Goal: Task Accomplishment & Management: Manage account settings

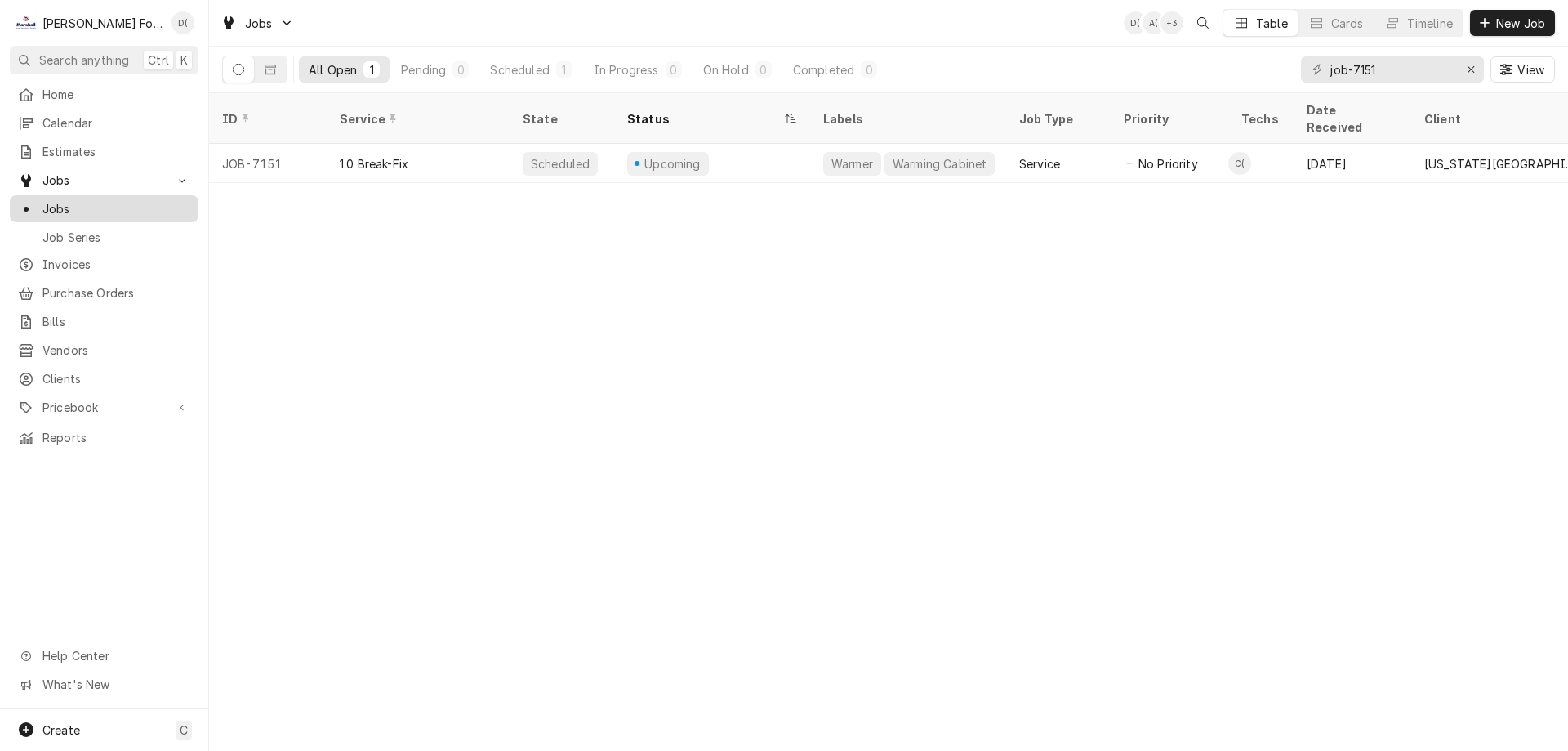
click at [106, 205] on span "Jobs" at bounding box center [116, 208] width 147 height 17
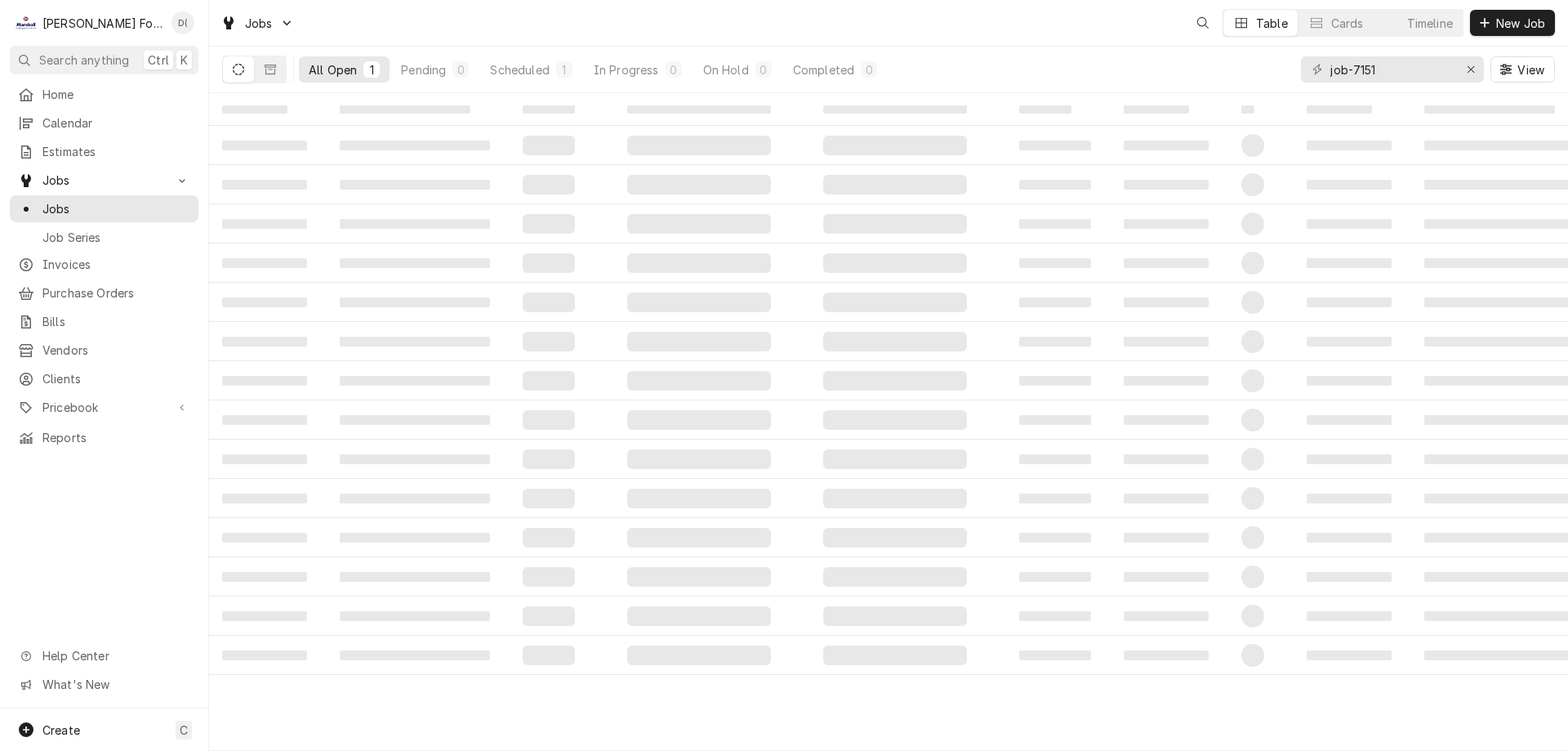
click at [1502, 27] on span "New Job" at bounding box center [1521, 23] width 56 height 17
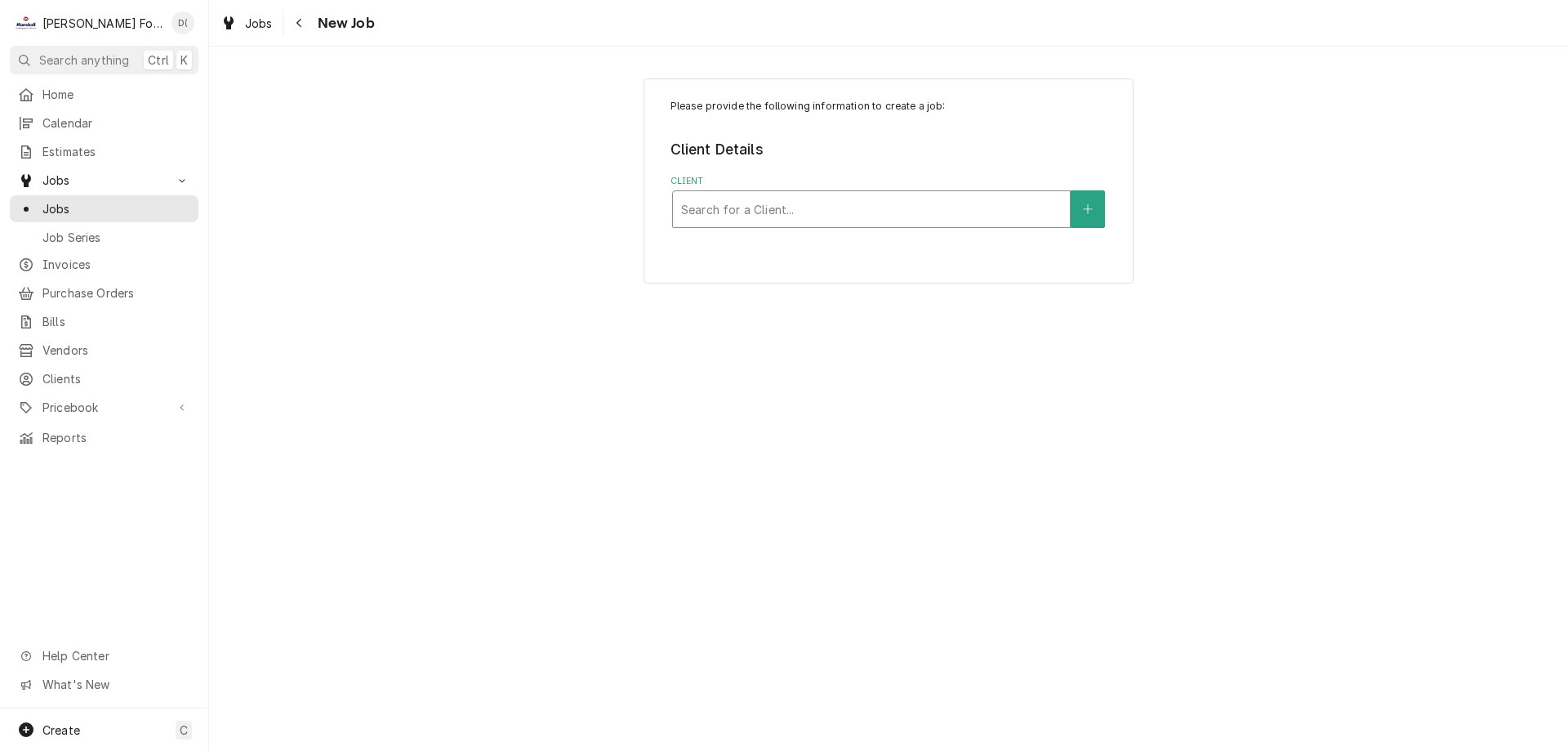
click at [831, 204] on div "Client" at bounding box center [872, 209] width 380 height 29
type input "12 carter"
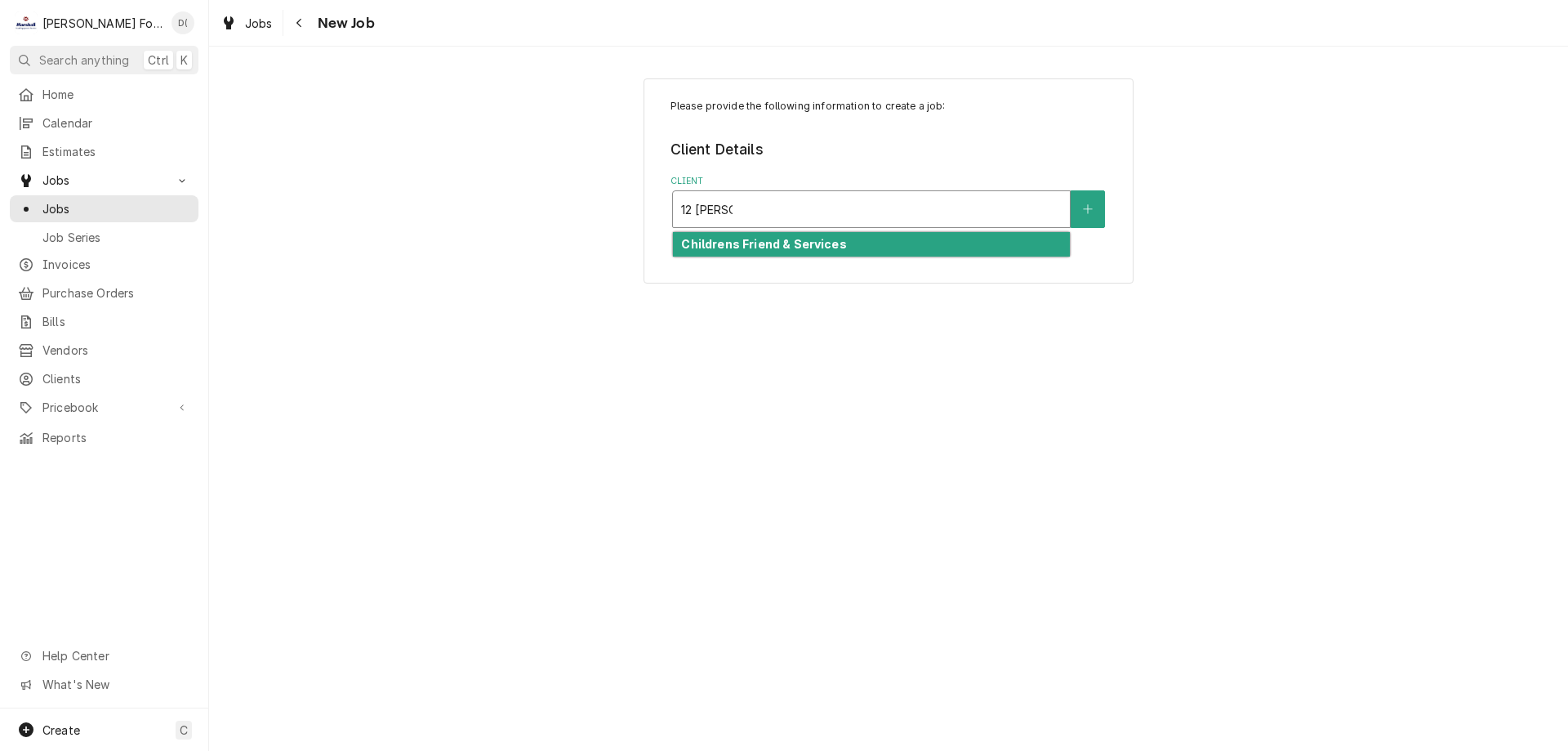
click at [812, 243] on strong "Childrens Friend & Services" at bounding box center [764, 243] width 165 height 14
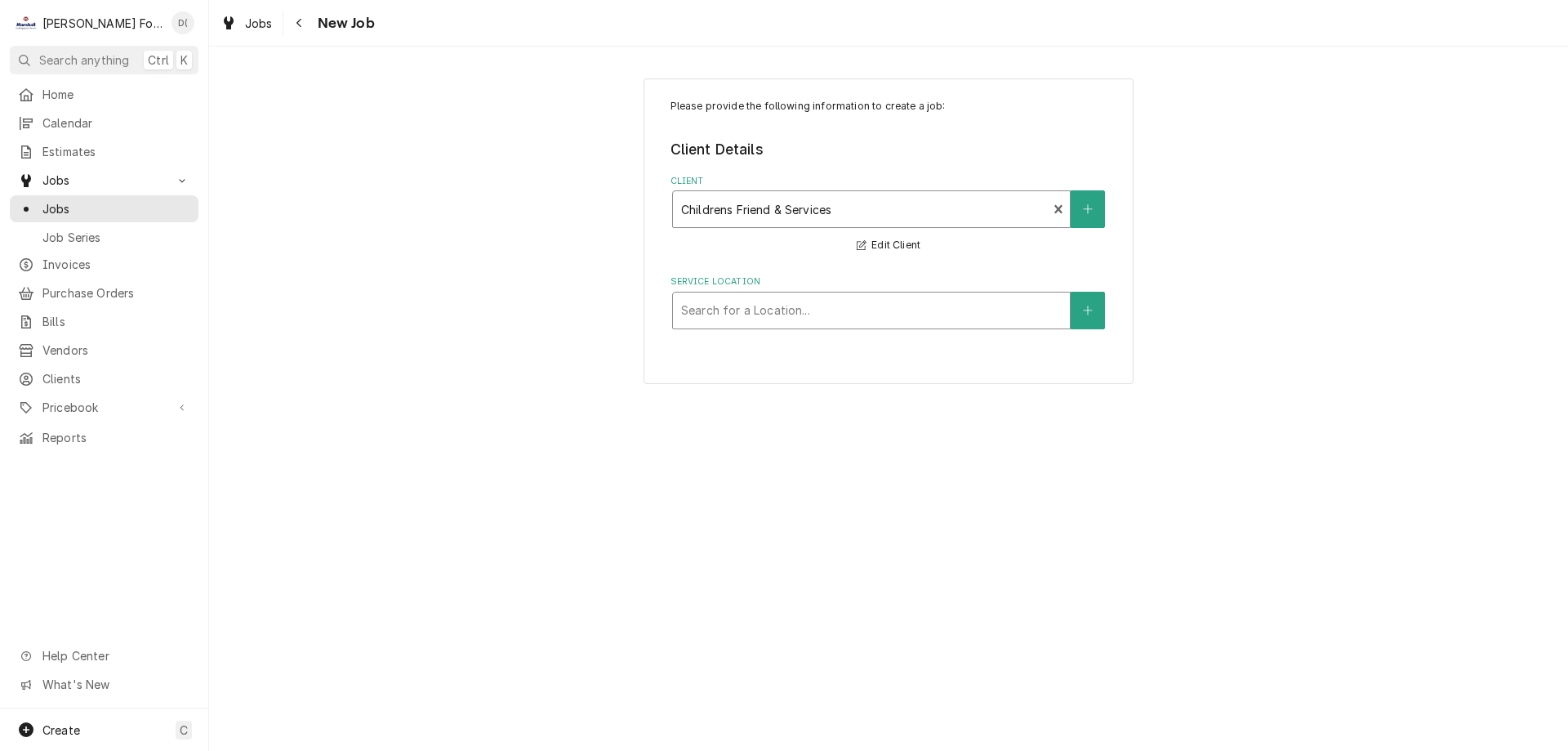
click at [749, 313] on div "Service Location" at bounding box center [872, 310] width 380 height 29
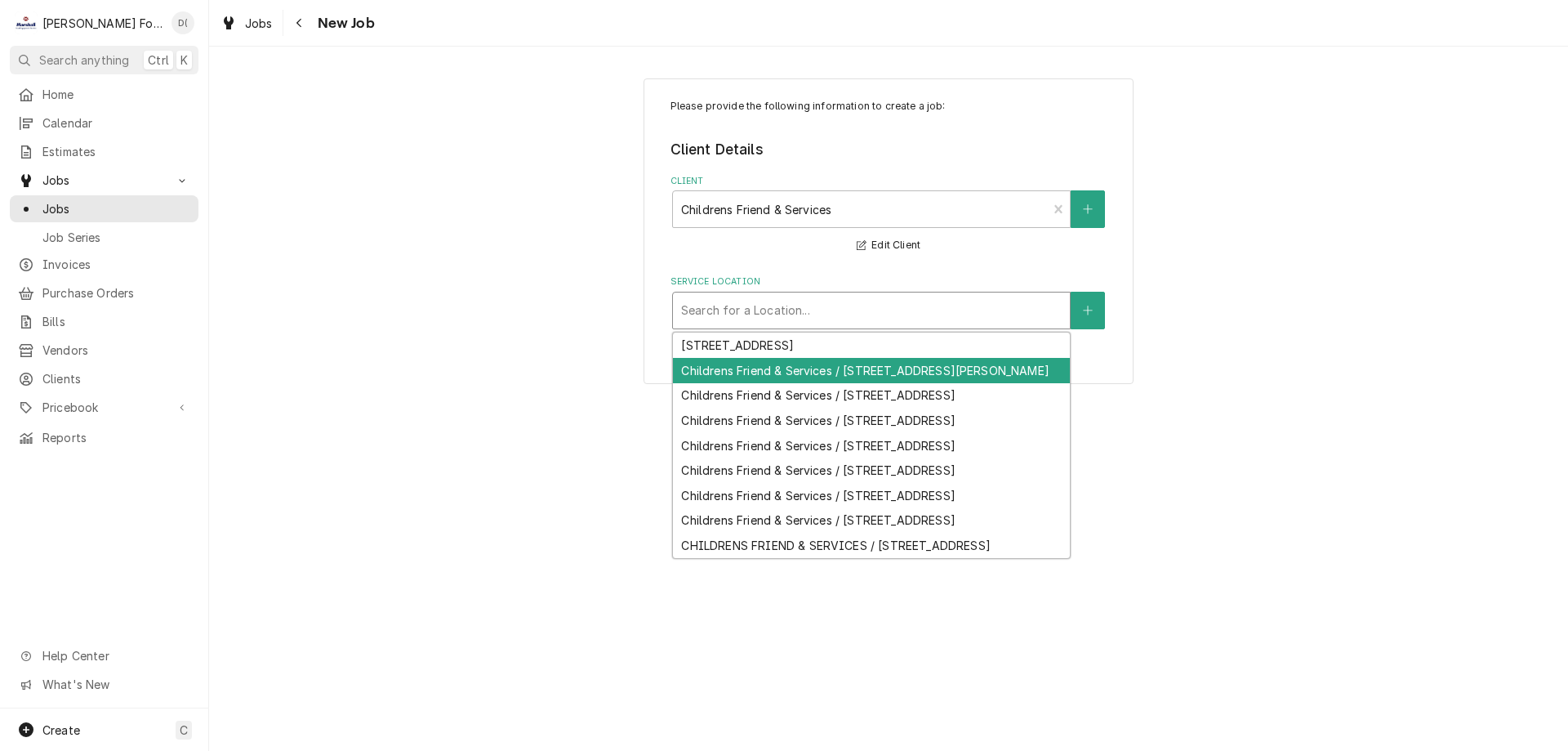
click at [758, 371] on div "Childrens Friend & Services / 12 Carter Street, Providence, RI 02907" at bounding box center [872, 370] width 397 height 25
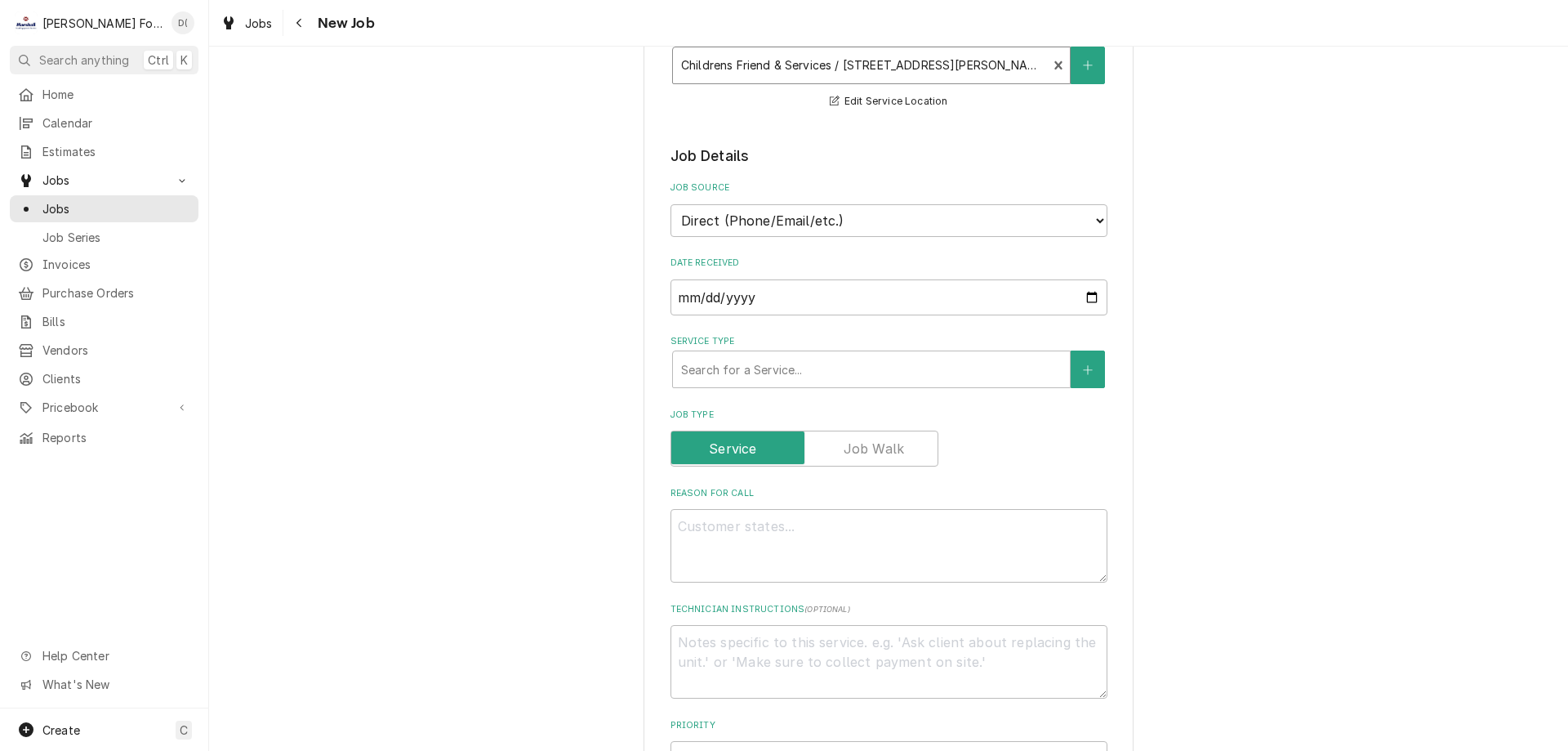
scroll to position [327, 0]
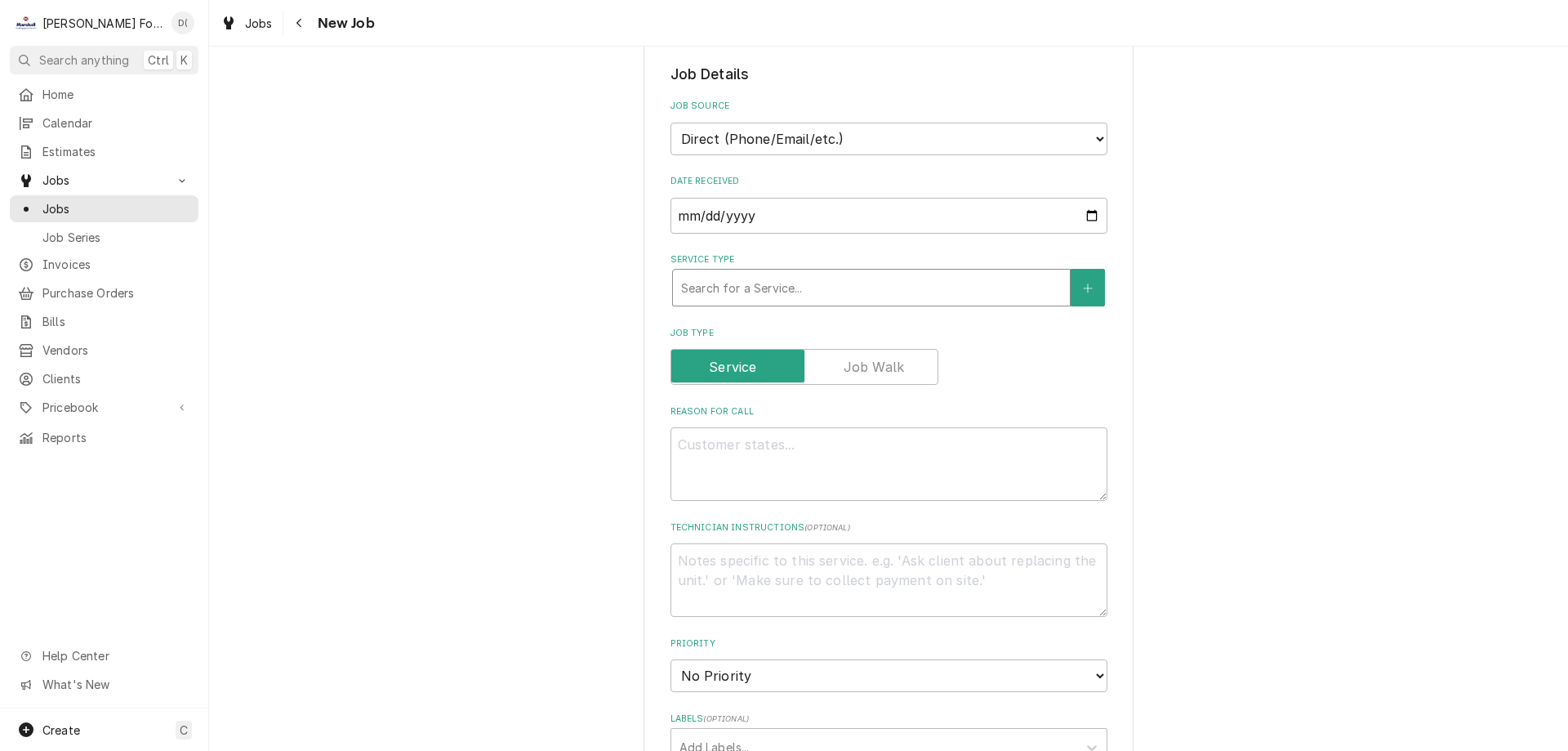
click at [785, 286] on div "Service Type" at bounding box center [872, 288] width 380 height 29
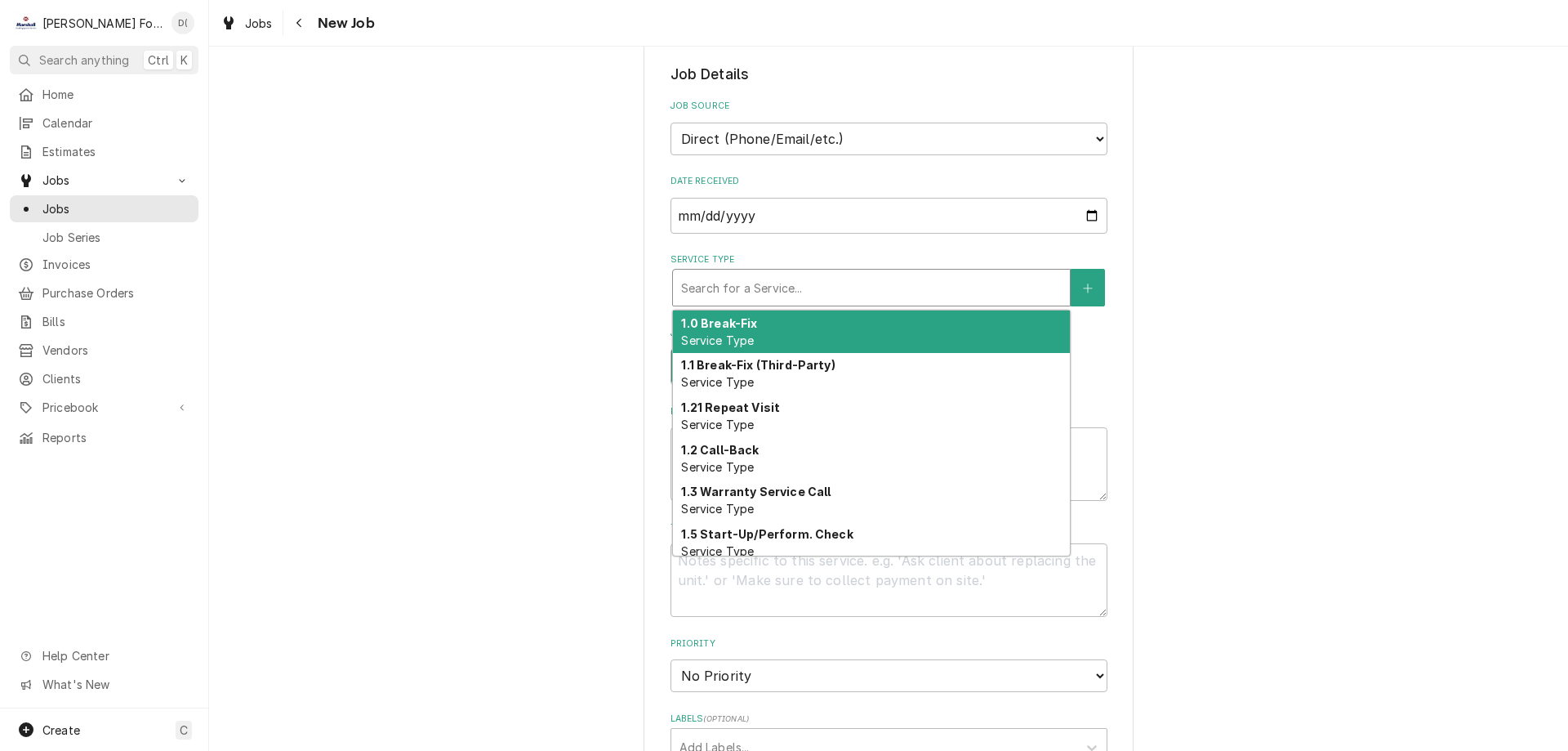
type textarea "x"
type input "w"
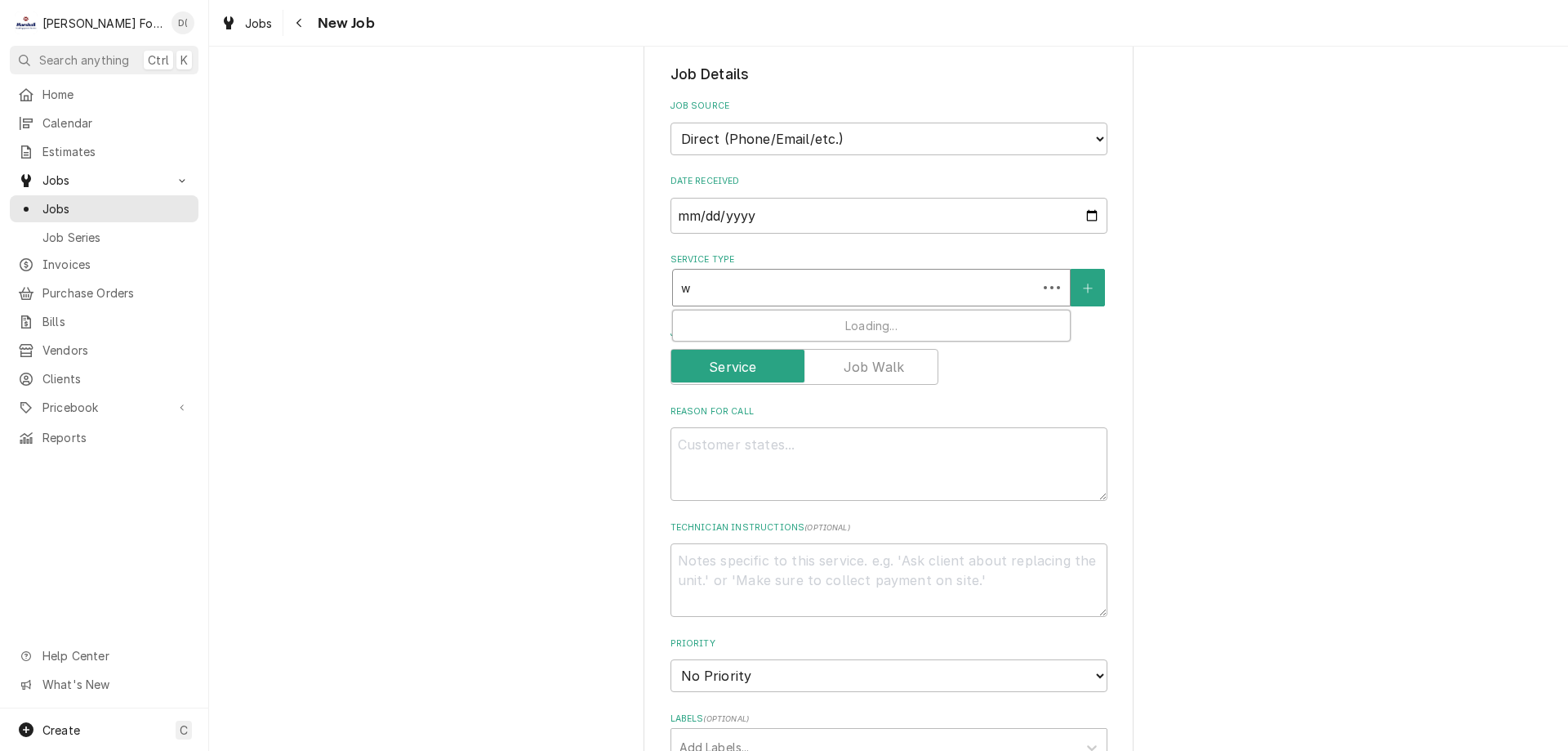
type textarea "x"
type input "wa"
type textarea "x"
type input "war"
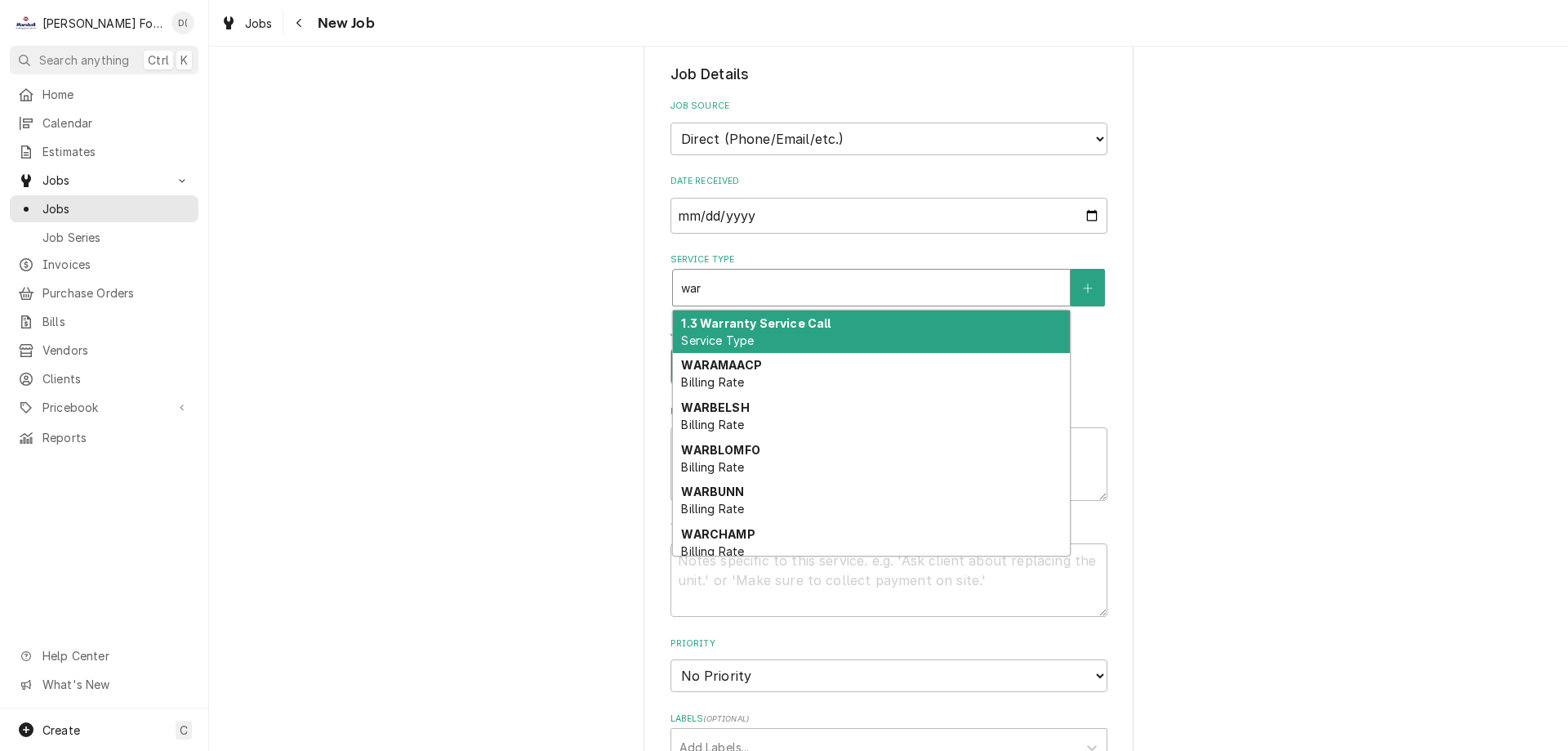
type textarea "x"
type input "wa"
type textarea "x"
type input "w"
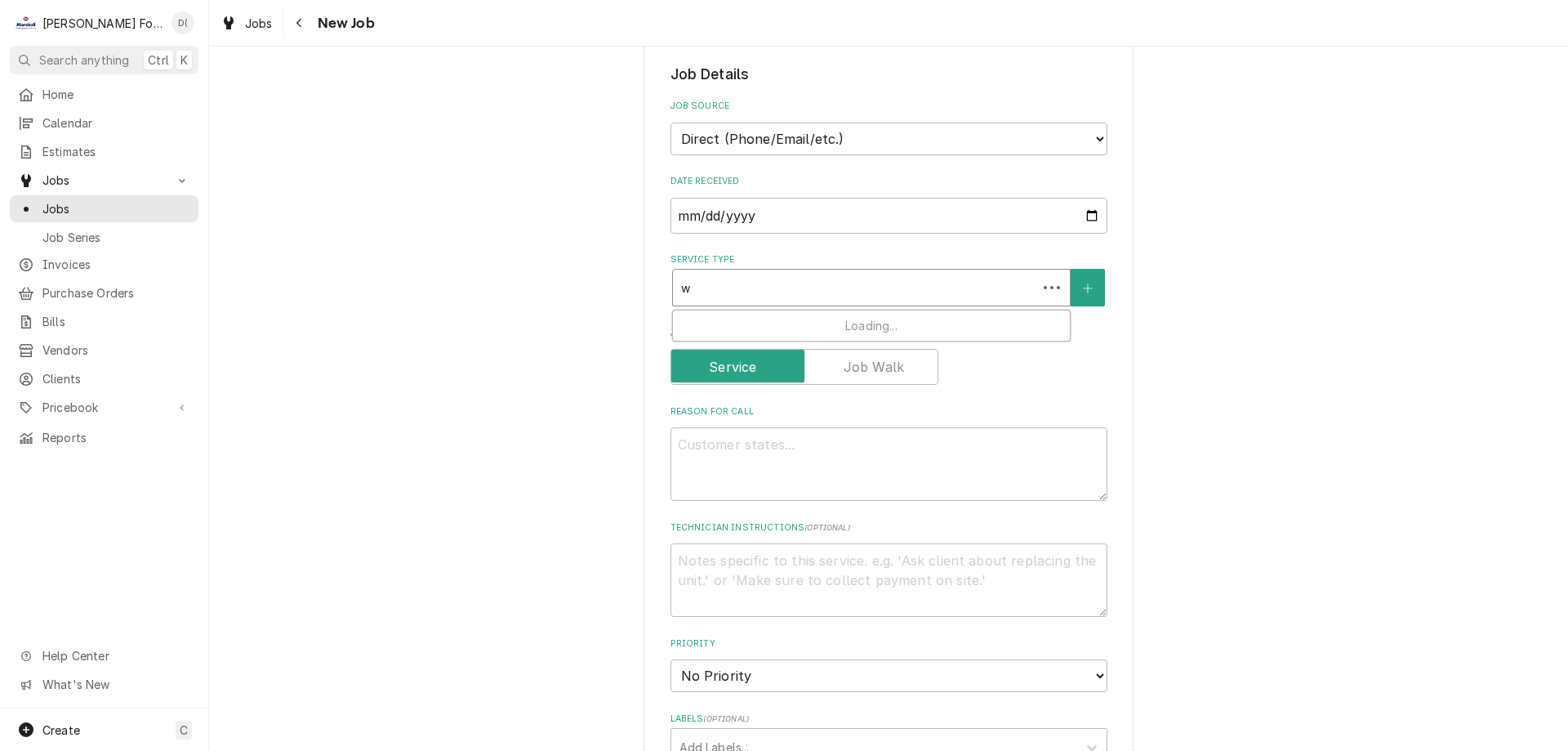
type textarea "x"
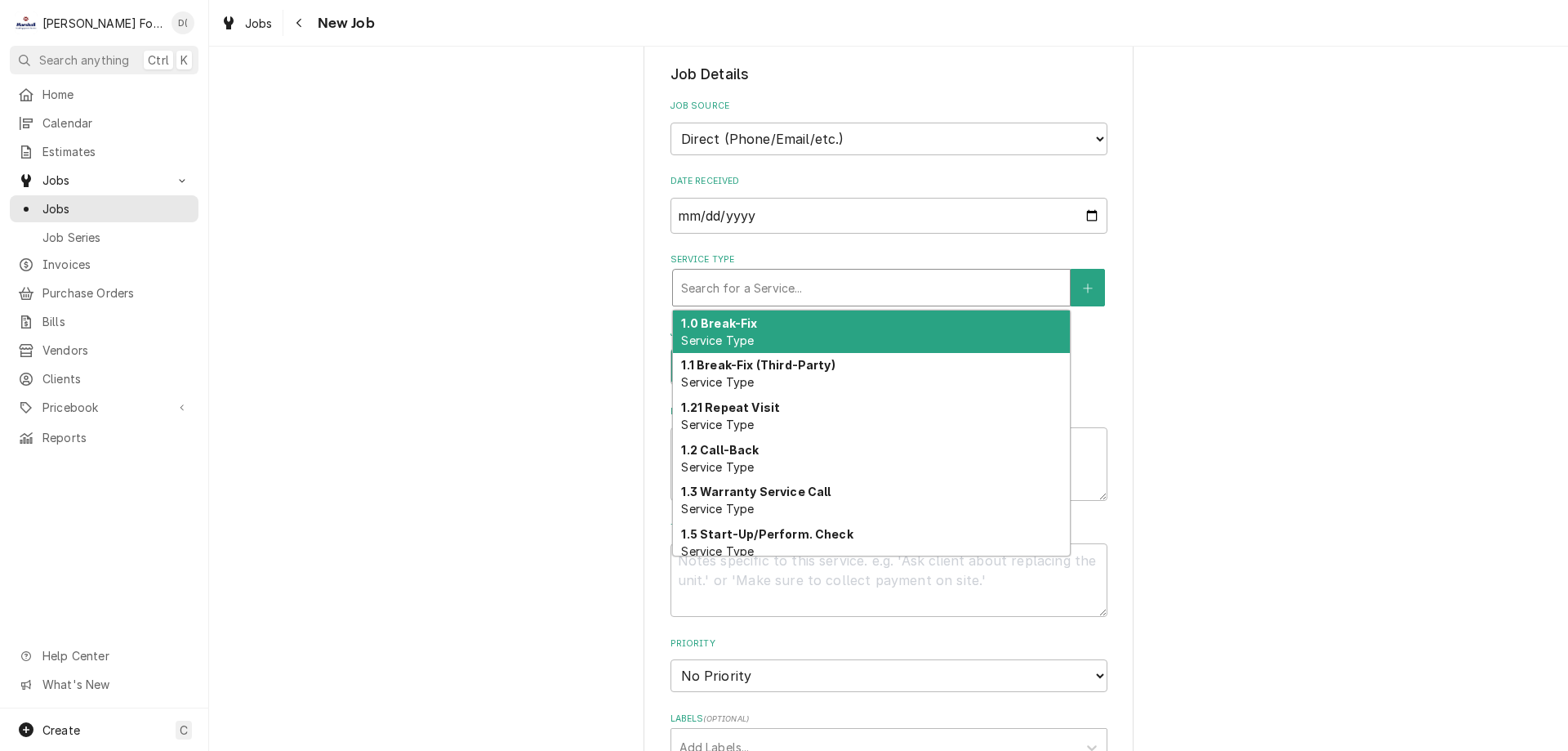
click at [802, 330] on div "1.0 Break-Fix Service Type" at bounding box center [872, 331] width 397 height 43
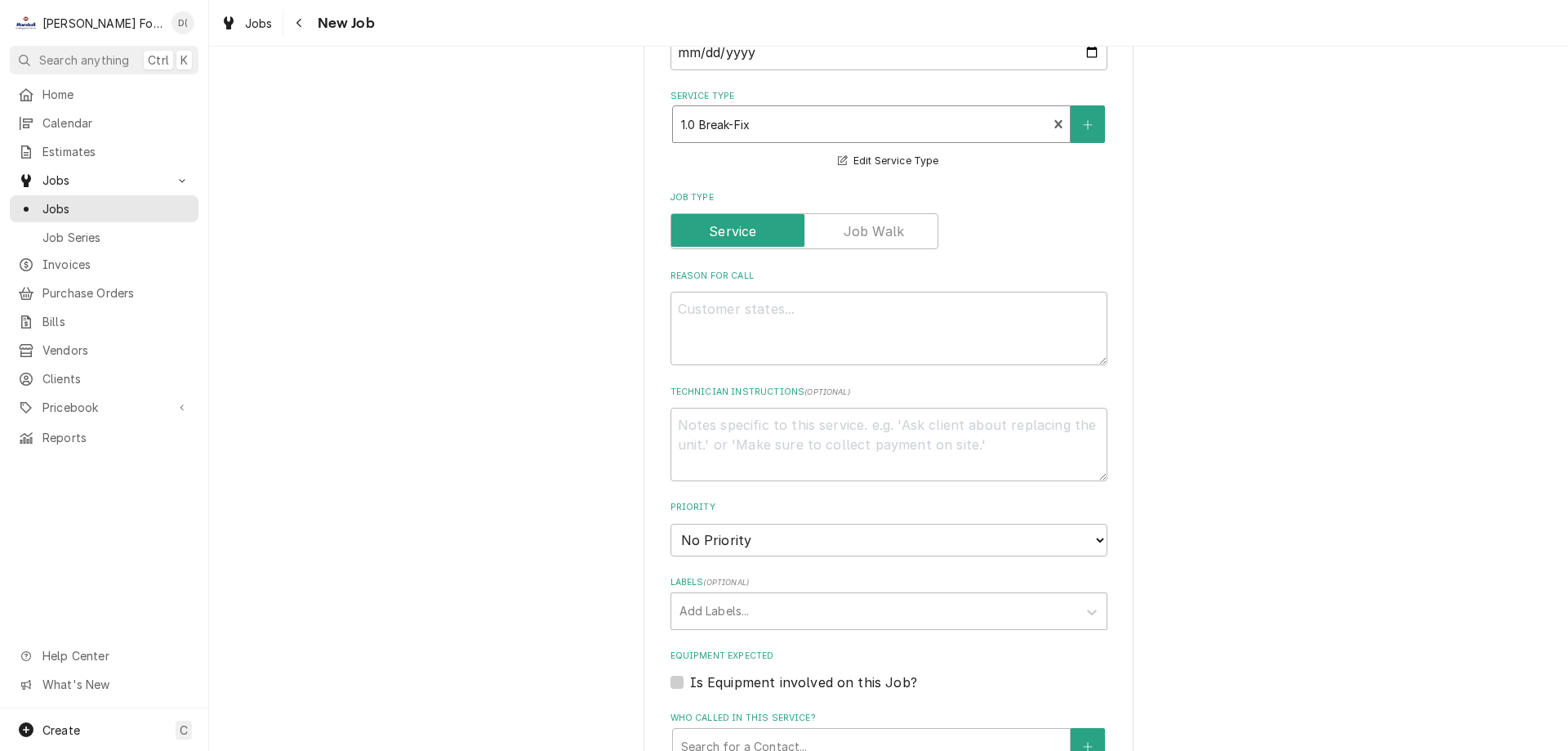
scroll to position [572, 0]
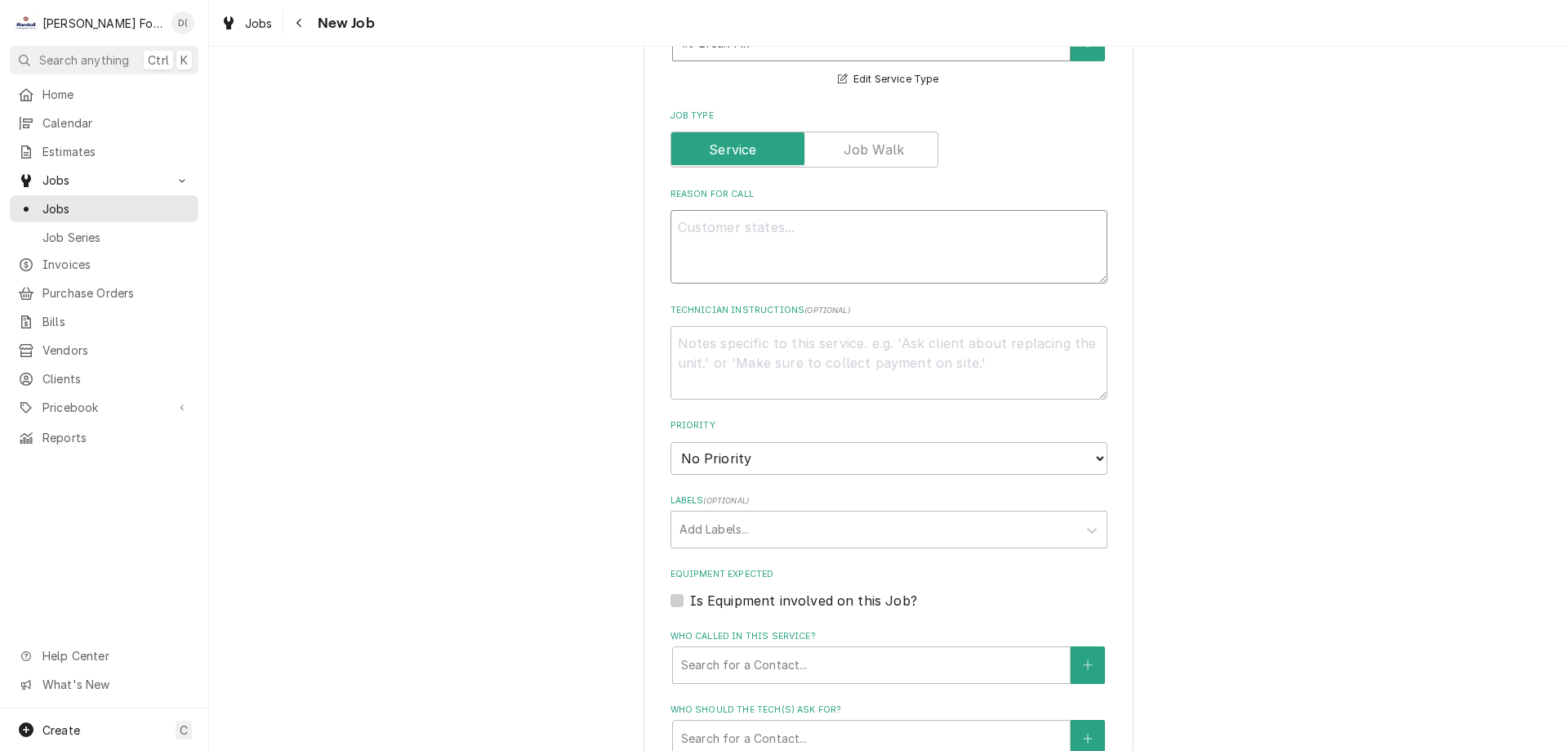
click at [779, 238] on textarea "Reason For Call" at bounding box center [889, 247] width 437 height 74
type textarea "x"
type textarea "f"
type textarea "x"
type textarea "fo"
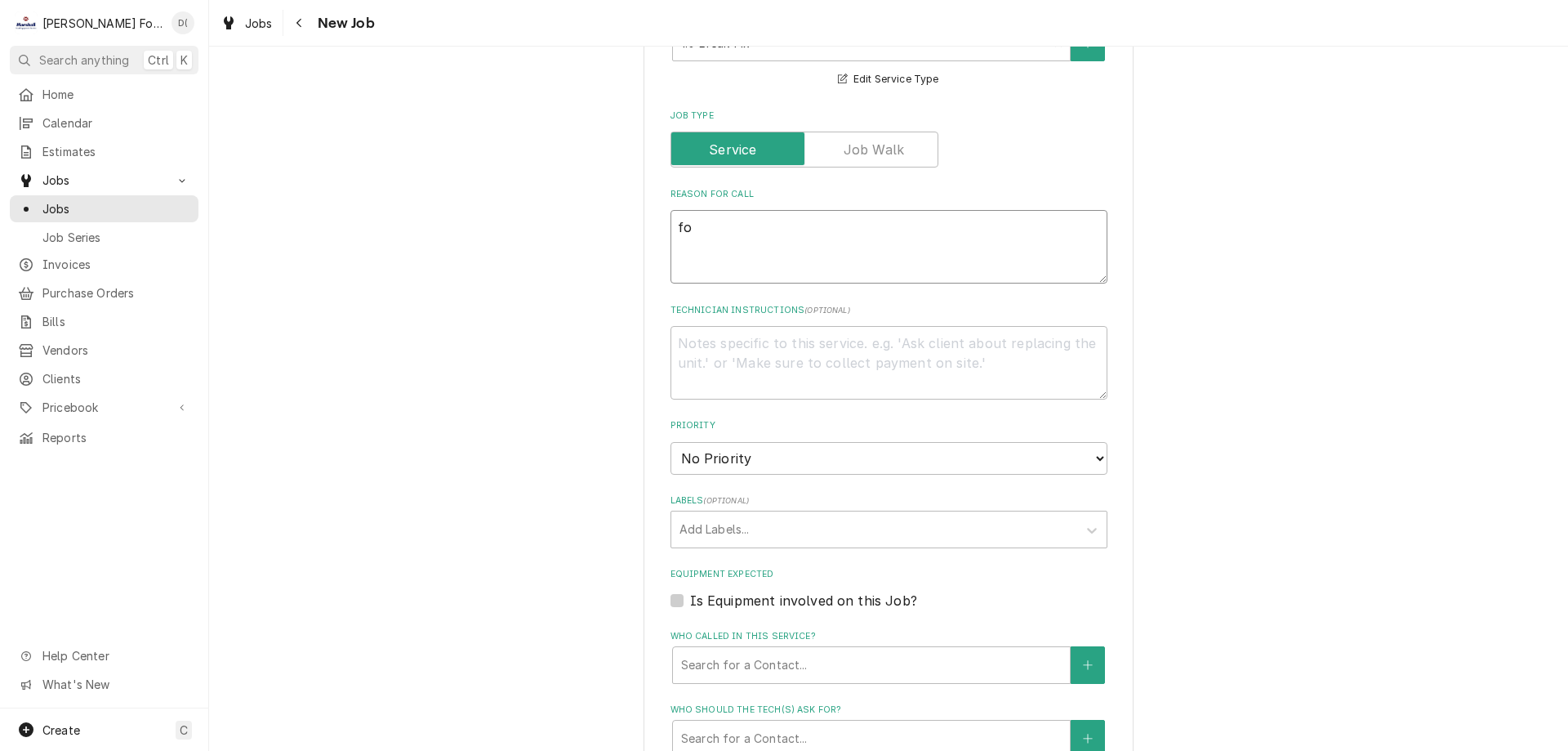
type textarea "x"
type textarea "foo"
type textarea "x"
type textarea "food"
type textarea "x"
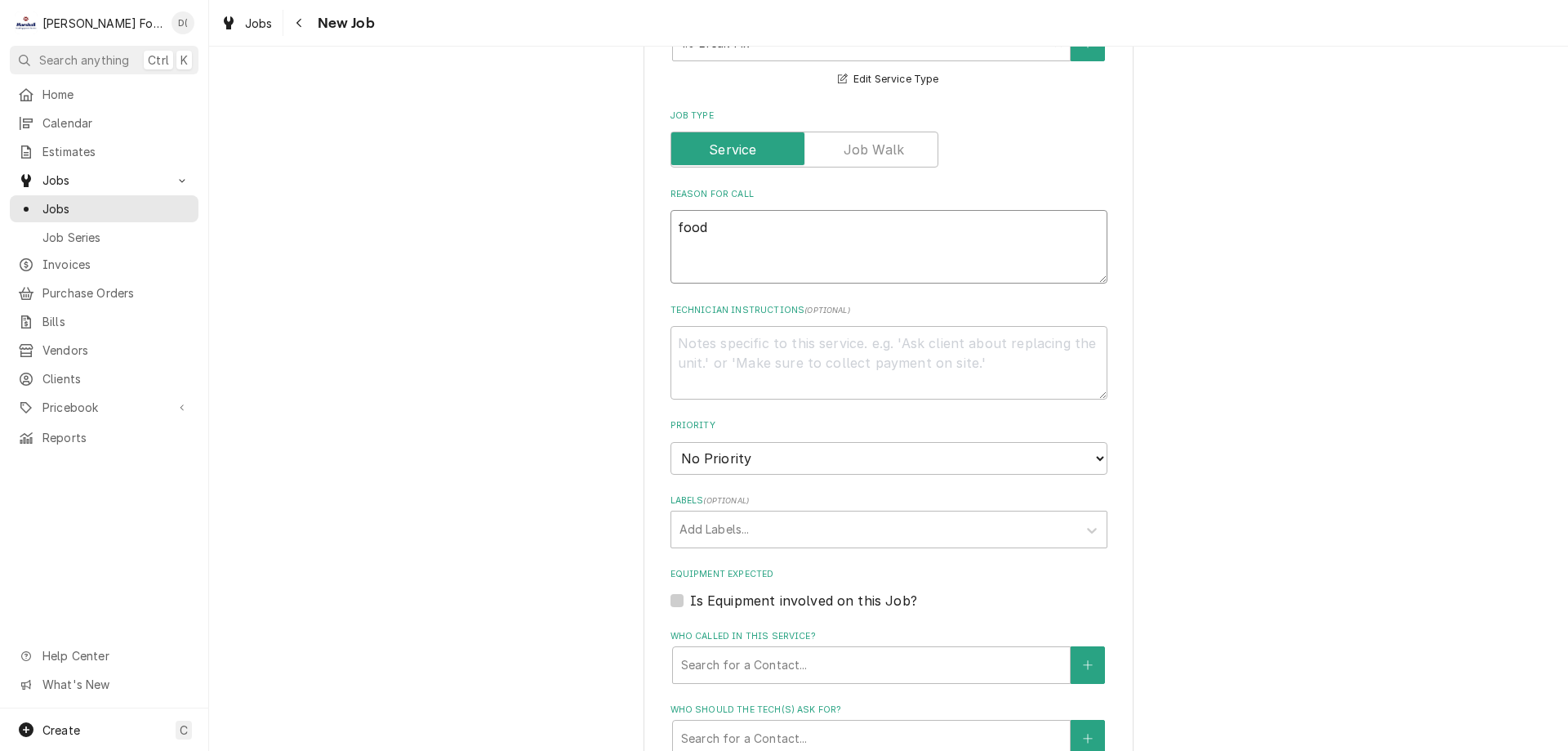
type textarea "food"
type textarea "x"
type textarea "food w"
type textarea "x"
type textarea "food wa"
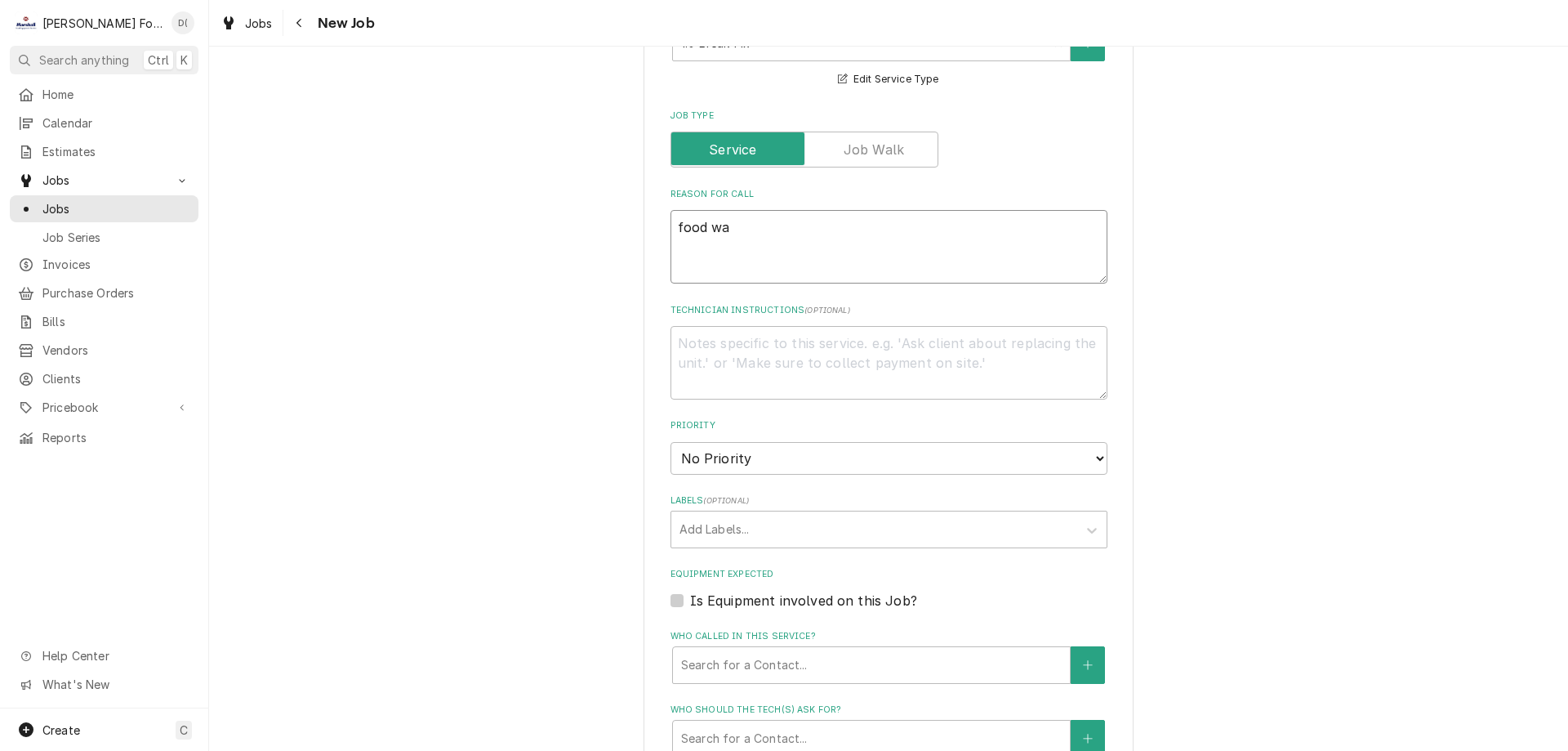
type textarea "x"
type textarea "food war"
type textarea "x"
type textarea "food warm"
type textarea "x"
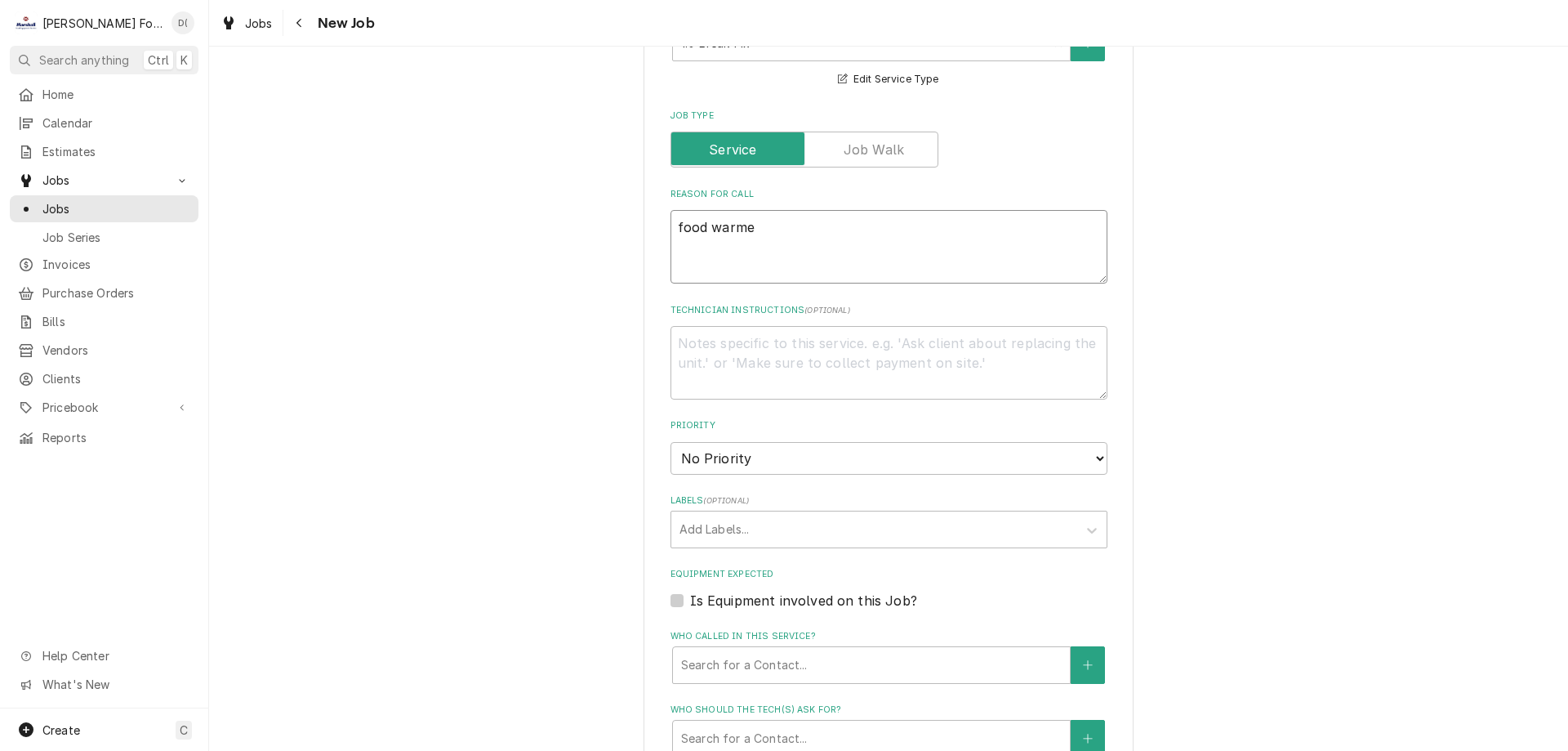
type textarea "food warmer"
type textarea "x"
type textarea "food warmer"
type textarea "x"
type textarea "food warmer n"
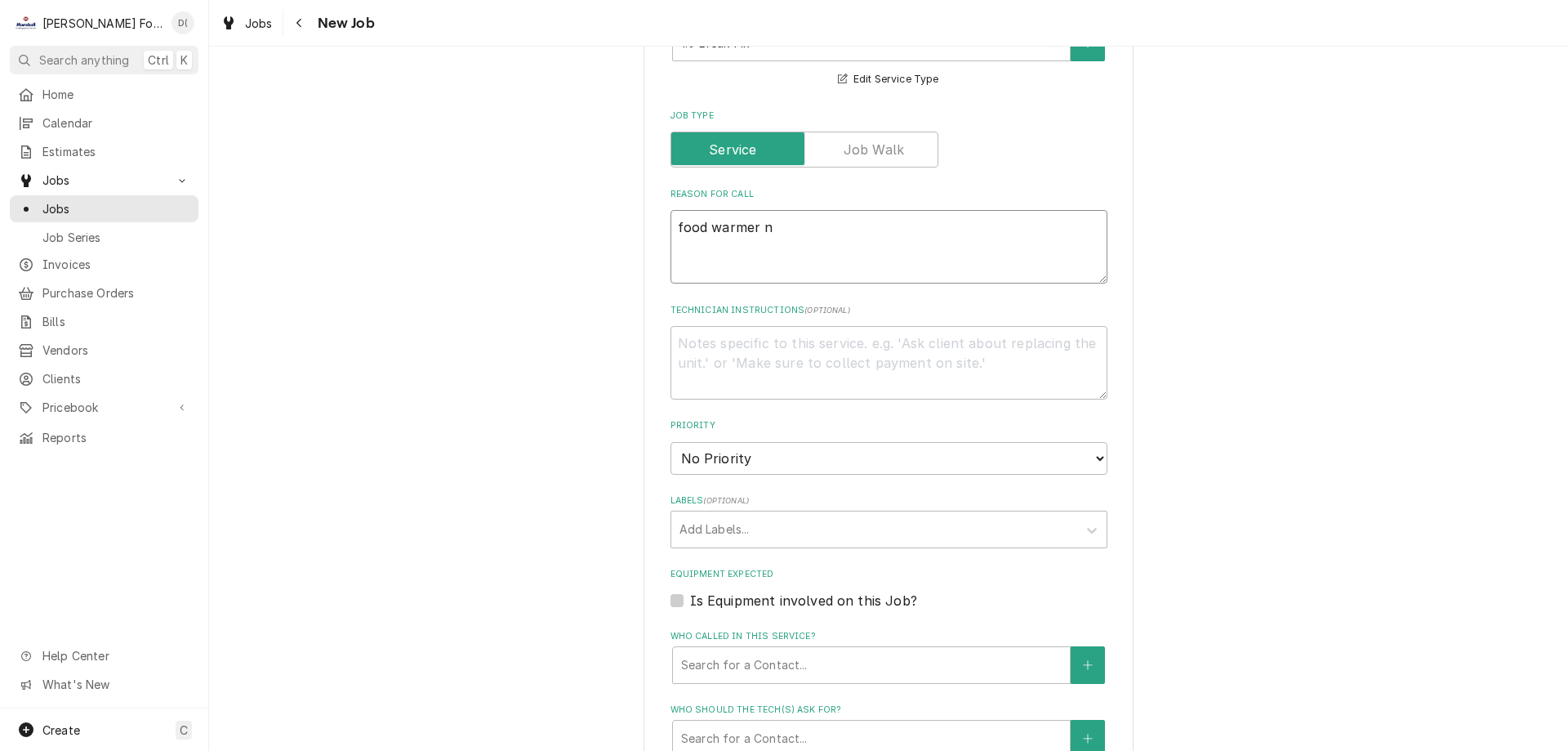
type textarea "x"
type textarea "food warmer"
type textarea "x"
type textarea "food warmer s"
type textarea "x"
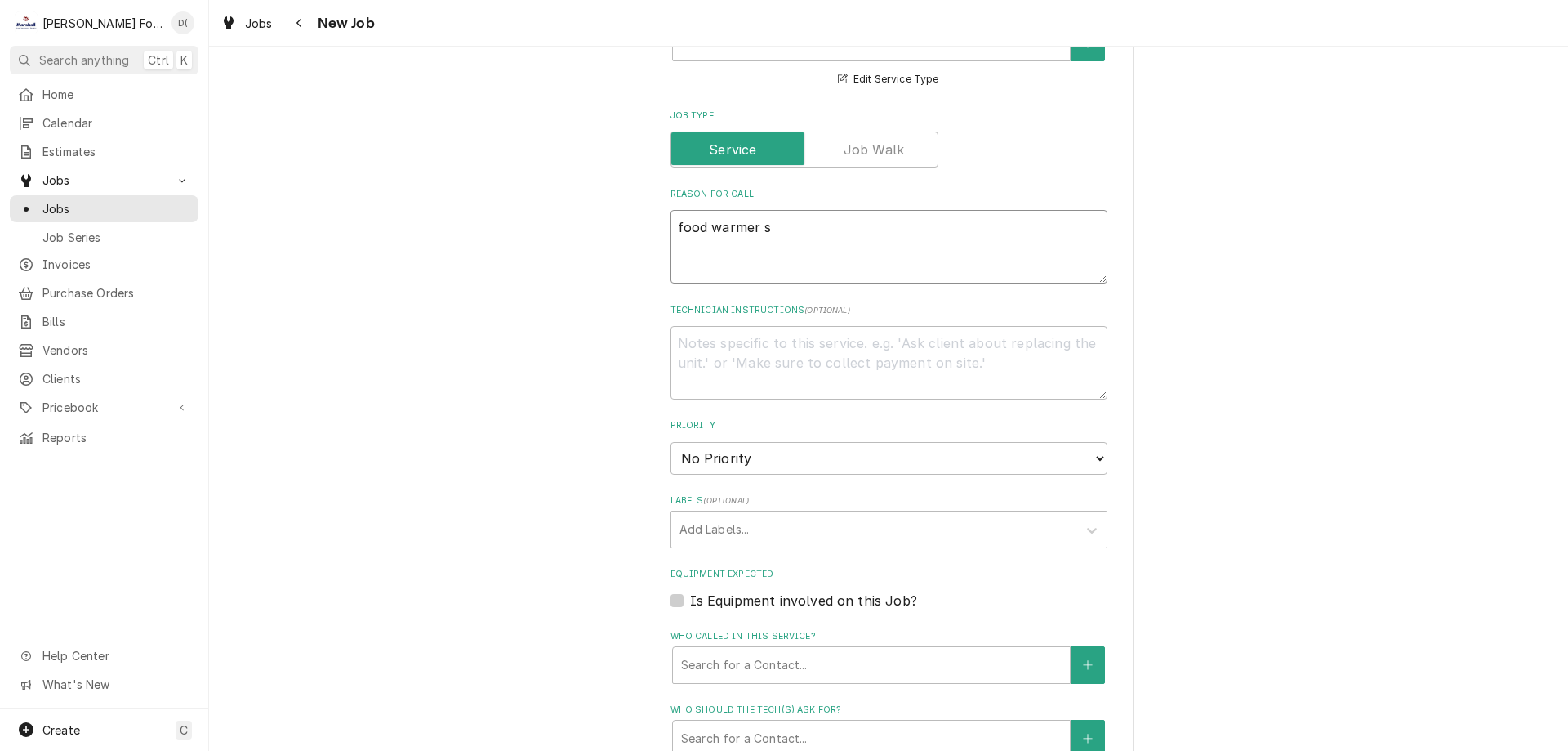
type textarea "food warmer sw"
type textarea "x"
type textarea "food warmer swi"
type textarea "x"
type textarea "food warmer swit"
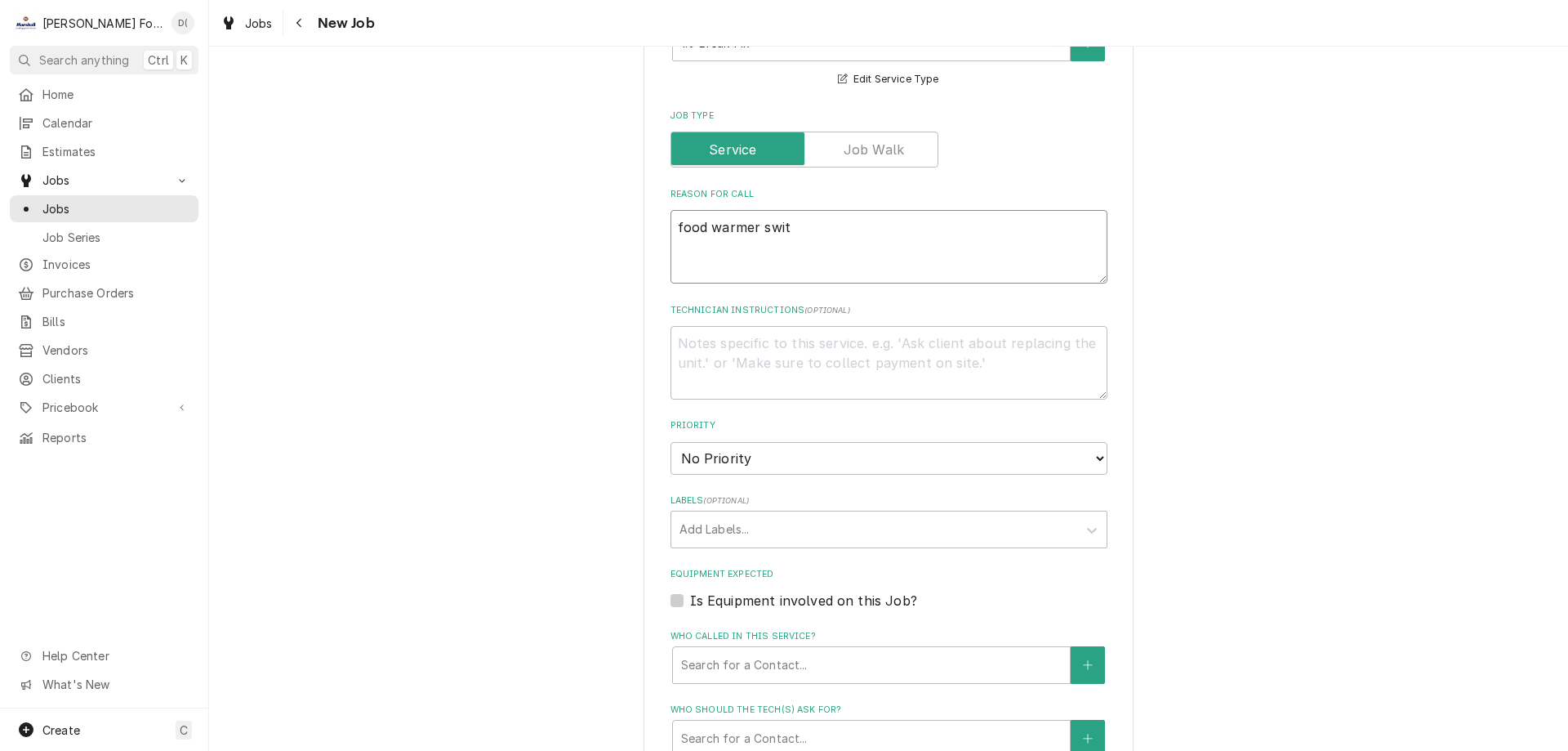
type textarea "x"
type textarea "food warmer switc"
type textarea "x"
type textarea "food warmer switch"
type textarea "x"
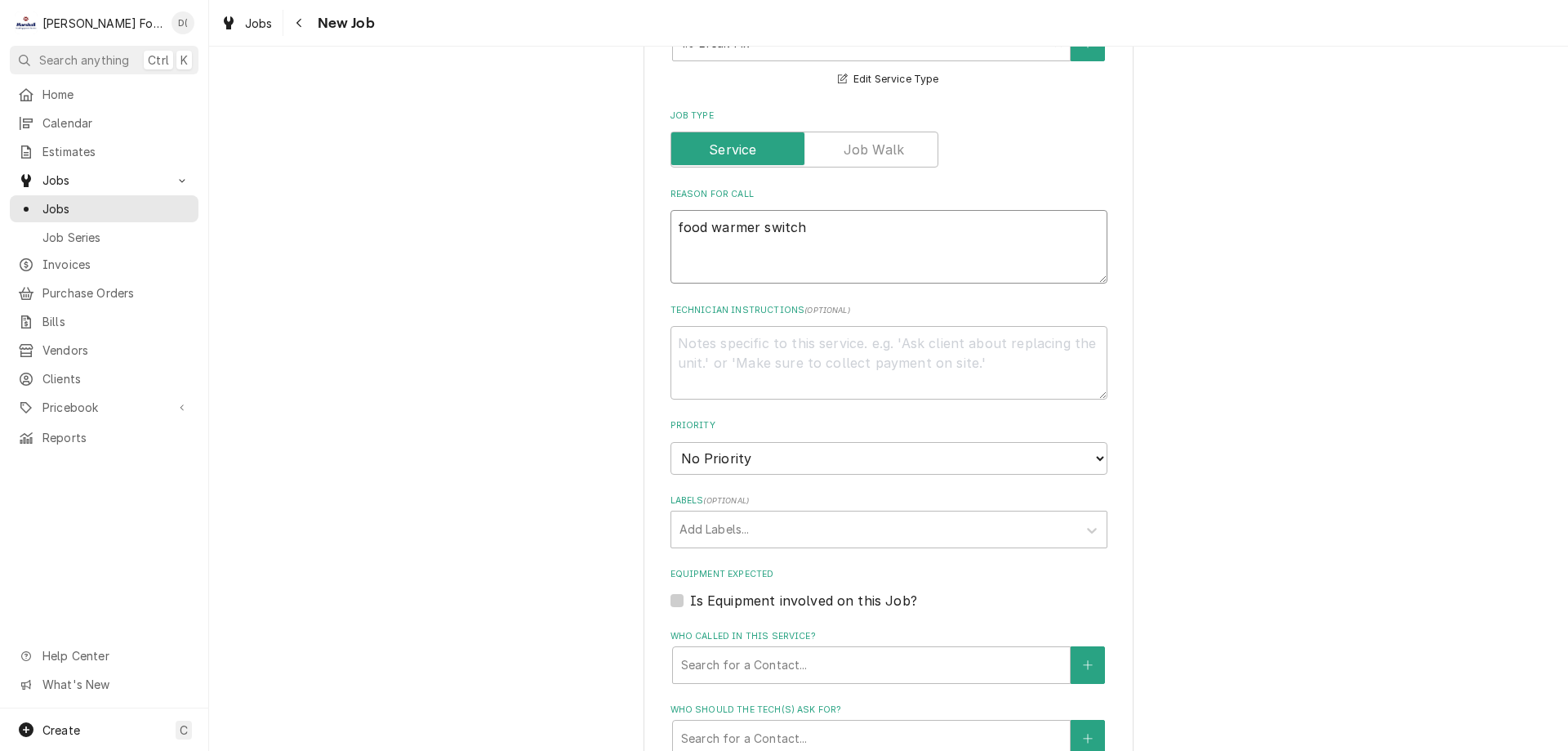
type textarea "food warmer switch"
type textarea "x"
type textarea "food warmer switch n"
type textarea "x"
type textarea "food warmer switch no"
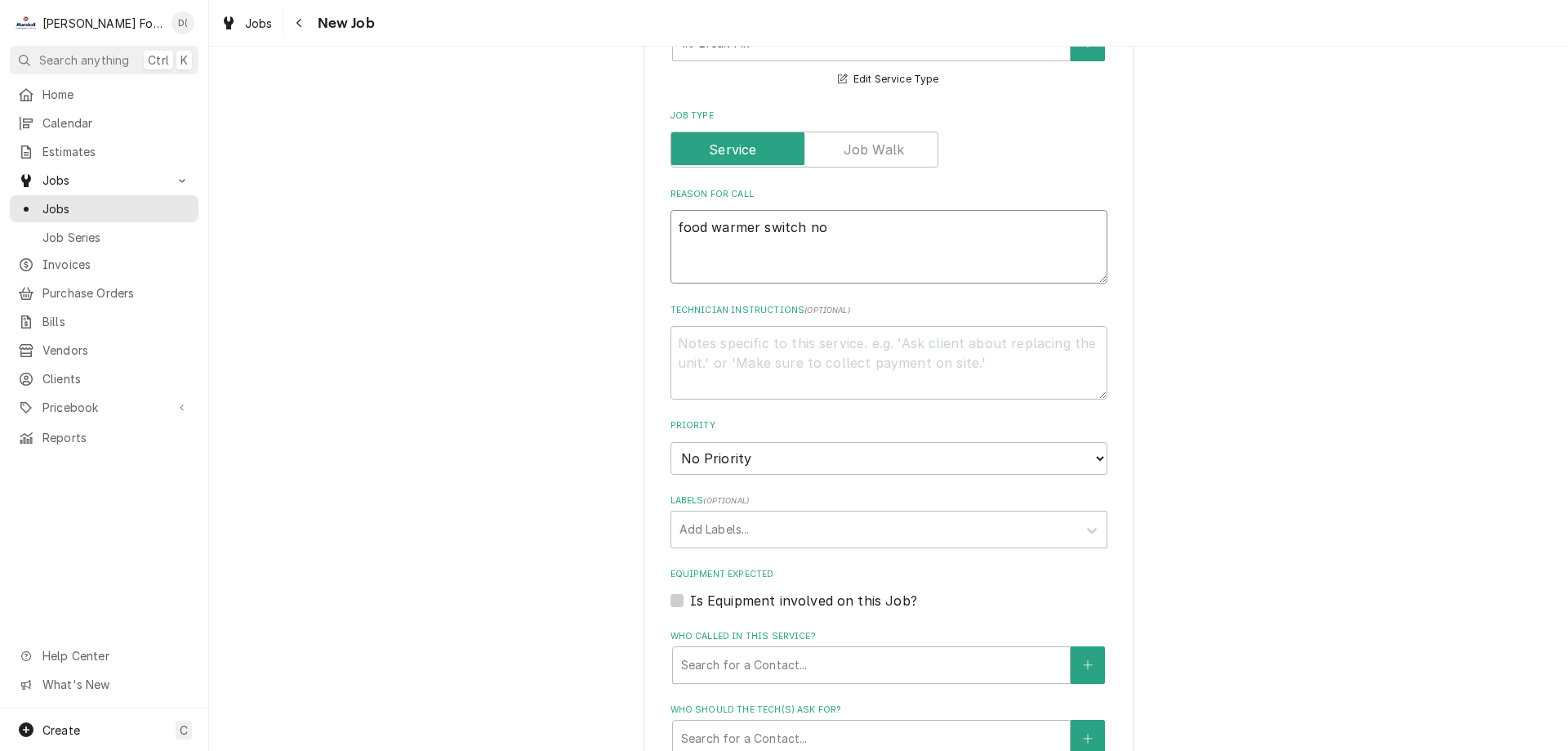
type textarea "x"
type textarea "food warmer switch not"
type textarea "x"
type textarea "food warmer switch not"
type textarea "x"
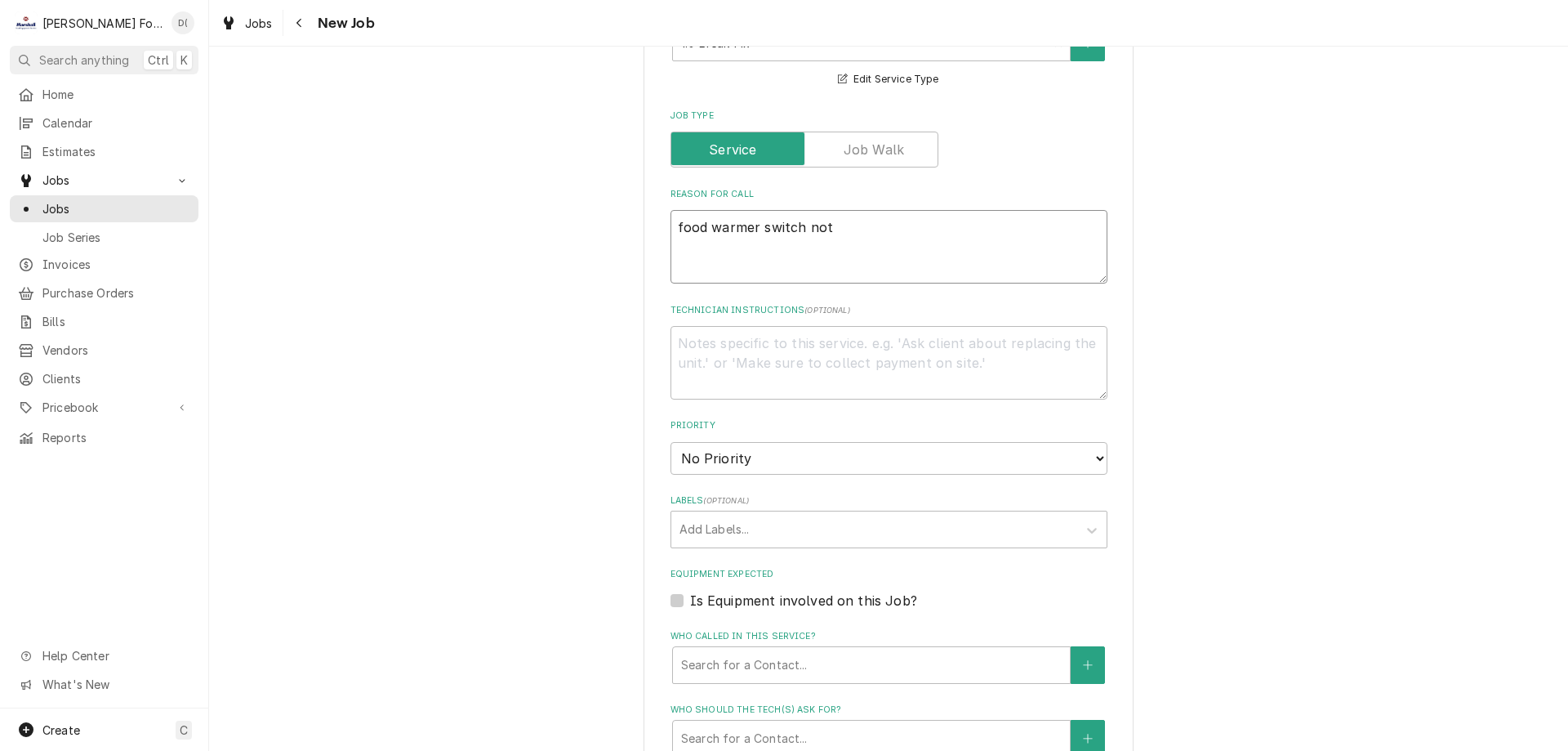
type textarea "food warmer switch not w"
type textarea "x"
type textarea "food warmer switch not wo"
type textarea "x"
type textarea "food warmer switch not wor"
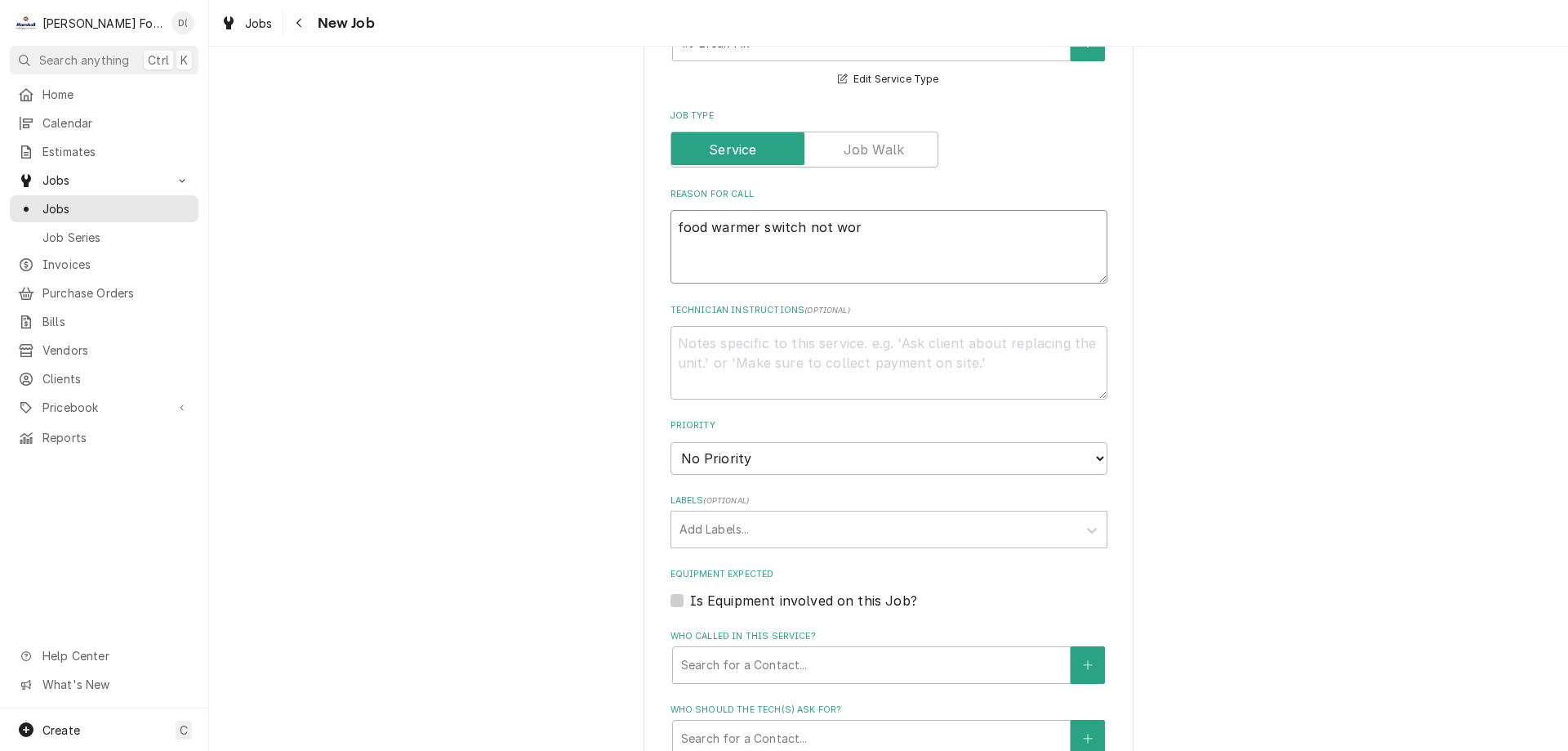
type textarea "x"
type textarea "food warmer switch not work"
type textarea "x"
type textarea "food warmer switch not worki"
type textarea "x"
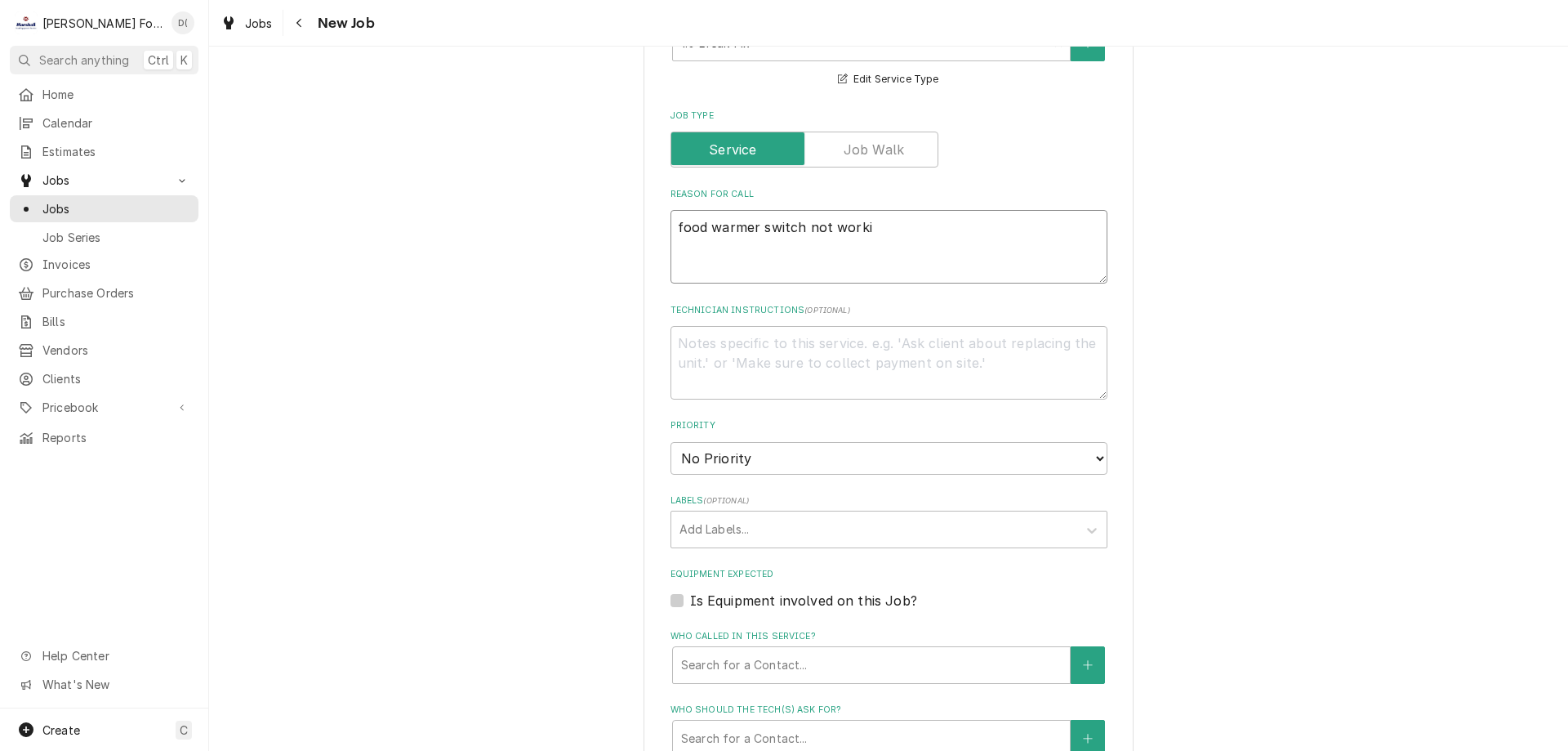
type textarea "food warmer switch not workin"
type textarea "x"
type textarea "food warmer switch not working"
type textarea "x"
type textarea "food warmer switch not working"
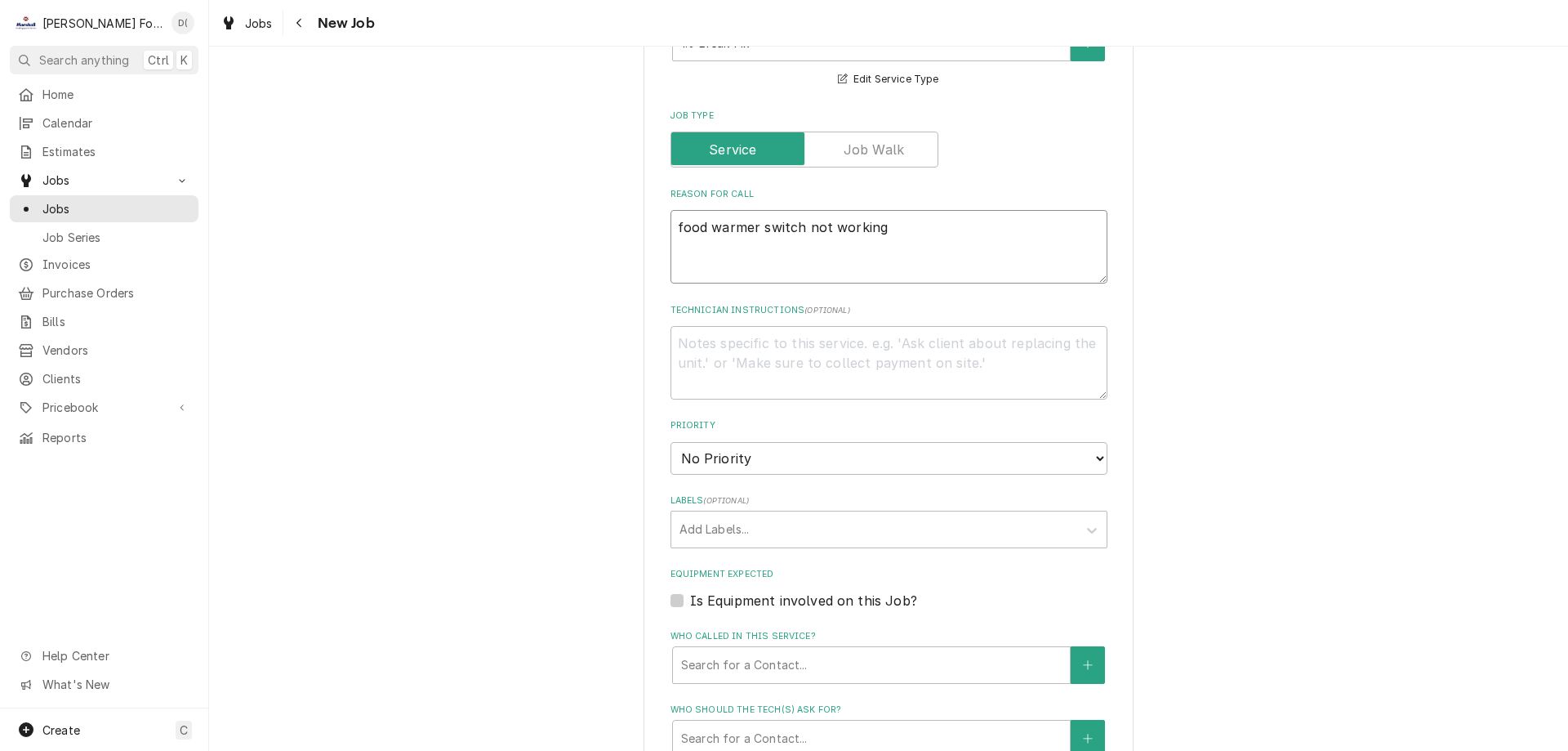
type textarea "x"
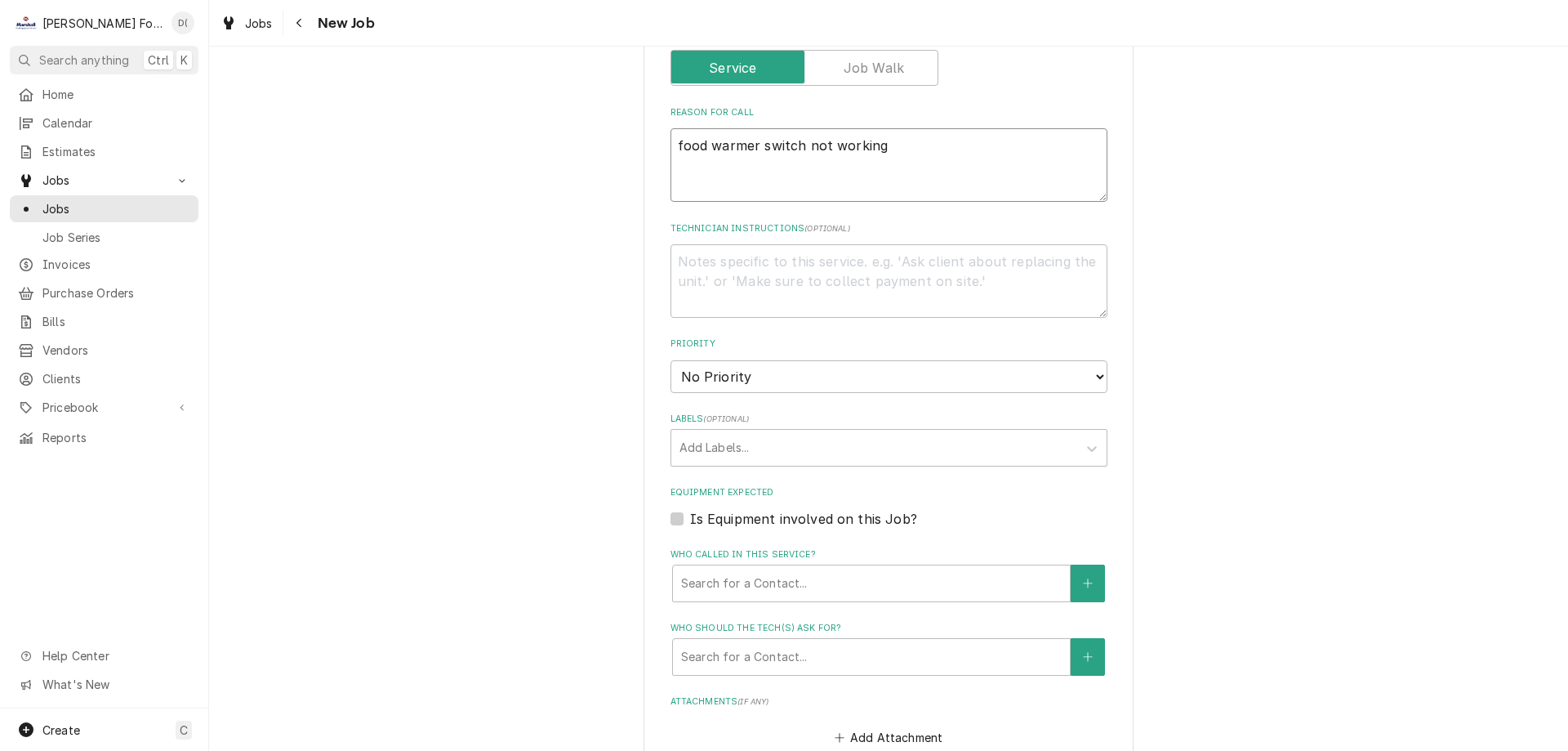
scroll to position [736, 0]
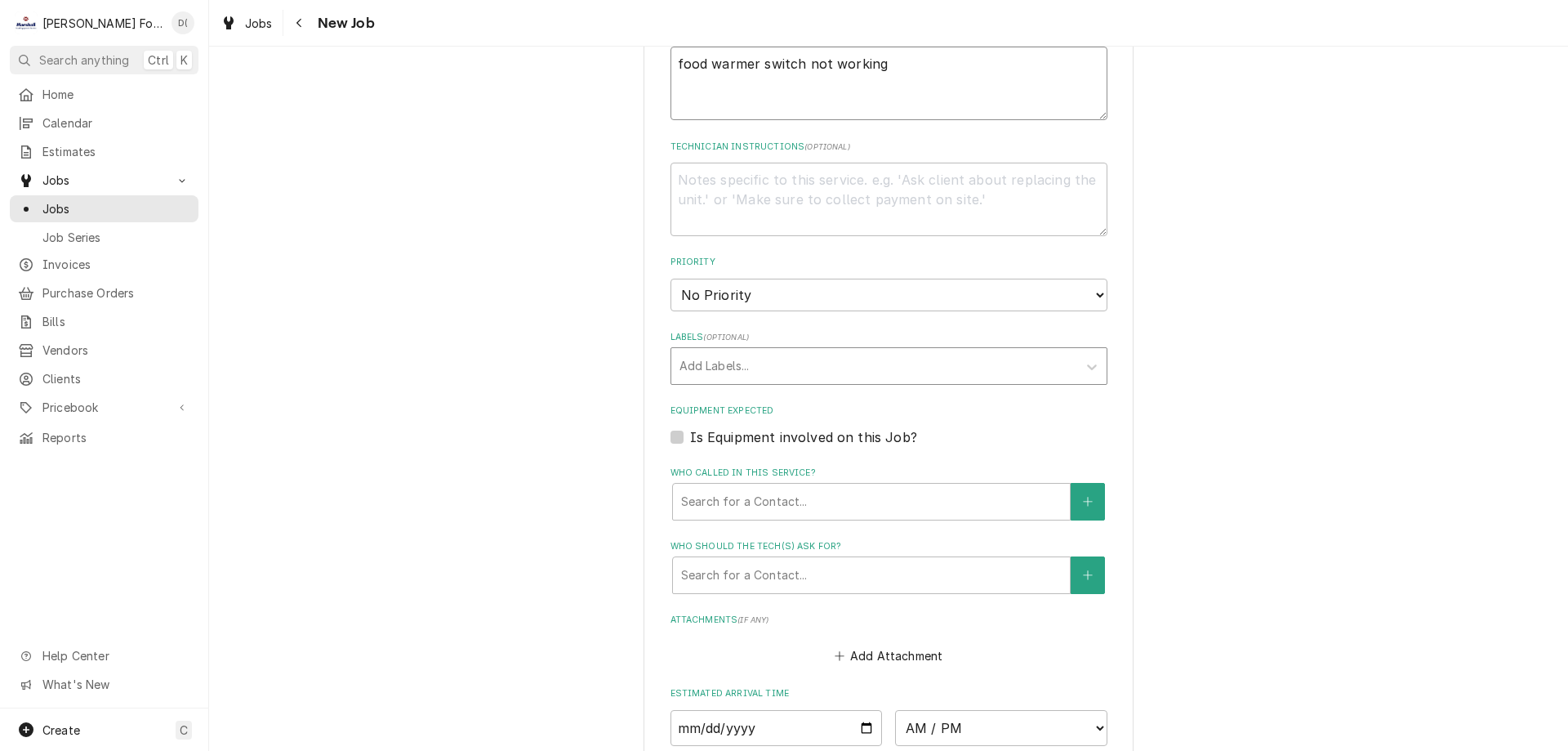
type textarea "food warmer switch not working"
click at [713, 371] on div "Labels" at bounding box center [875, 366] width 389 height 29
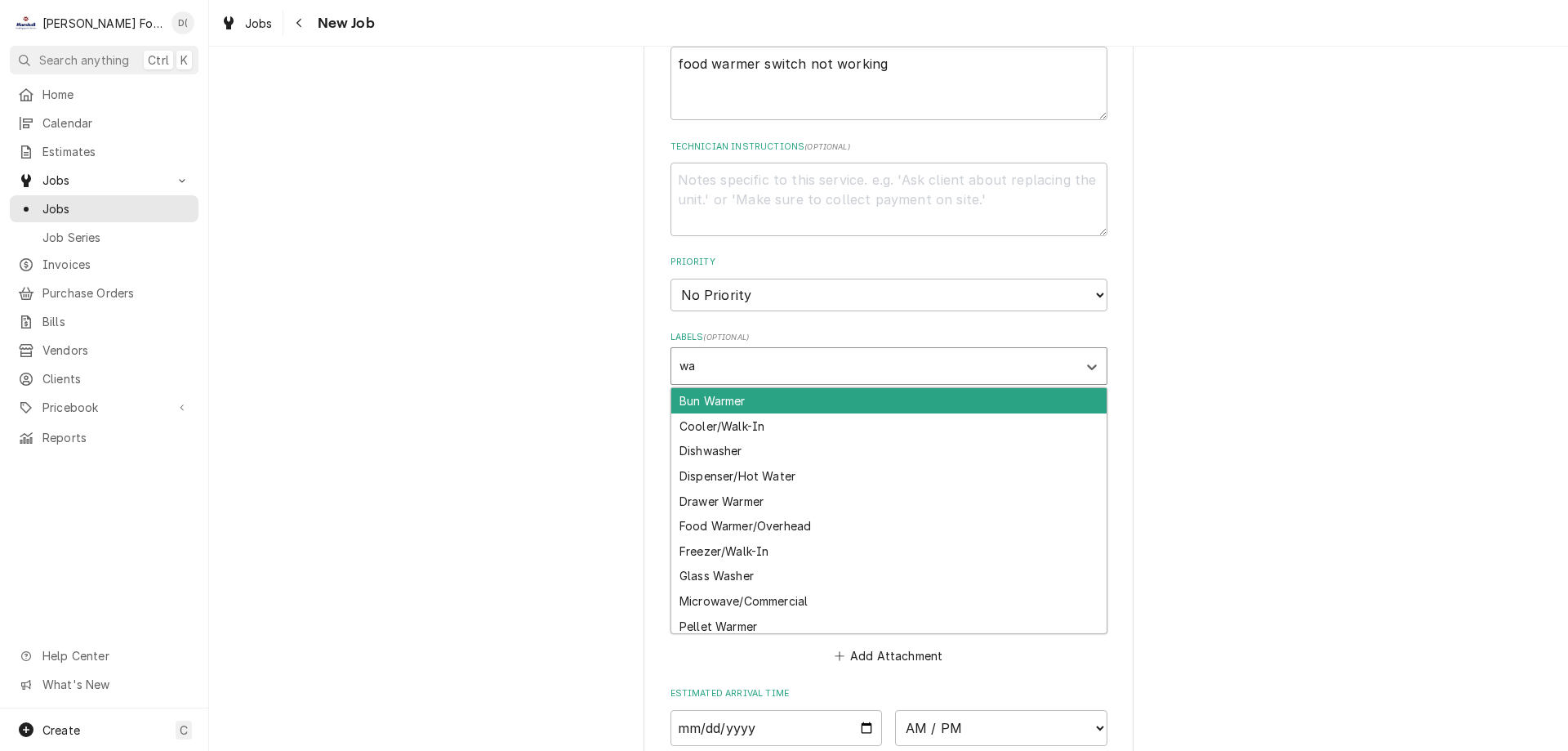
type input "war"
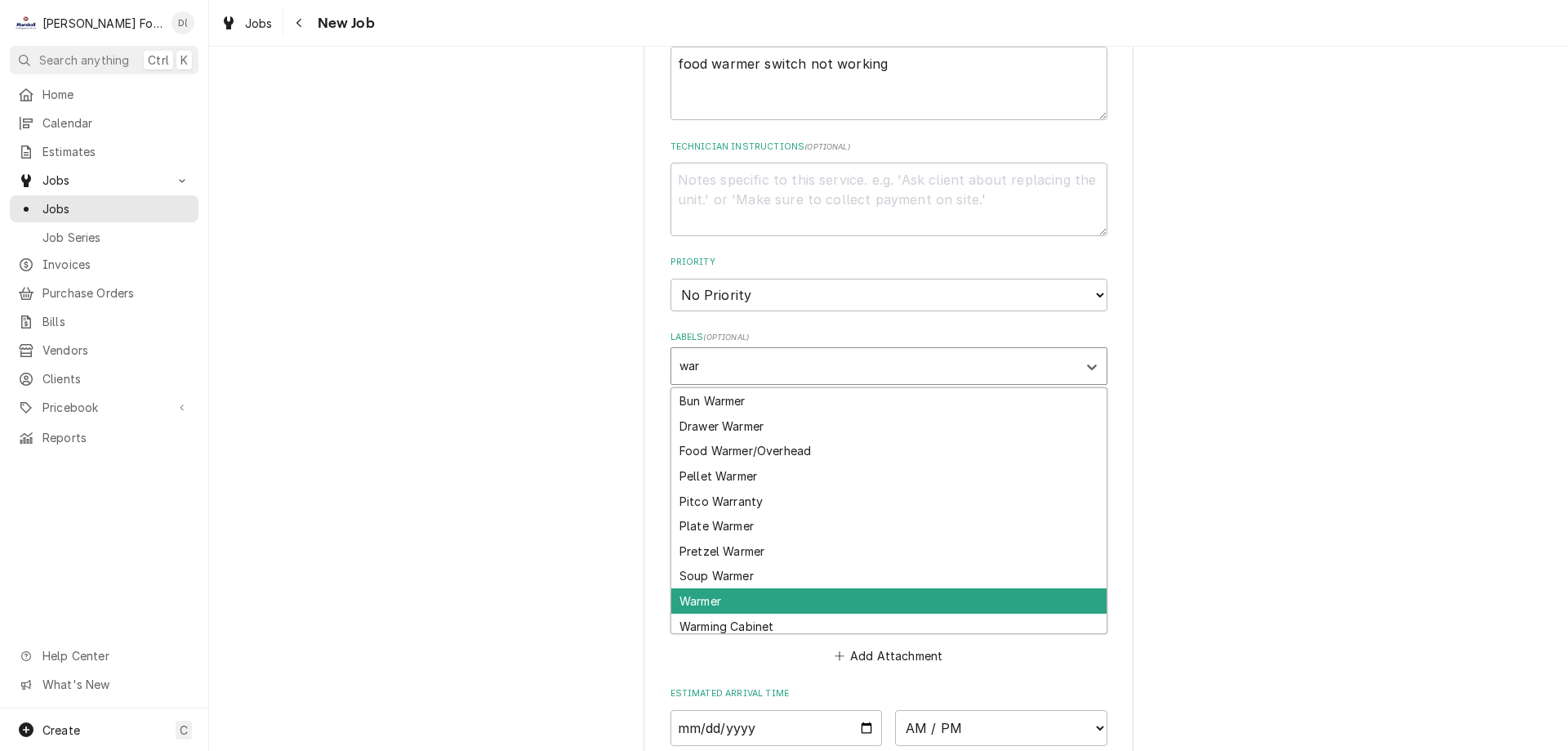
click at [703, 601] on div "Warmer" at bounding box center [889, 601] width 435 height 25
type textarea "x"
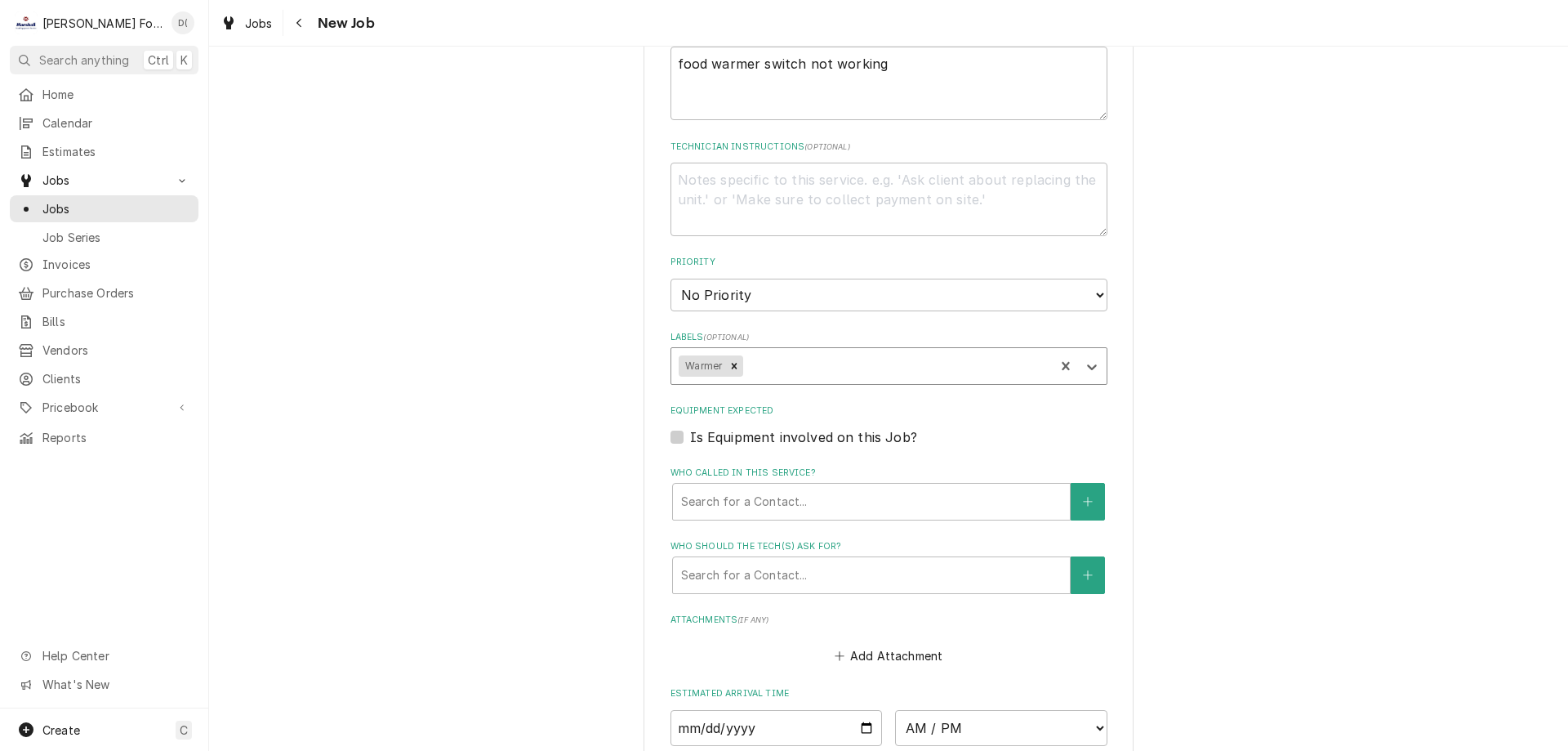
scroll to position [898, 0]
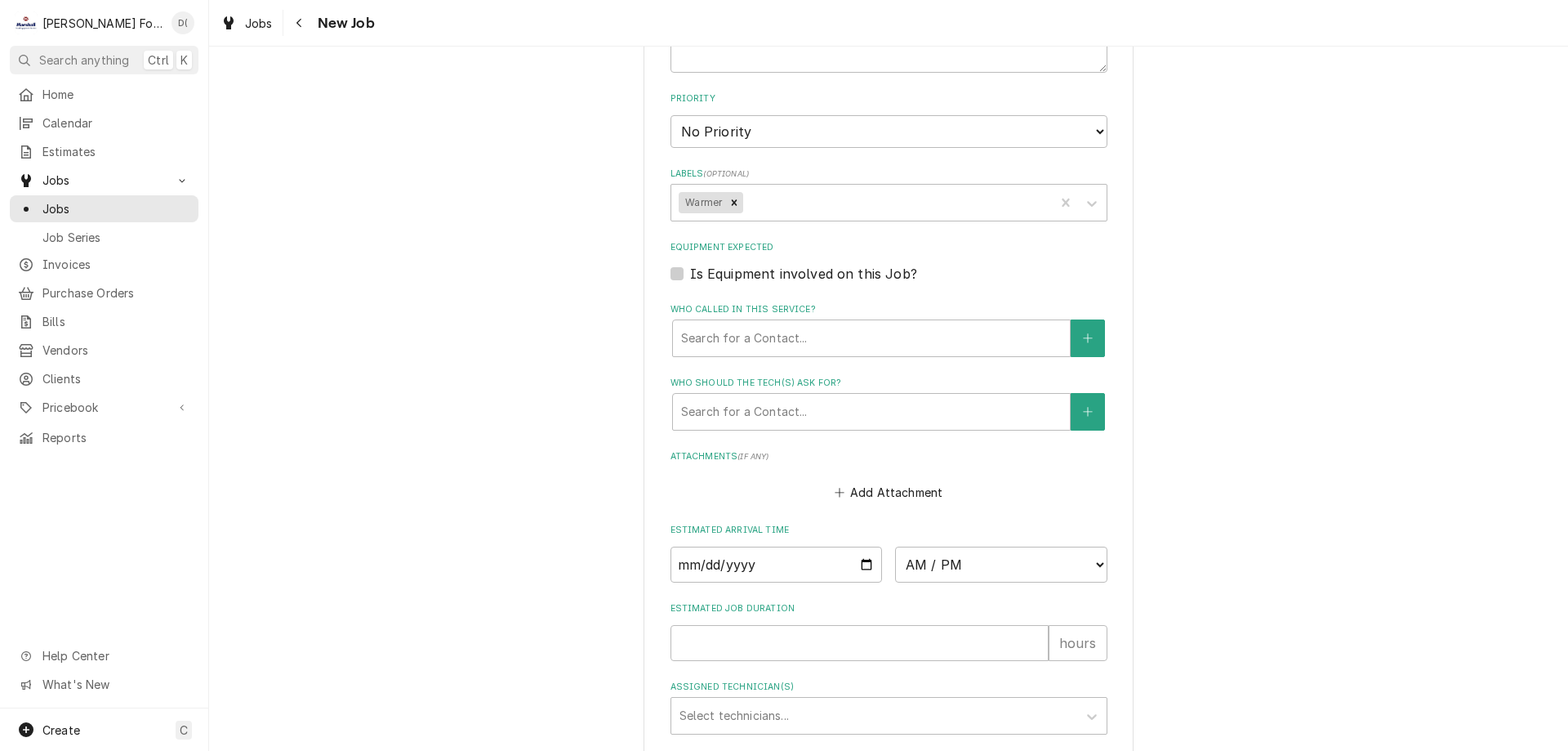
click at [804, 316] on div "Who called in this service? Search for a Contact..." at bounding box center [889, 330] width 437 height 53
click at [824, 339] on div "Who called in this service?" at bounding box center [872, 338] width 380 height 29
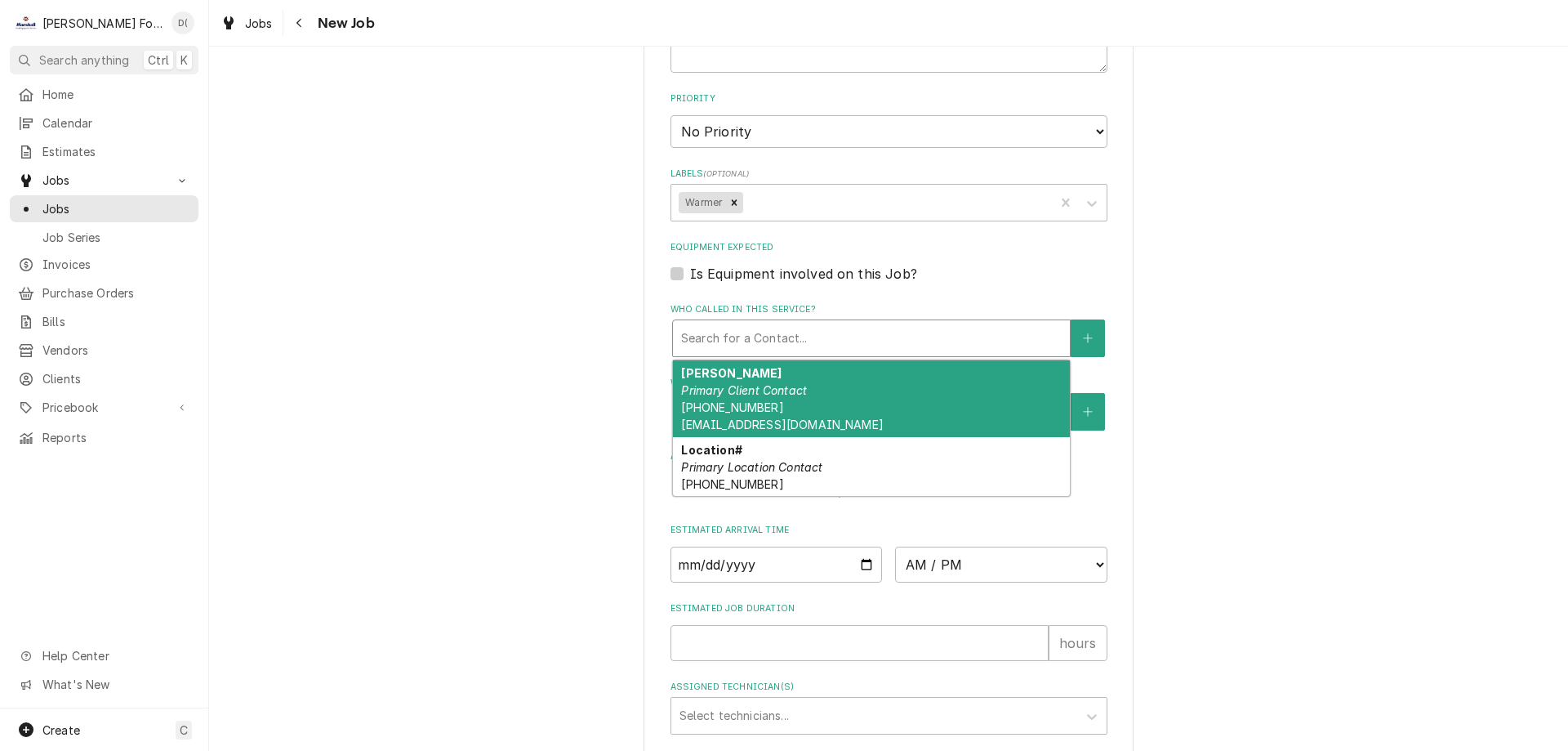
click at [812, 387] on div "FRANK Primary Client Contact (978) 259-3600 fpuleo@cfsri.org" at bounding box center [872, 399] width 397 height 76
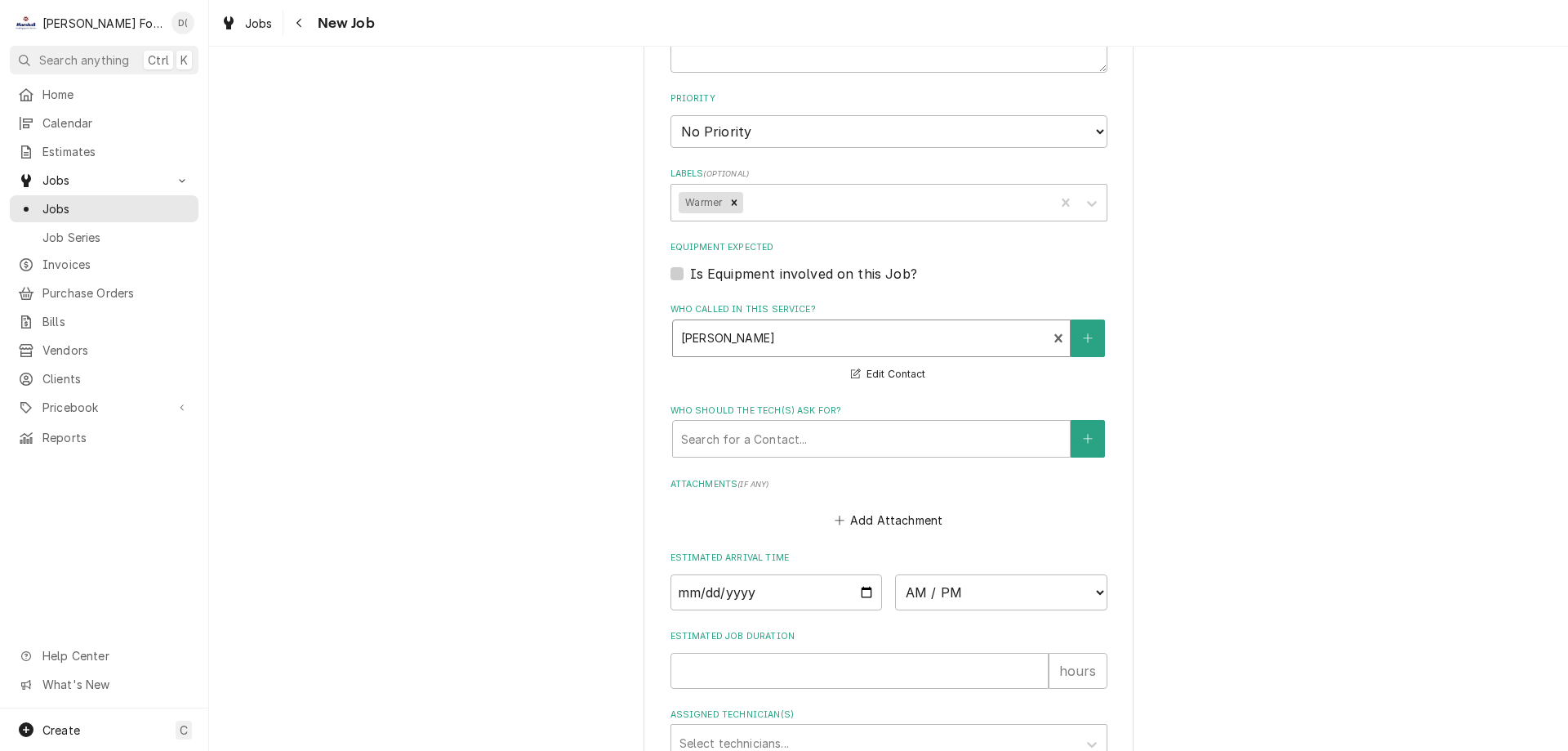
scroll to position [1050, 0]
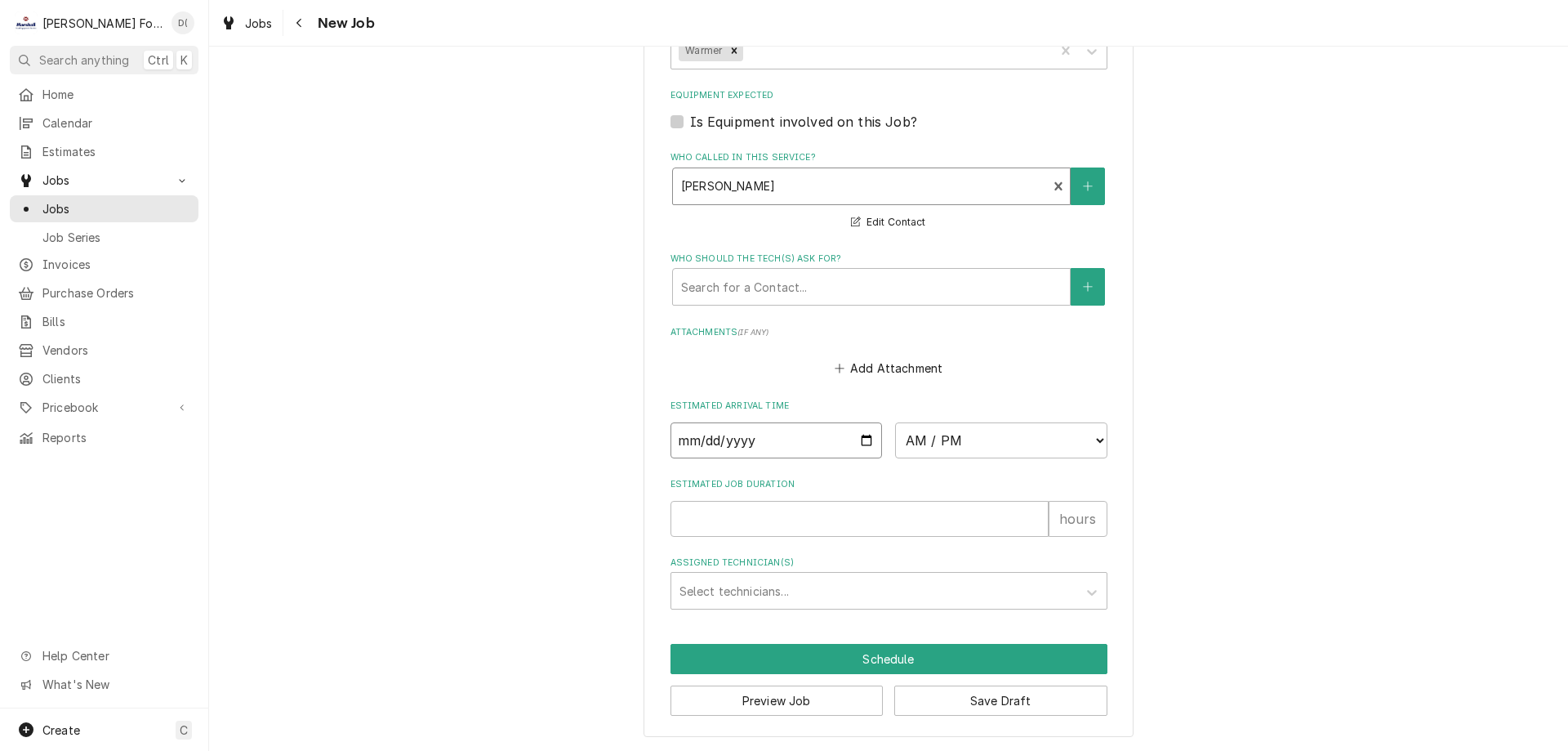
click at [859, 433] on input "Date" at bounding box center [776, 440] width 212 height 36
type textarea "x"
type input "2025-09-03"
click at [1027, 439] on select "AM / PM 6:00 AM 6:15 AM 6:30 AM 6:45 AM 7:00 AM 7:15 AM 7:30 AM 7:45 AM 8:00 AM…" at bounding box center [1001, 440] width 212 height 36
type textarea "x"
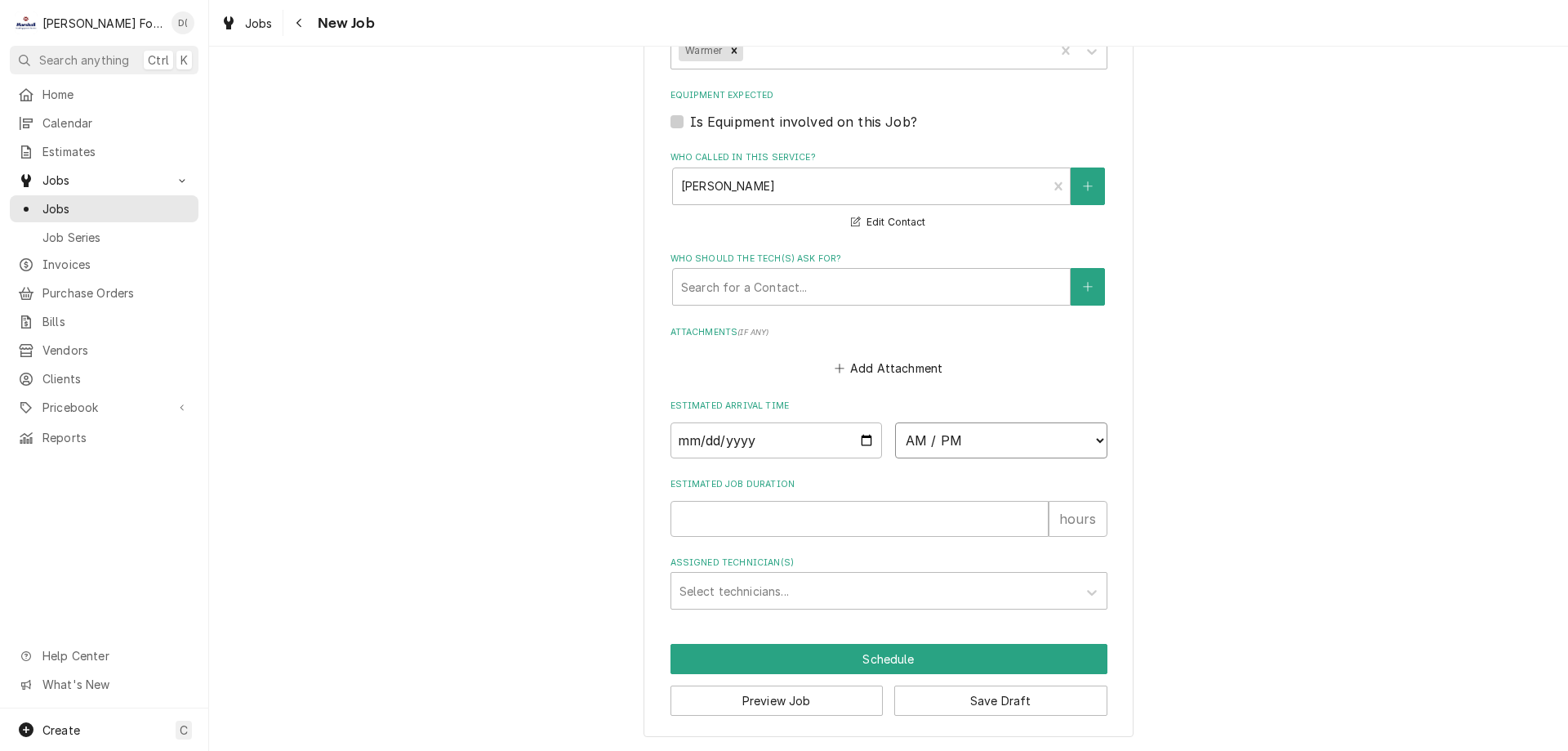
select select "09:45:00"
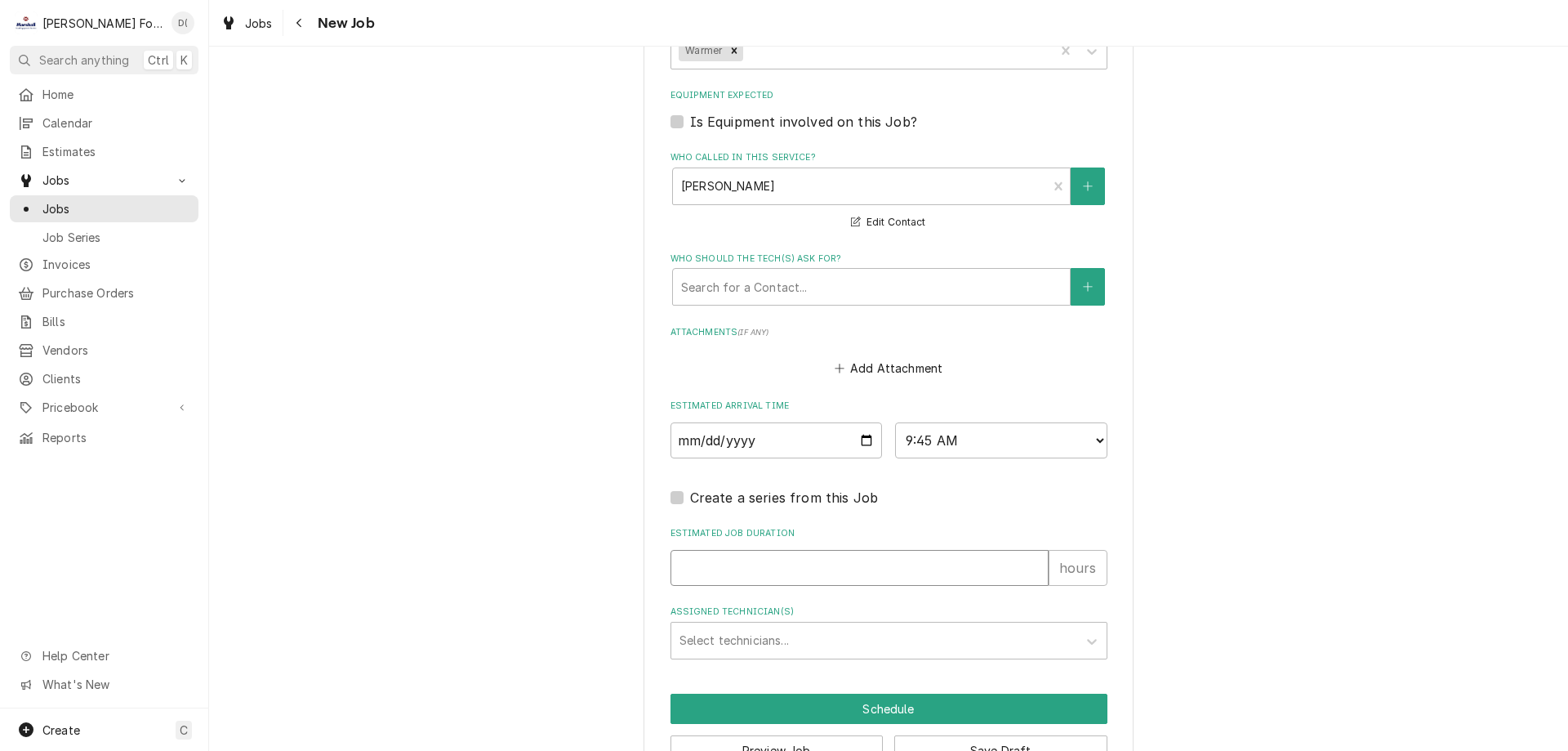
click at [755, 564] on input "Estimated Job Duration" at bounding box center [860, 567] width 379 height 36
type textarea "x"
type input "1"
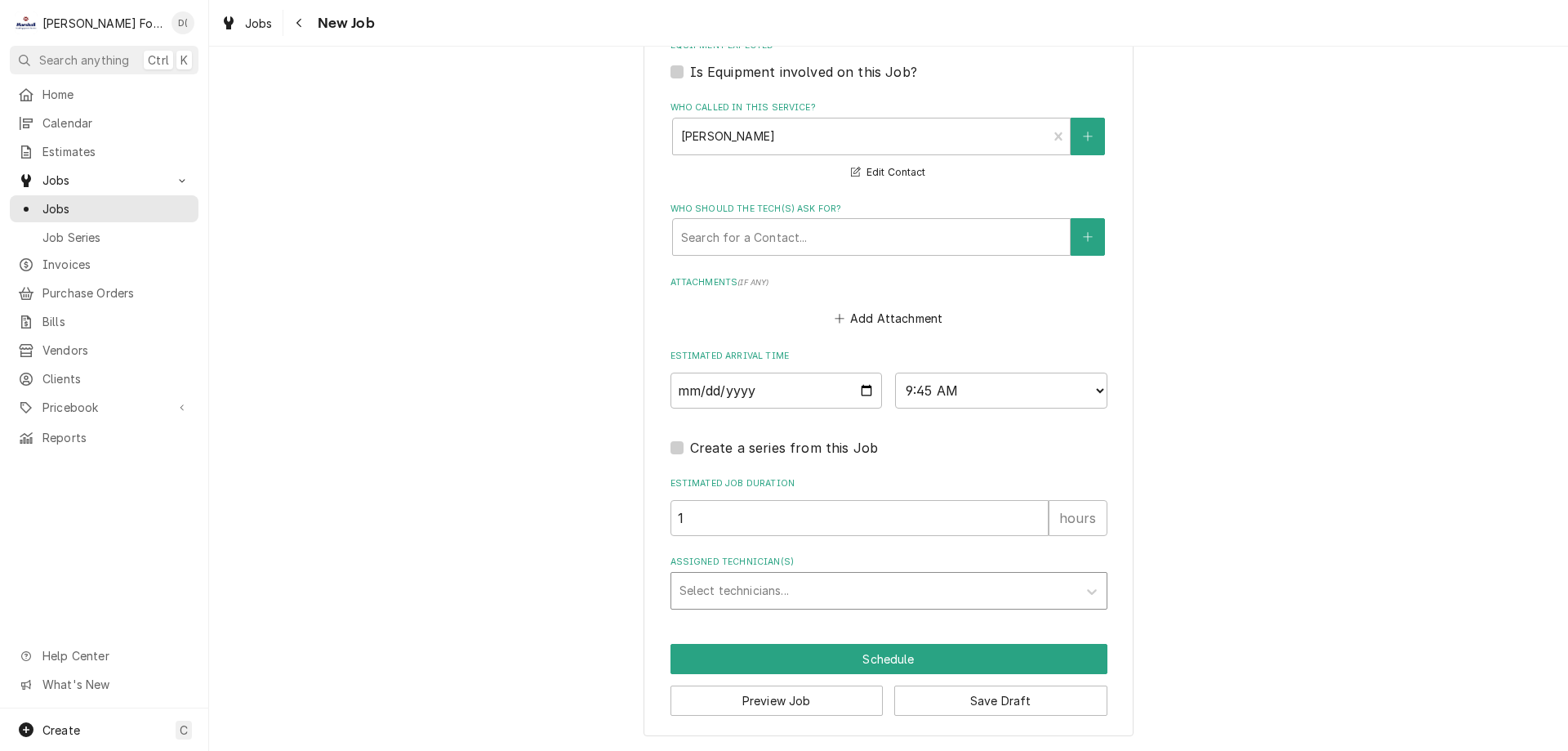
click at [778, 594] on div "Assigned Technician(s)" at bounding box center [875, 591] width 389 height 29
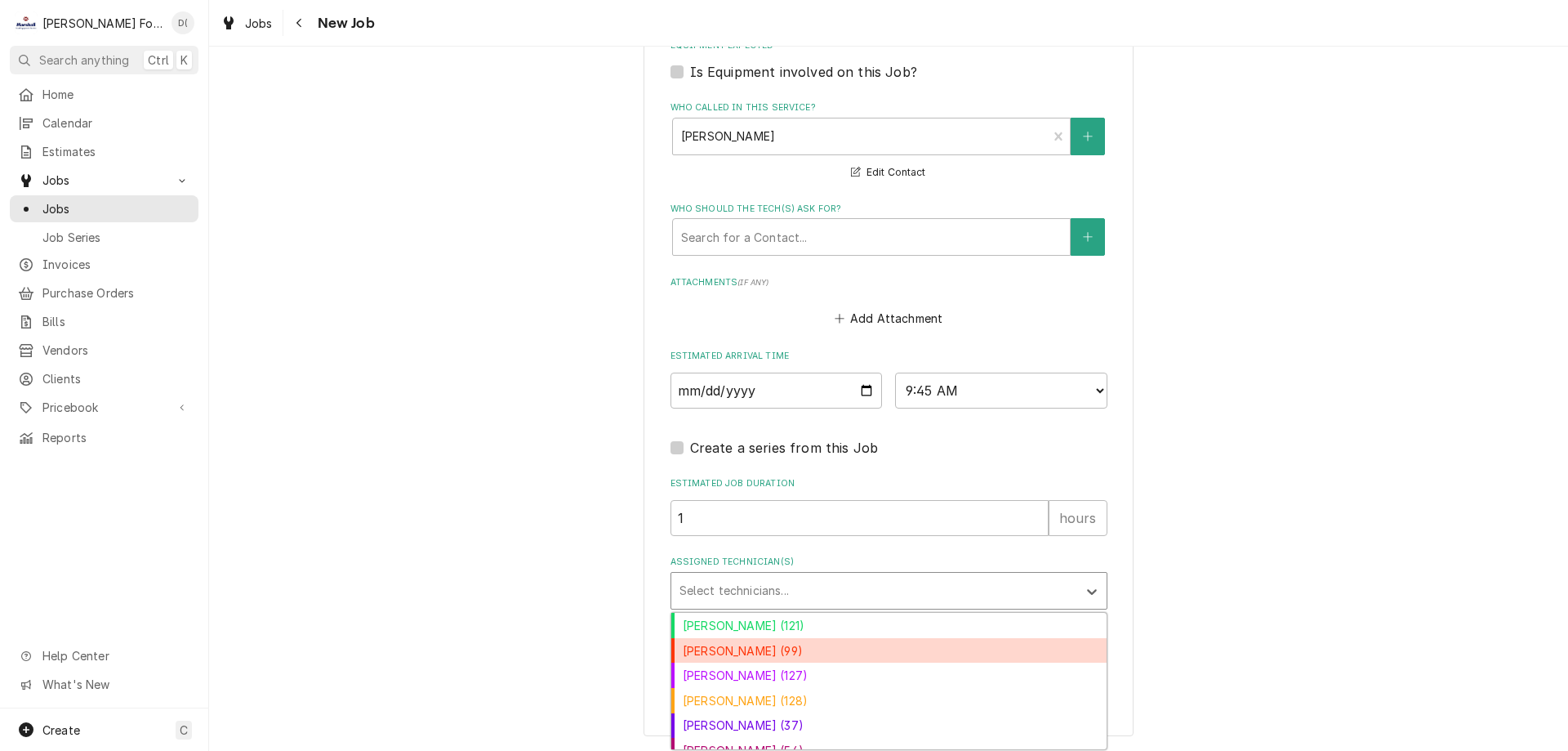
scroll to position [64, 0]
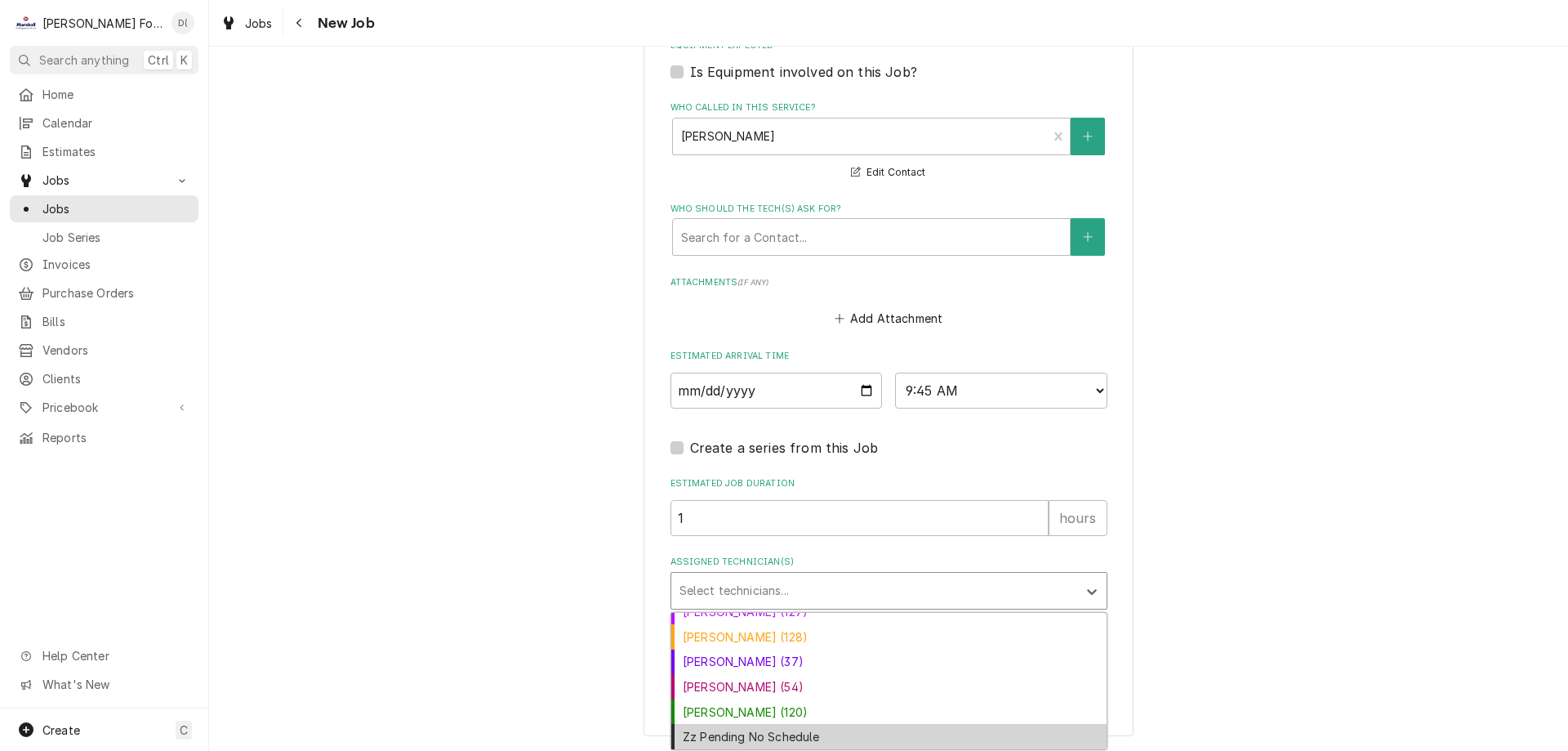
click at [772, 740] on div "Zz Pending No Schedule" at bounding box center [889, 736] width 435 height 25
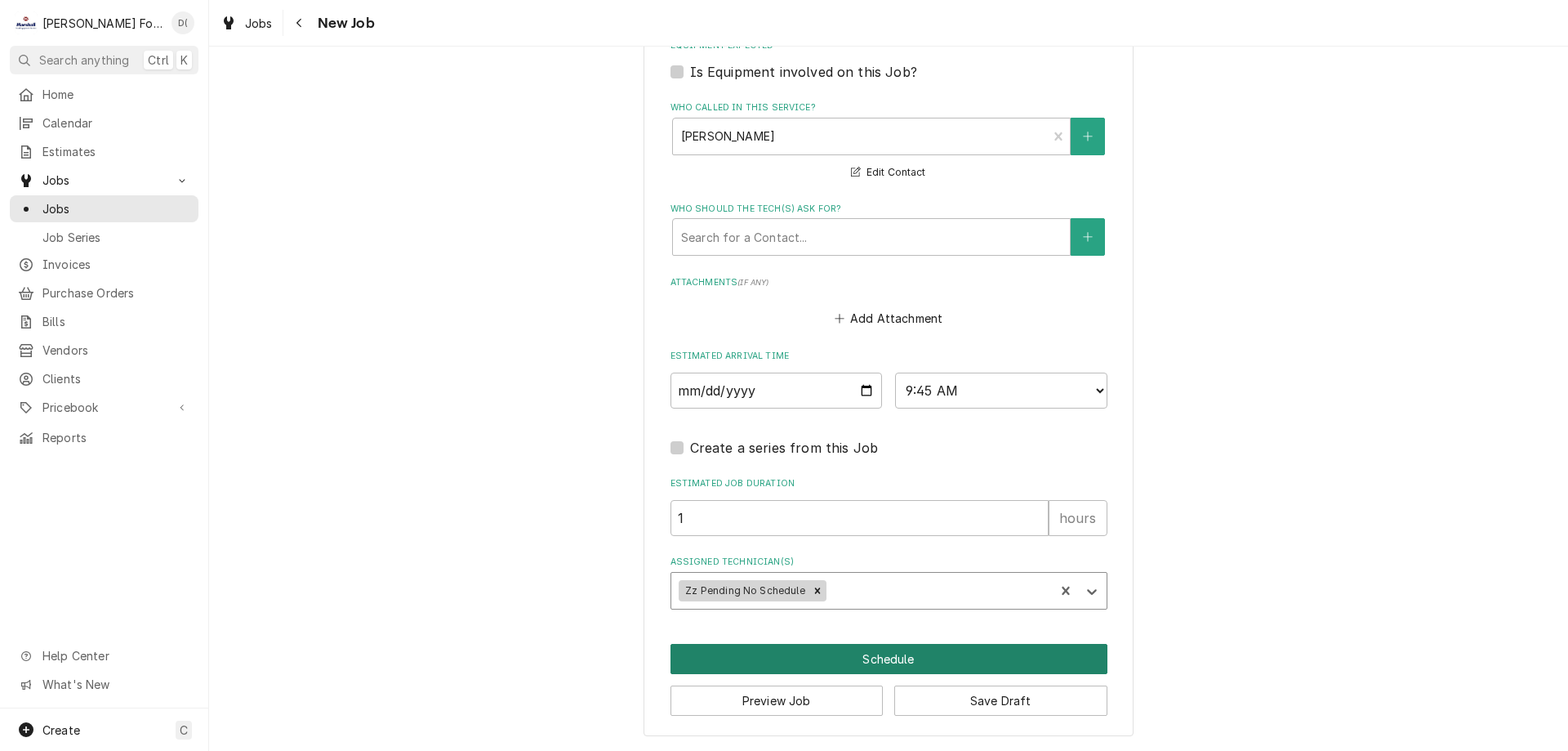
click at [815, 650] on button "Schedule" at bounding box center [889, 658] width 437 height 30
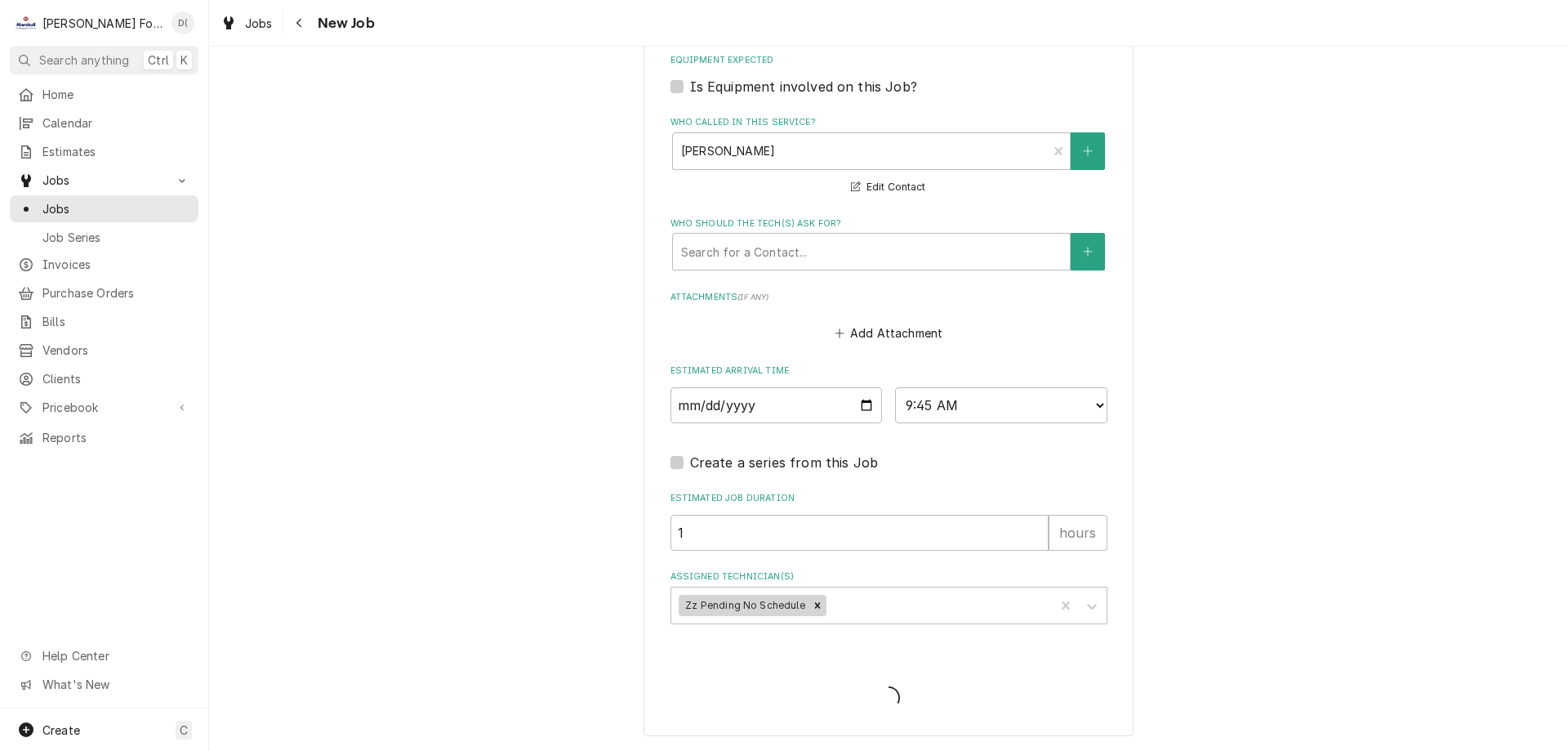
scroll to position [1086, 0]
type textarea "x"
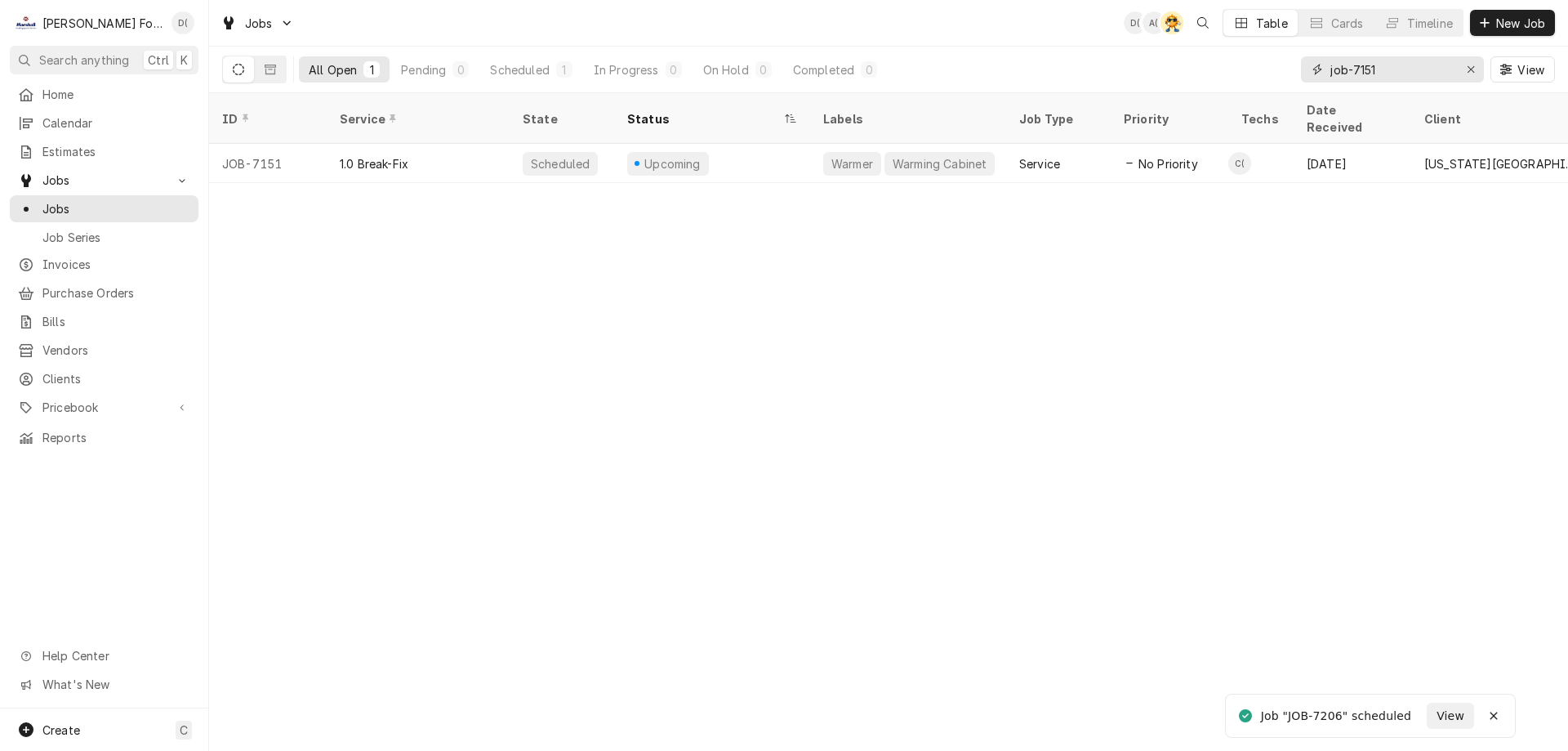
drag, startPoint x: 1467, startPoint y: 67, endPoint x: 1437, endPoint y: 70, distance: 30.1
click at [1468, 67] on icon "Erase input" at bounding box center [1472, 69] width 9 height 12
click at [1431, 71] on input "Dynamic Content Wrapper" at bounding box center [1407, 69] width 154 height 26
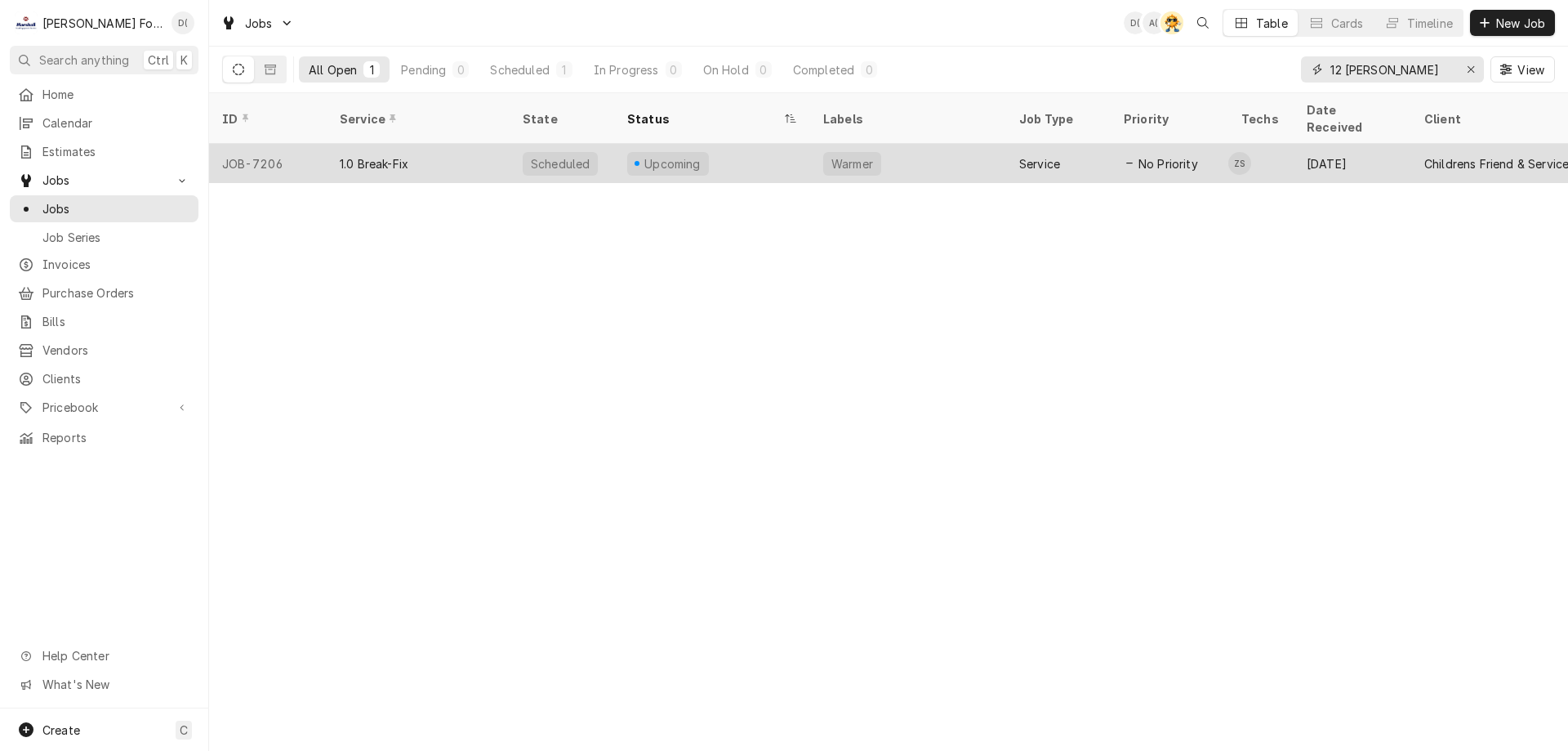
type input "12 carter"
click at [747, 144] on div "Upcoming" at bounding box center [712, 163] width 196 height 39
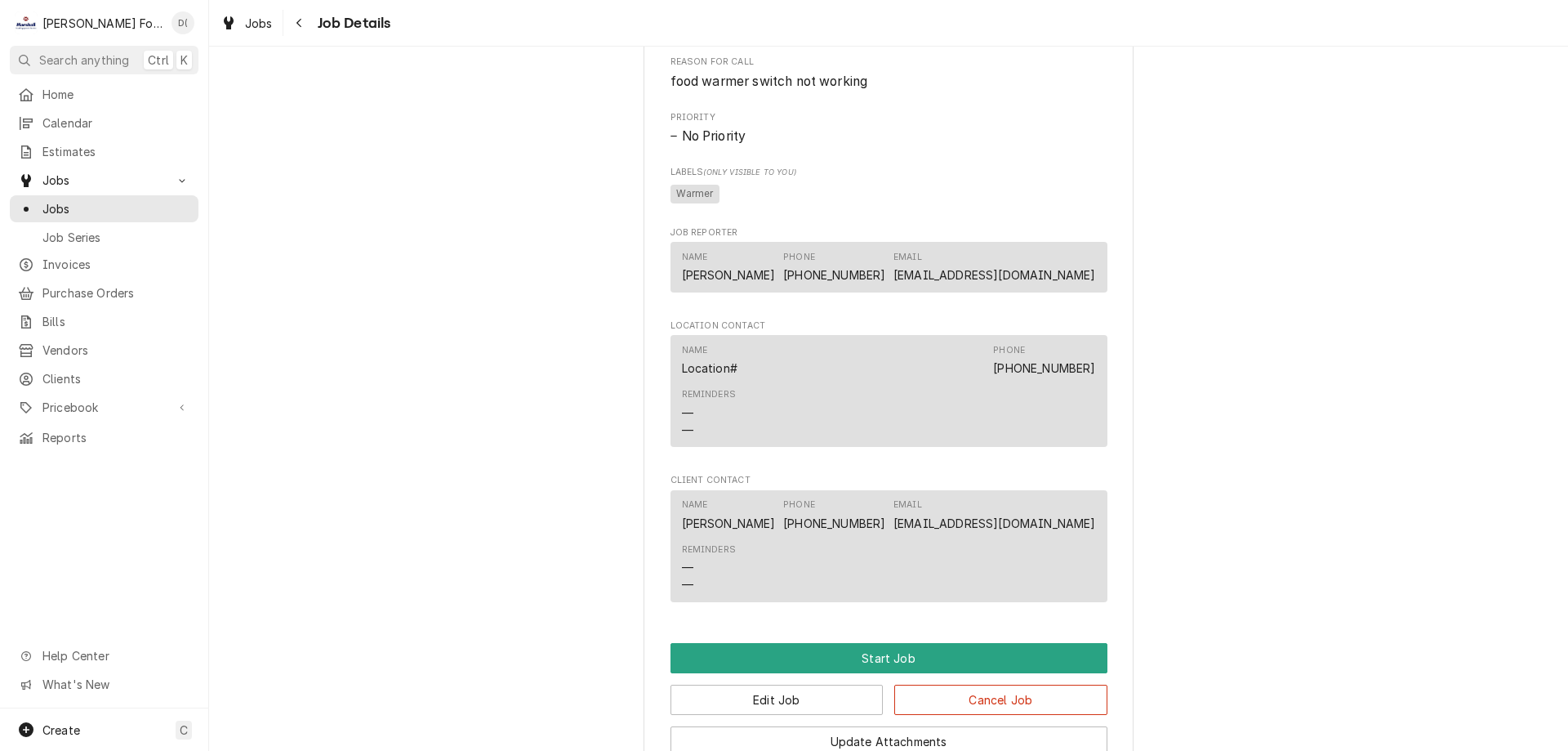
scroll to position [898, 0]
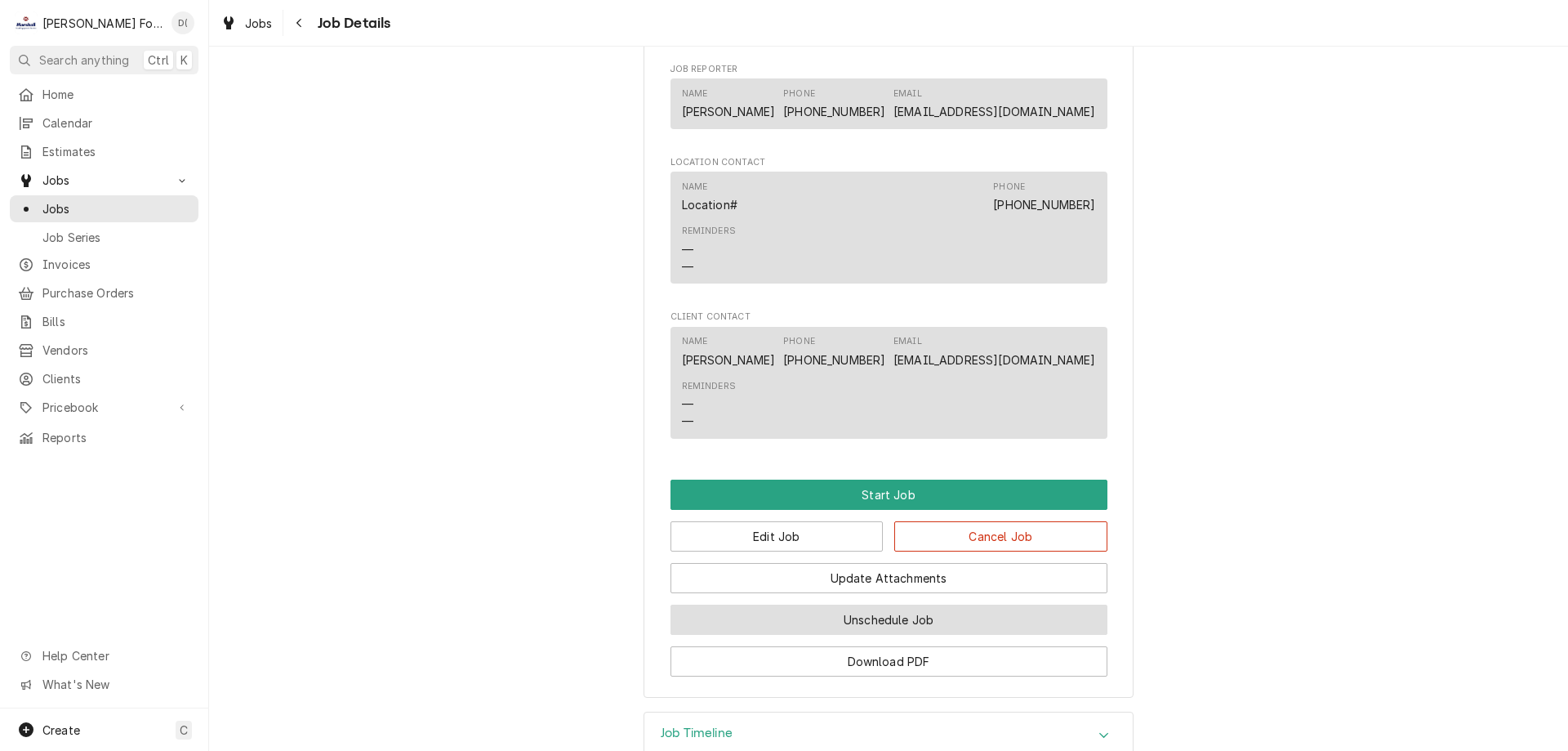
click at [869, 634] on button "Unschedule Job" at bounding box center [889, 619] width 437 height 30
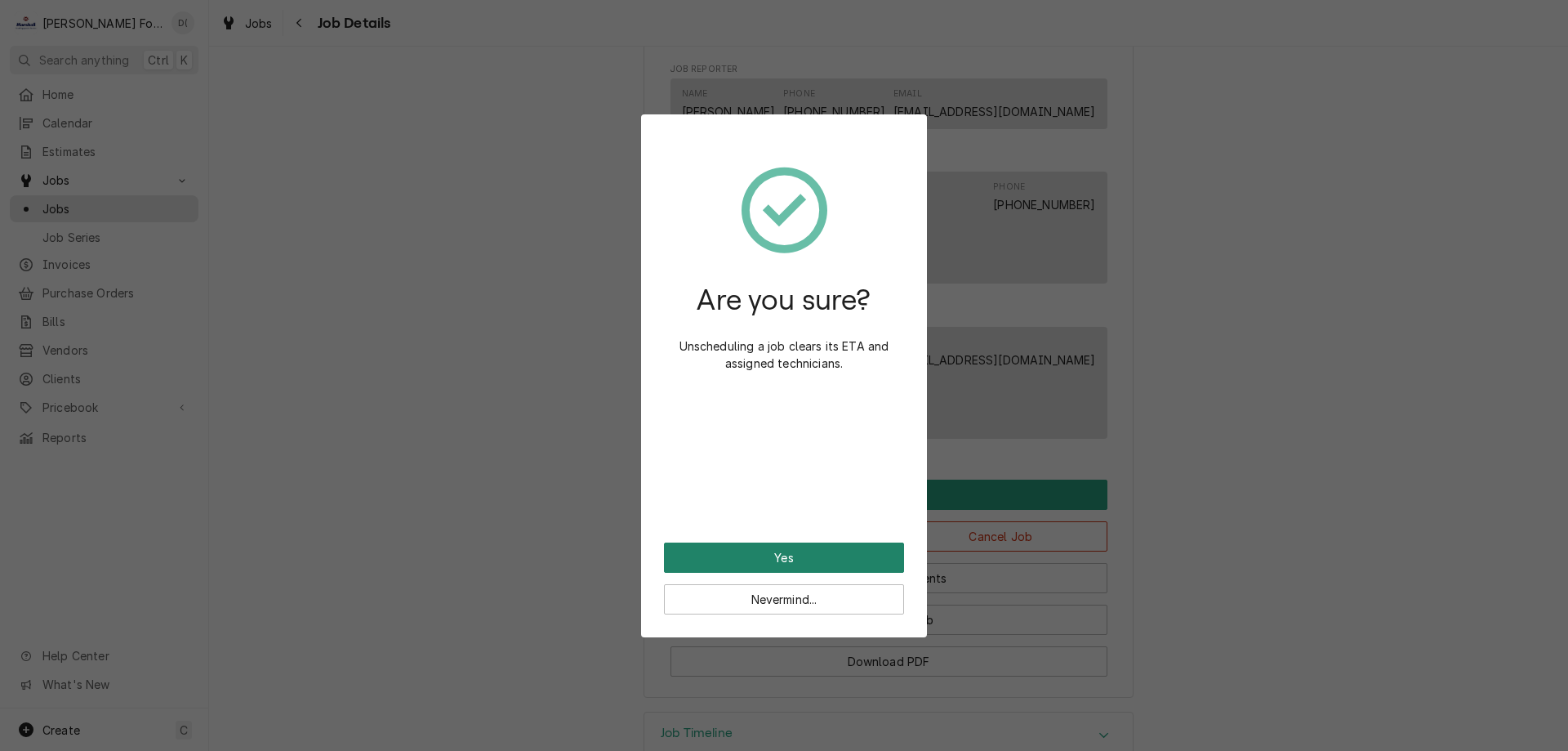
click at [800, 554] on button "Yes" at bounding box center [784, 557] width 240 height 30
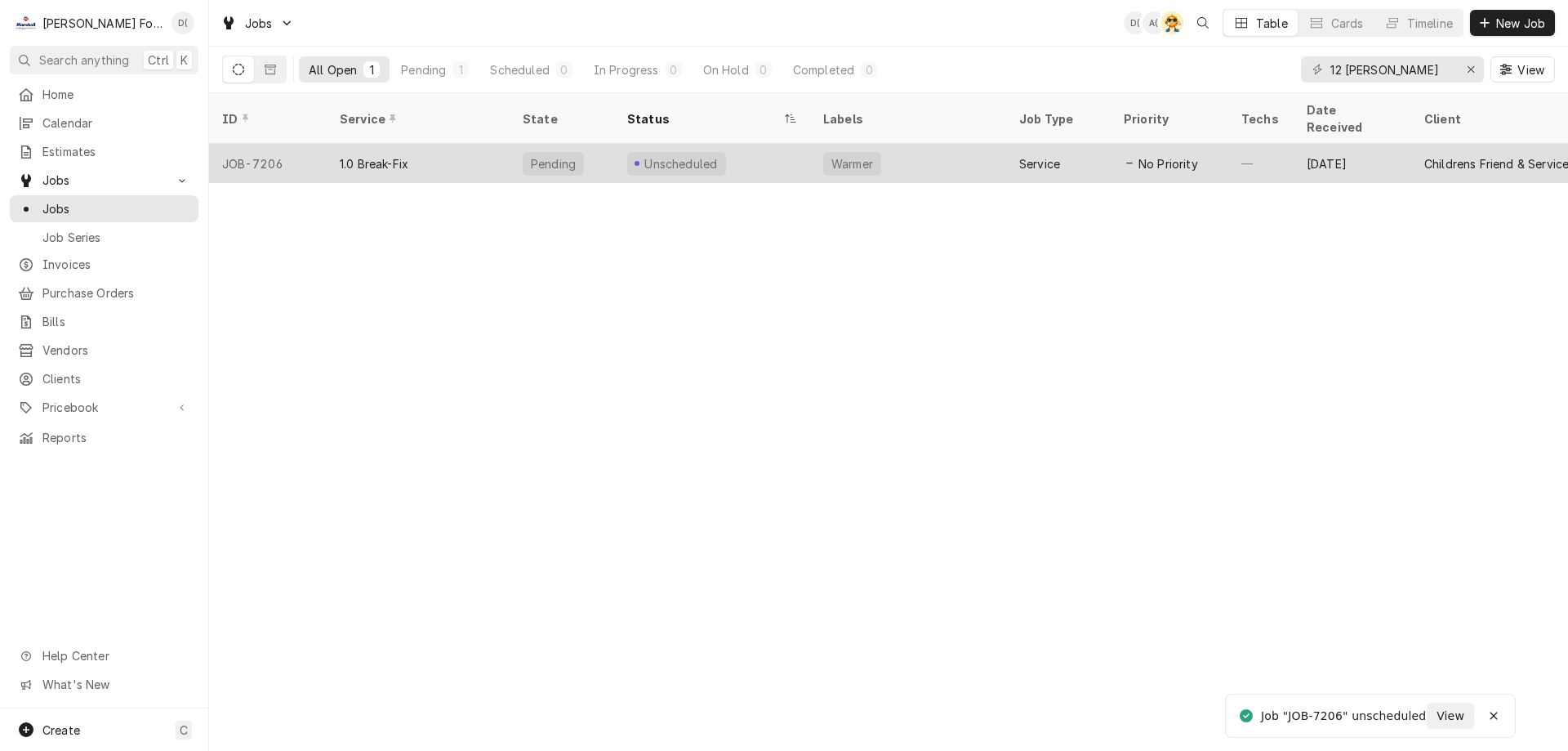
click at [790, 146] on div "Unscheduled" at bounding box center [712, 163] width 196 height 39
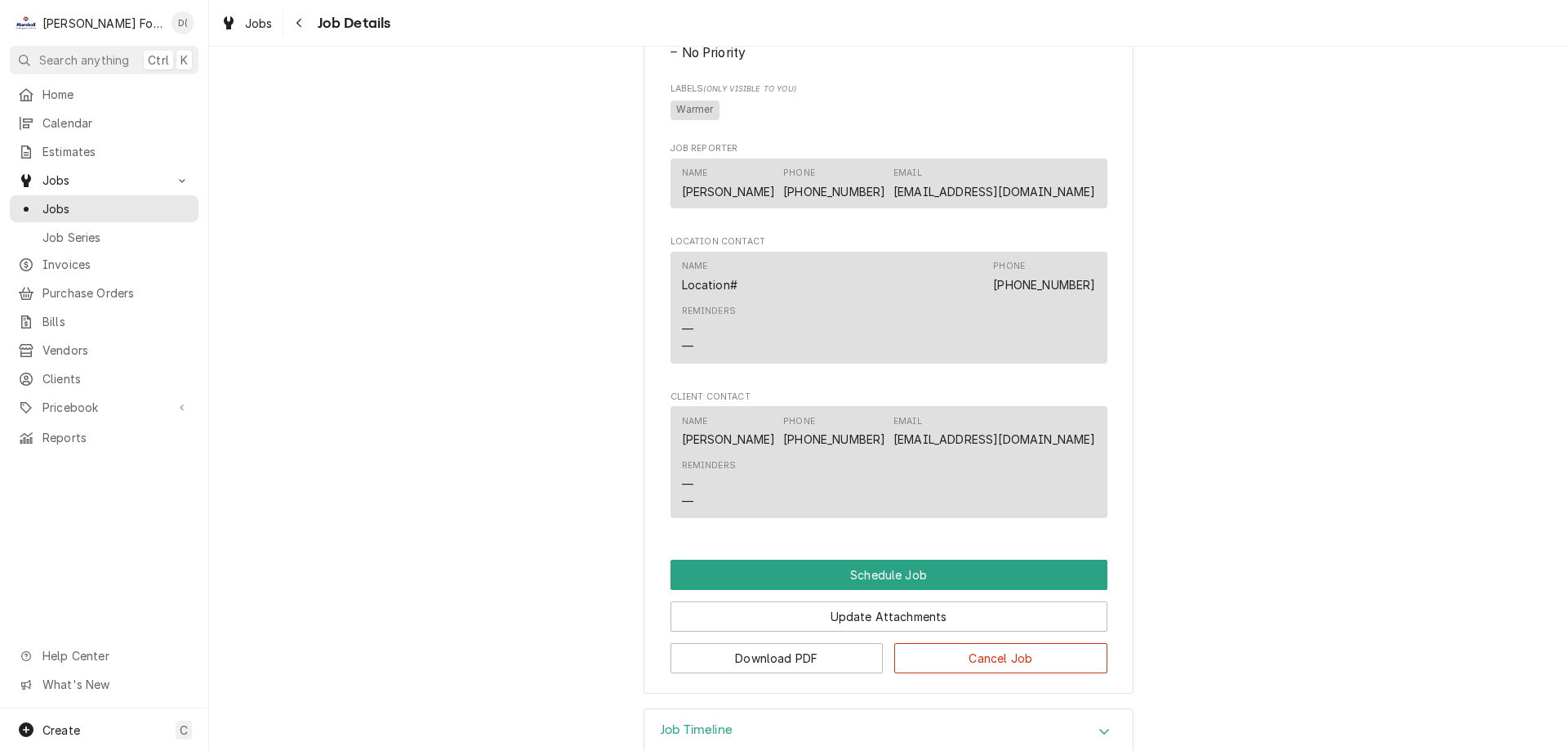
scroll to position [785, 0]
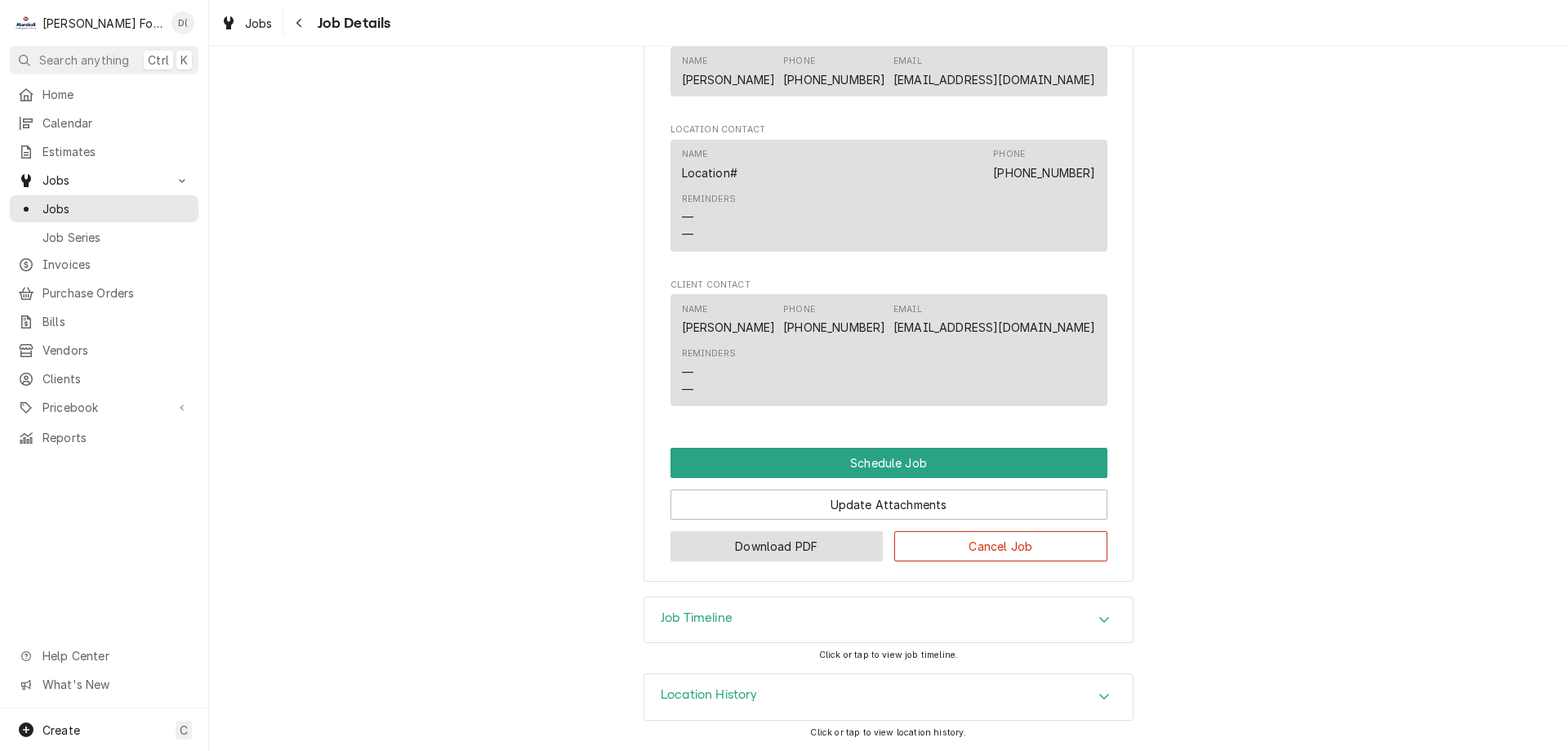
click at [766, 553] on button "Download PDF" at bounding box center [777, 545] width 213 height 30
click at [89, 204] on span "Jobs" at bounding box center [116, 208] width 147 height 17
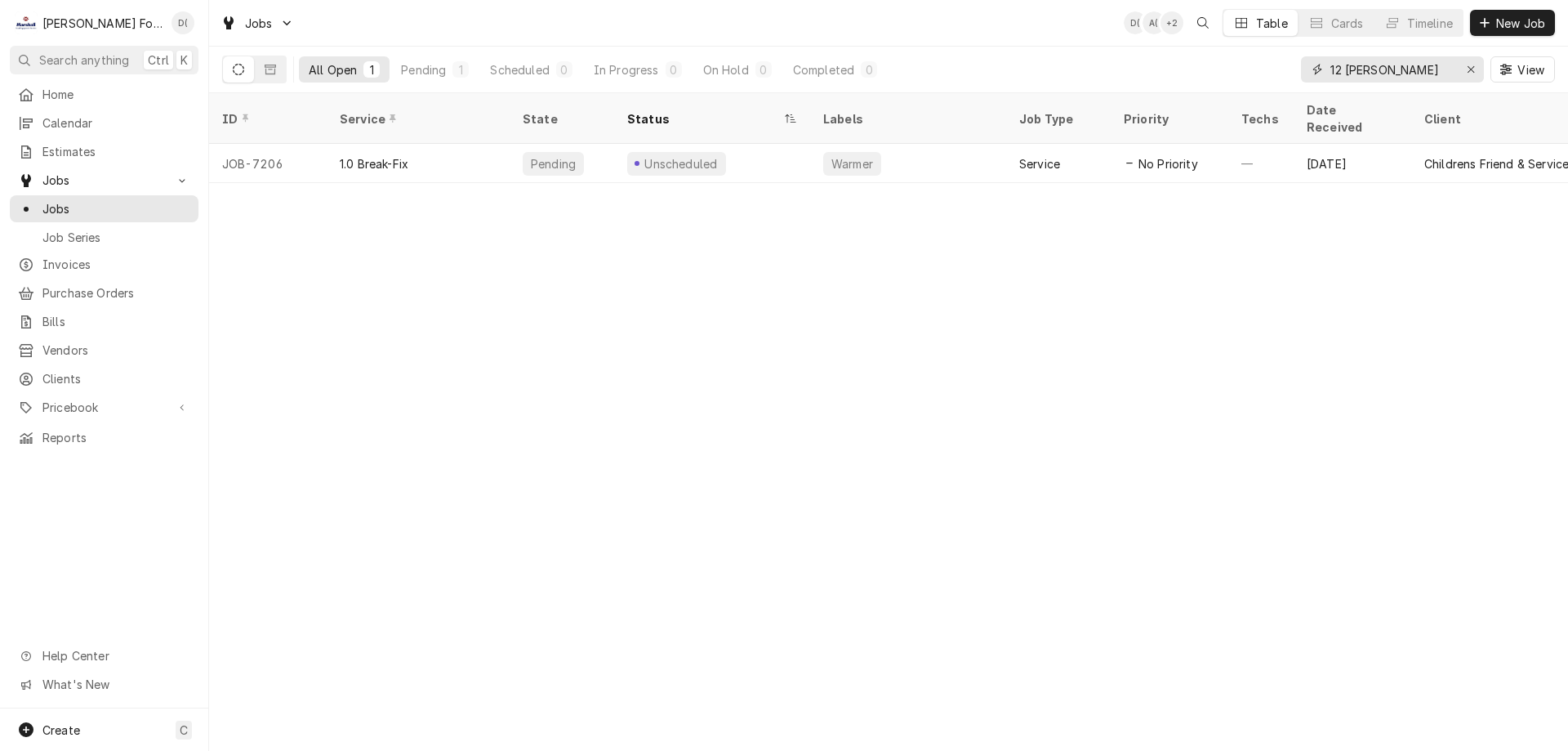
click at [1468, 69] on icon "Erase input" at bounding box center [1472, 69] width 9 height 12
click at [1437, 76] on input "Dynamic Content Wrapper" at bounding box center [1407, 69] width 154 height 26
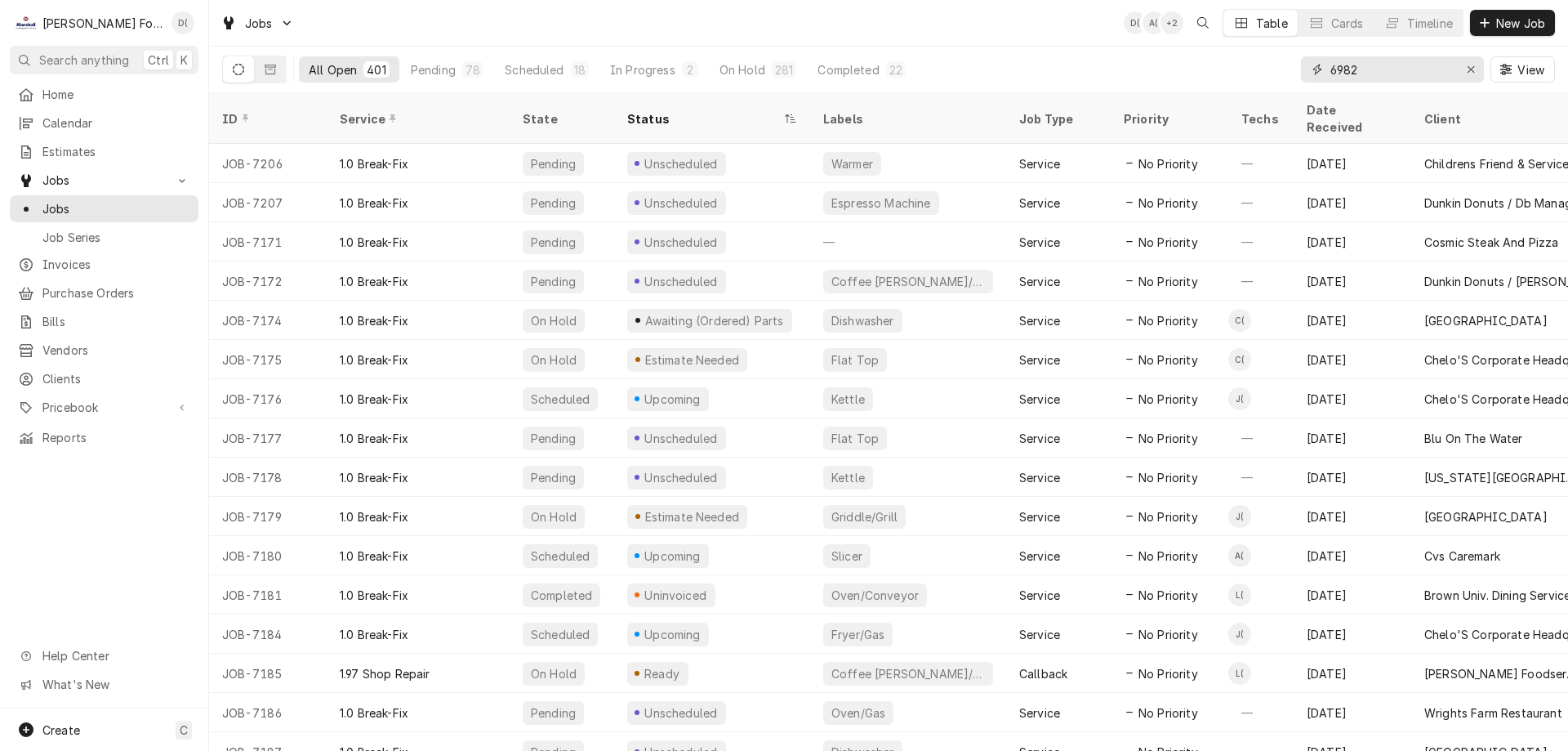
type input "6982"
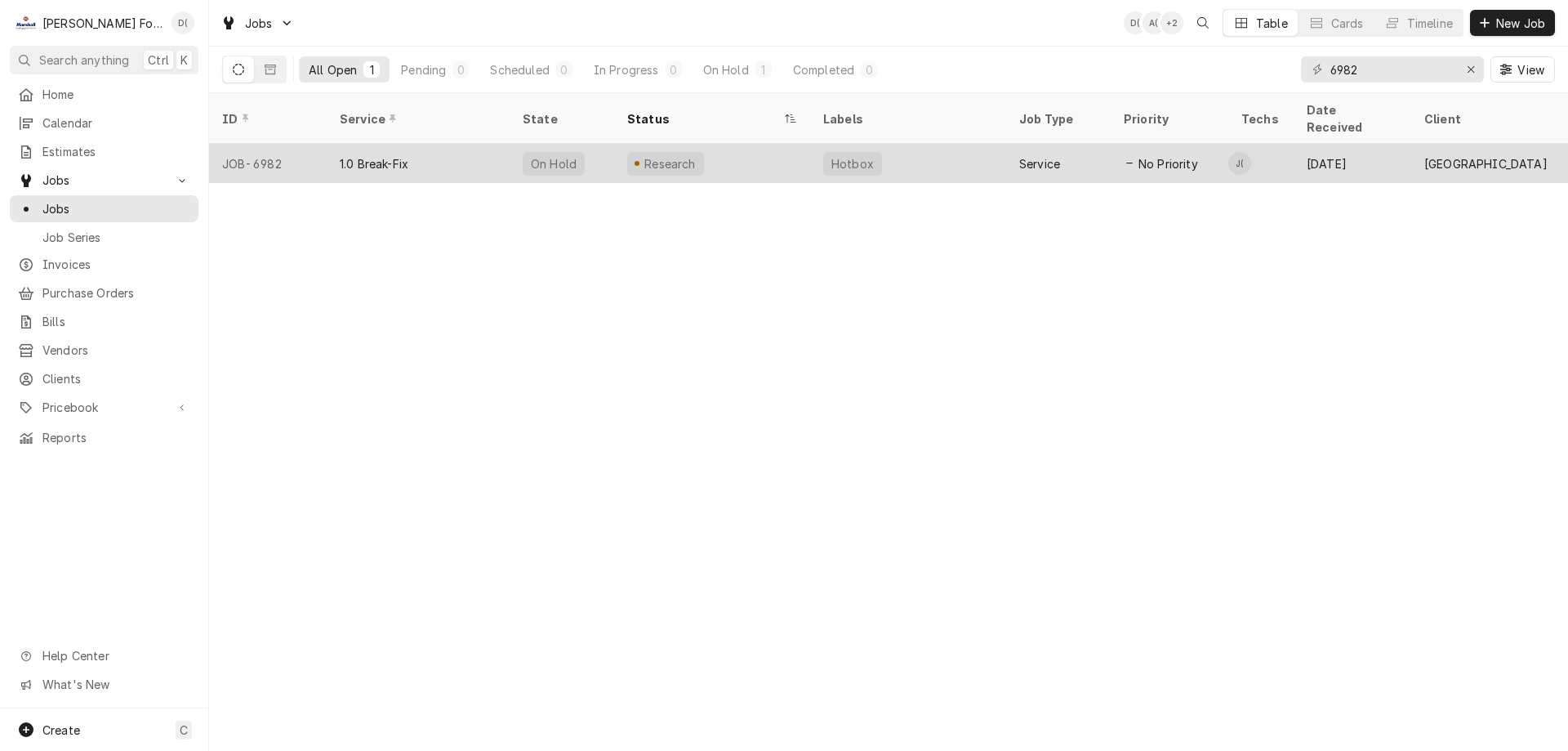
click at [774, 144] on div "Research" at bounding box center [712, 163] width 196 height 39
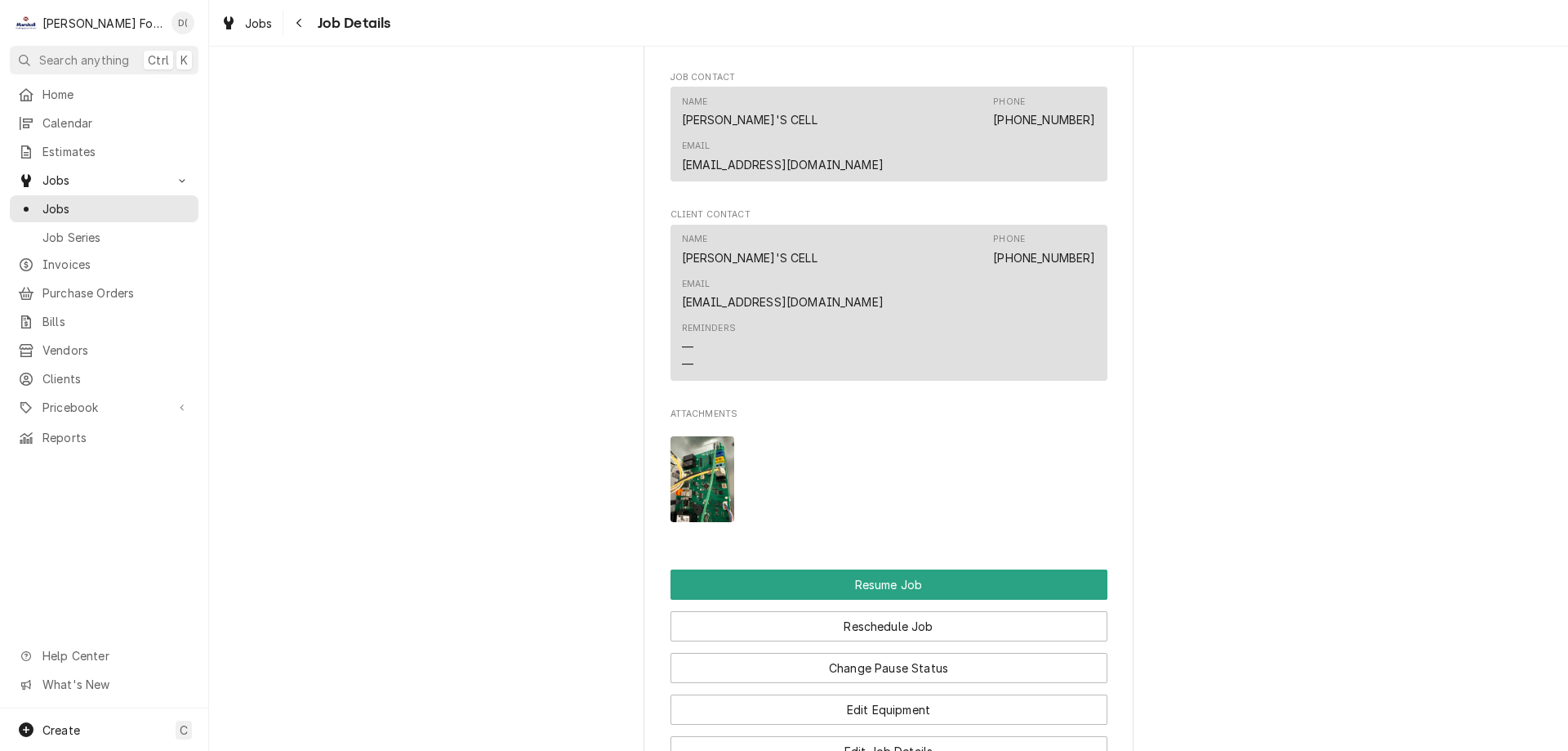
scroll to position [2125, 0]
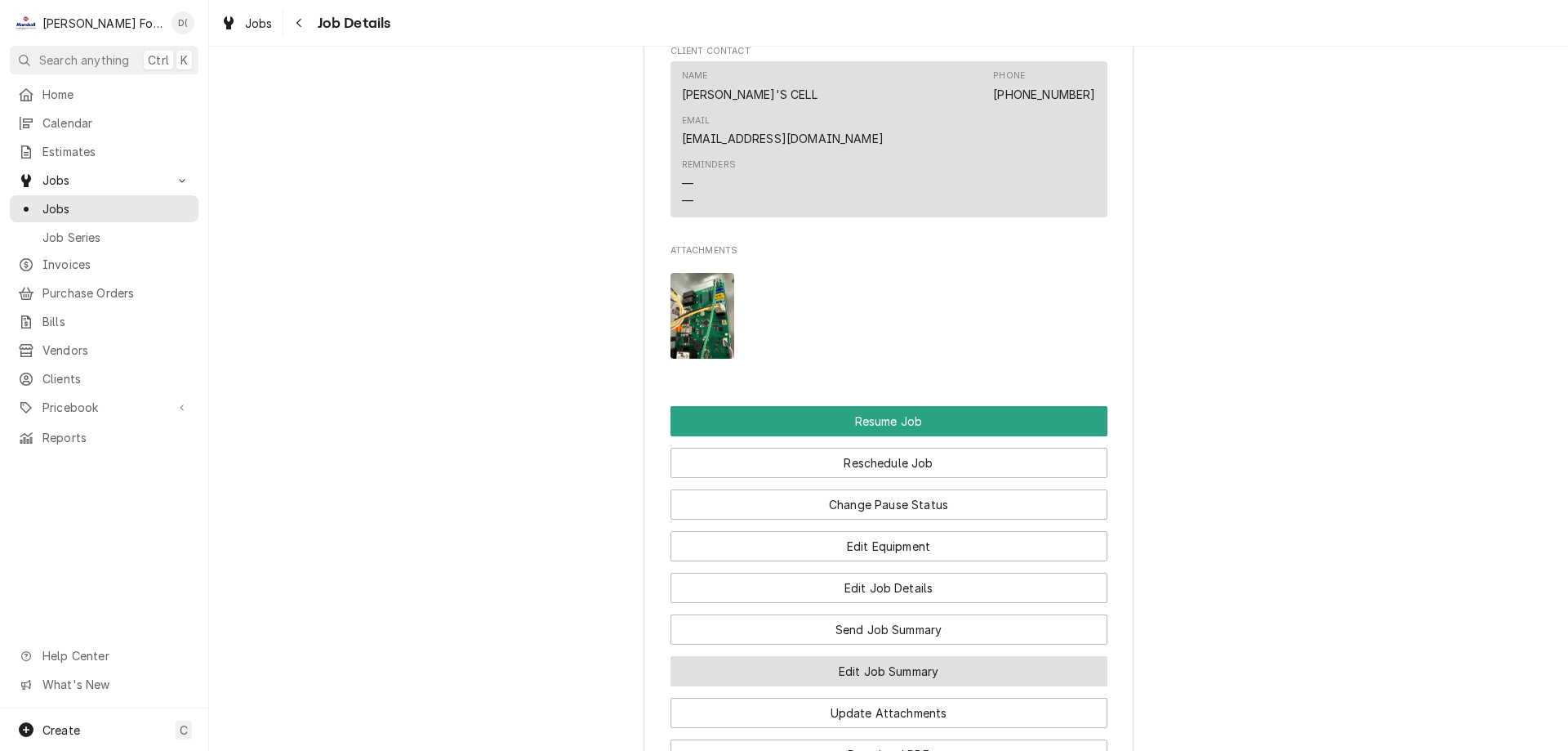
click at [856, 656] on button "Edit Job Summary" at bounding box center [889, 671] width 437 height 30
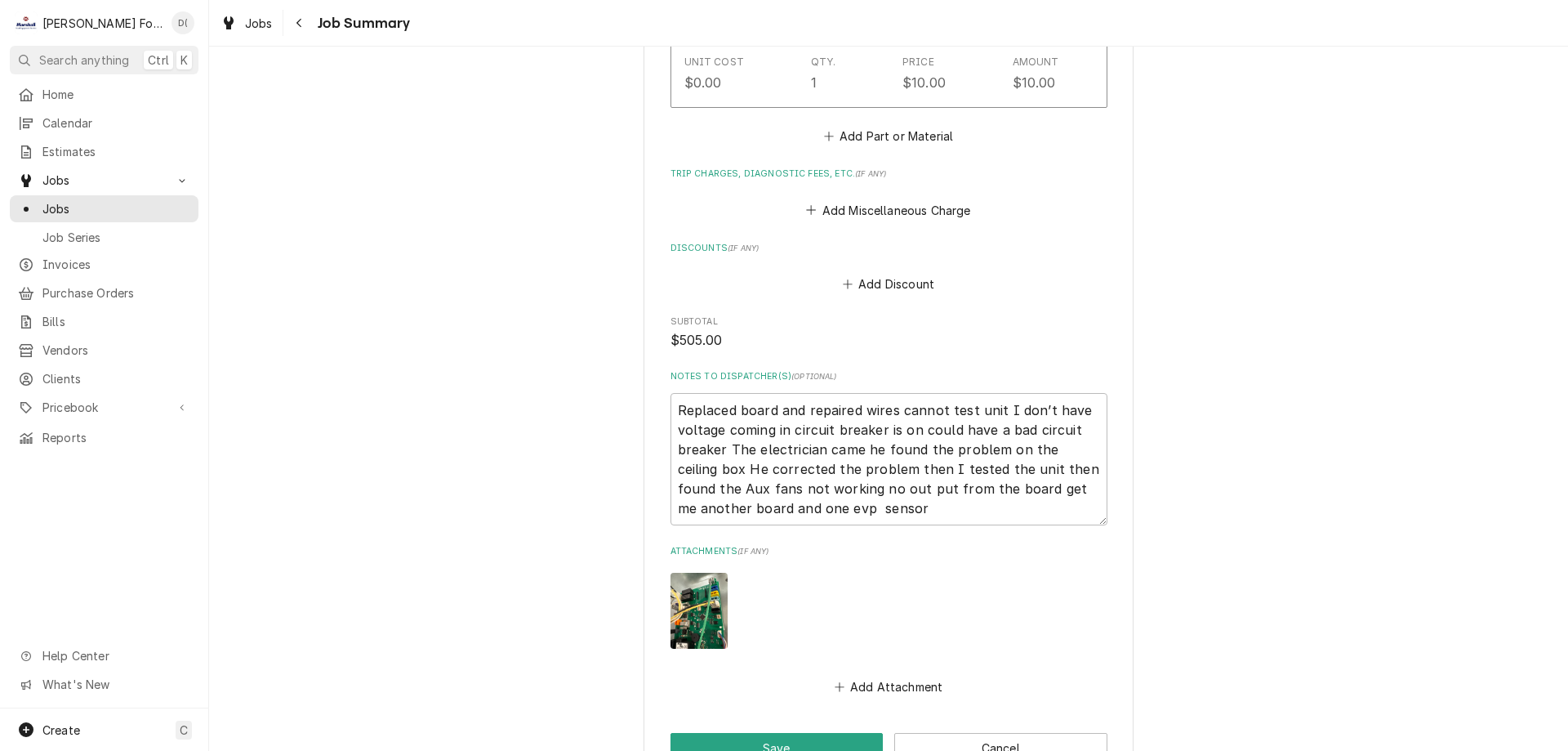
scroll to position [1700, 0]
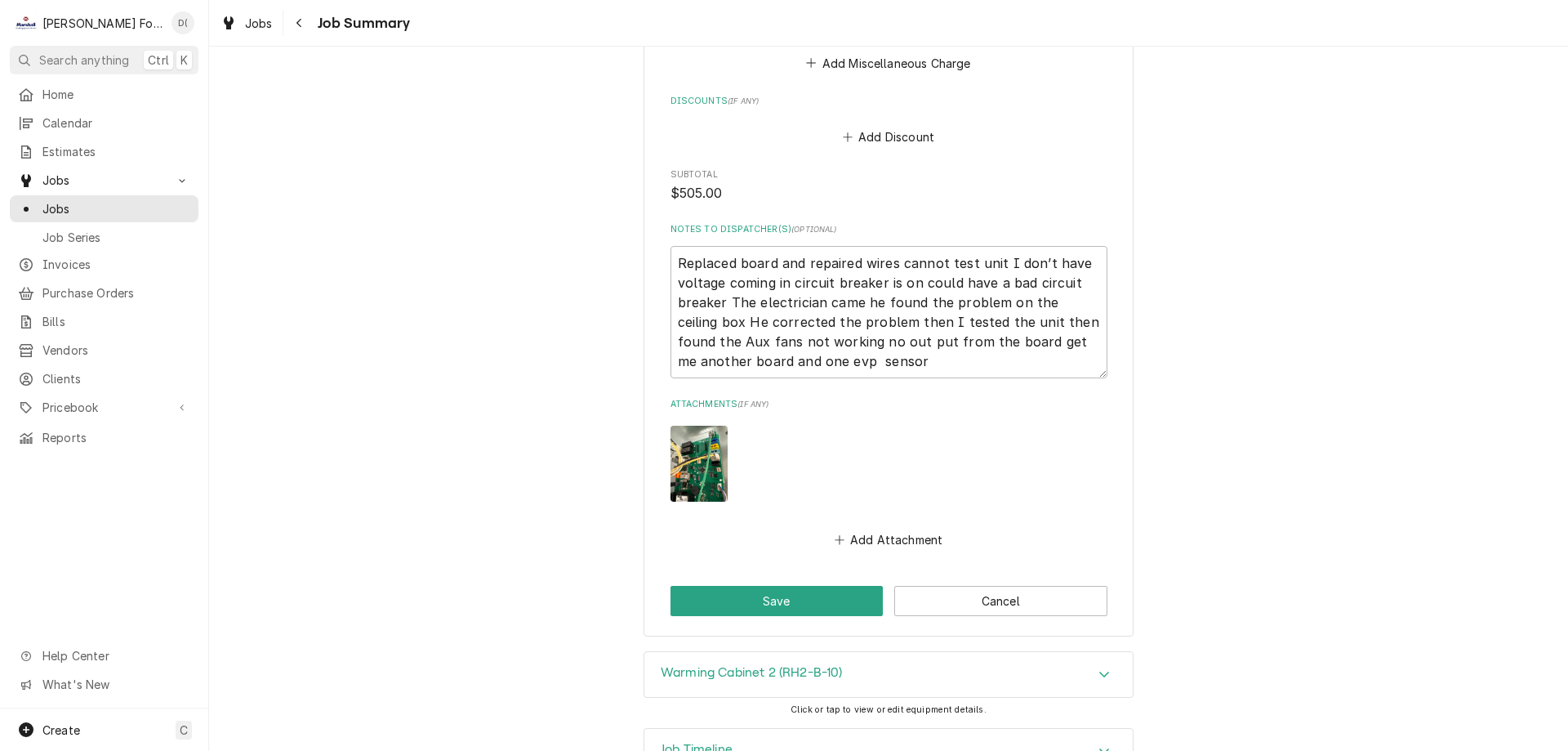
click at [702, 426] on img "Attachments" at bounding box center [699, 463] width 57 height 76
type textarea "x"
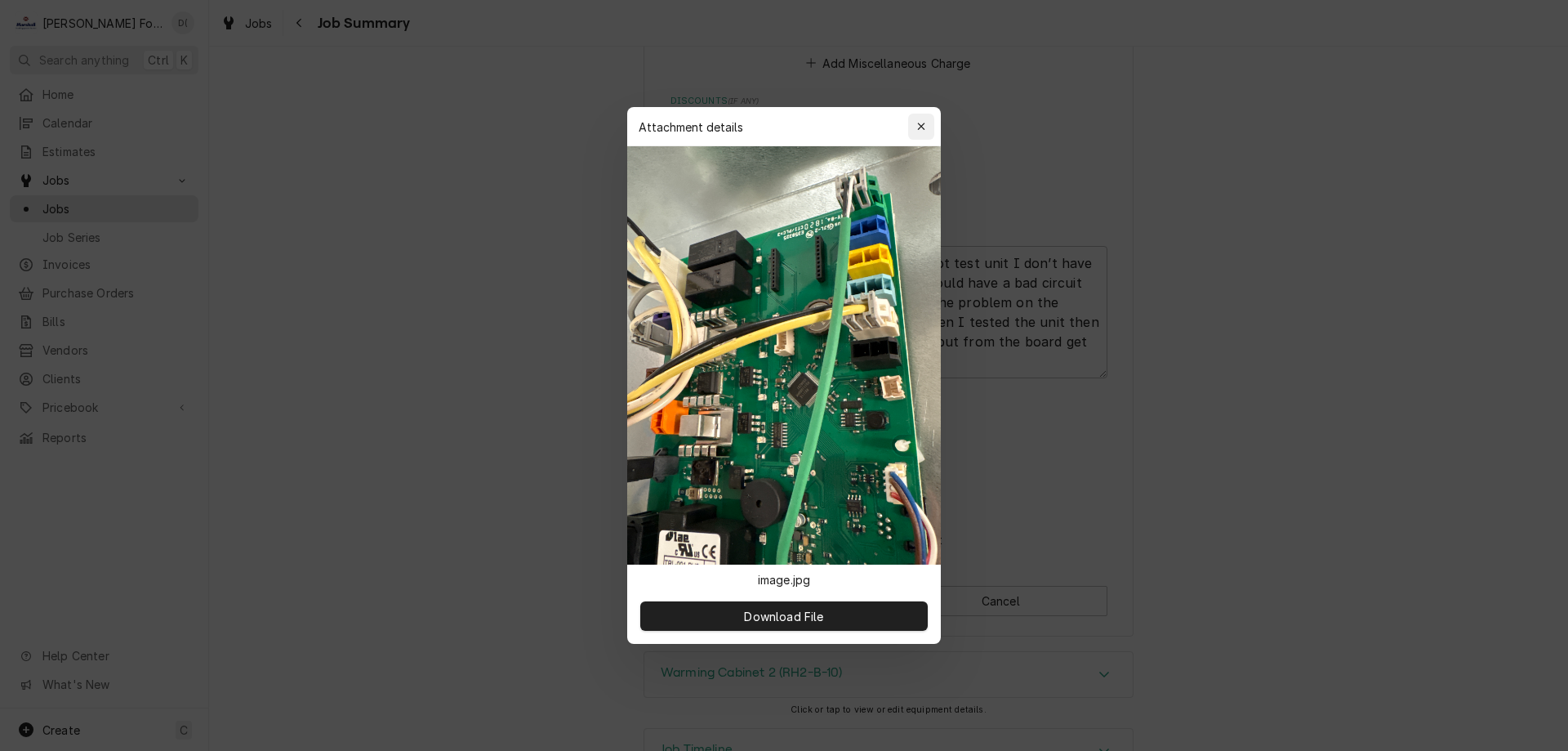
click at [917, 124] on icon "button" at bounding box center [922, 127] width 9 height 12
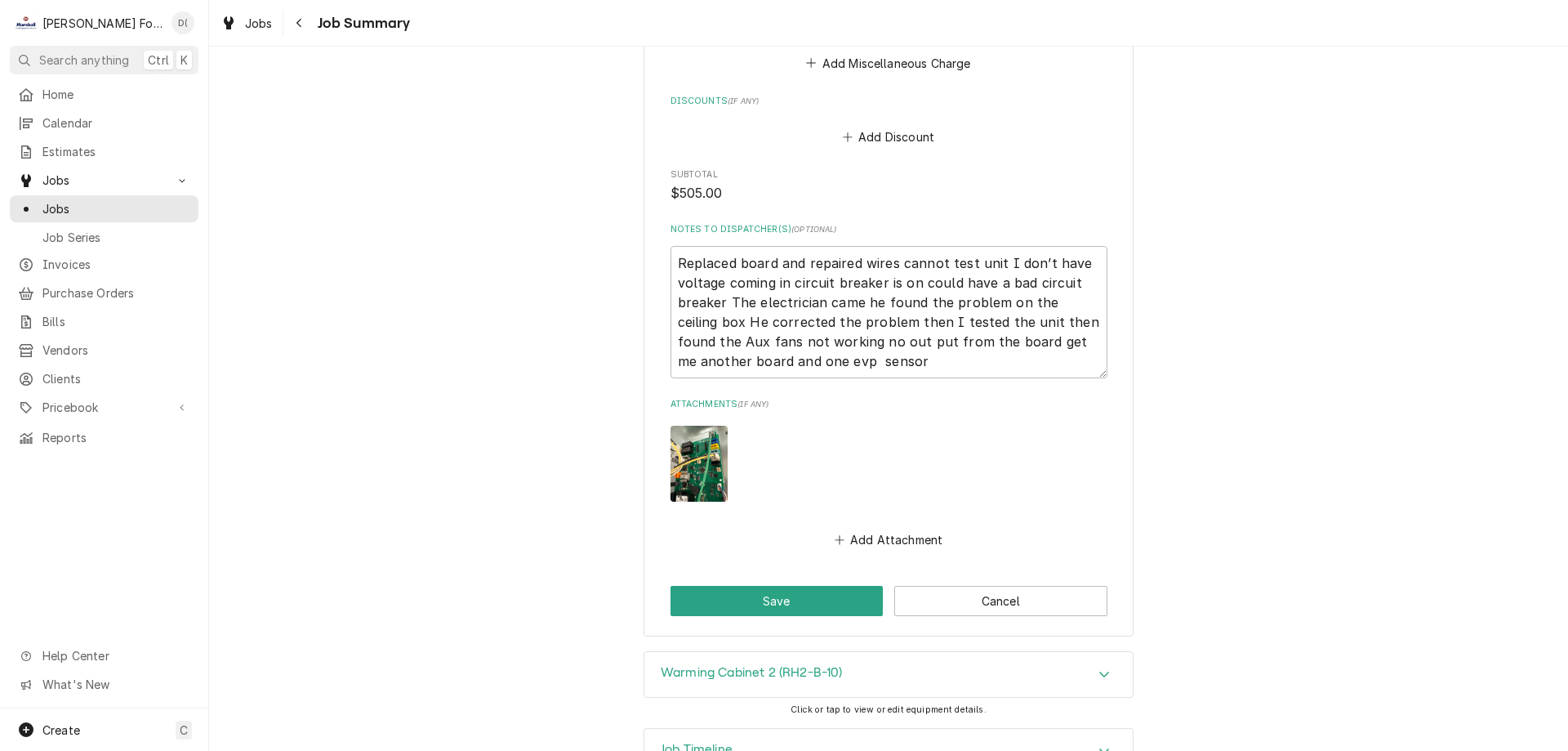
click at [682, 426] on img "Attachments" at bounding box center [699, 463] width 57 height 76
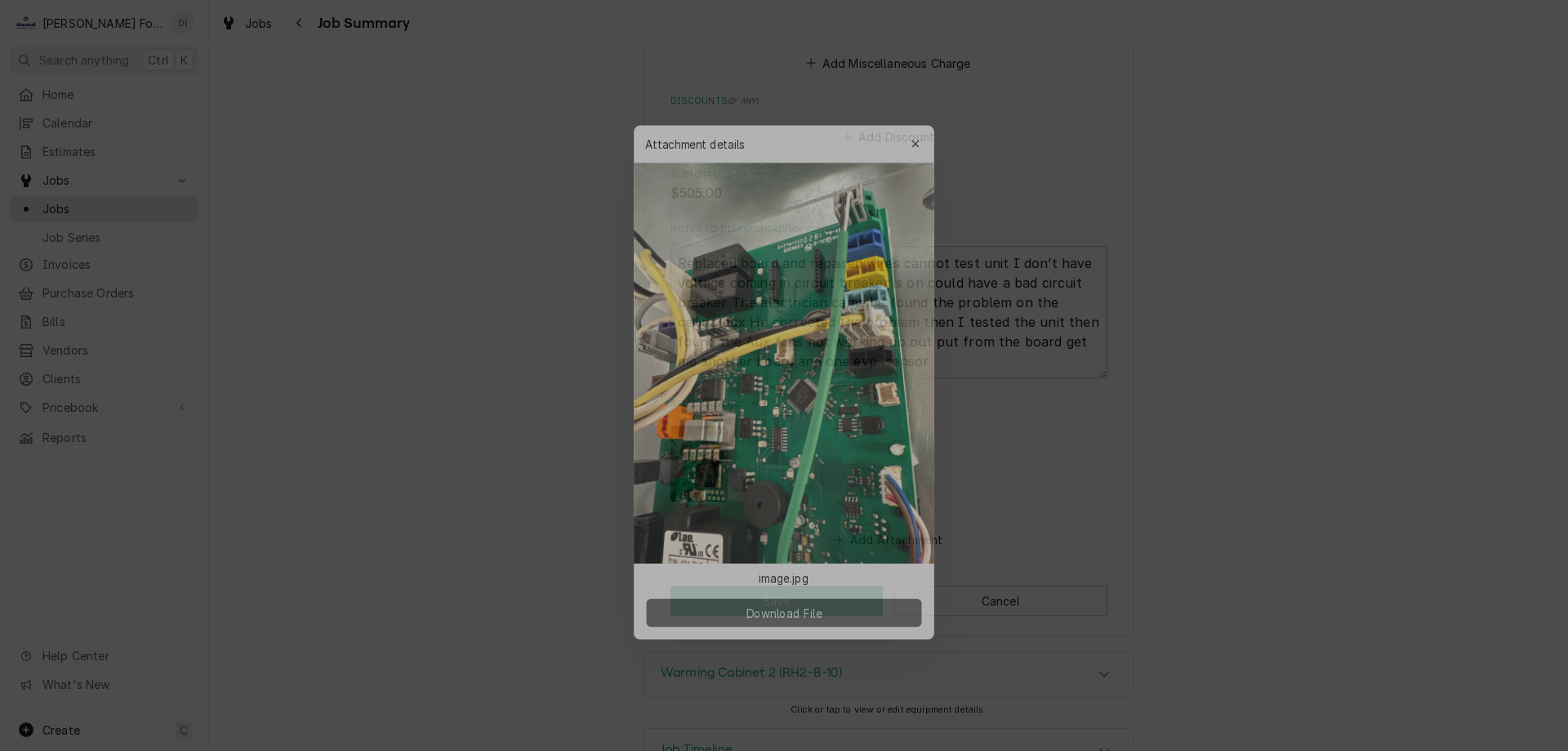
click at [787, 619] on span "Download File" at bounding box center [784, 616] width 86 height 17
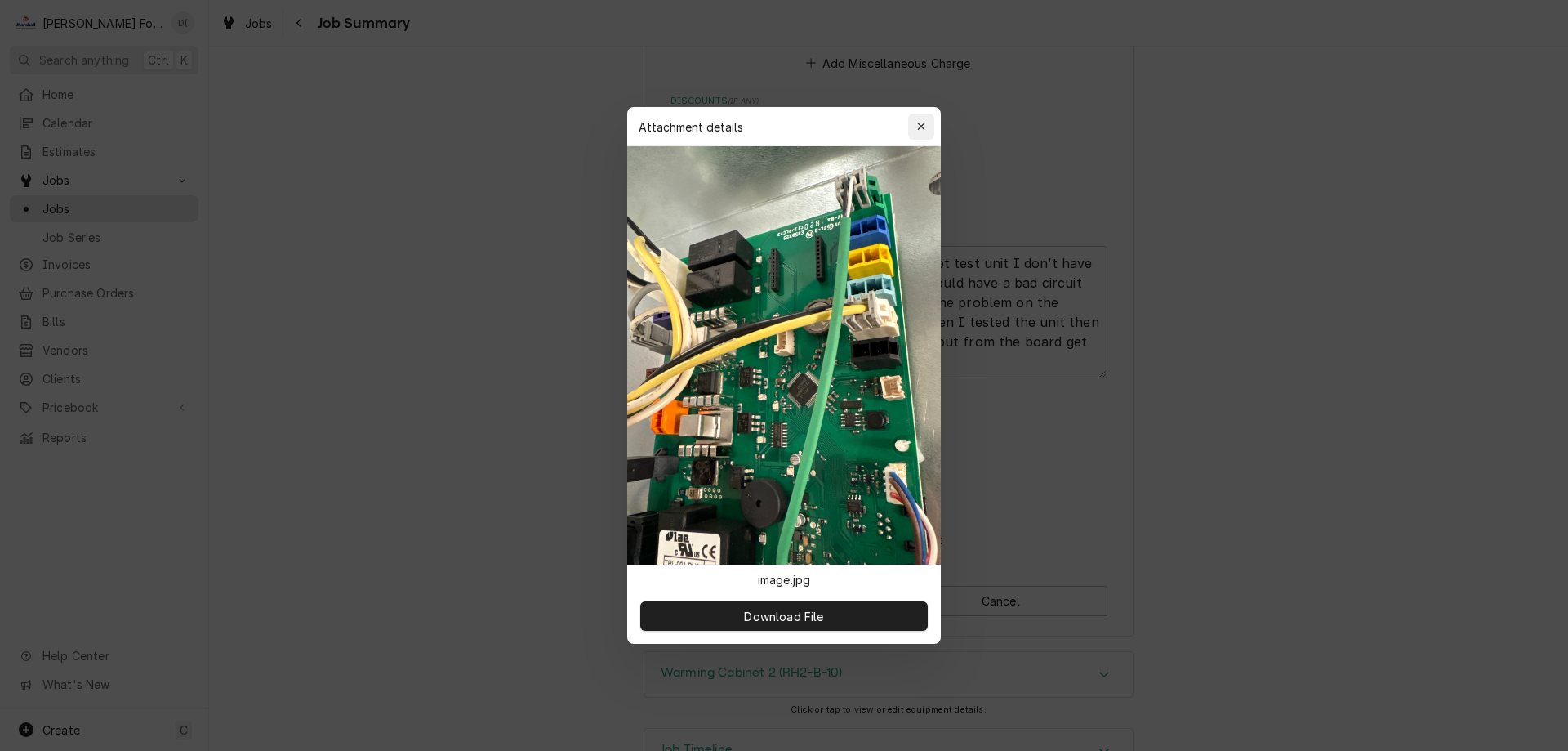
click at [924, 124] on icon "button" at bounding box center [921, 127] width 7 height 7
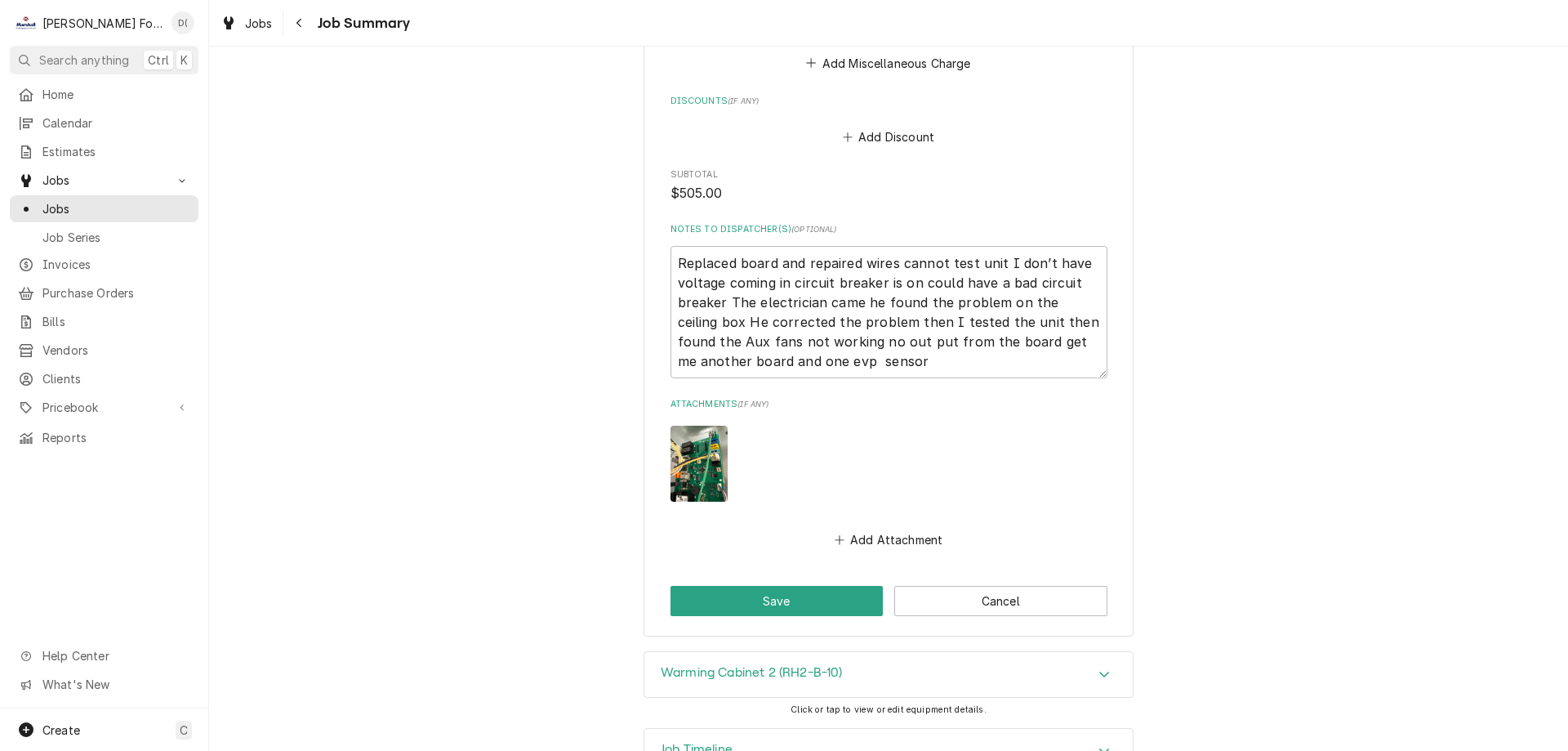
click at [814, 665] on h3 "Warming Cabinet 2 (RH2-B-10)" at bounding box center [751, 673] width 181 height 15
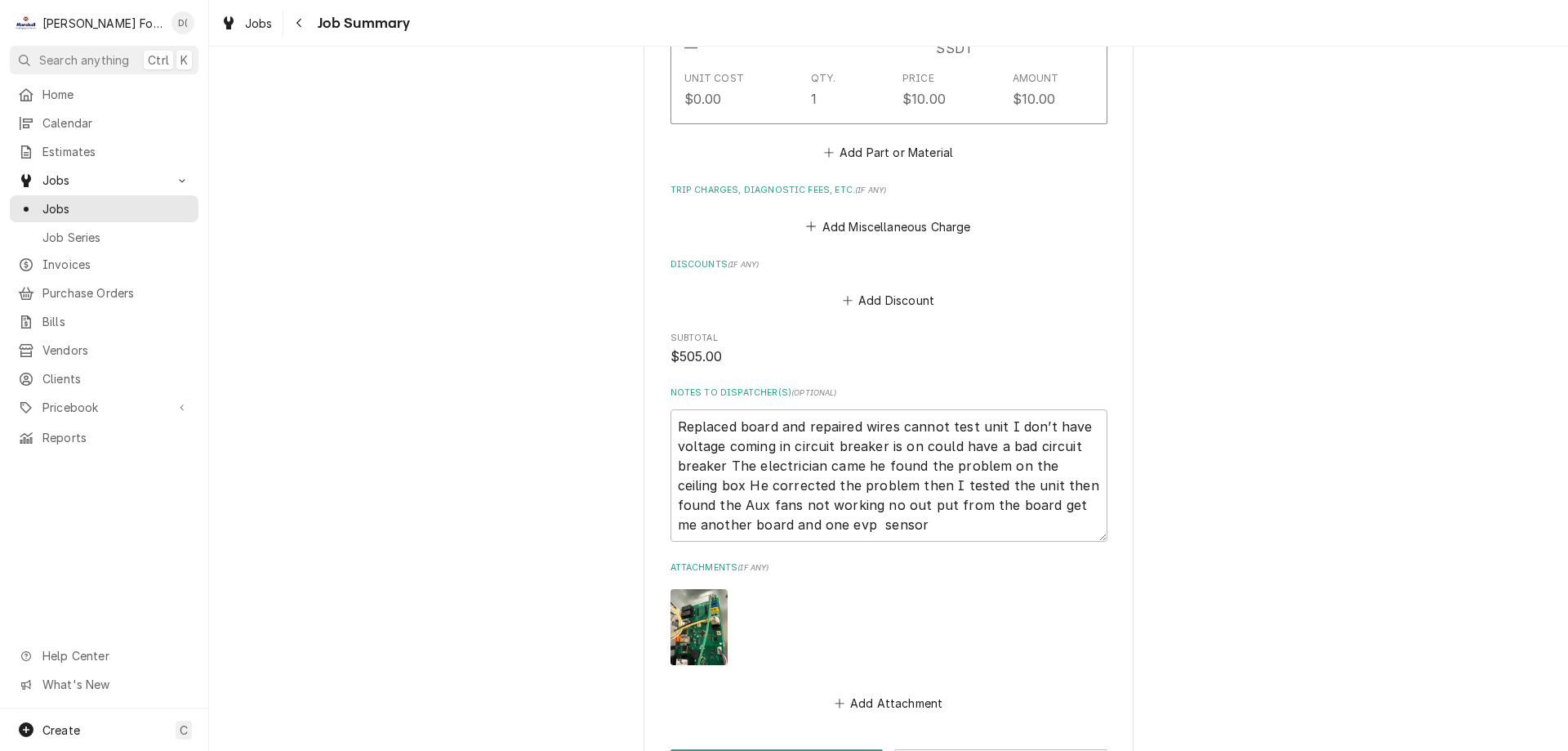
scroll to position [1618, 0]
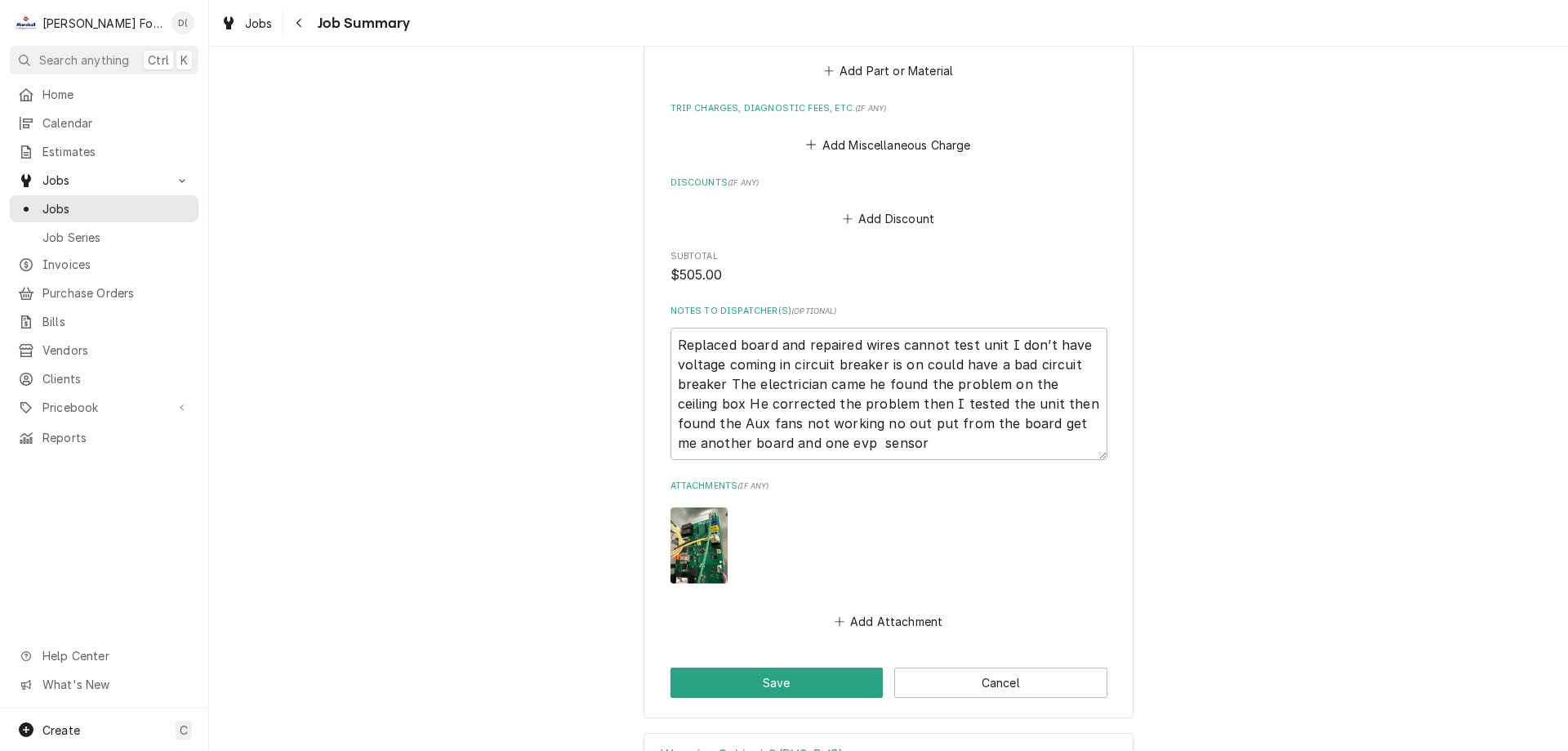
click at [688, 507] on img "Attachments" at bounding box center [699, 544] width 57 height 76
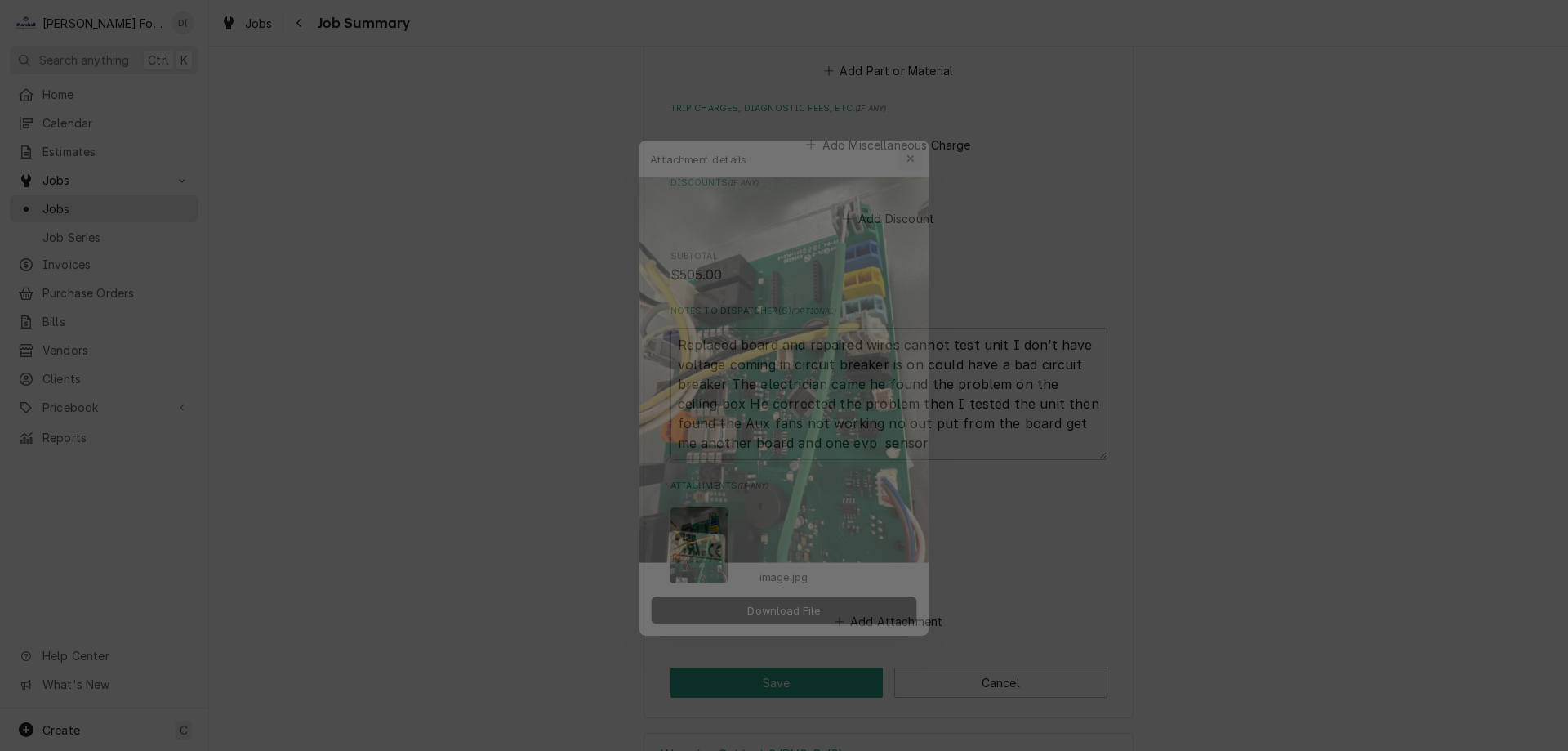
click at [917, 122] on icon "button" at bounding box center [922, 127] width 9 height 12
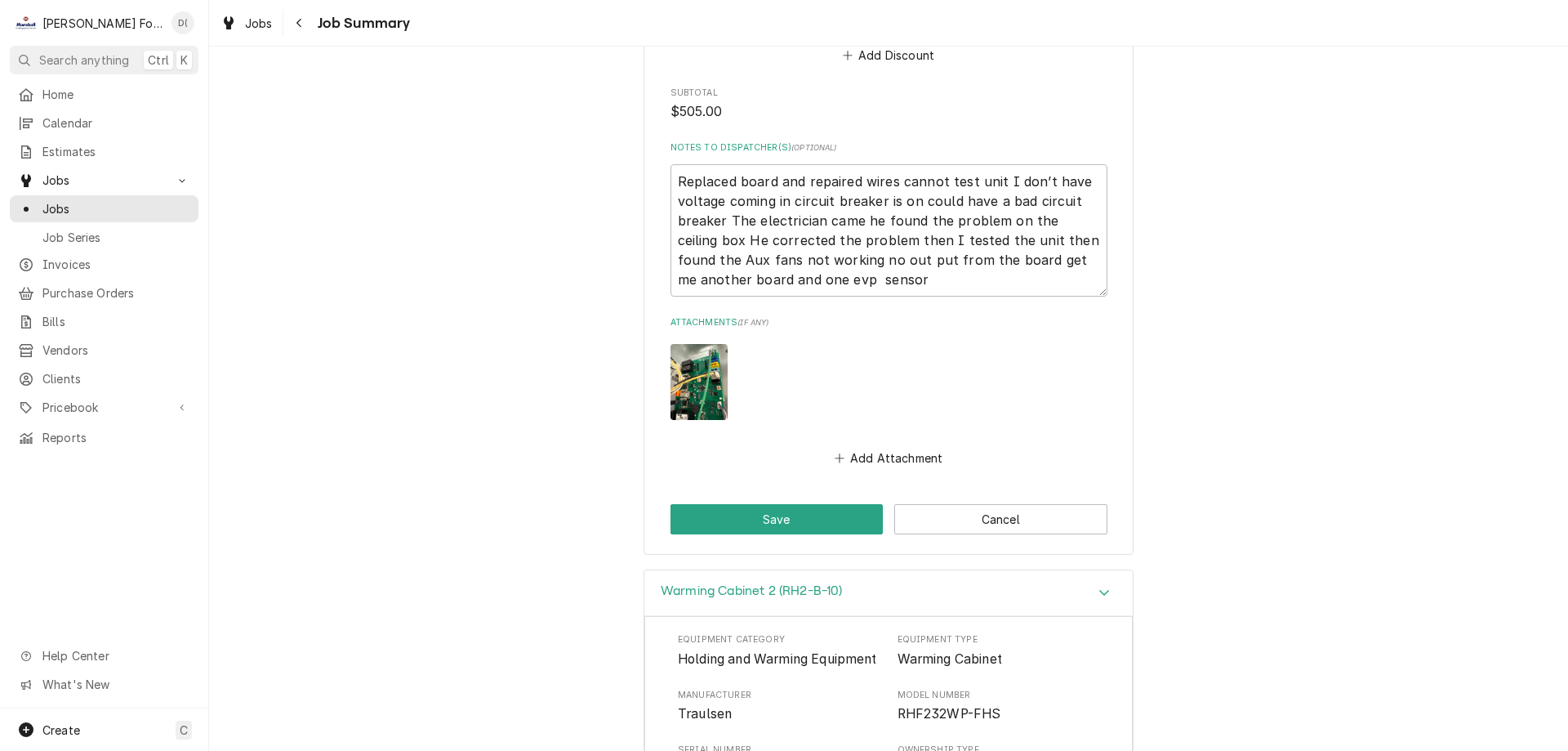
scroll to position [2026, 0]
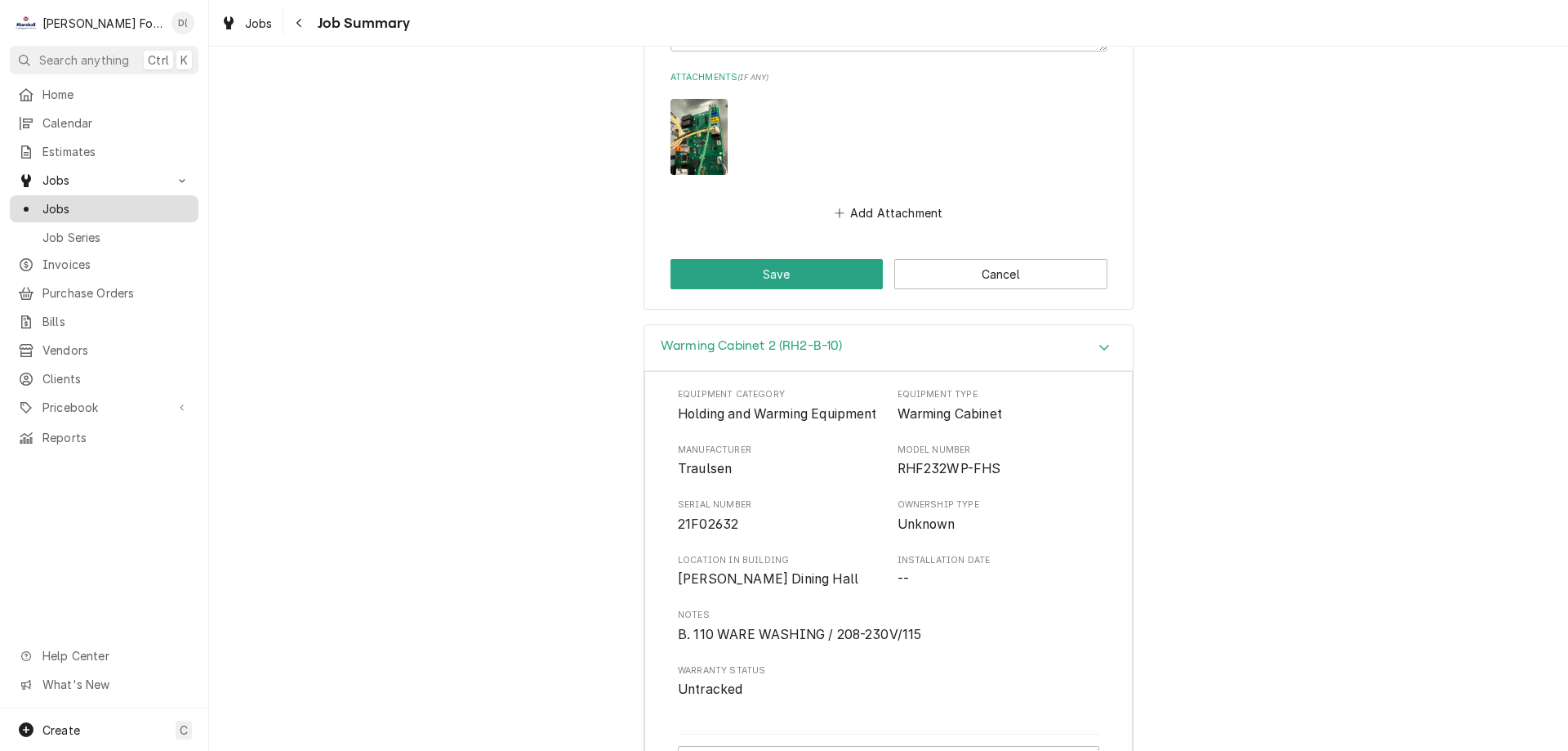
click at [92, 200] on span "Jobs" at bounding box center [116, 208] width 147 height 17
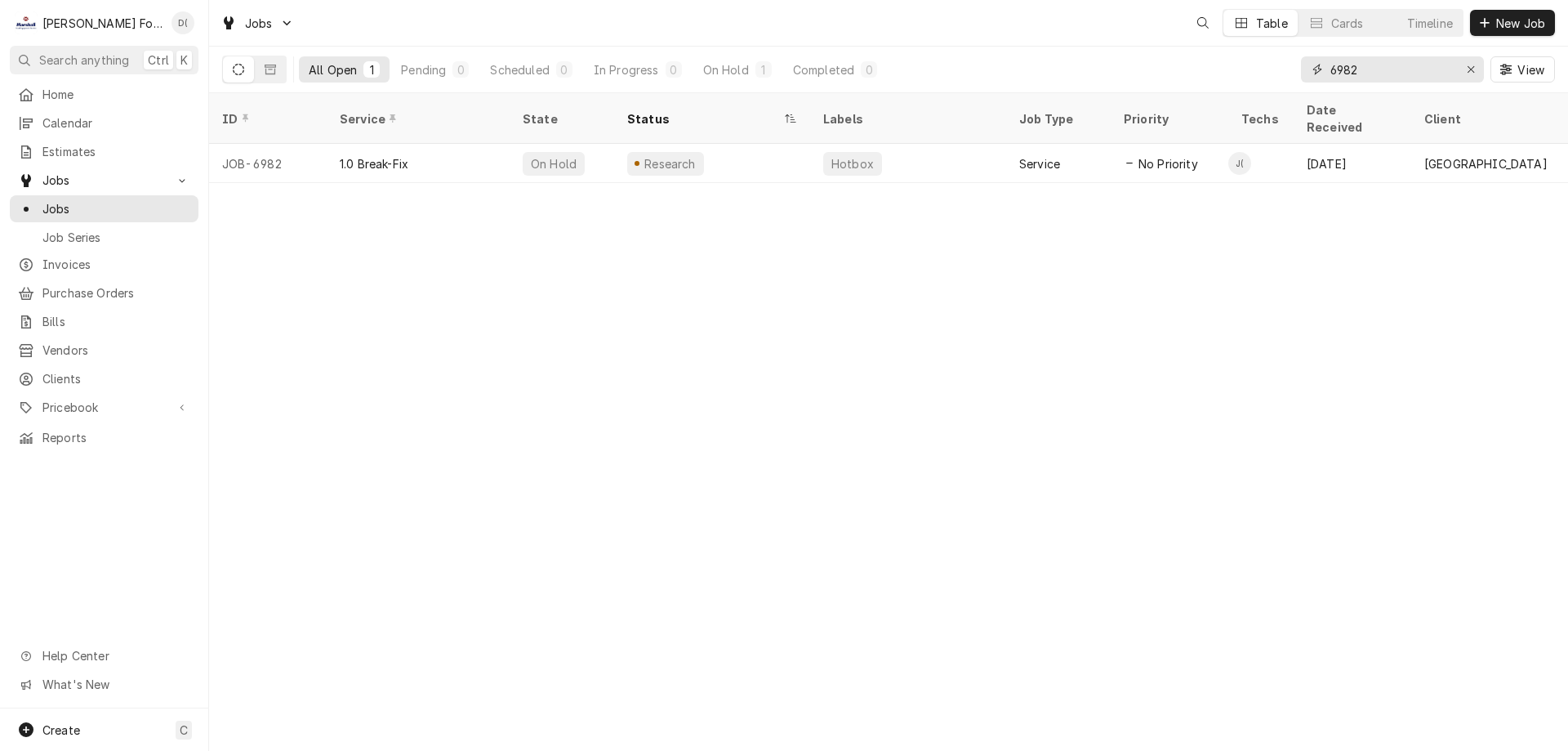
click at [1419, 75] on input "6982" at bounding box center [1391, 69] width 123 height 26
type input "6"
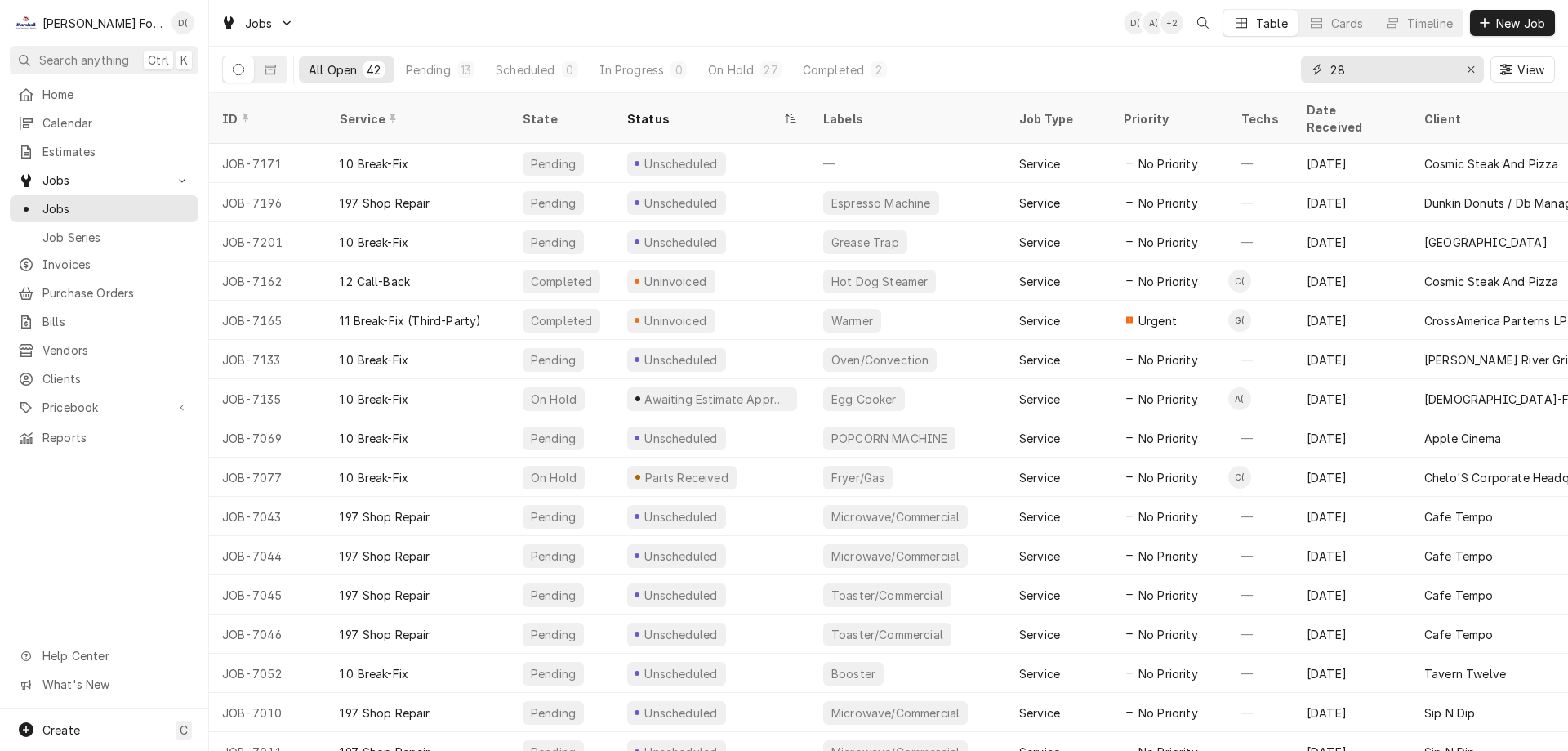
type input "2"
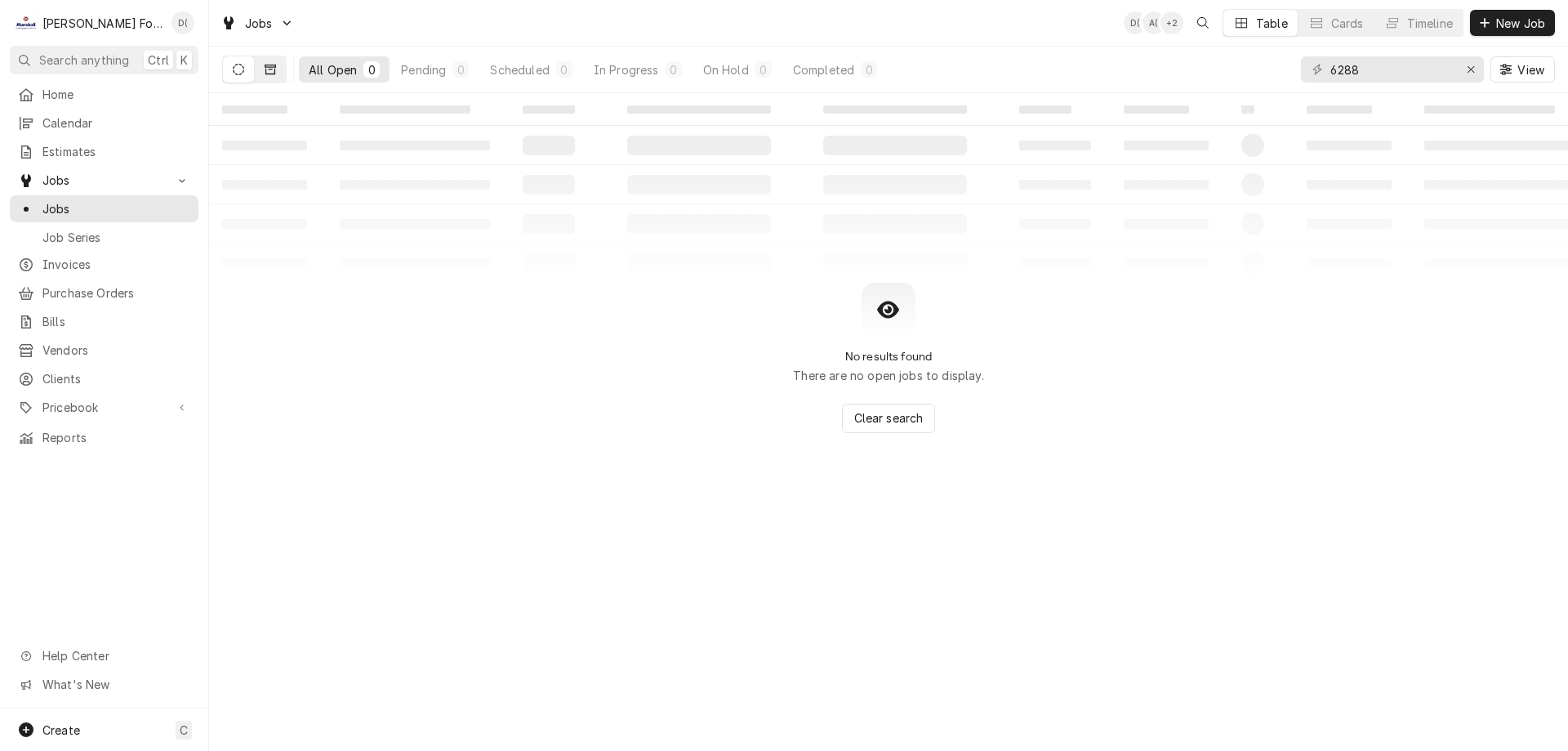
click at [269, 68] on icon "Dynamic Content Wrapper" at bounding box center [270, 69] width 12 height 12
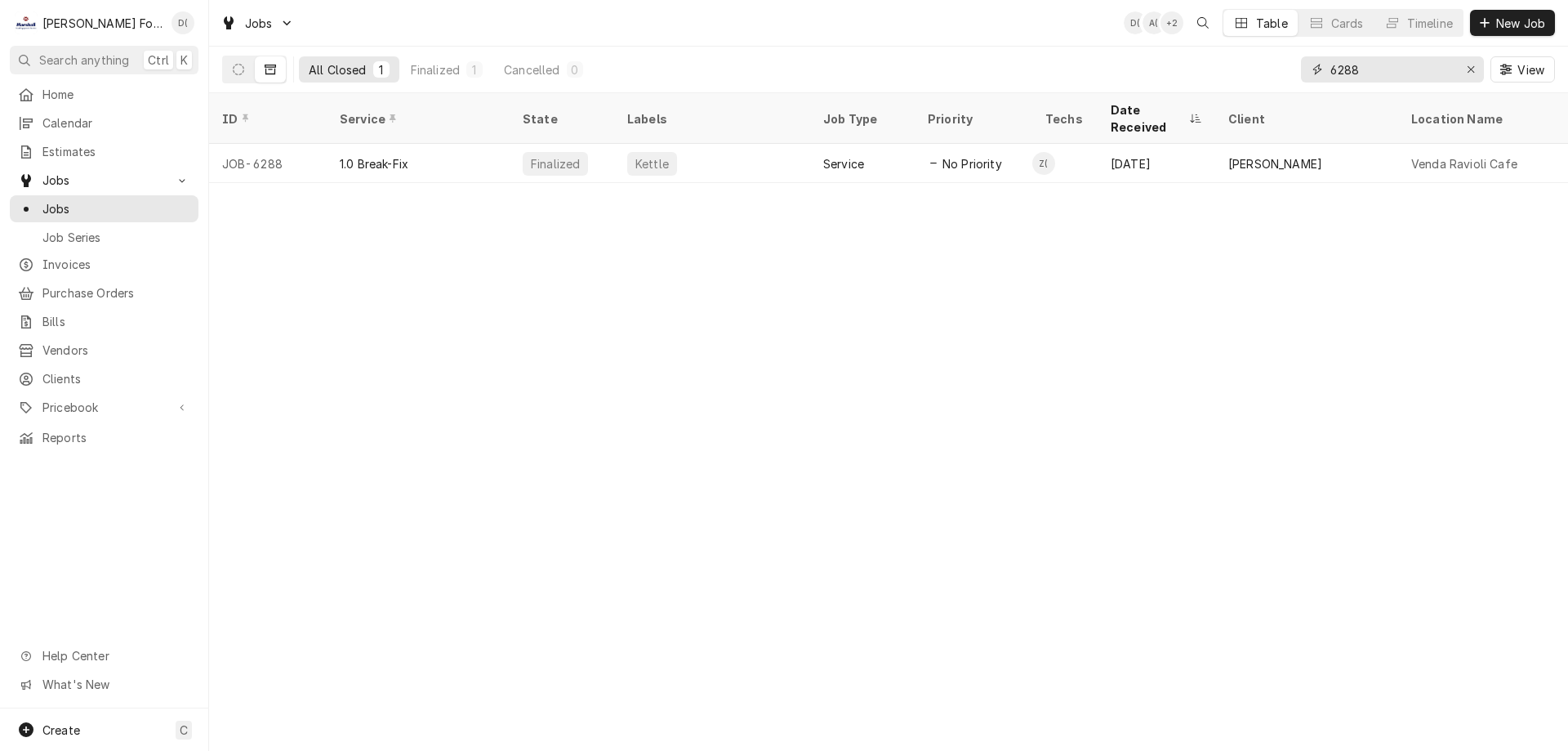
click at [1369, 67] on input "6288" at bounding box center [1391, 69] width 123 height 26
type input "6"
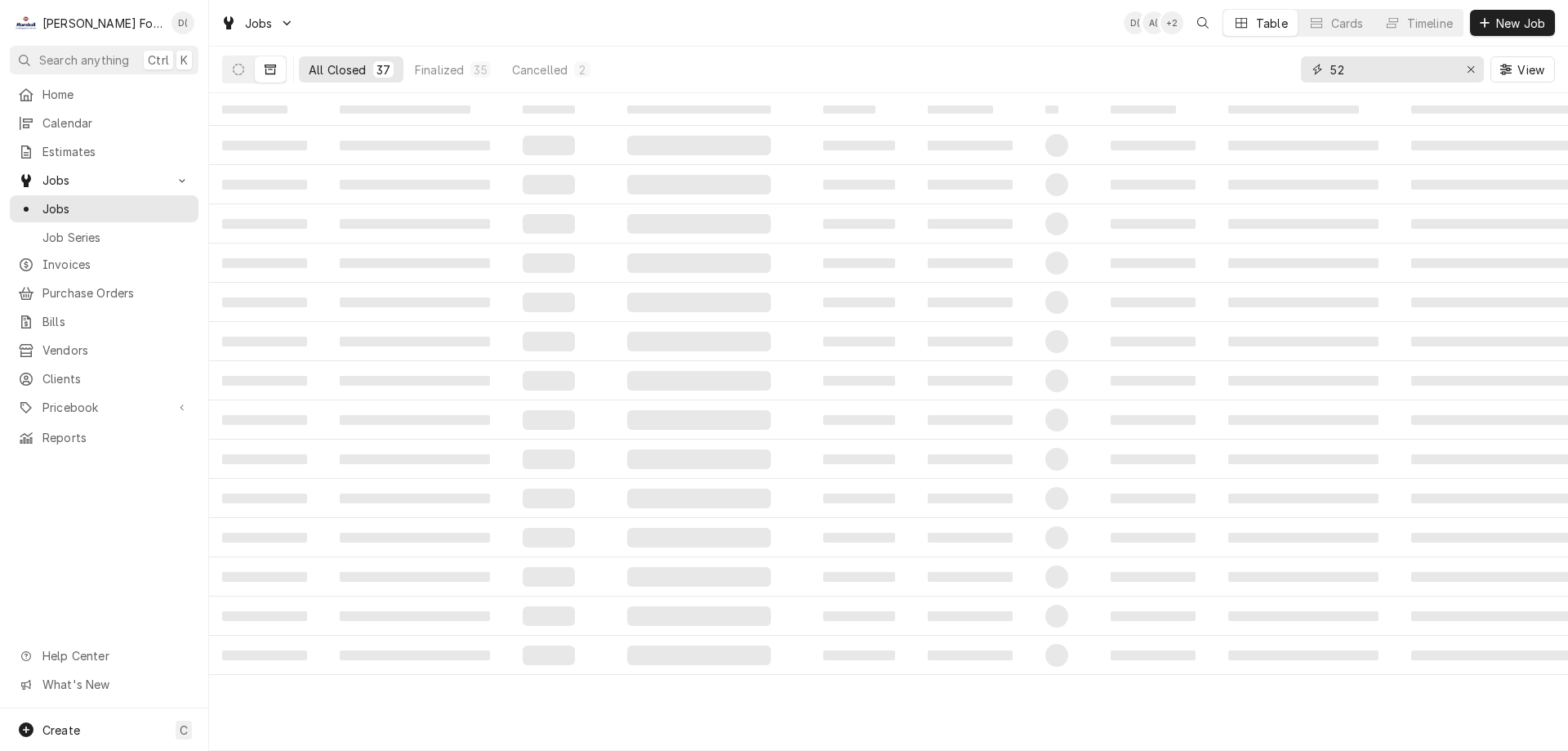
type input "5"
type input "6526"
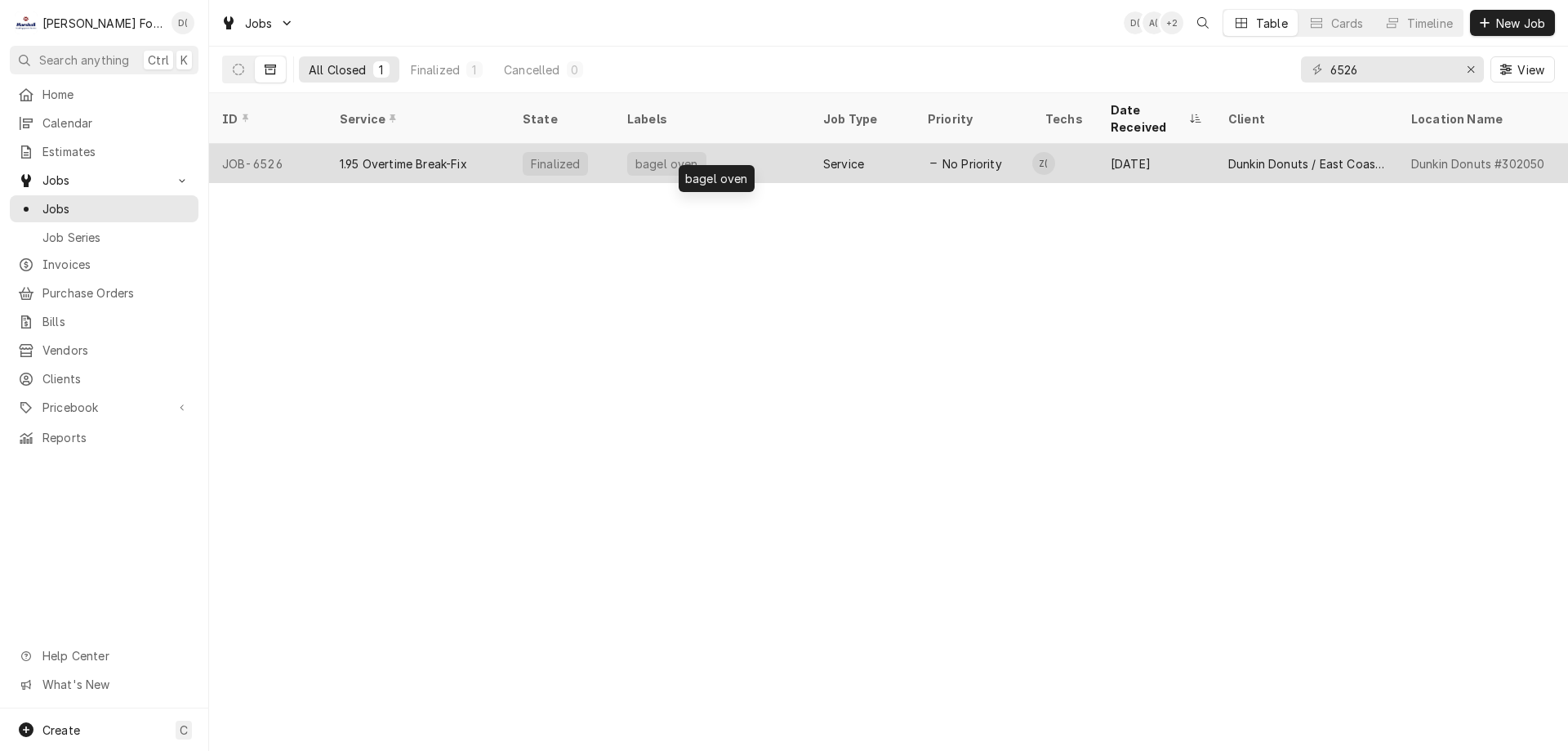
click at [775, 148] on div "bagel oven" at bounding box center [712, 163] width 196 height 39
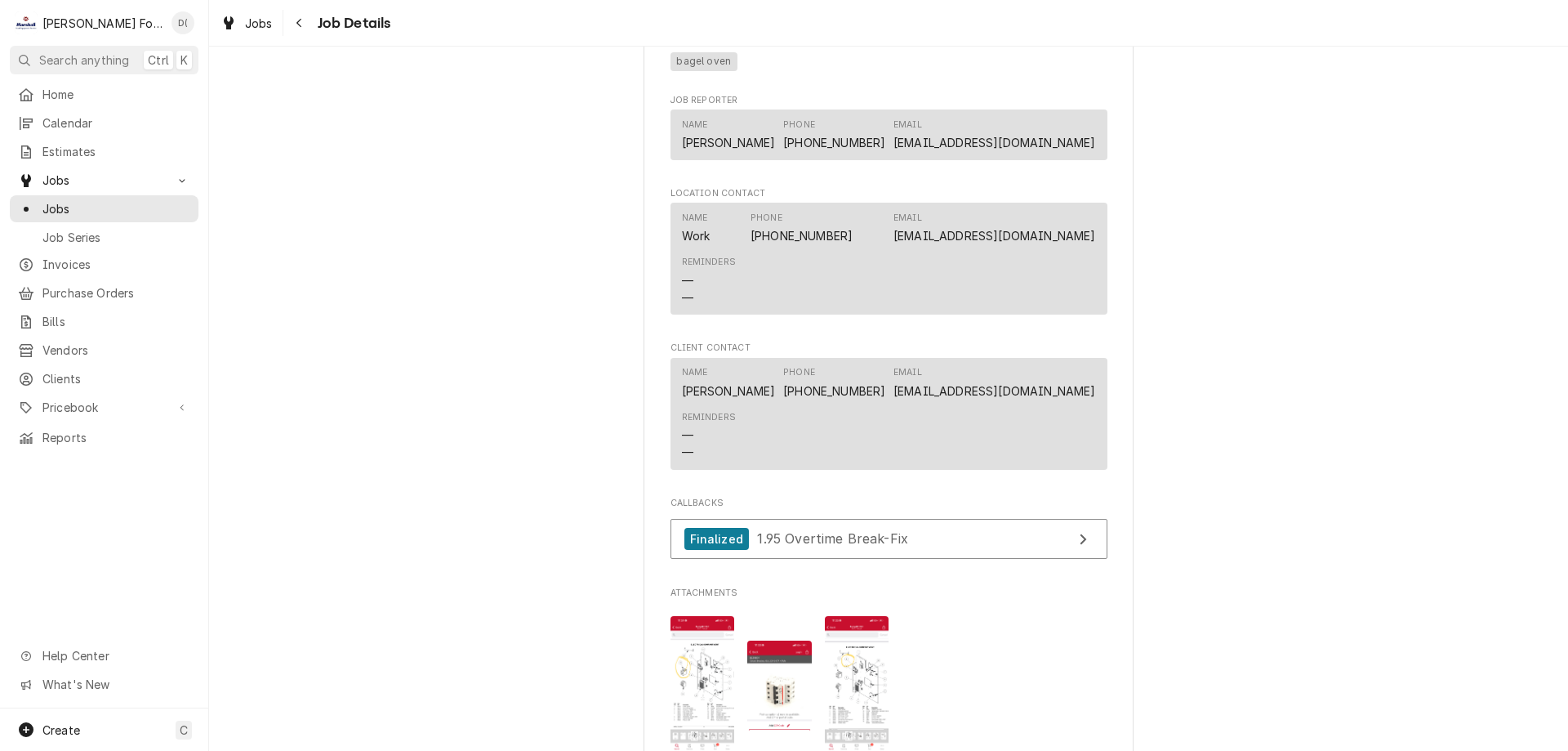
scroll to position [1225, 0]
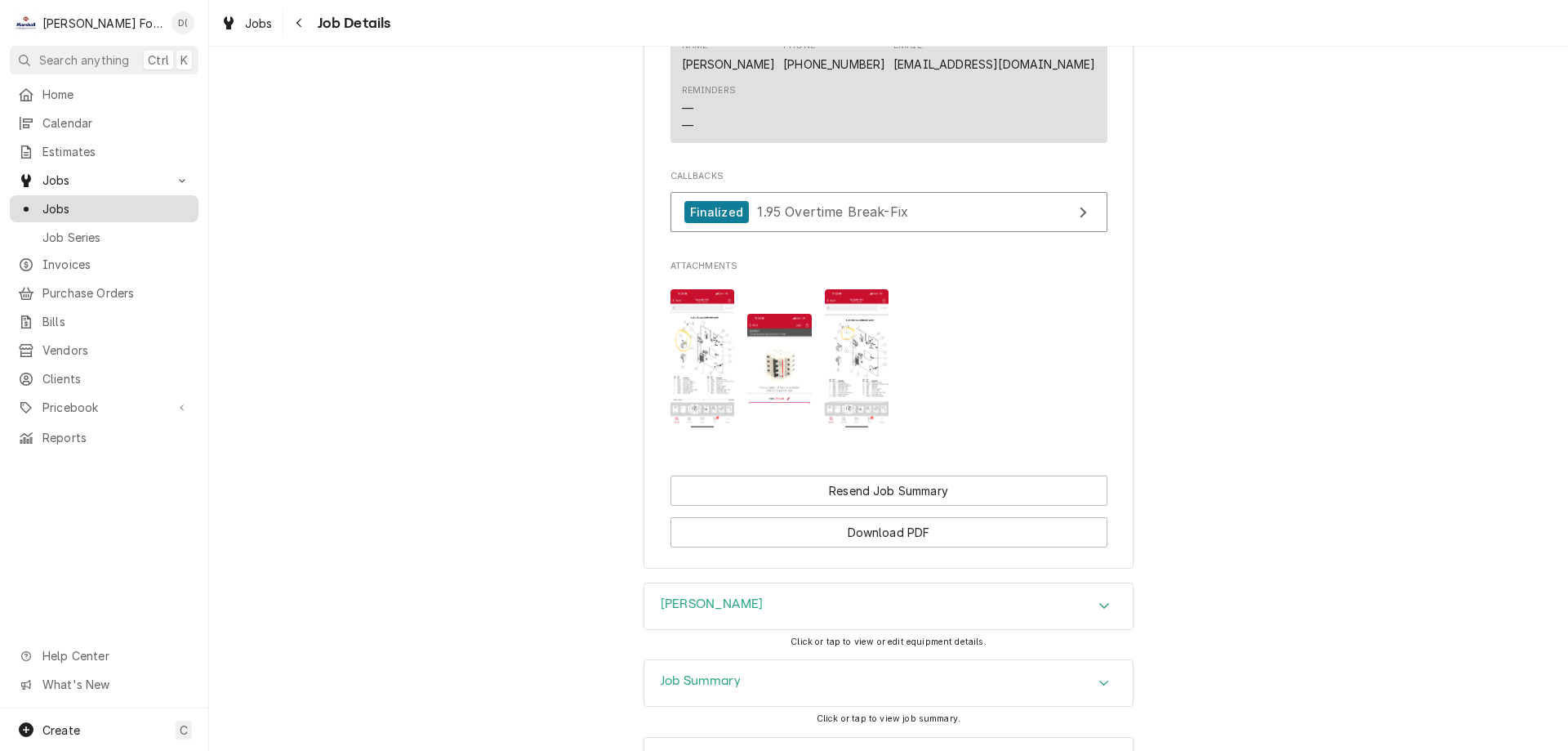
click at [145, 200] on span "Jobs" at bounding box center [116, 208] width 147 height 17
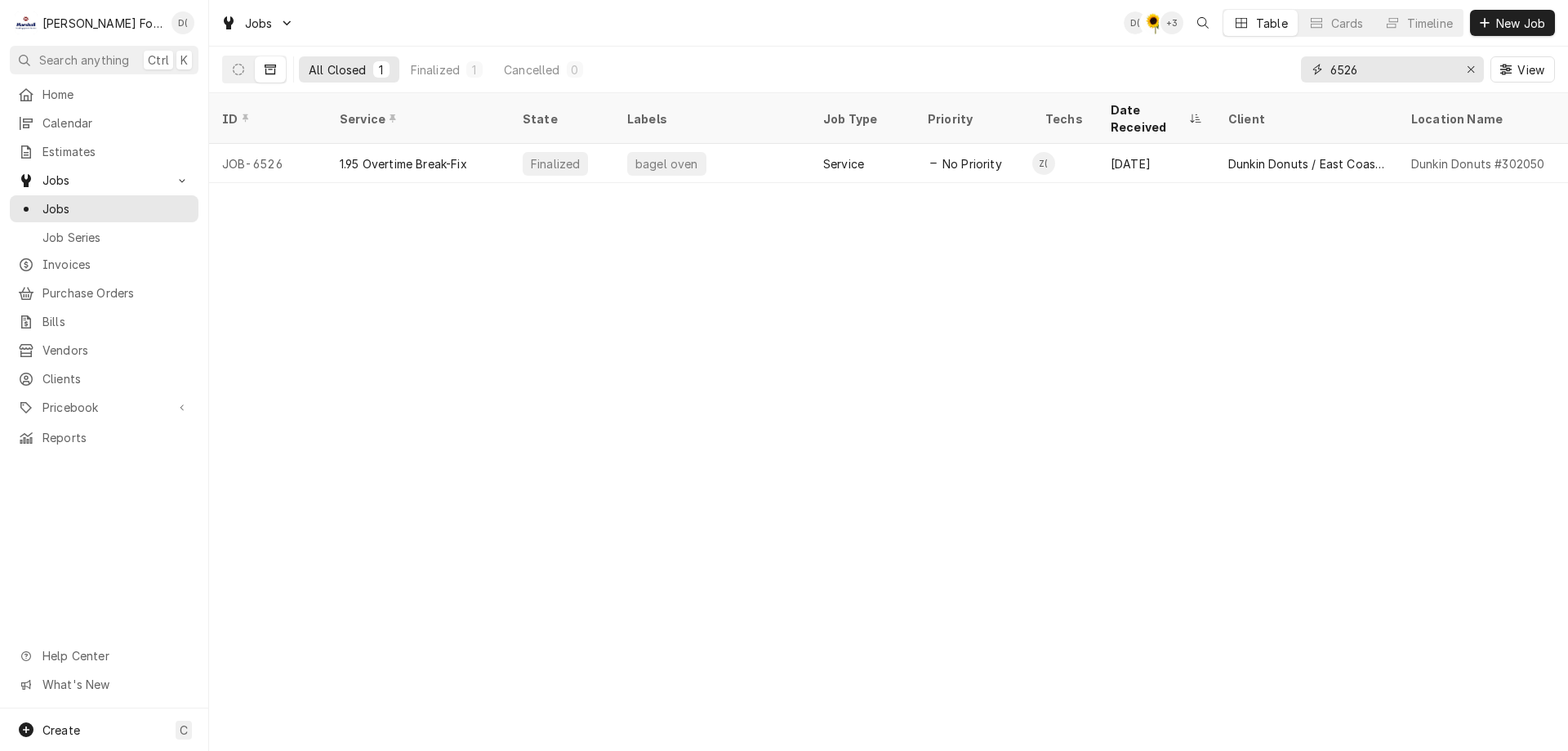
click at [1361, 76] on input "6526" at bounding box center [1391, 69] width 123 height 26
type input "6"
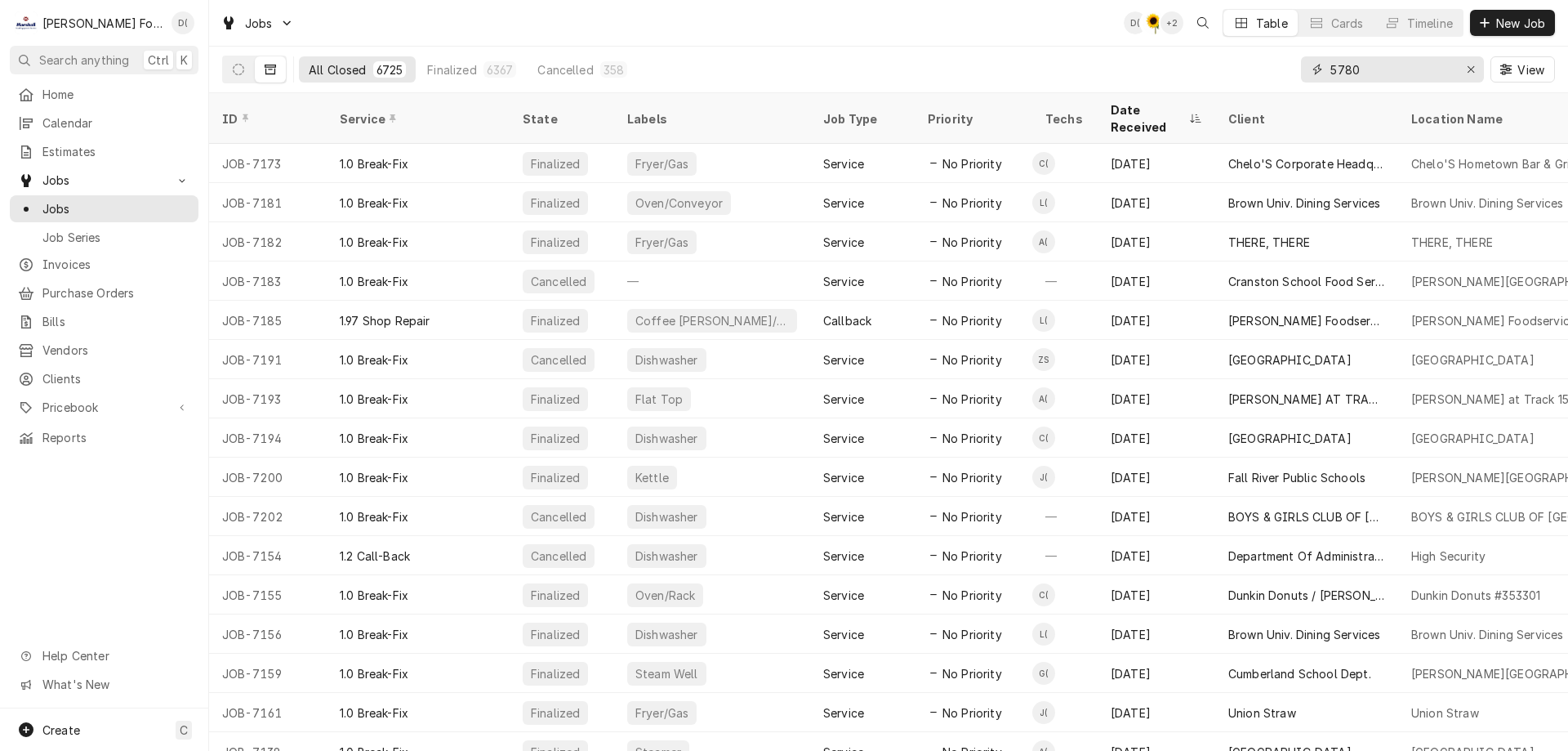
type input "5780"
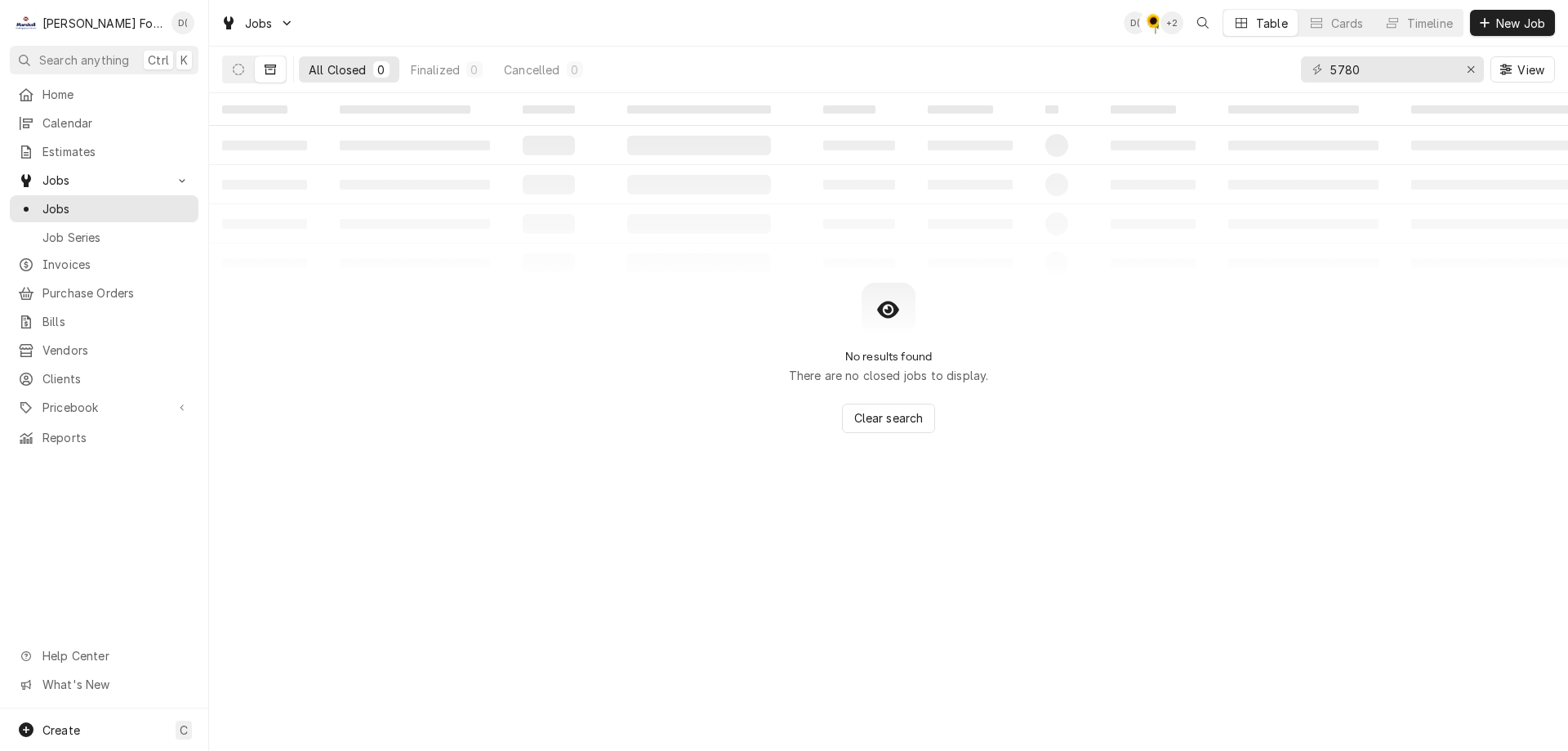
click at [231, 64] on button "Dynamic Content Wrapper" at bounding box center [238, 69] width 31 height 26
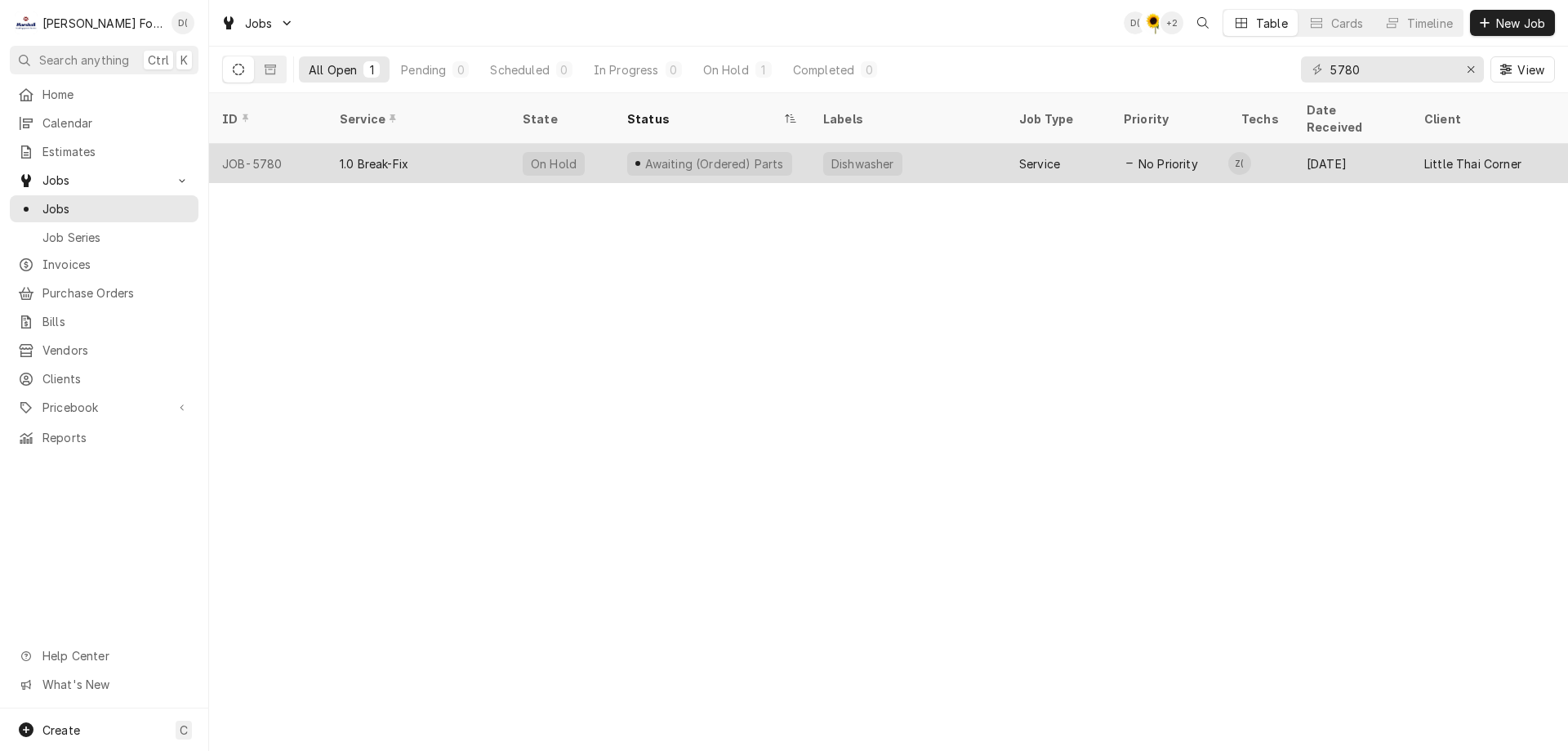
click at [430, 144] on div "1.0 Break-Fix" at bounding box center [418, 163] width 183 height 39
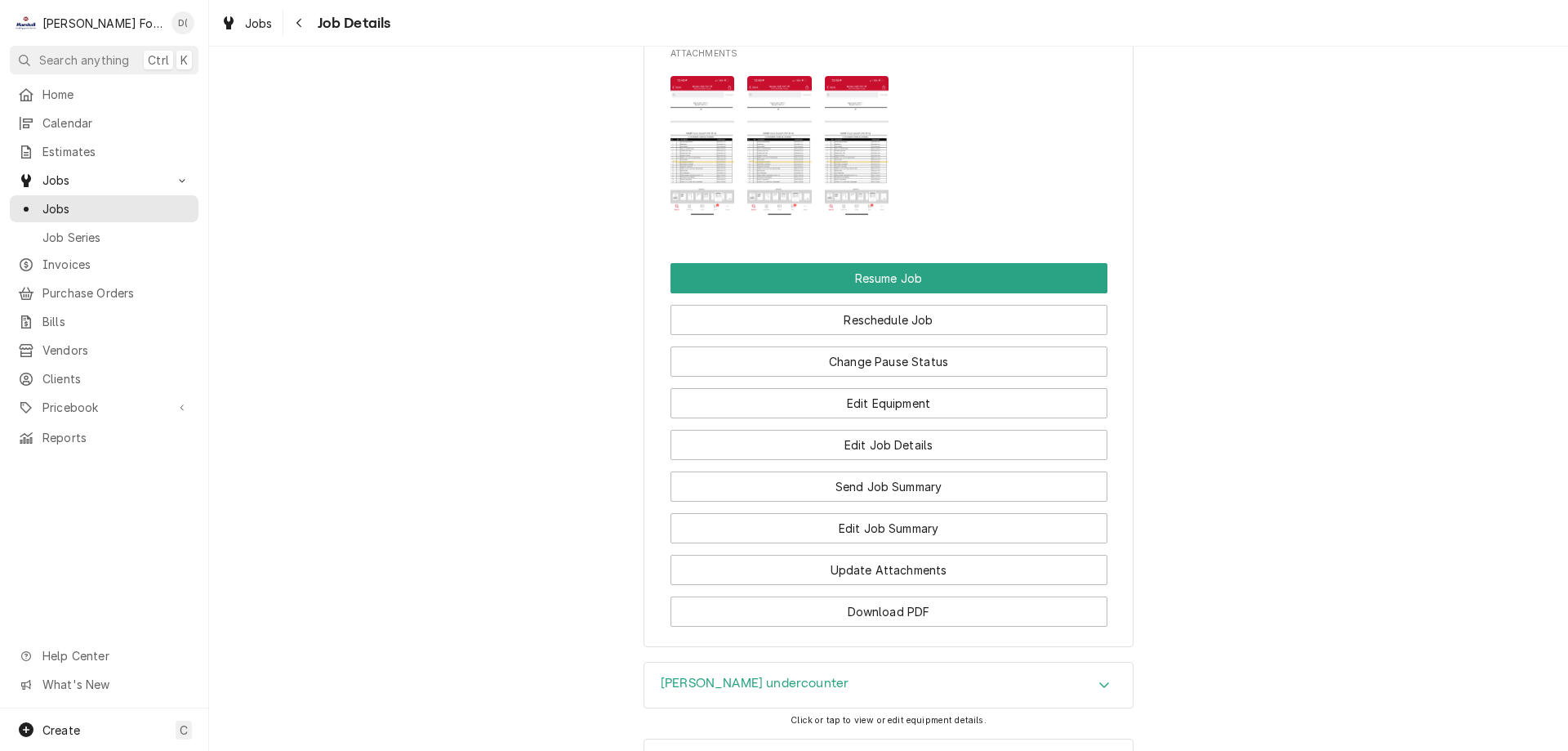
scroll to position [2199, 0]
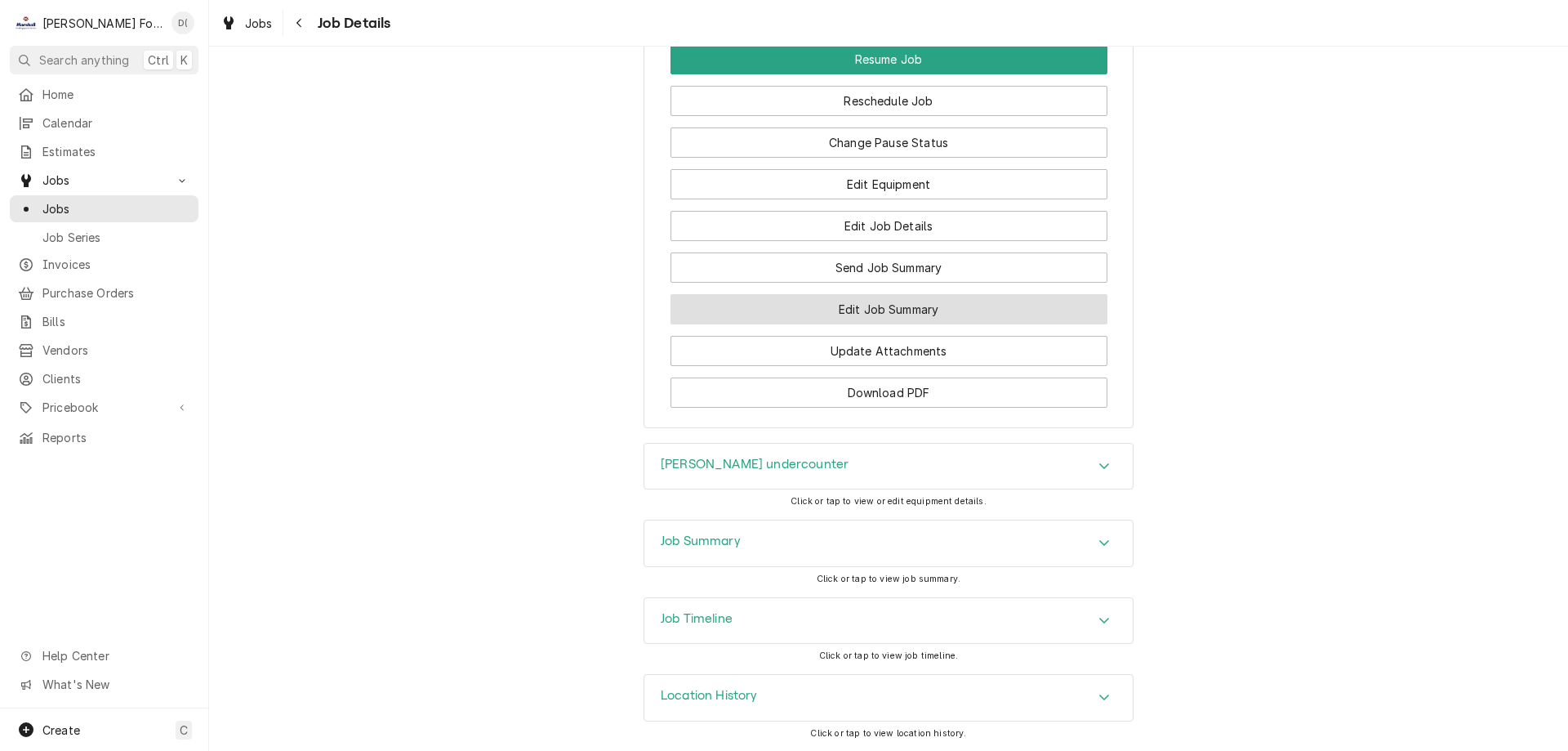
click at [889, 300] on button "Edit Job Summary" at bounding box center [889, 309] width 437 height 30
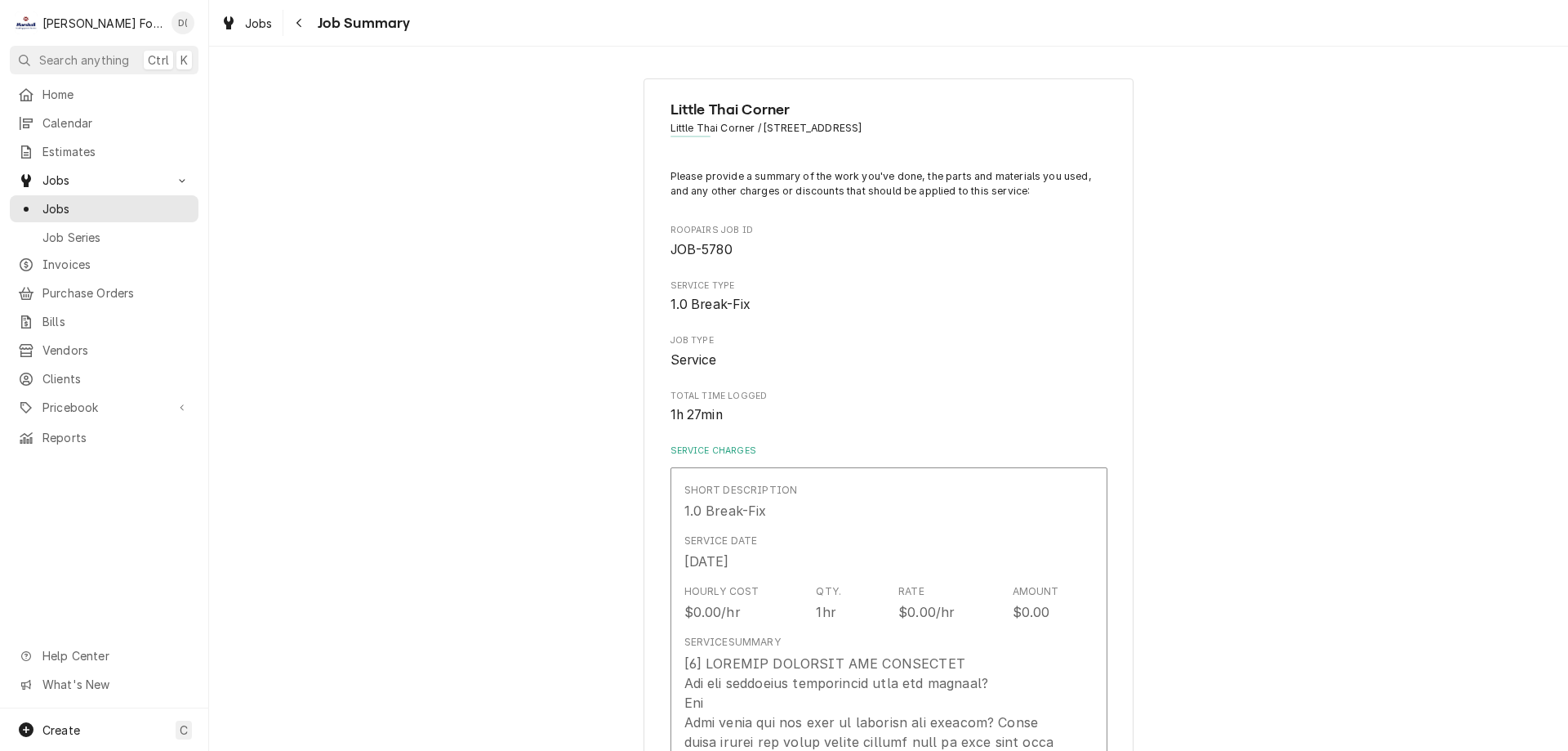
type textarea "x"
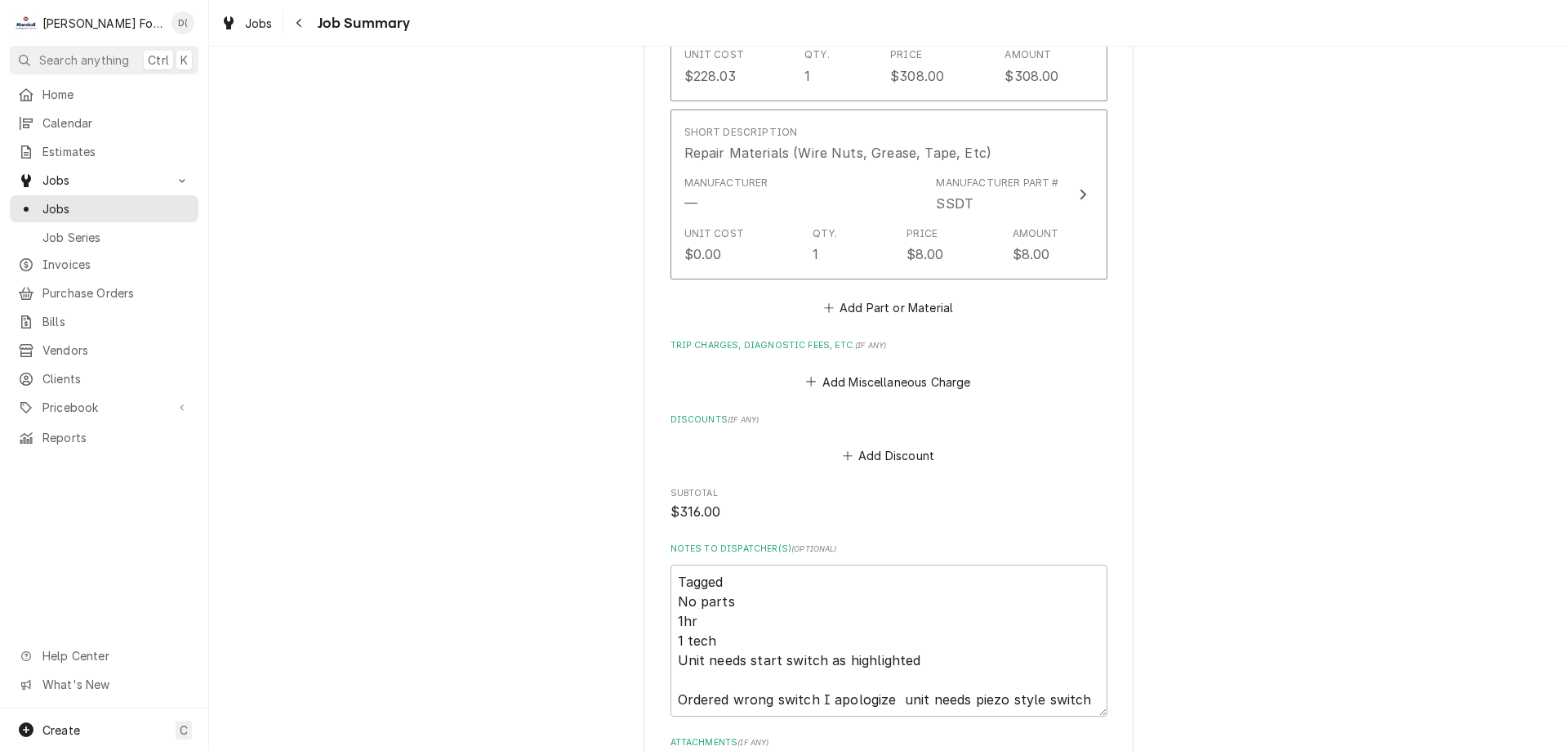
scroll to position [1471, 0]
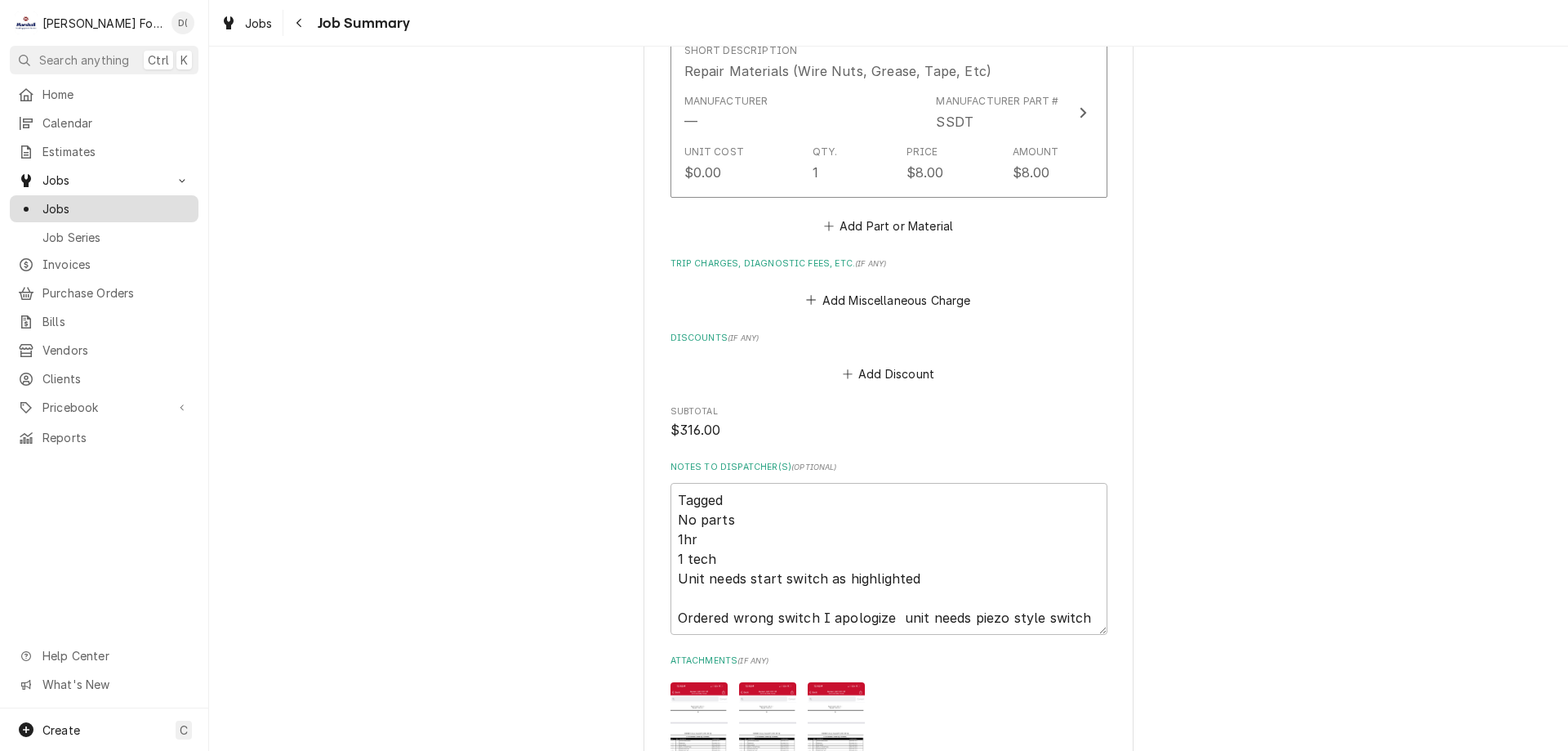
click at [139, 198] on div "Jobs" at bounding box center [104, 208] width 182 height 20
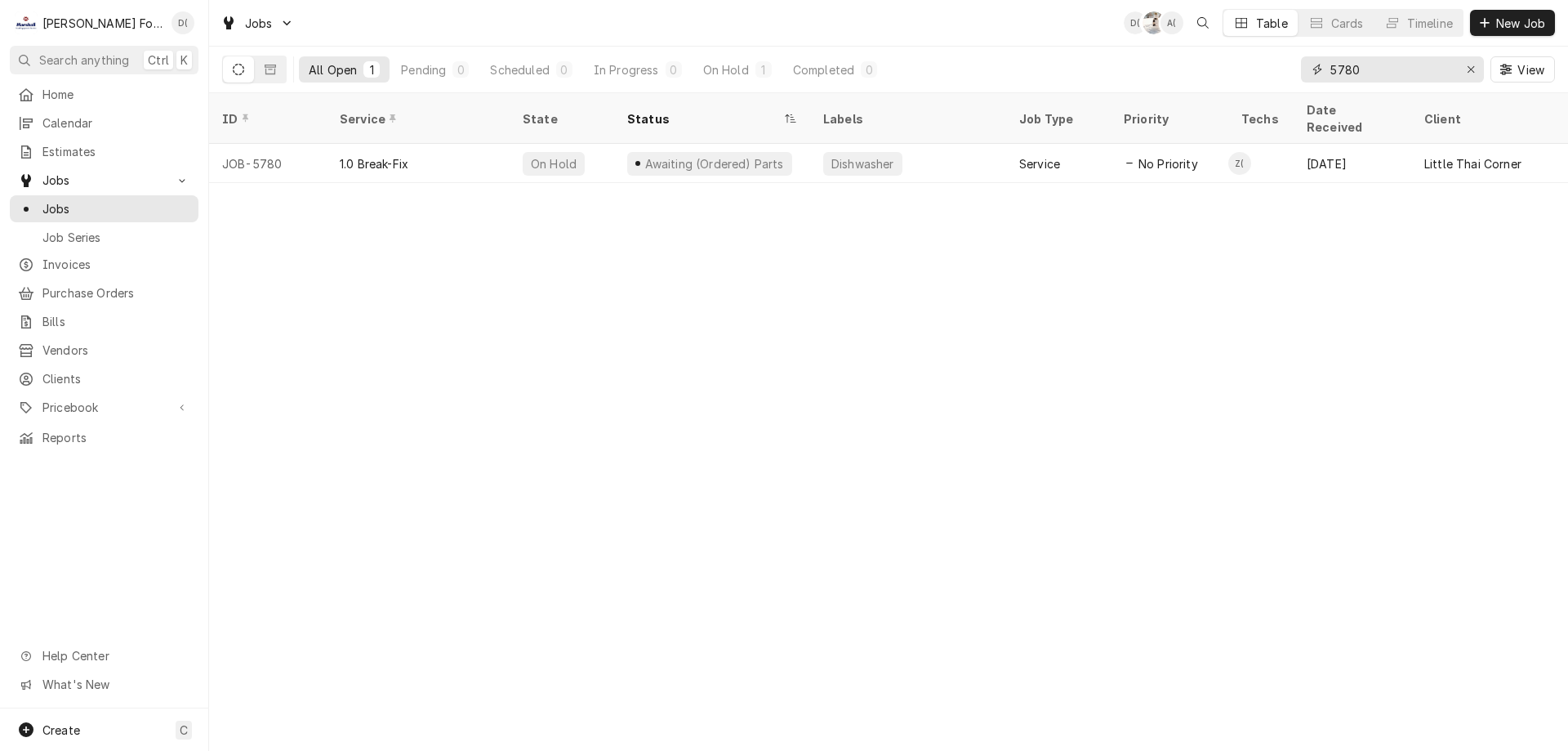
drag, startPoint x: 1399, startPoint y: 71, endPoint x: 1328, endPoint y: 76, distance: 71.2
click at [1328, 76] on div "5780" at bounding box center [1392, 69] width 183 height 26
type input "6476"
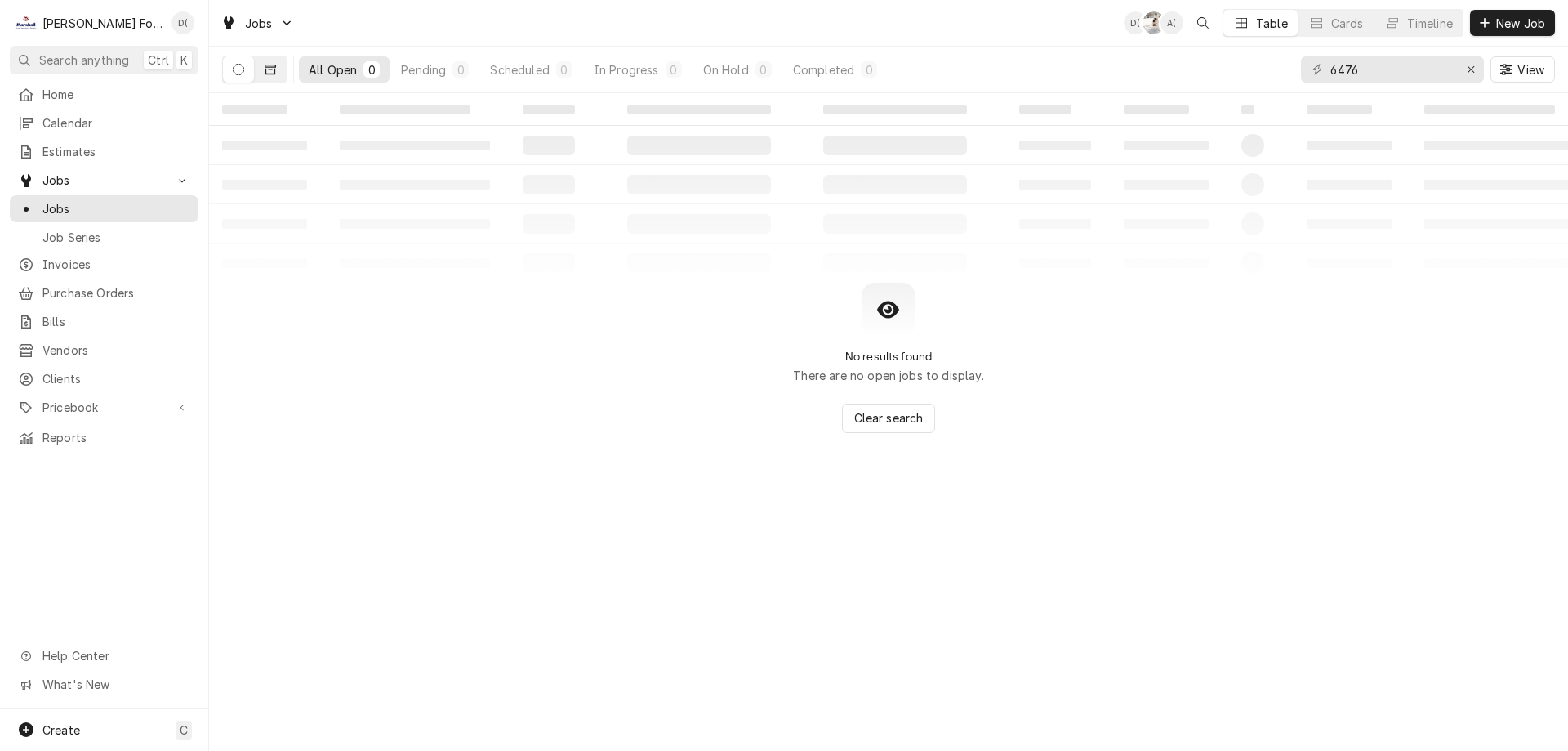
click at [275, 79] on button "Dynamic Content Wrapper" at bounding box center [270, 69] width 31 height 26
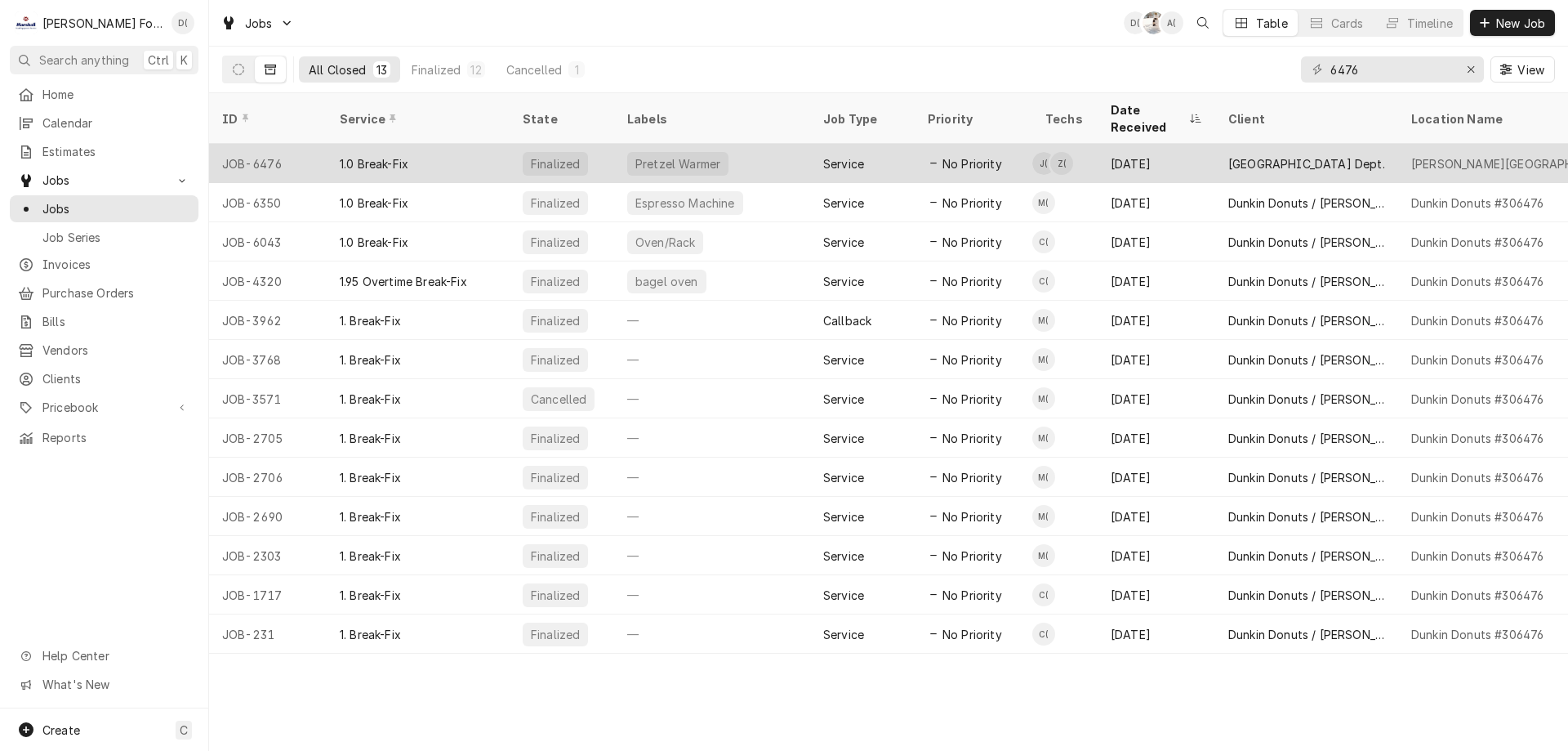
click at [465, 150] on div "1.0 Break-Fix" at bounding box center [418, 163] width 183 height 39
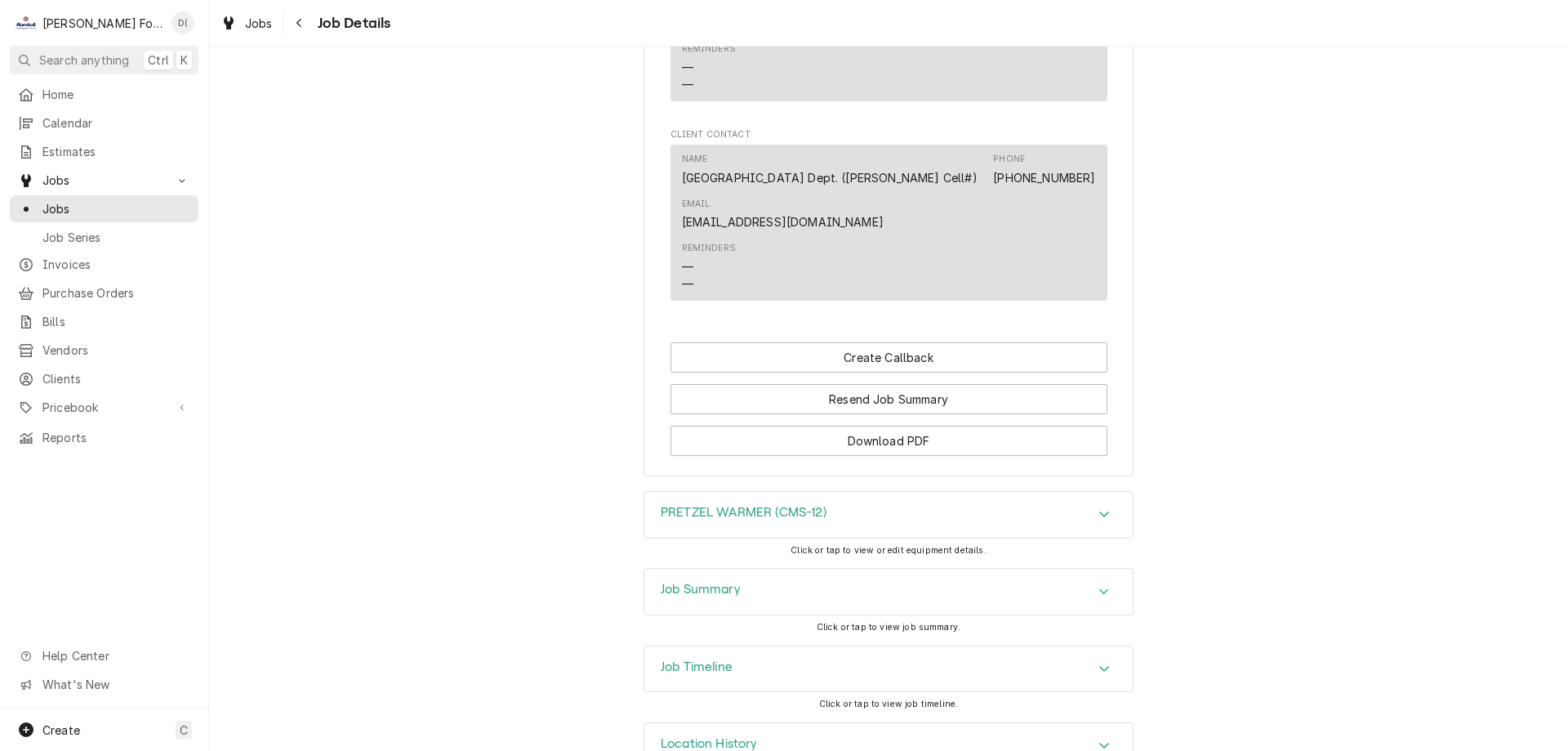
scroll to position [1130, 0]
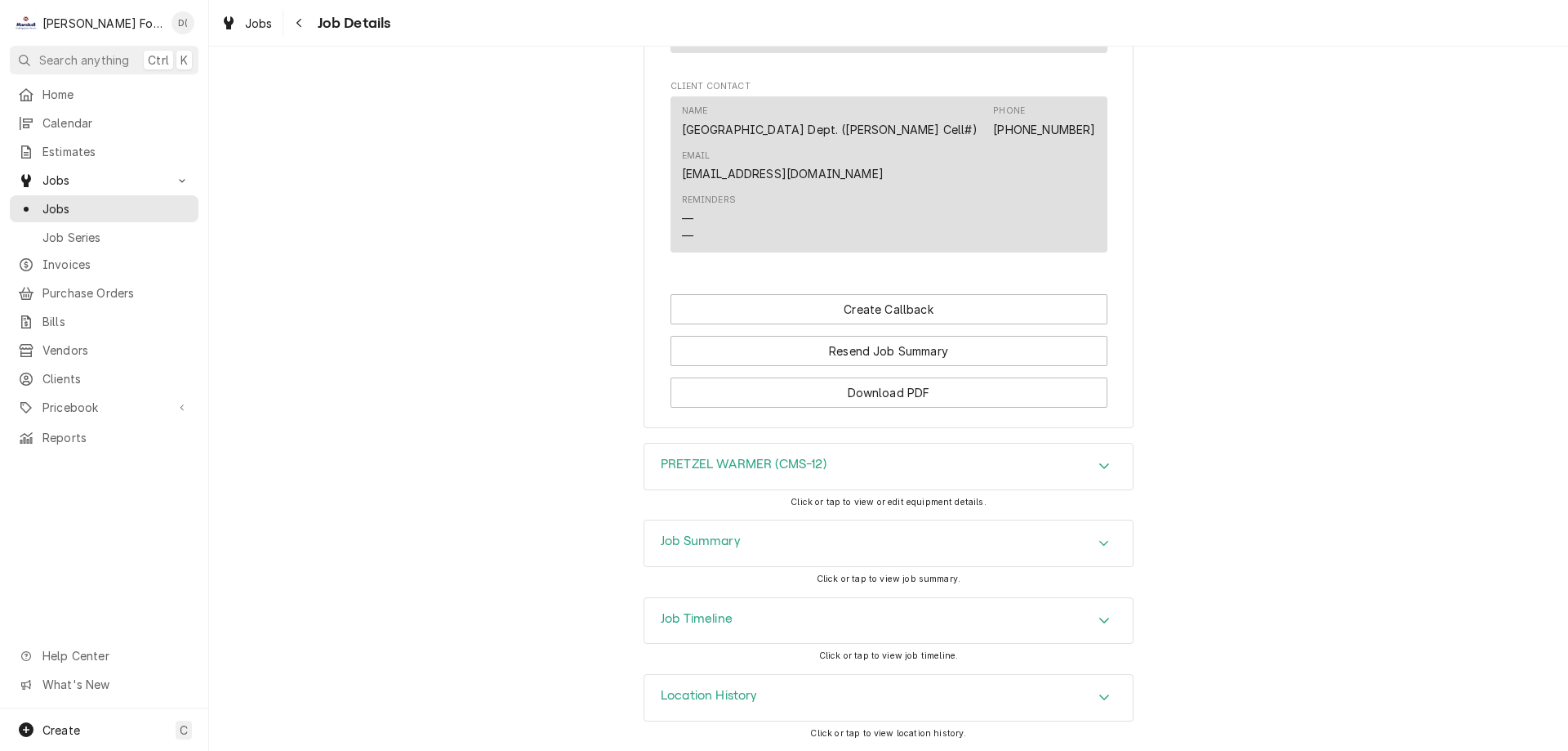
drag, startPoint x: 751, startPoint y: 567, endPoint x: 752, endPoint y: 559, distance: 8.1
click at [752, 566] on div "Job Summary Click or tap to view job summary." at bounding box center [888, 558] width 491 height 76
click at [754, 555] on div "Job Summary" at bounding box center [888, 543] width 489 height 46
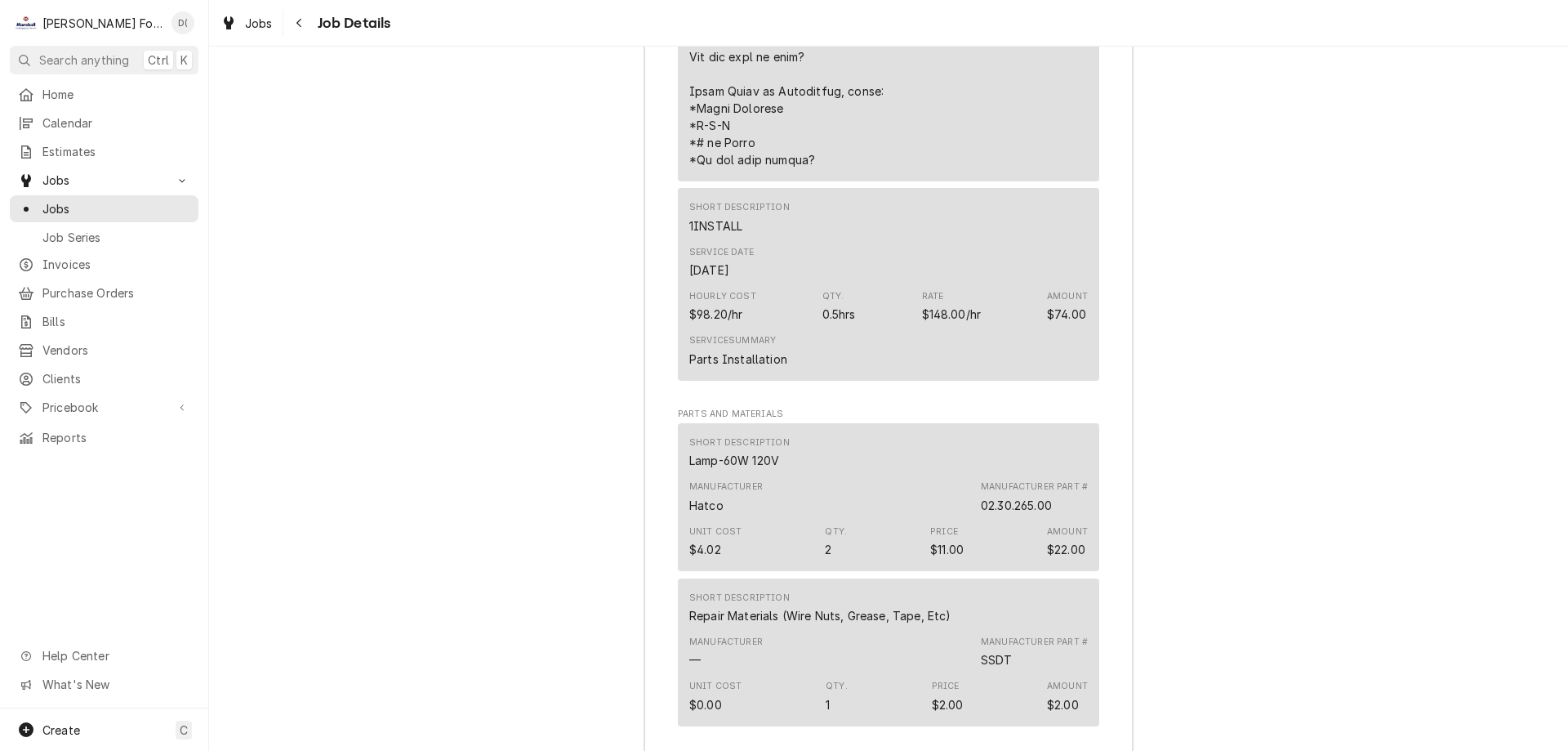
scroll to position [2683, 0]
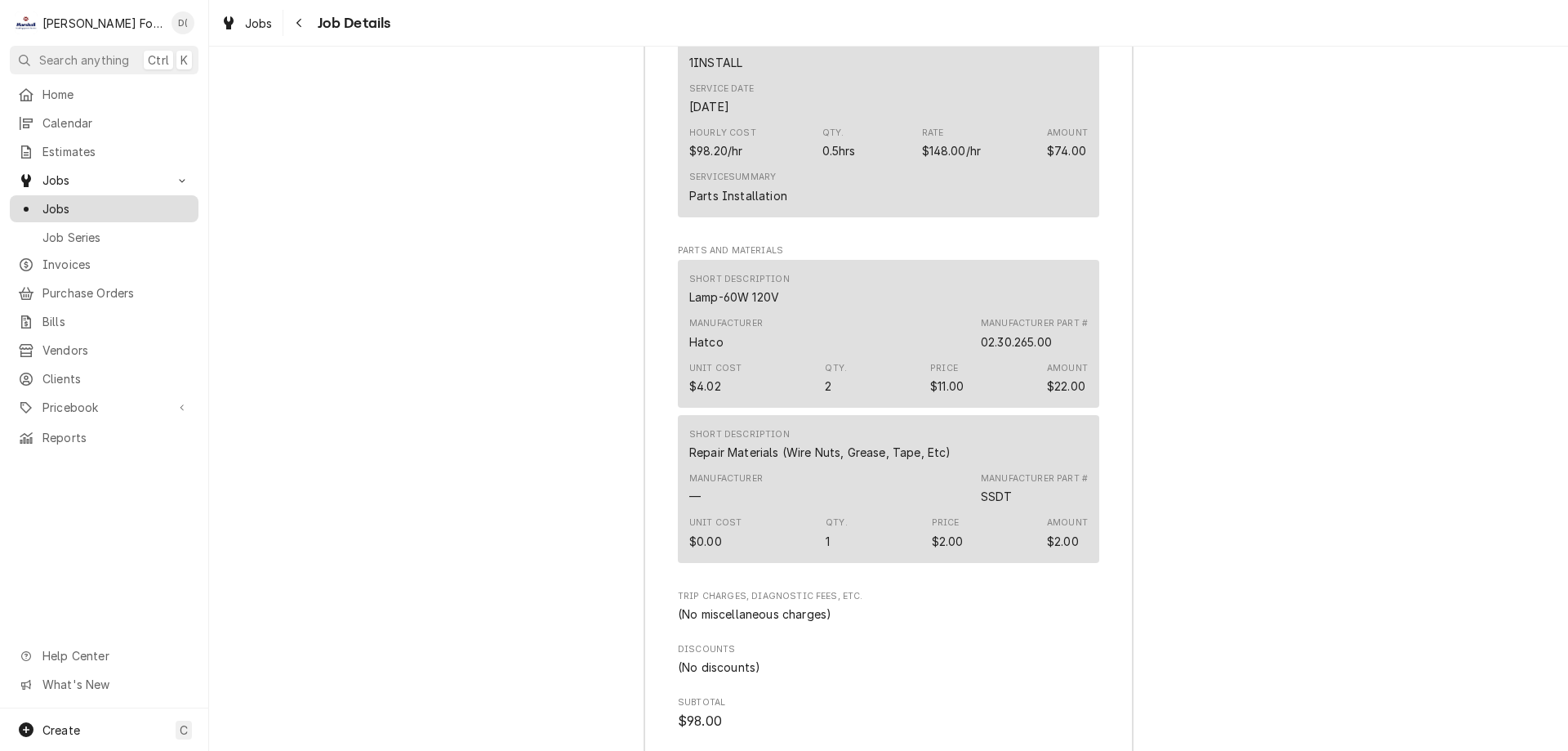
click at [111, 203] on span "Jobs" at bounding box center [116, 208] width 147 height 17
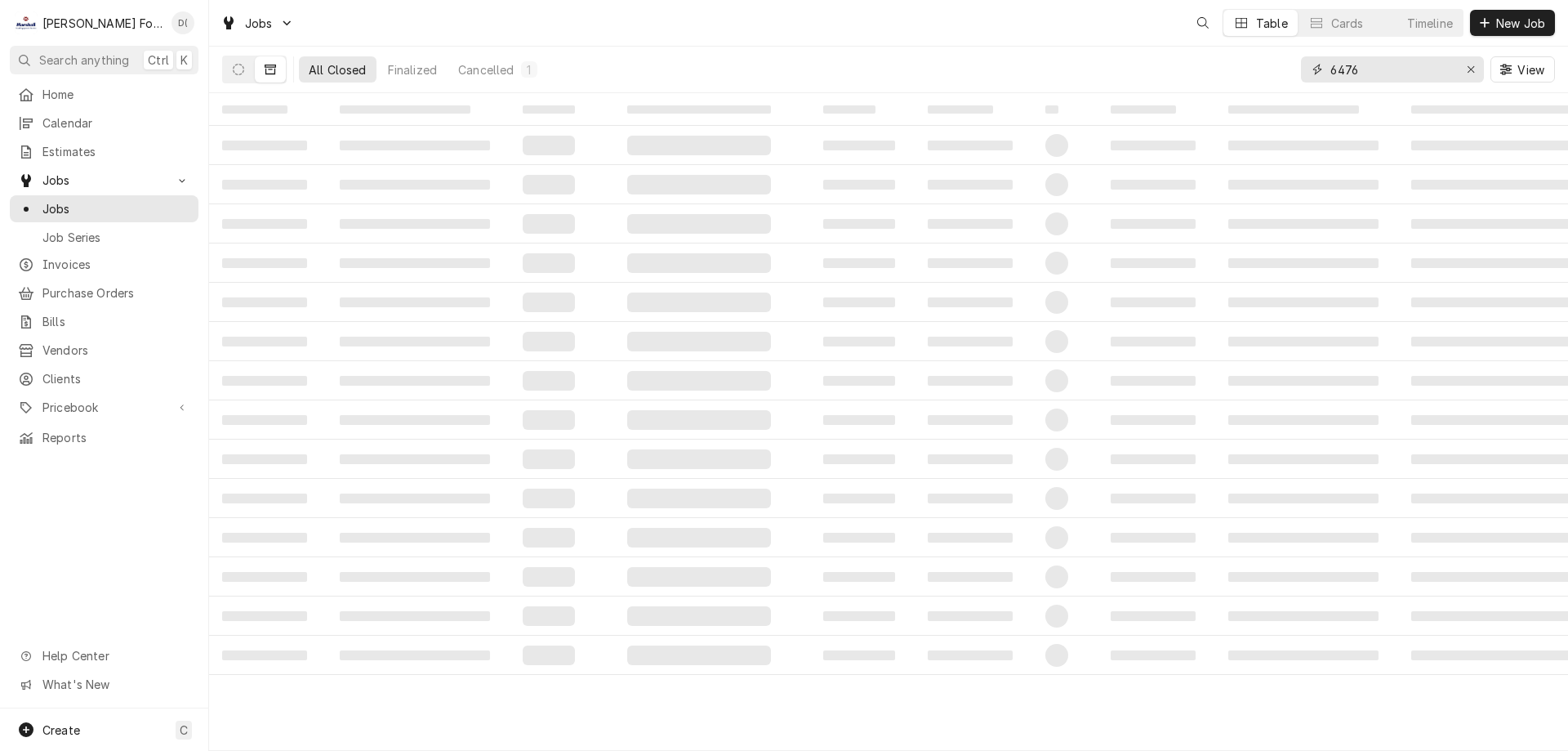
click at [1373, 68] on input "6476" at bounding box center [1391, 69] width 123 height 26
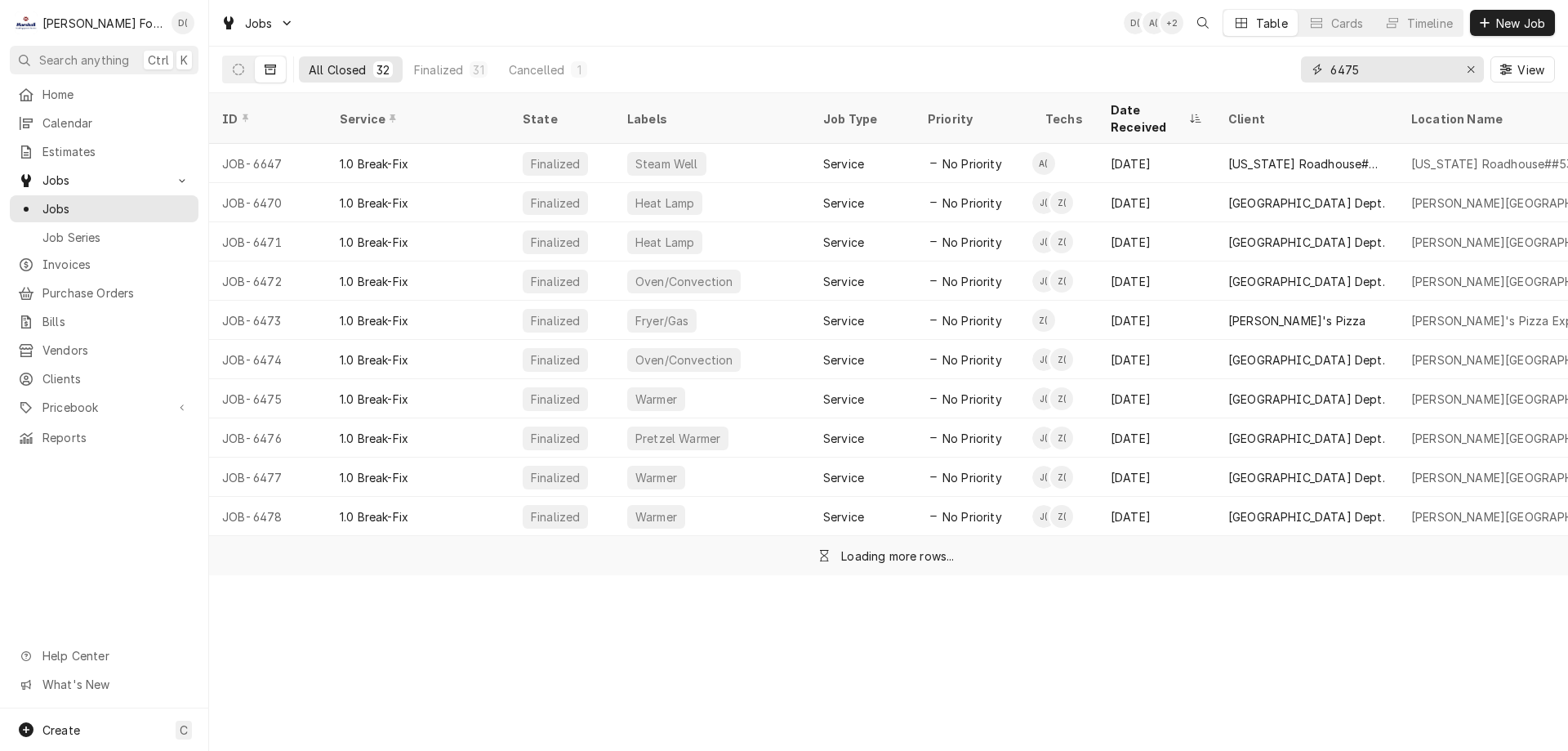
type input "6475"
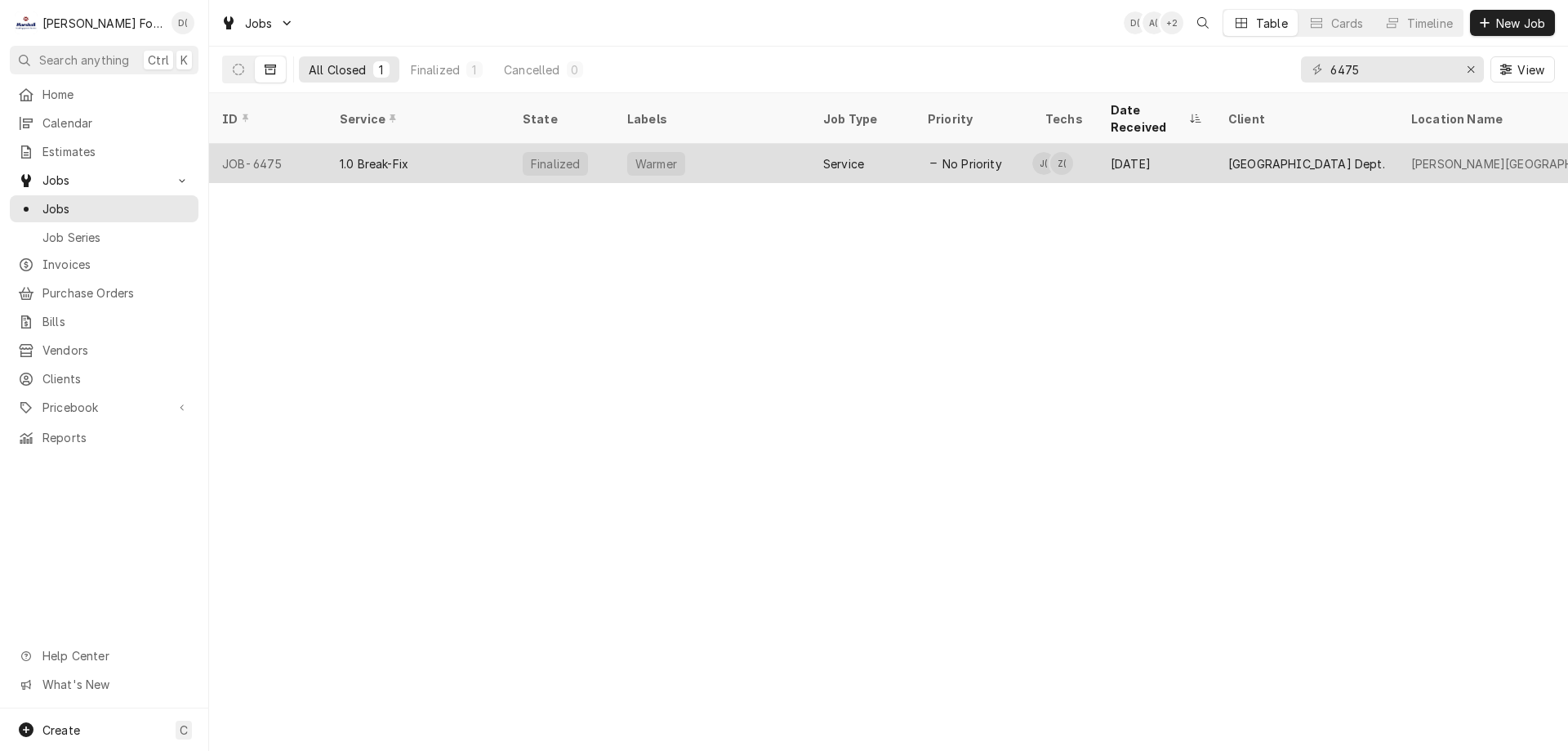
click at [688, 144] on div "Warmer" at bounding box center [712, 163] width 196 height 39
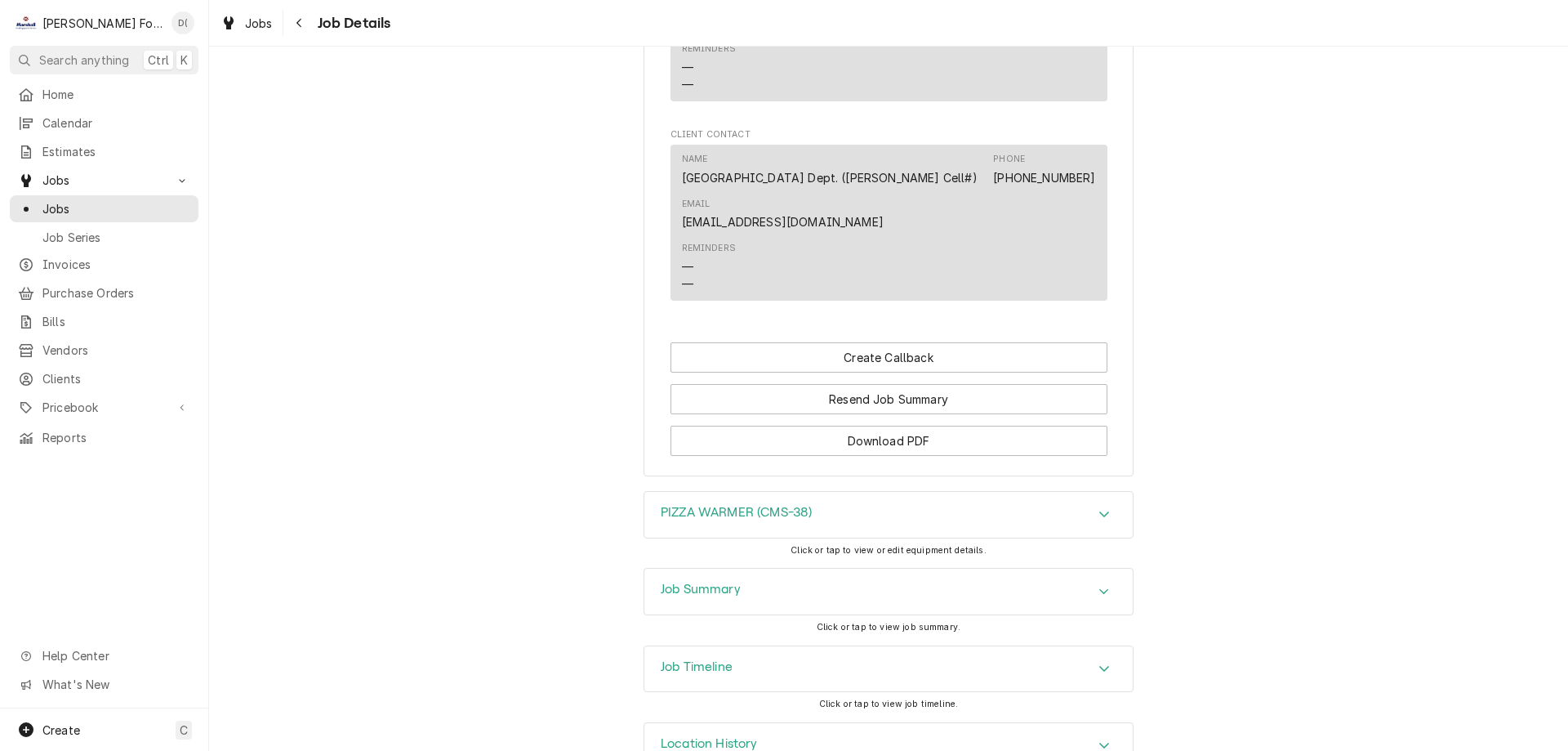
scroll to position [1130, 0]
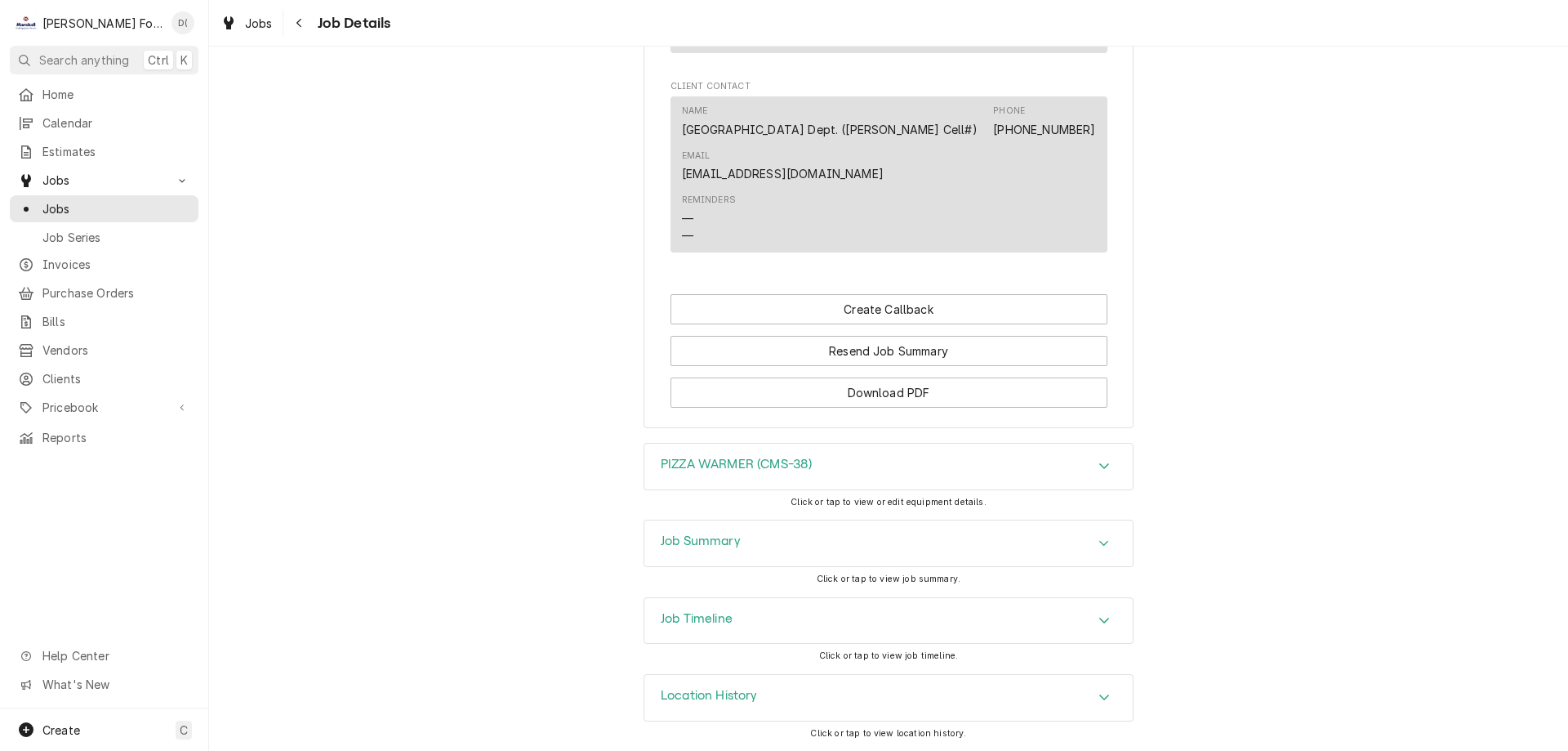
click at [735, 610] on div "Job Timeline" at bounding box center [888, 621] width 489 height 46
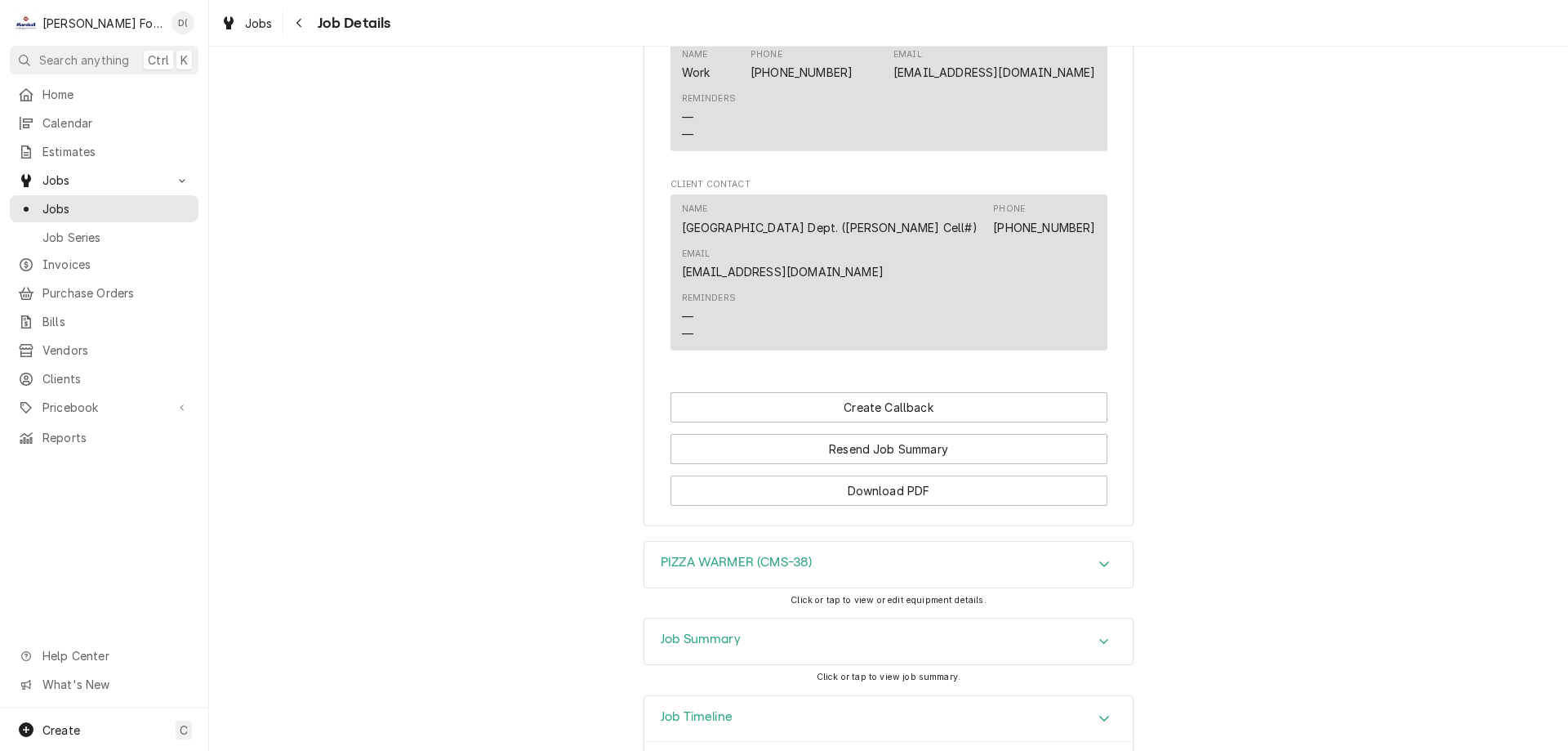
scroll to position [1176, 0]
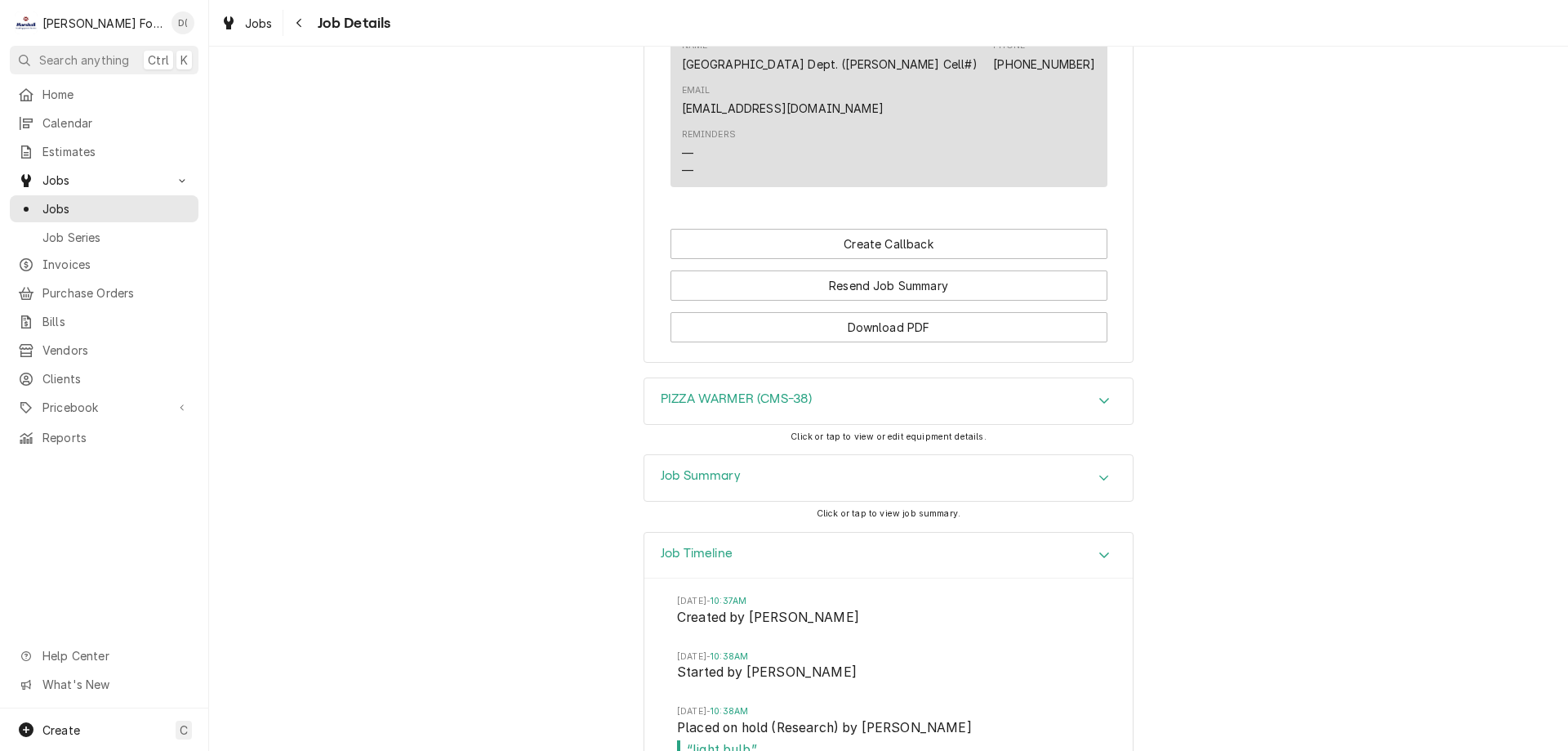
click at [753, 579] on div "Job Timeline" at bounding box center [888, 555] width 489 height 46
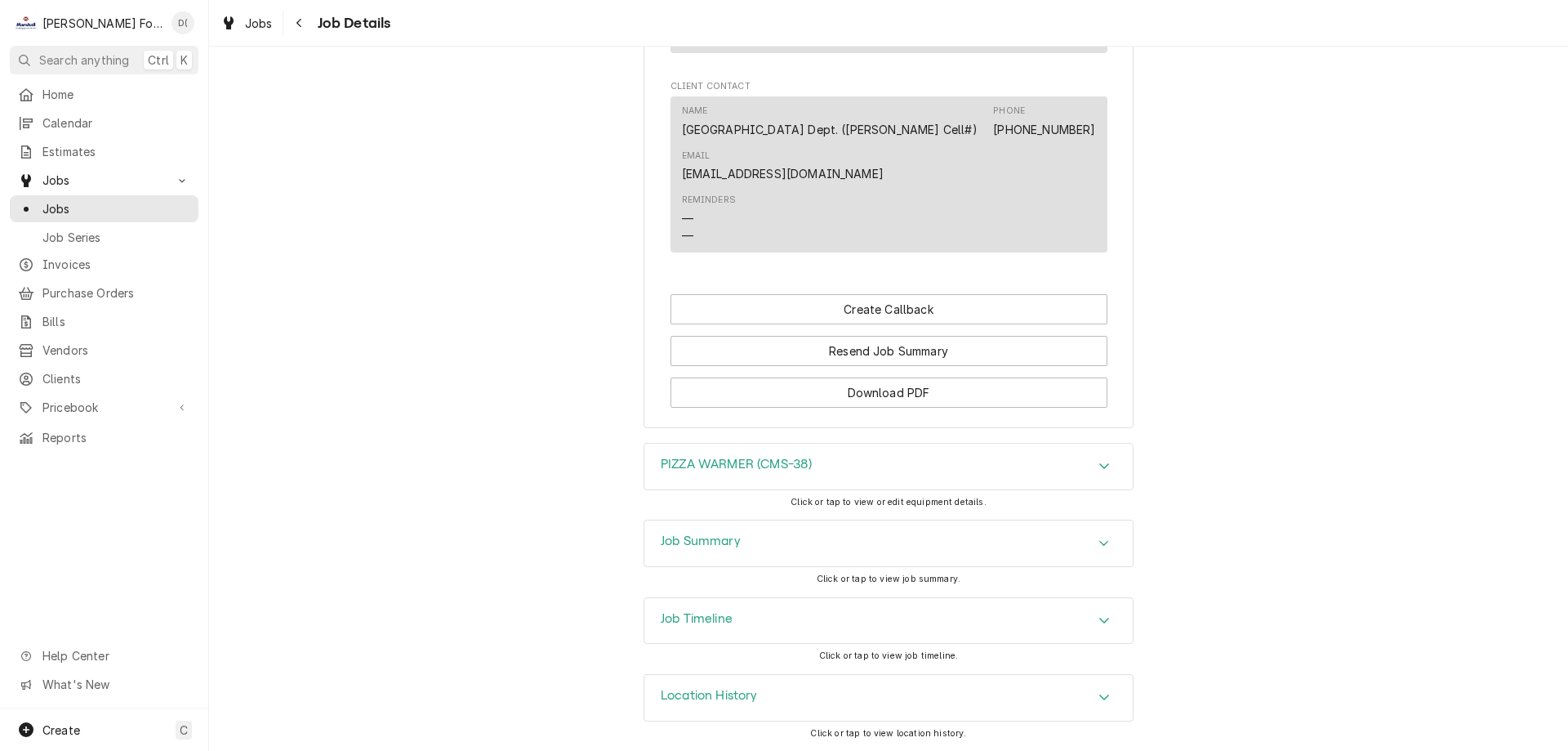
scroll to position [1130, 0]
click at [783, 549] on div "Job Summary" at bounding box center [888, 543] width 489 height 46
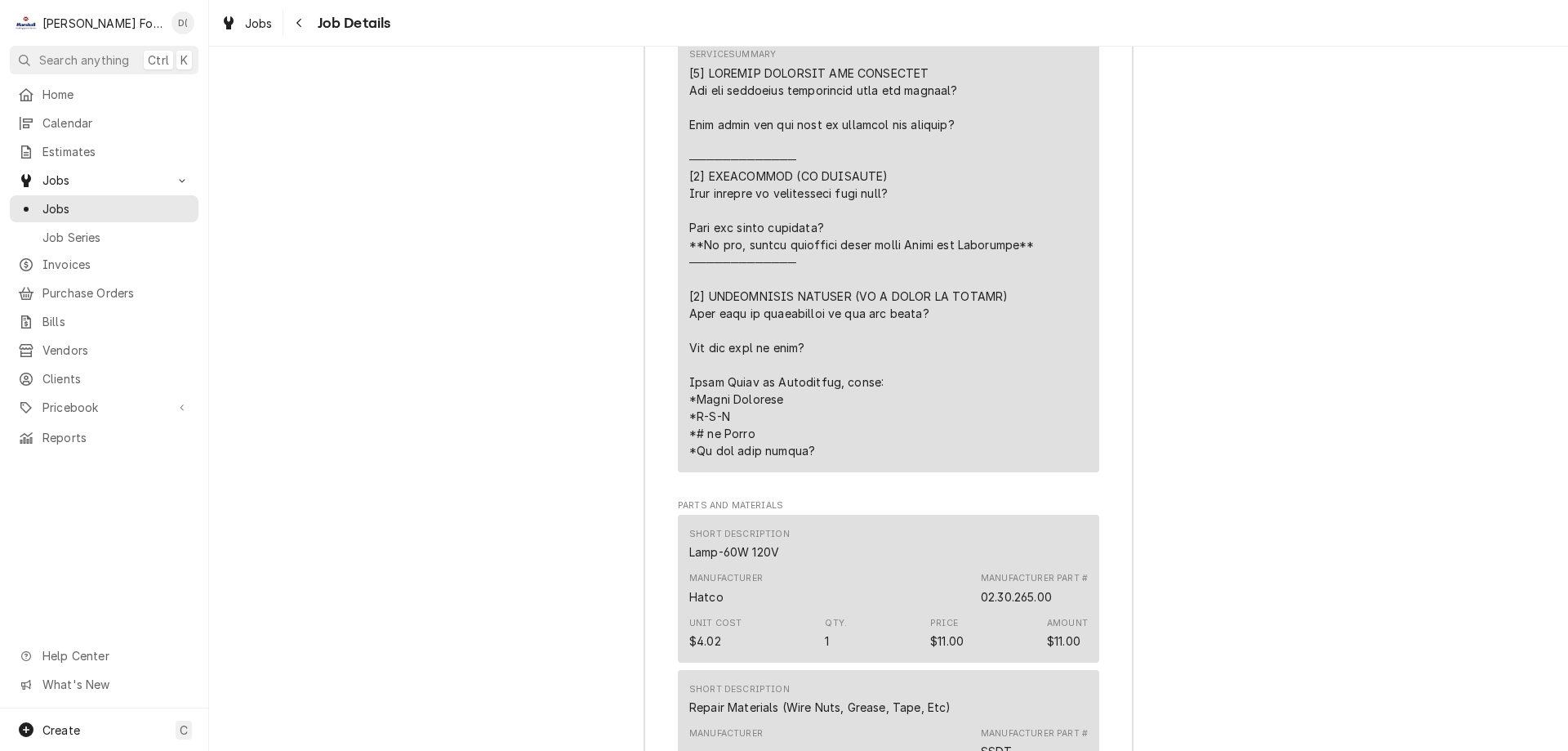
scroll to position [2264, 0]
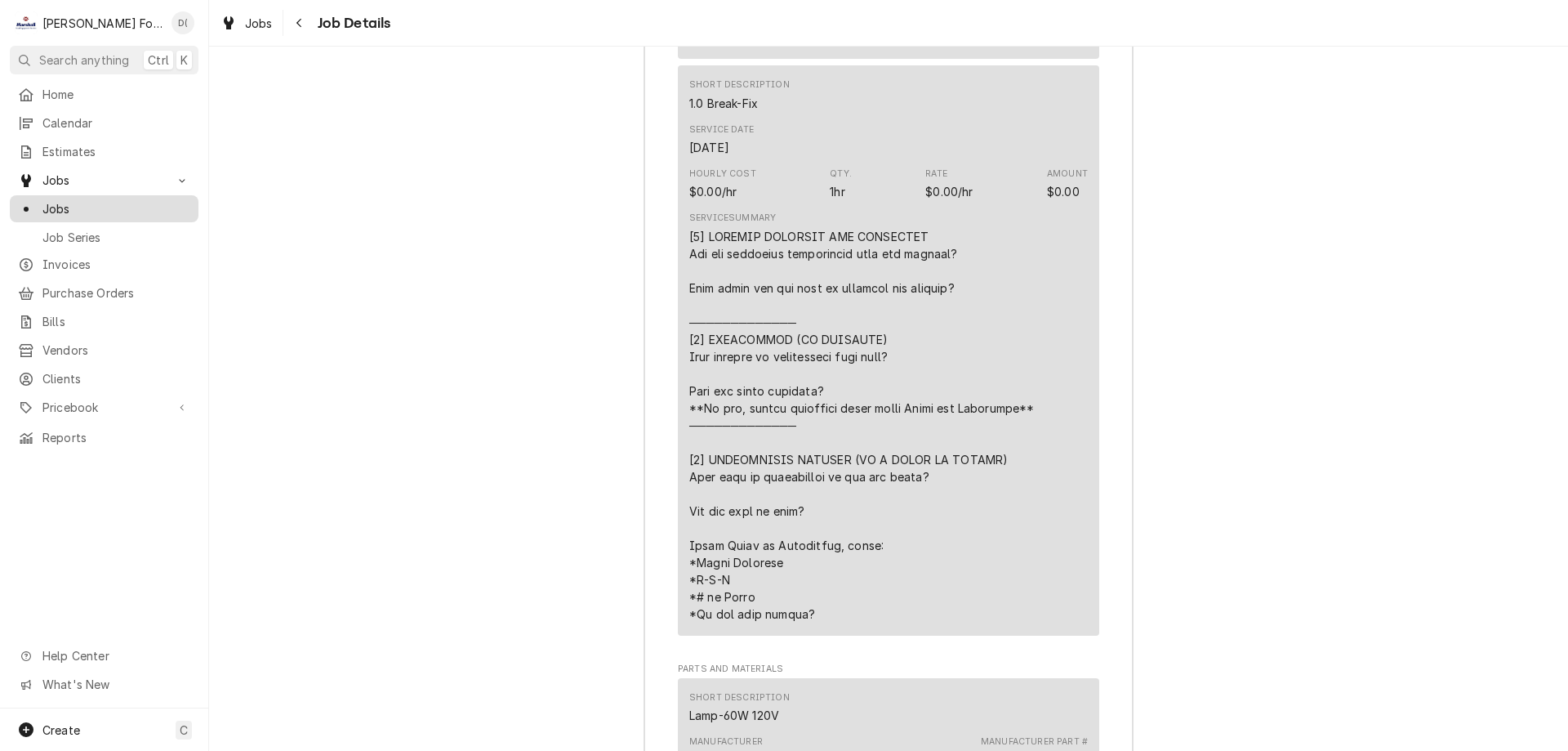
click at [139, 214] on link "Jobs" at bounding box center [104, 209] width 188 height 27
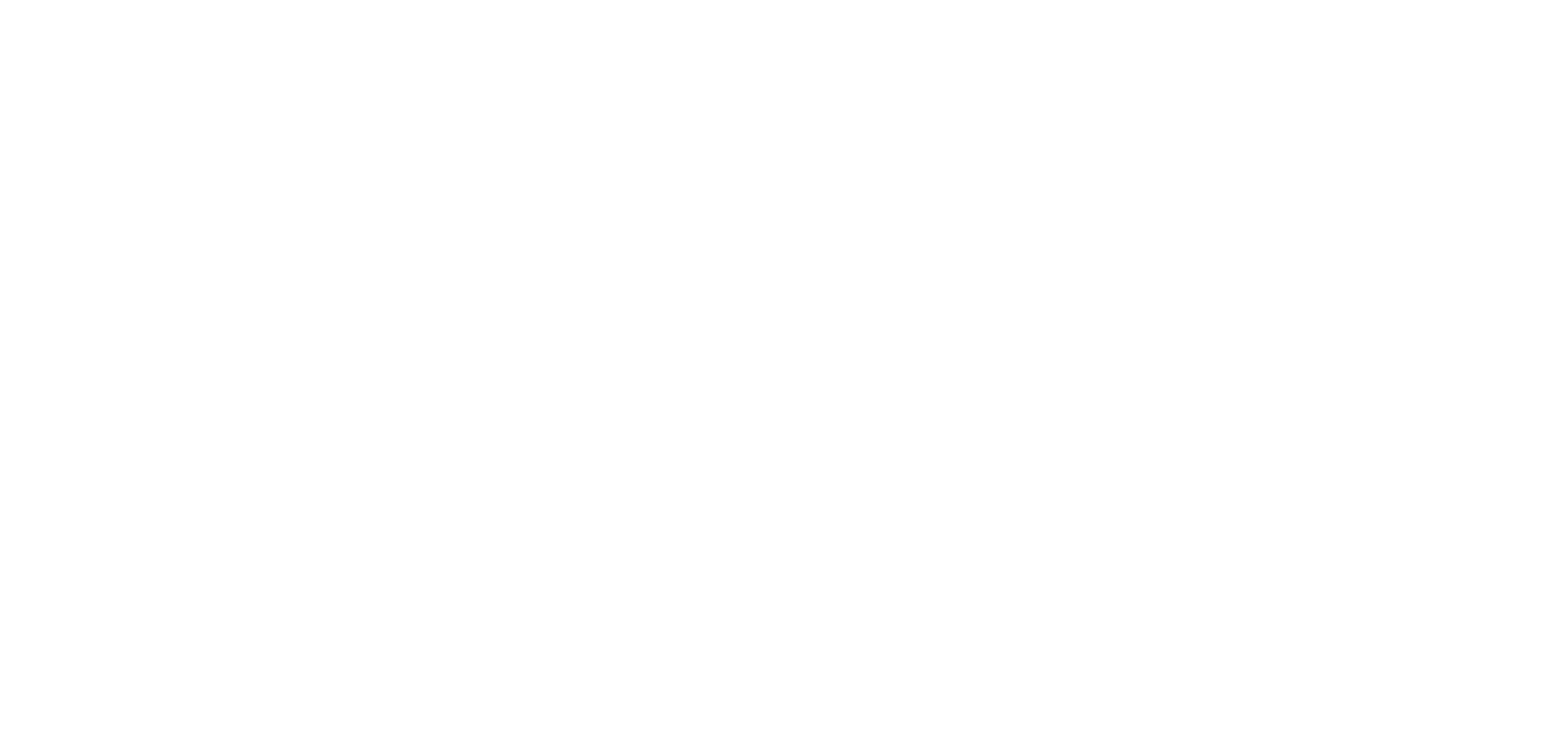
click at [115, 201] on div "Dynamic Content Wrapper" at bounding box center [784, 375] width 1568 height 751
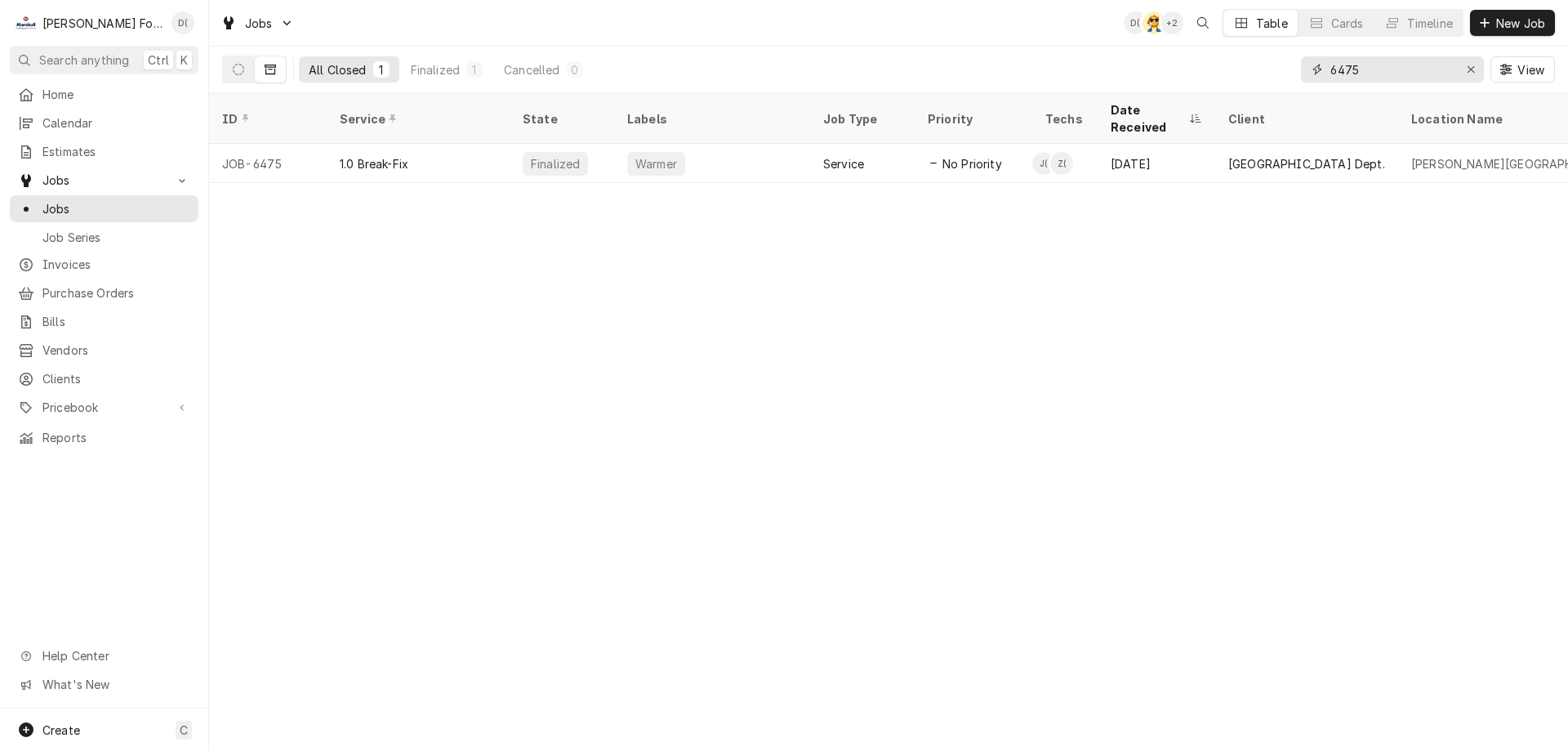
drag, startPoint x: 1379, startPoint y: 69, endPoint x: 1320, endPoint y: 77, distance: 59.5
click at [1320, 77] on div "6475" at bounding box center [1392, 69] width 183 height 26
type input "7"
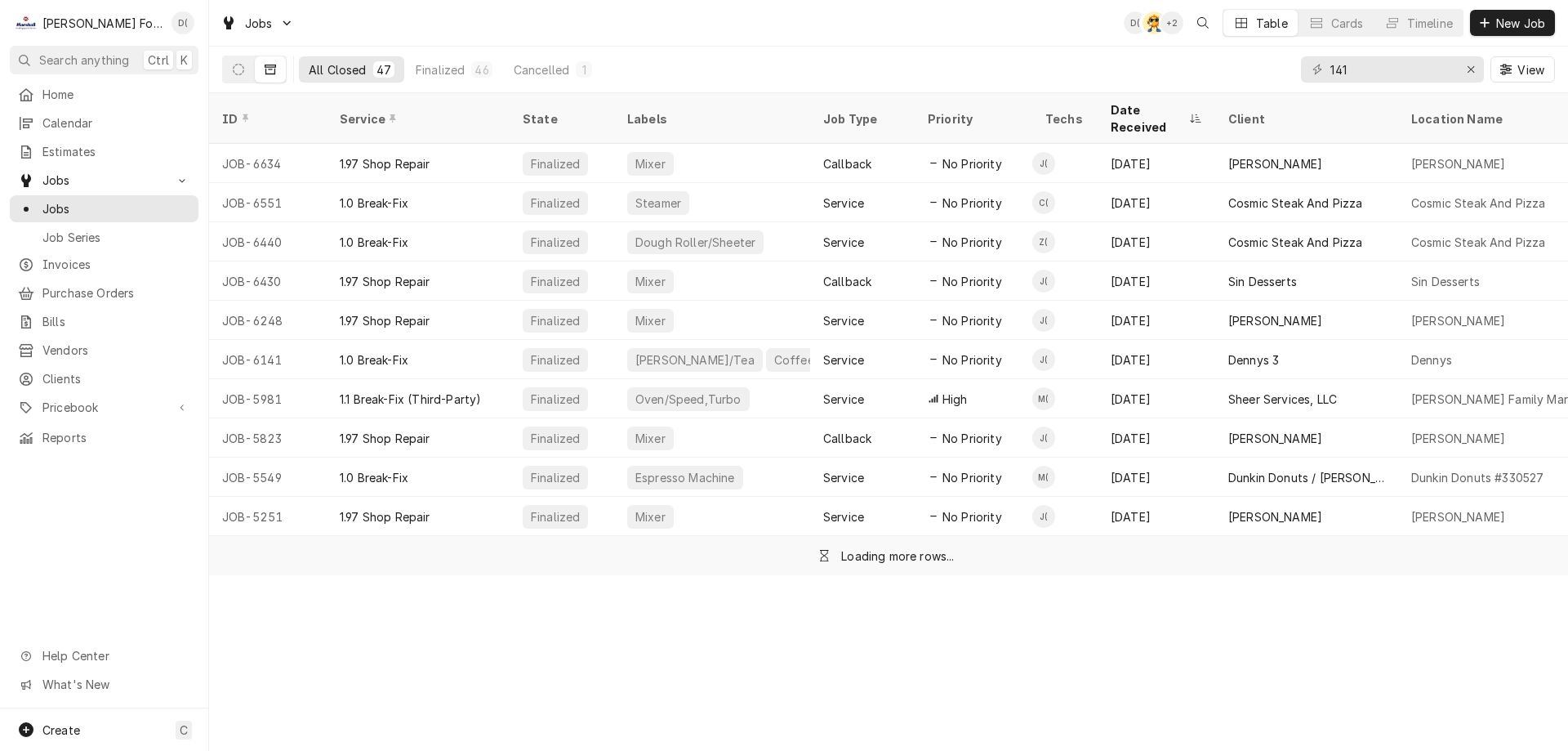
click at [1327, 67] on div "141" at bounding box center [1392, 69] width 183 height 26
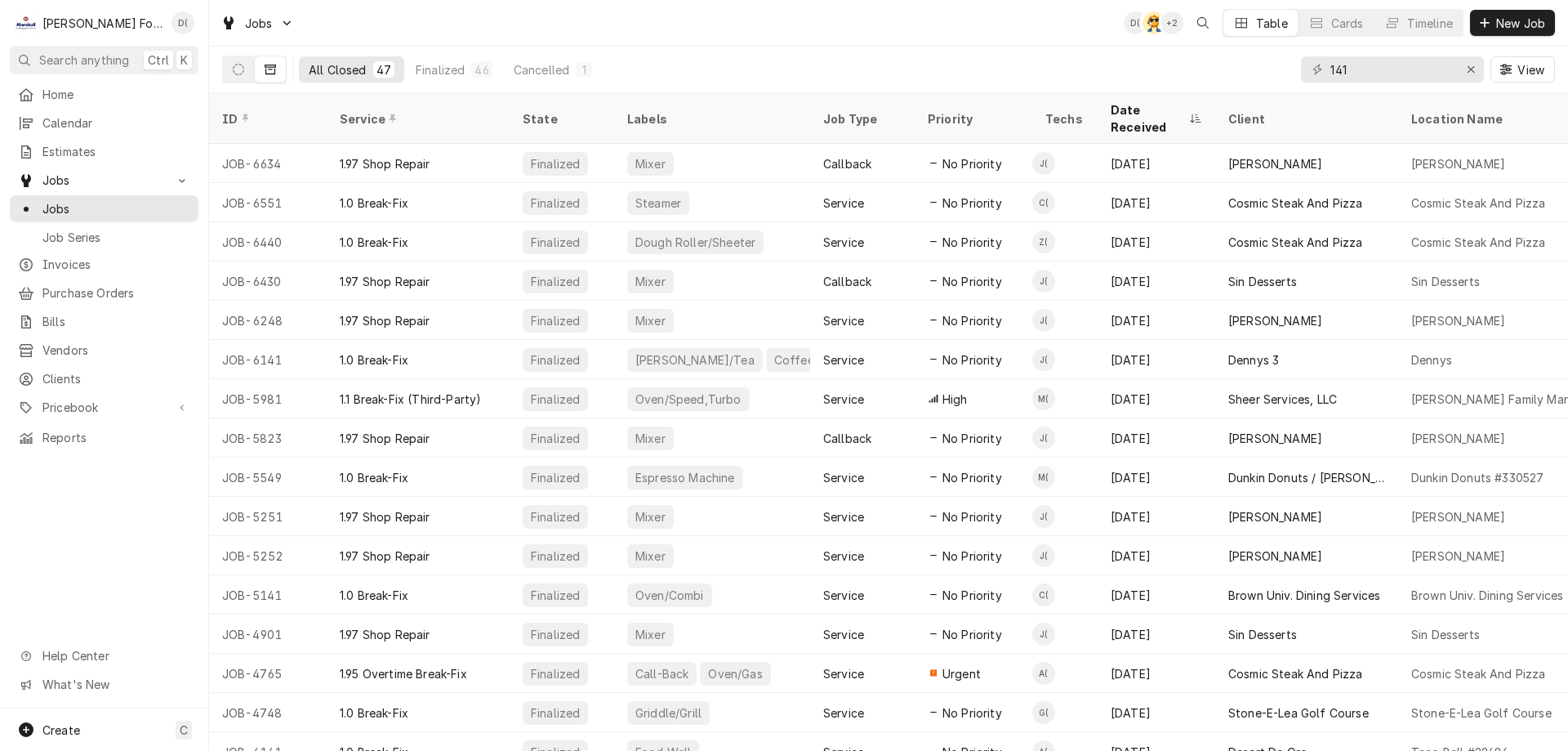
click at [1328, 68] on div "141" at bounding box center [1392, 69] width 183 height 26
click at [1363, 66] on input "141" at bounding box center [1391, 69] width 123 height 26
type input "1"
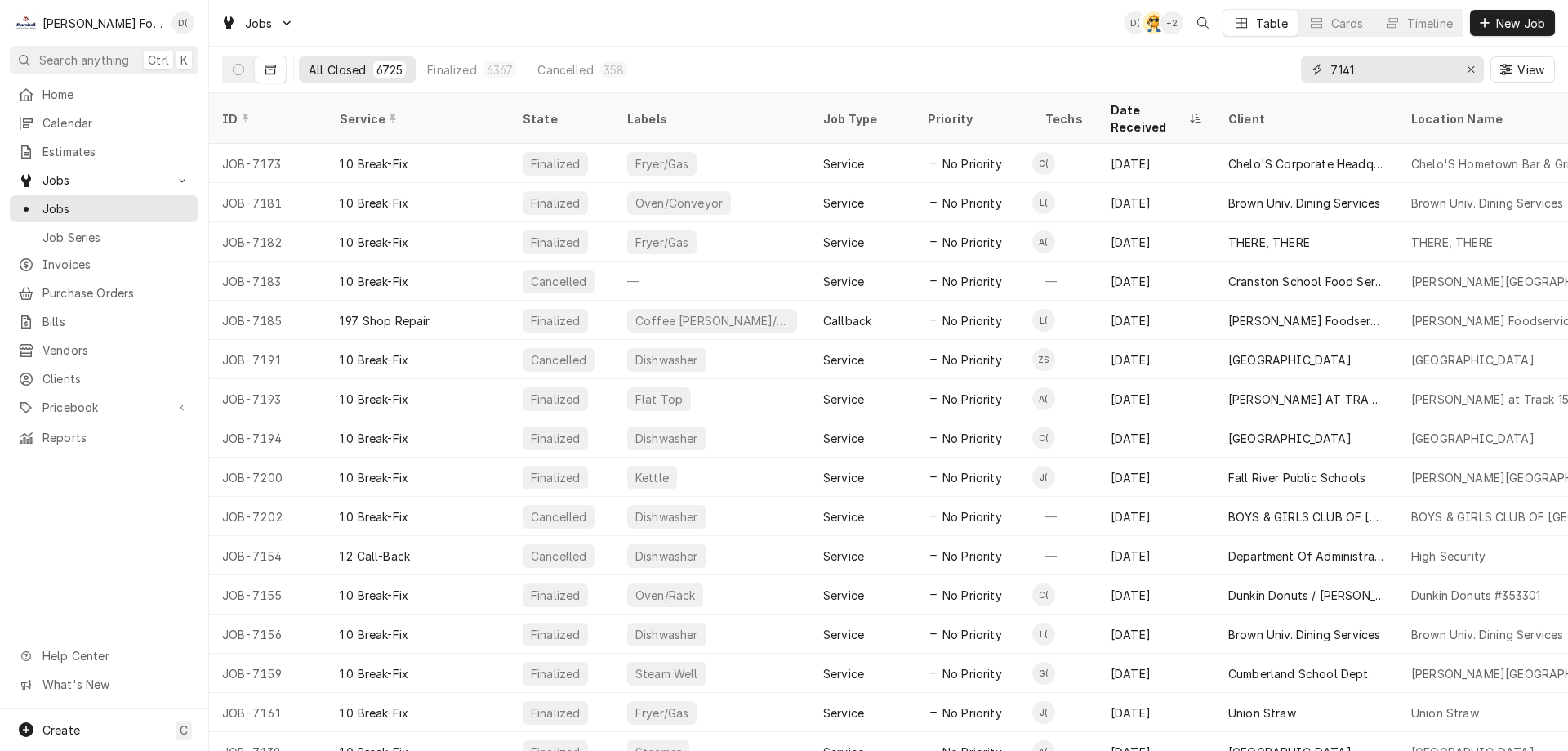
type input "7141"
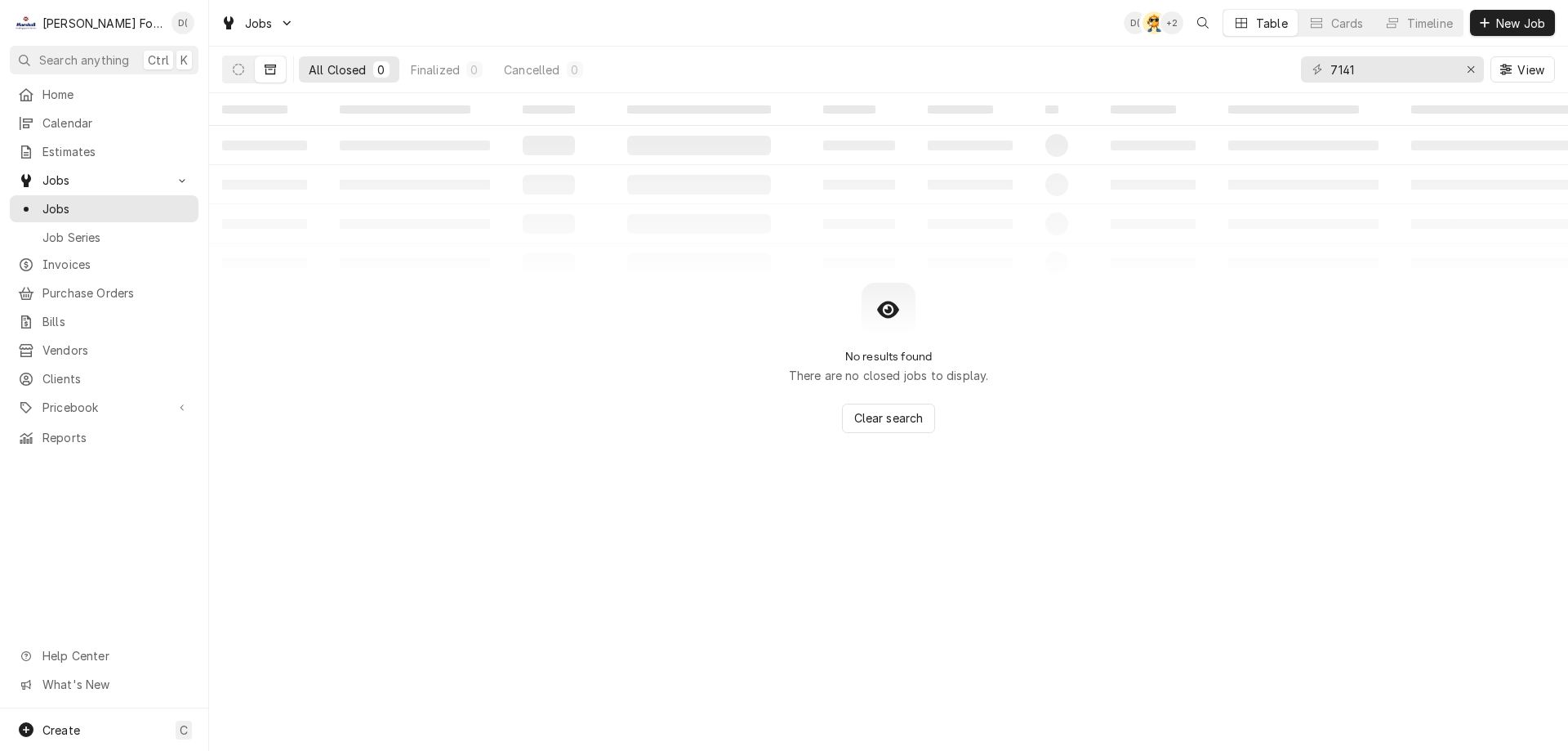
drag, startPoint x: 228, startPoint y: 75, endPoint x: 258, endPoint y: 84, distance: 31.3
click at [228, 75] on button "Dynamic Content Wrapper" at bounding box center [238, 69] width 31 height 26
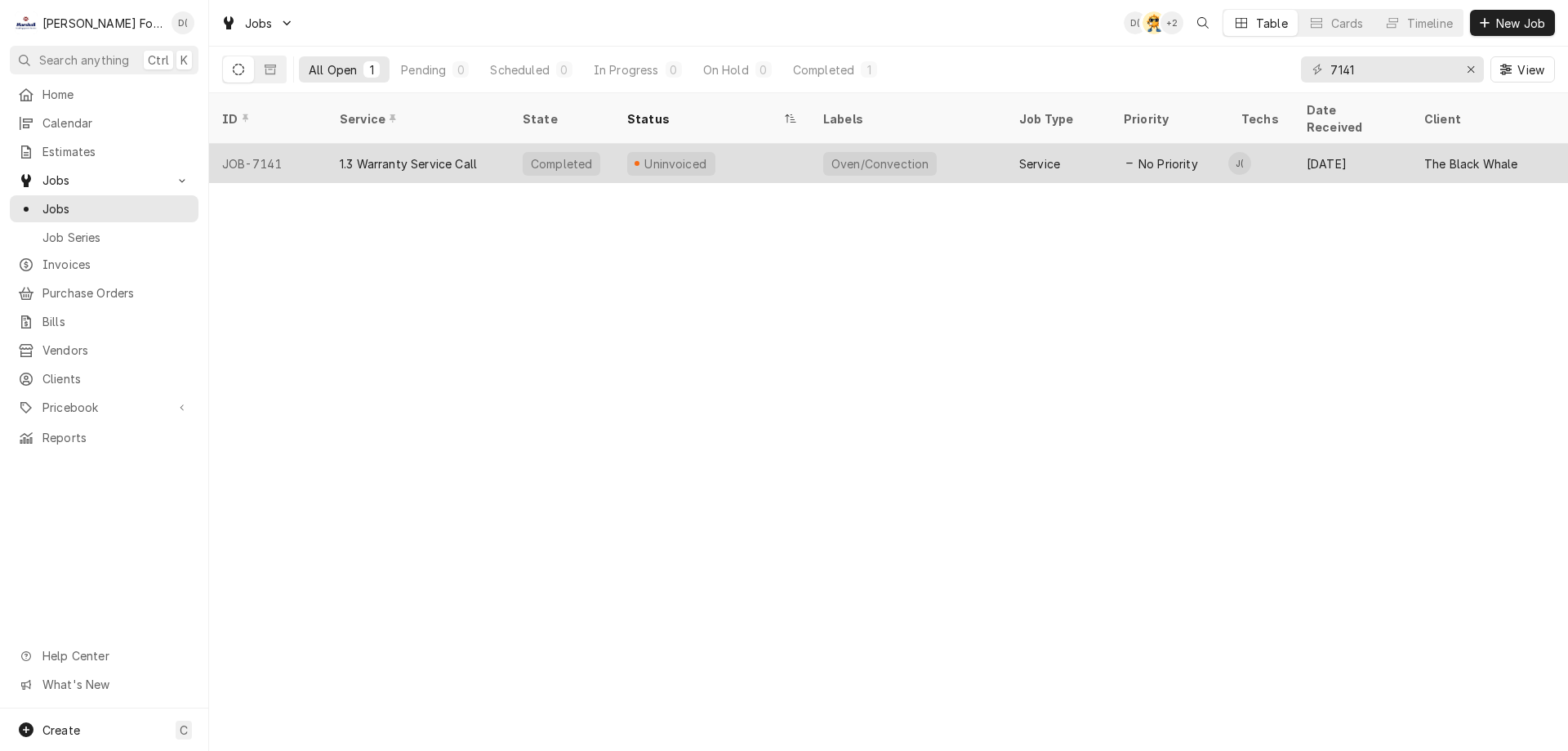
click at [744, 144] on div "Uninvoiced" at bounding box center [712, 163] width 196 height 39
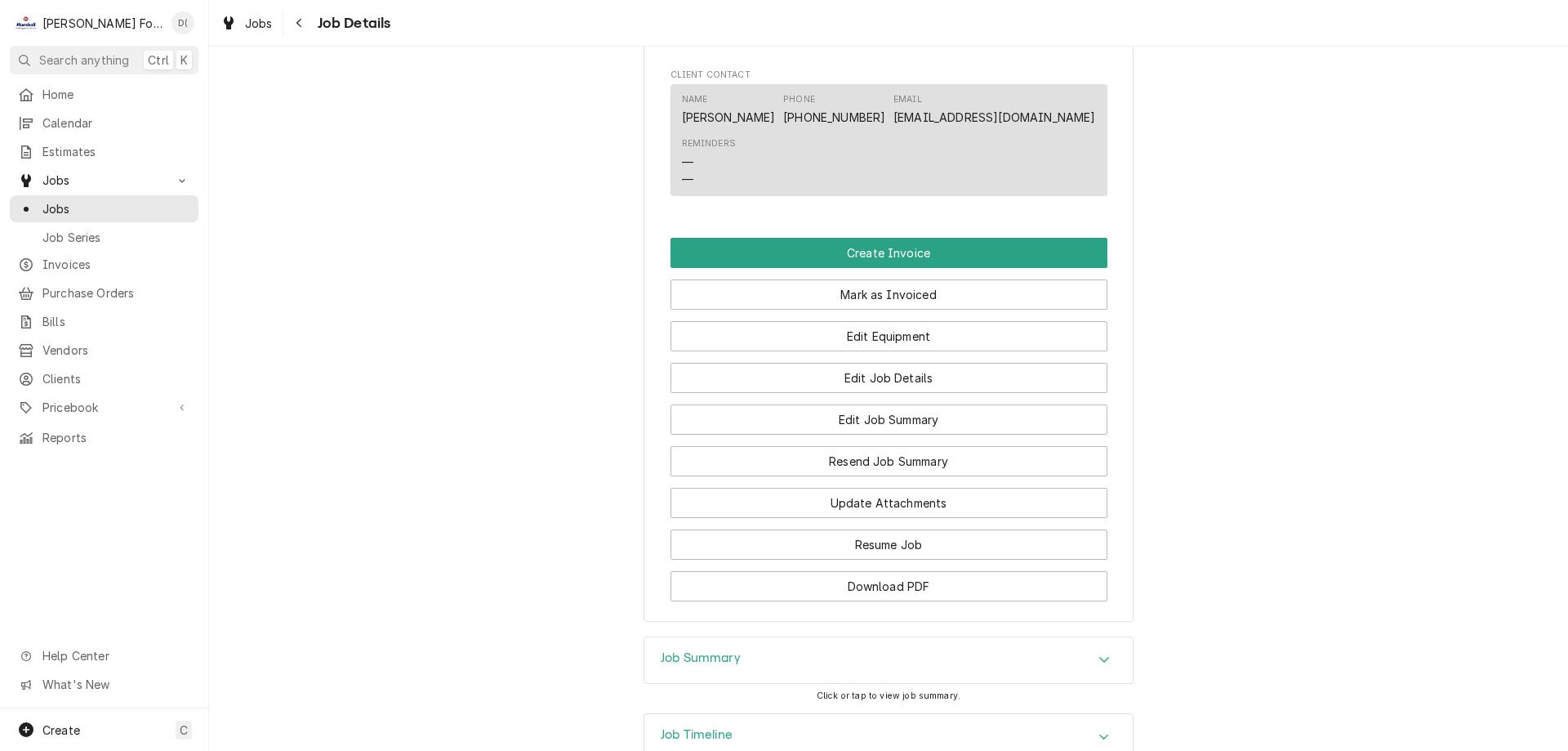
scroll to position [1731, 0]
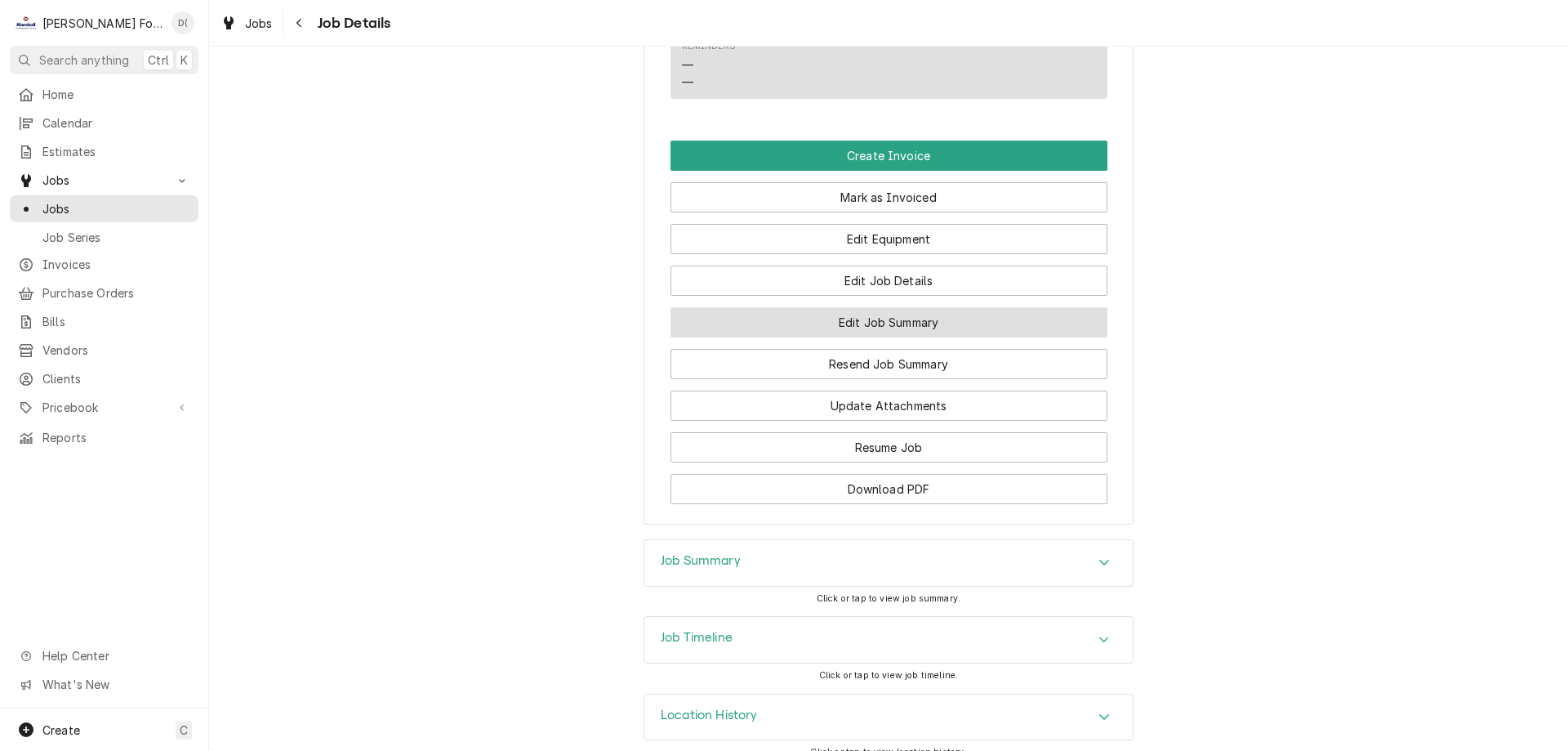
click at [884, 307] on button "Edit Job Summary" at bounding box center [889, 321] width 437 height 30
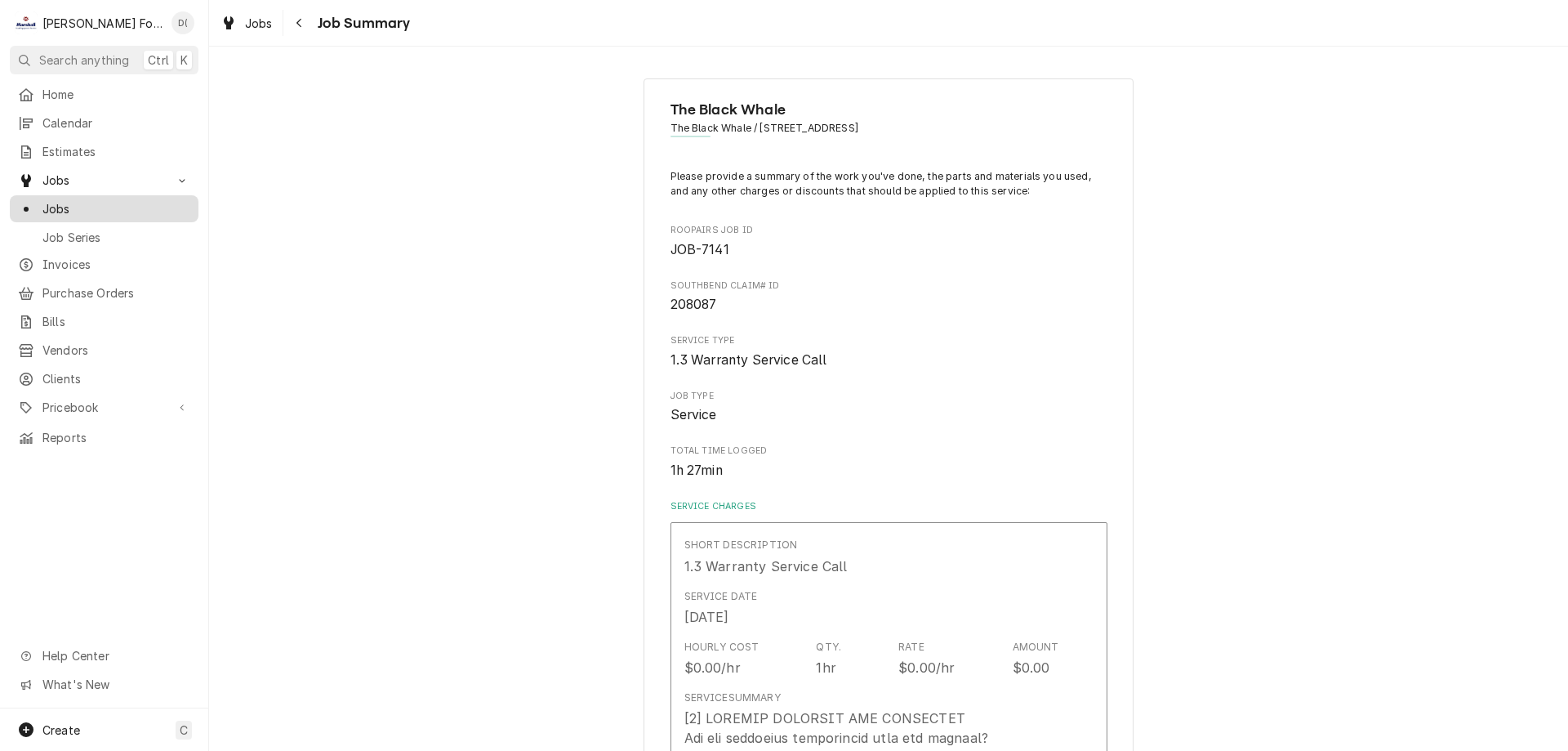
click at [171, 208] on span "Jobs" at bounding box center [116, 208] width 147 height 17
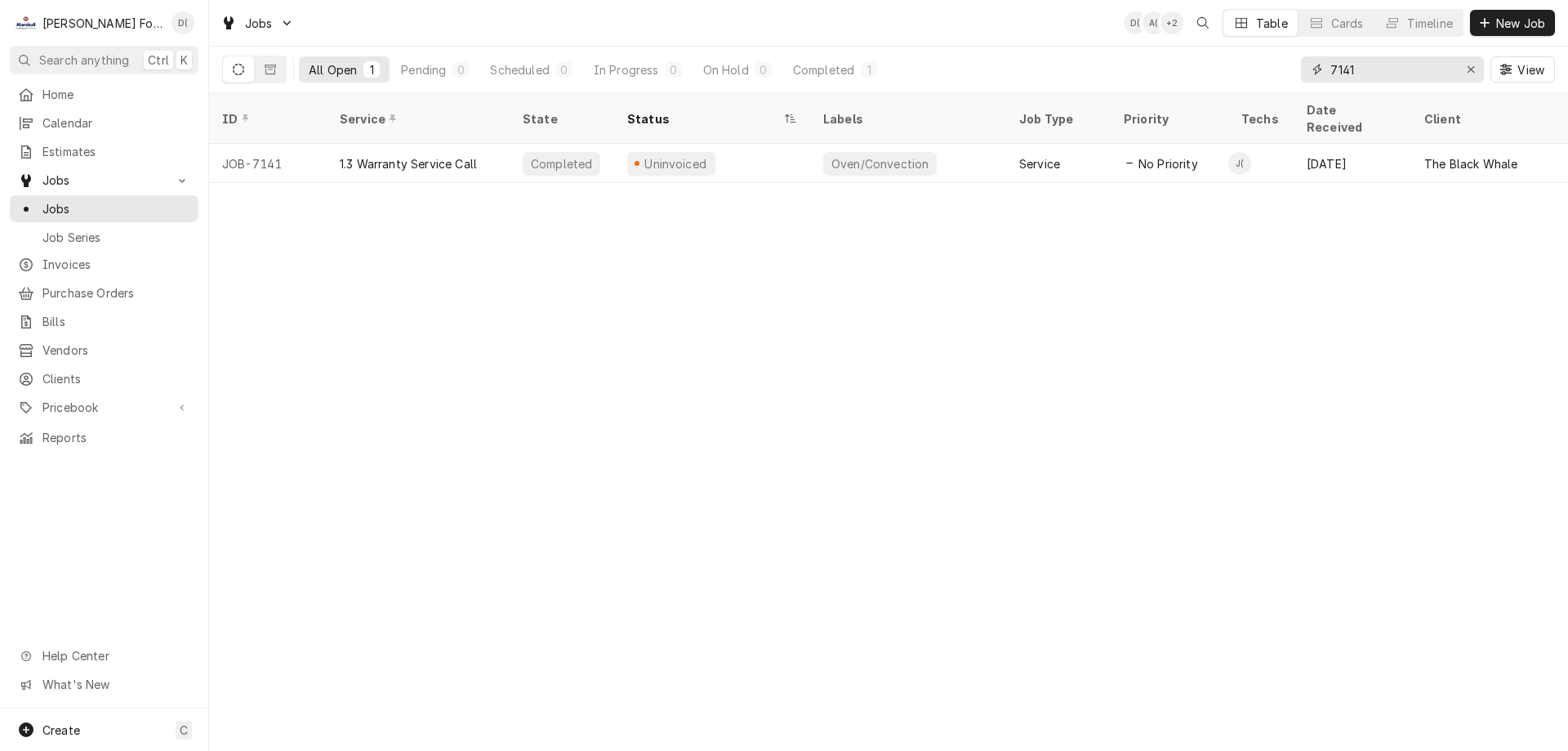
click at [1406, 77] on input "7141" at bounding box center [1391, 69] width 123 height 26
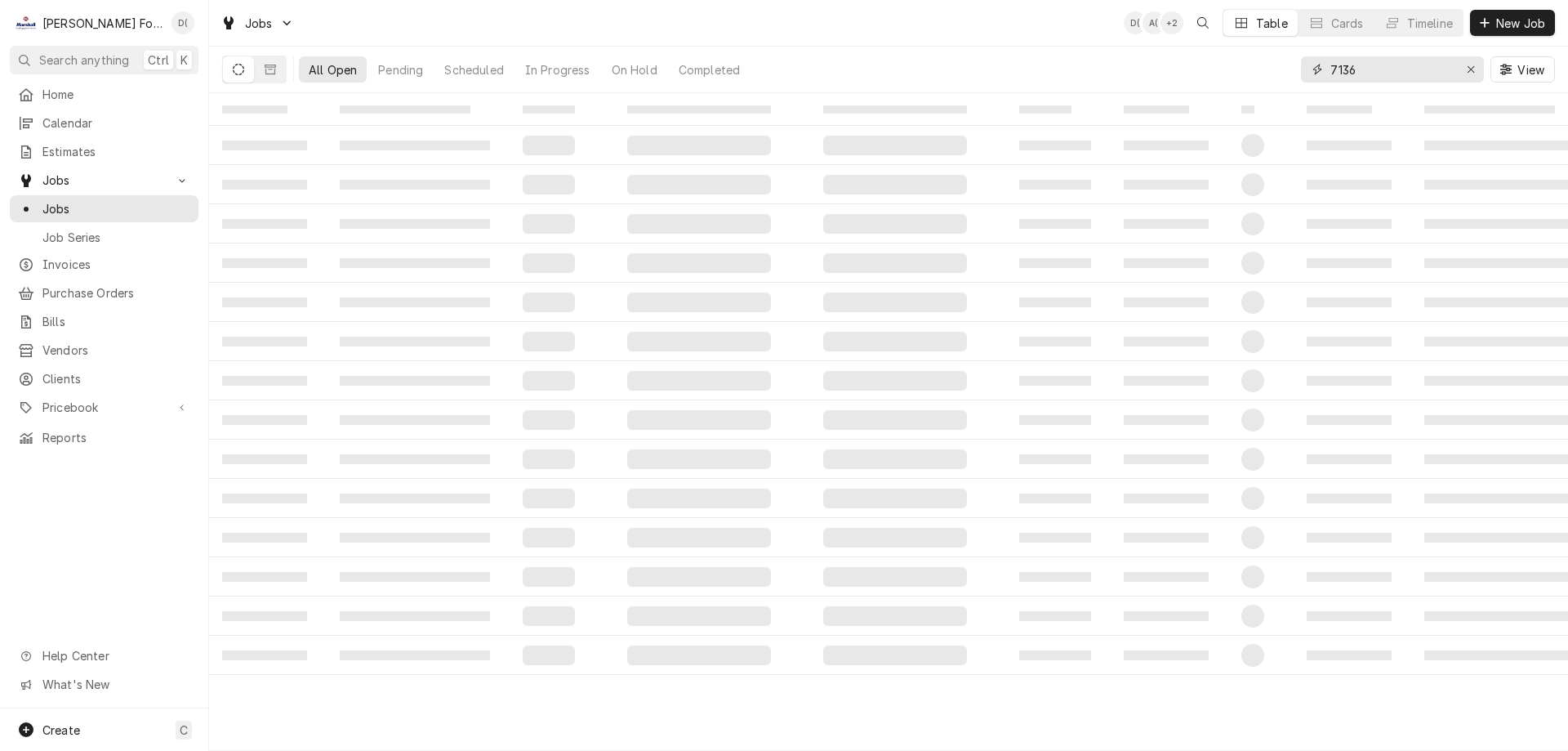
type input "7136"
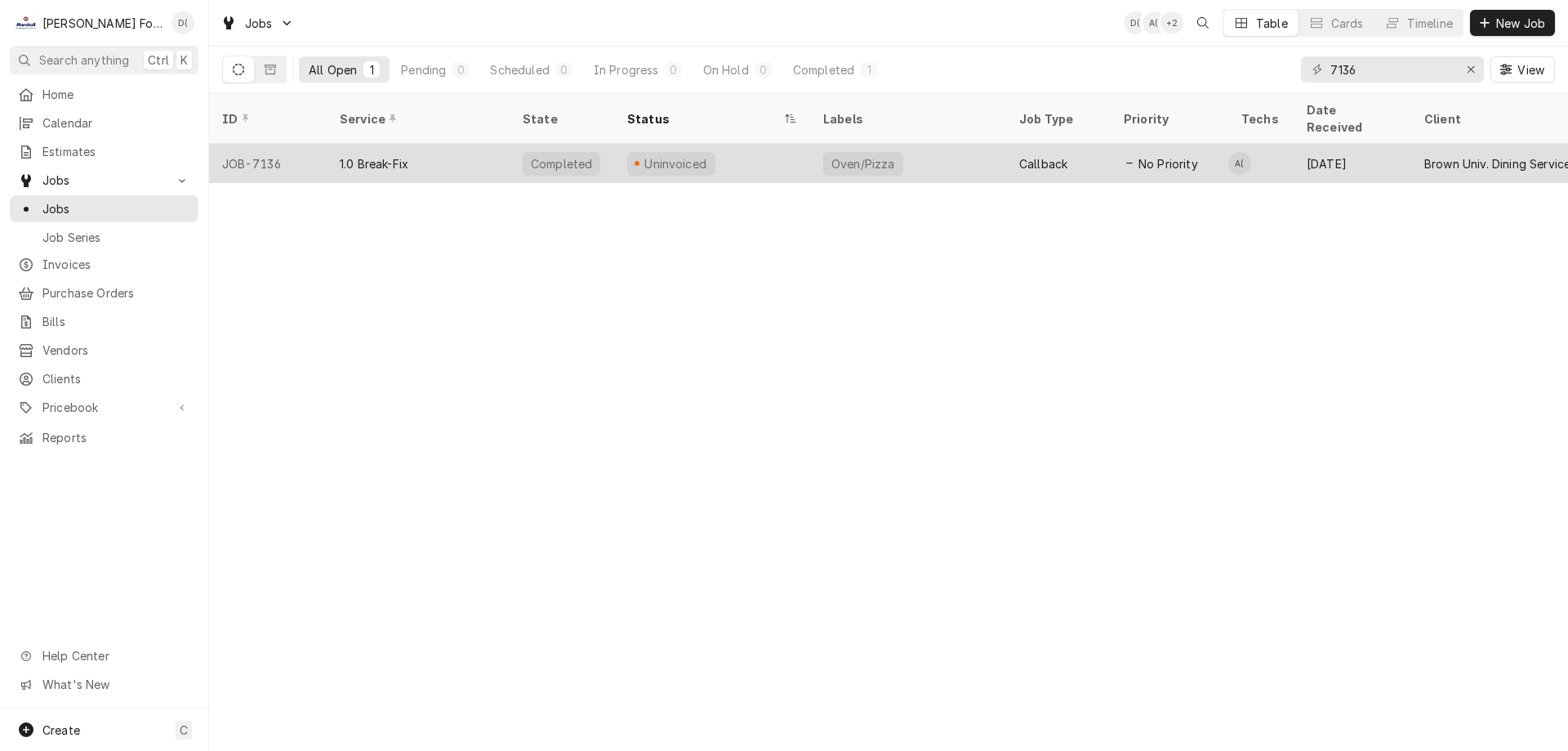
click at [733, 144] on div "Uninvoiced" at bounding box center [712, 163] width 196 height 39
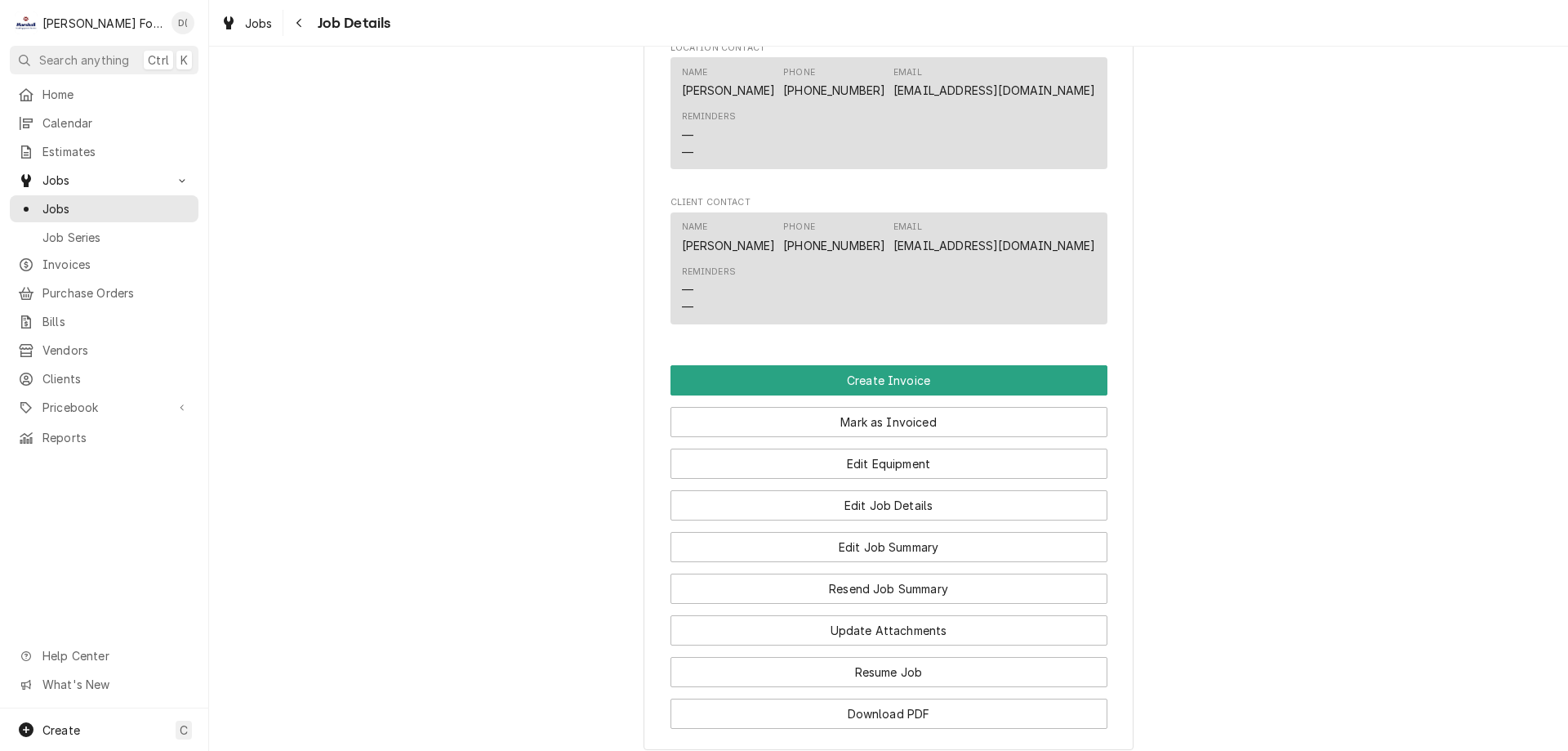
scroll to position [2043, 0]
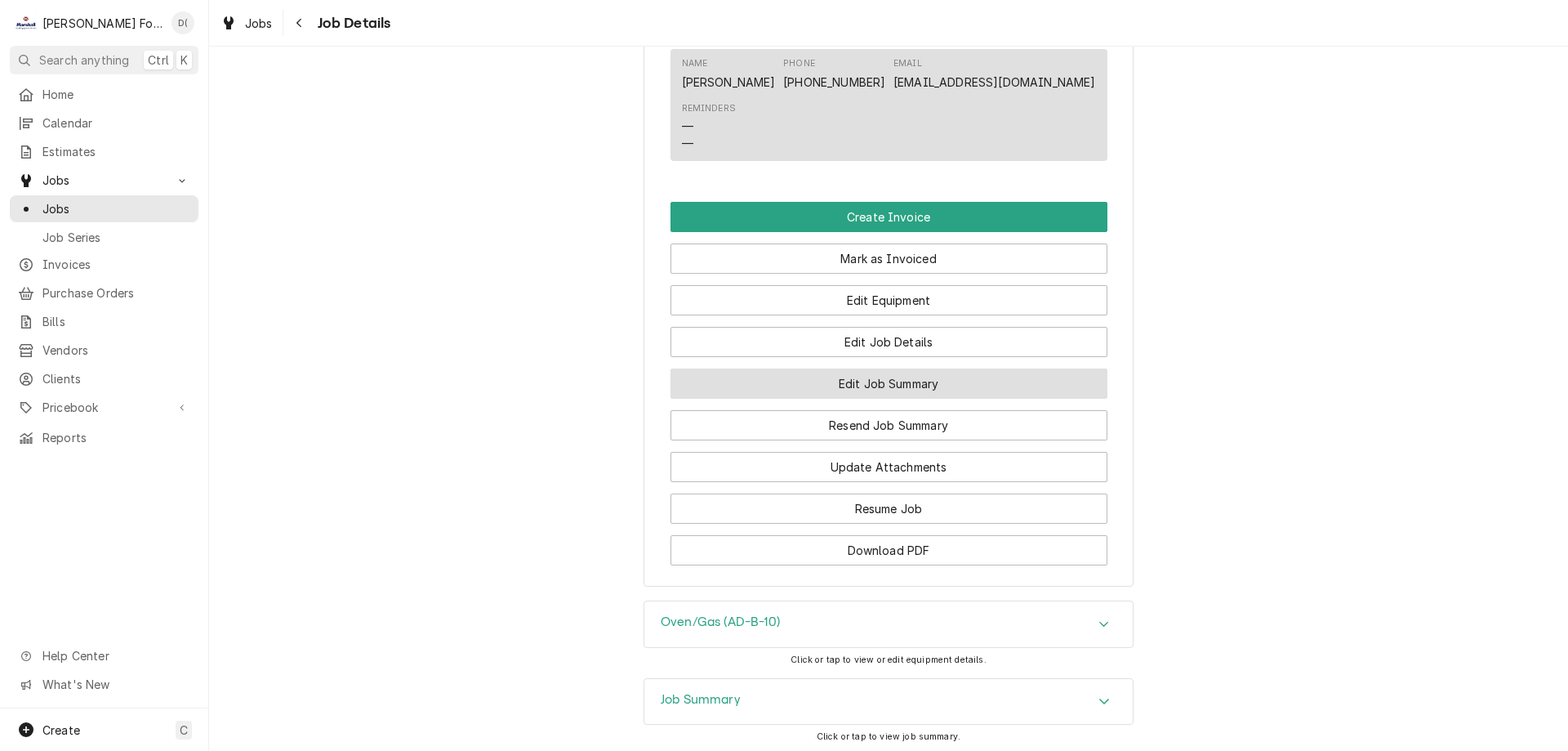
click at [833, 382] on button "Edit Job Summary" at bounding box center [889, 383] width 437 height 30
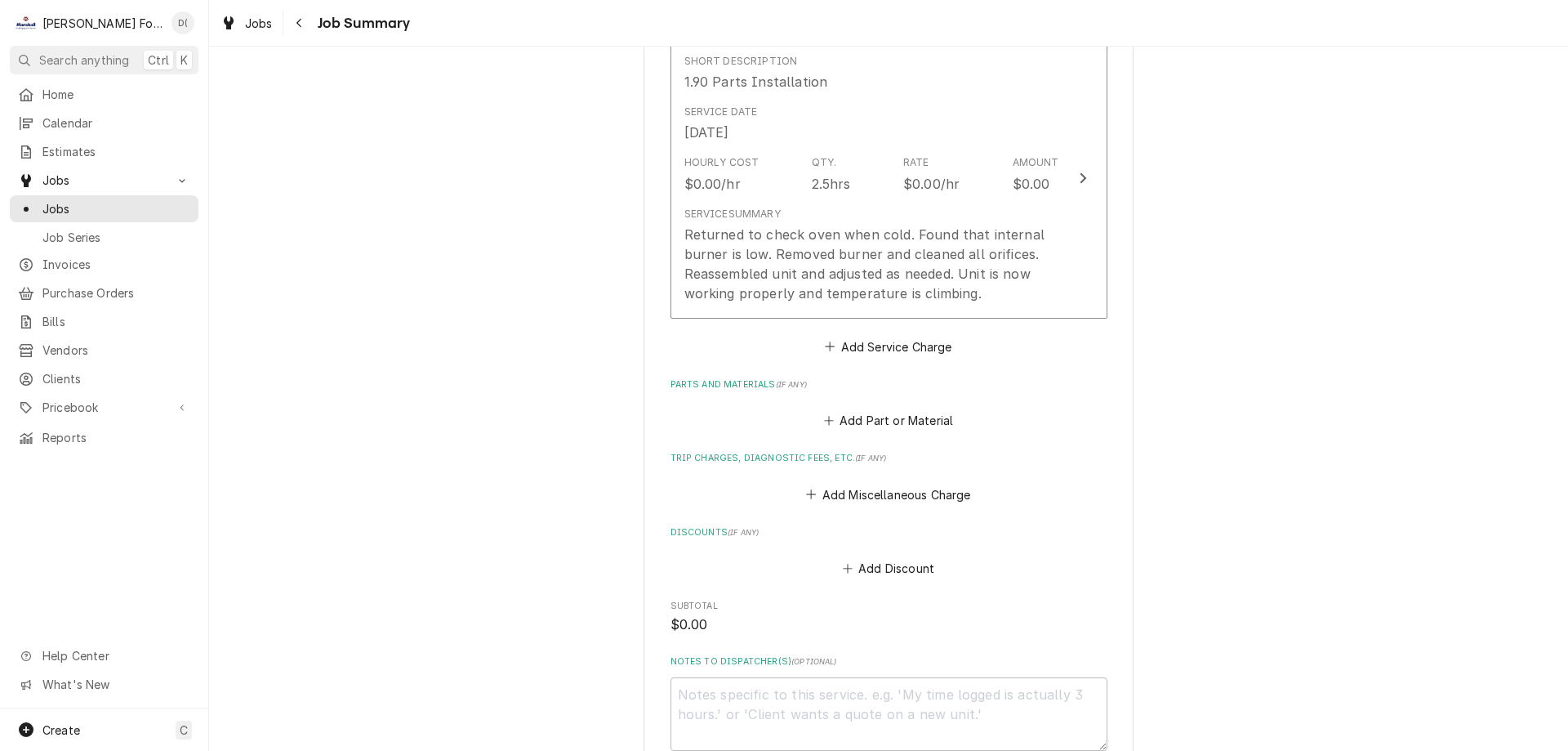
scroll to position [1307, 0]
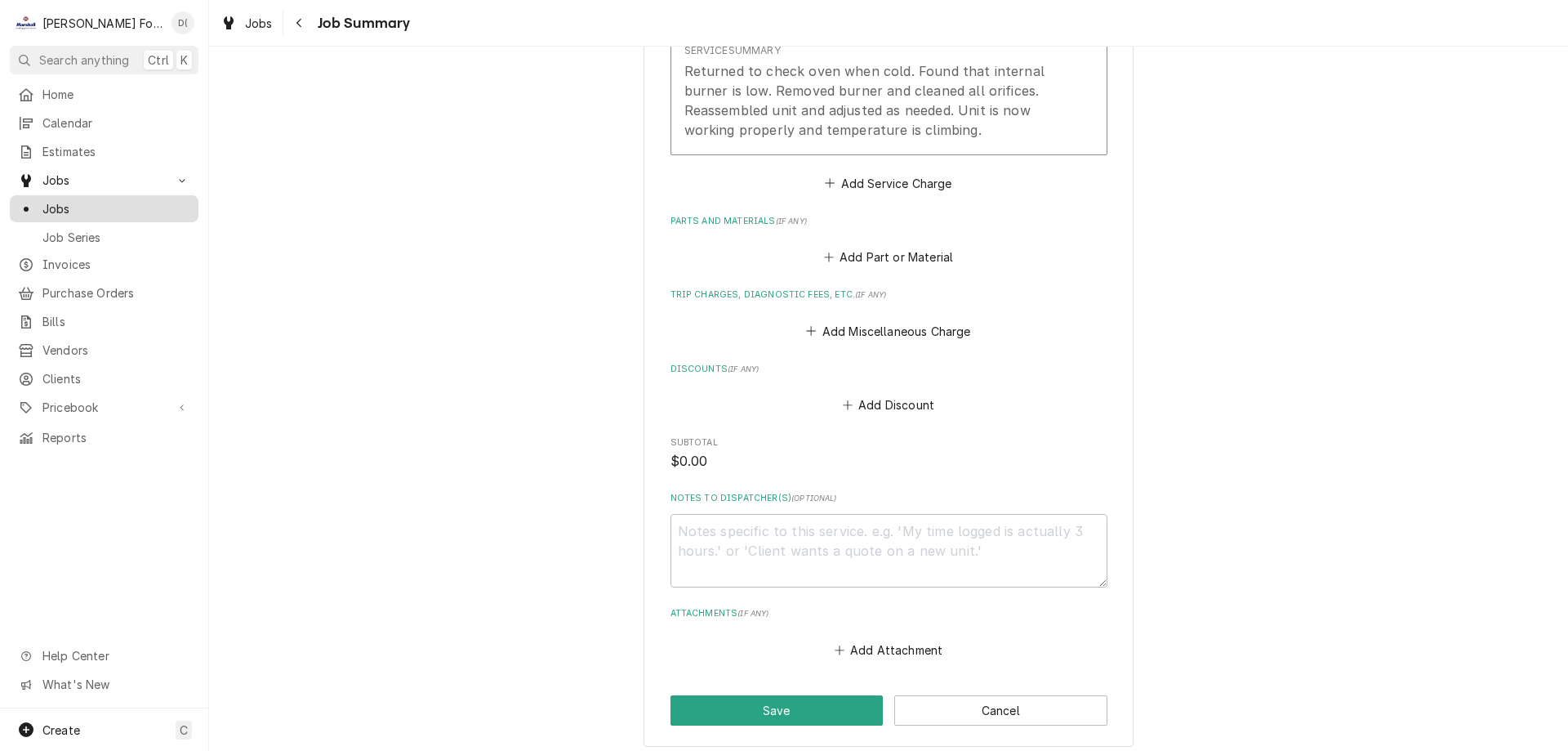
click at [116, 206] on span "Jobs" at bounding box center [116, 208] width 147 height 17
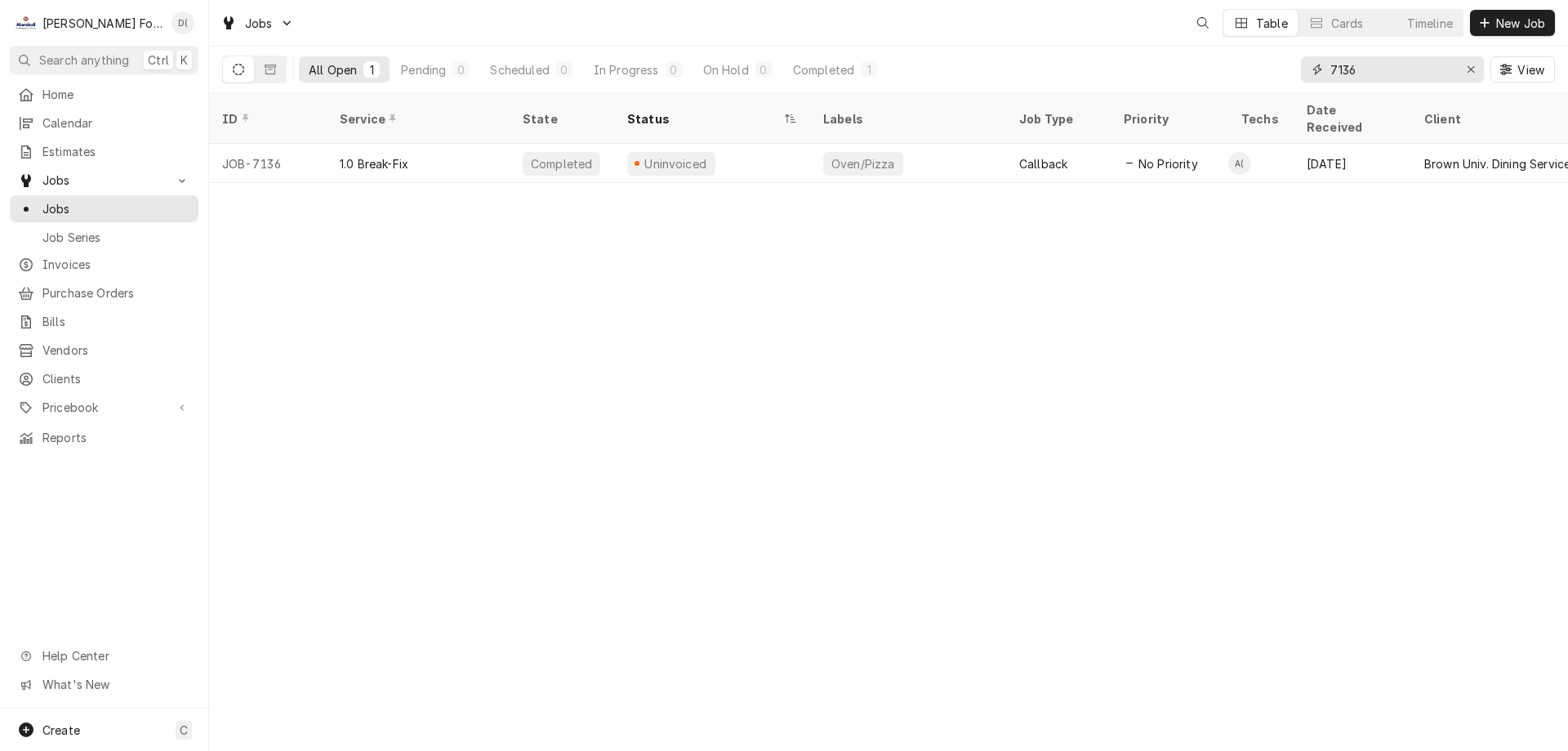
click at [1371, 64] on input "7136" at bounding box center [1391, 69] width 123 height 26
type input "7"
type input "6985"
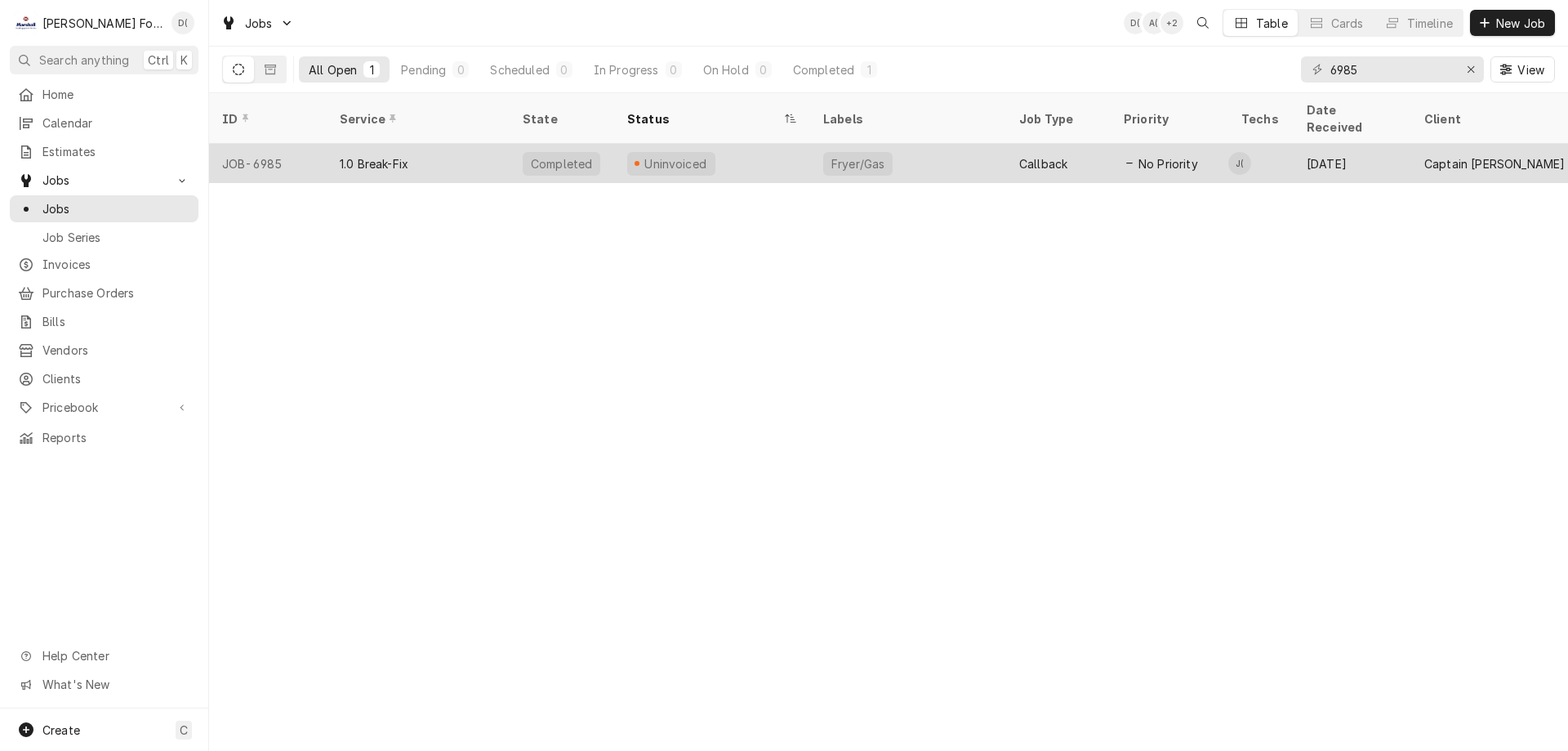
click at [779, 144] on div "Uninvoiced" at bounding box center [712, 163] width 196 height 39
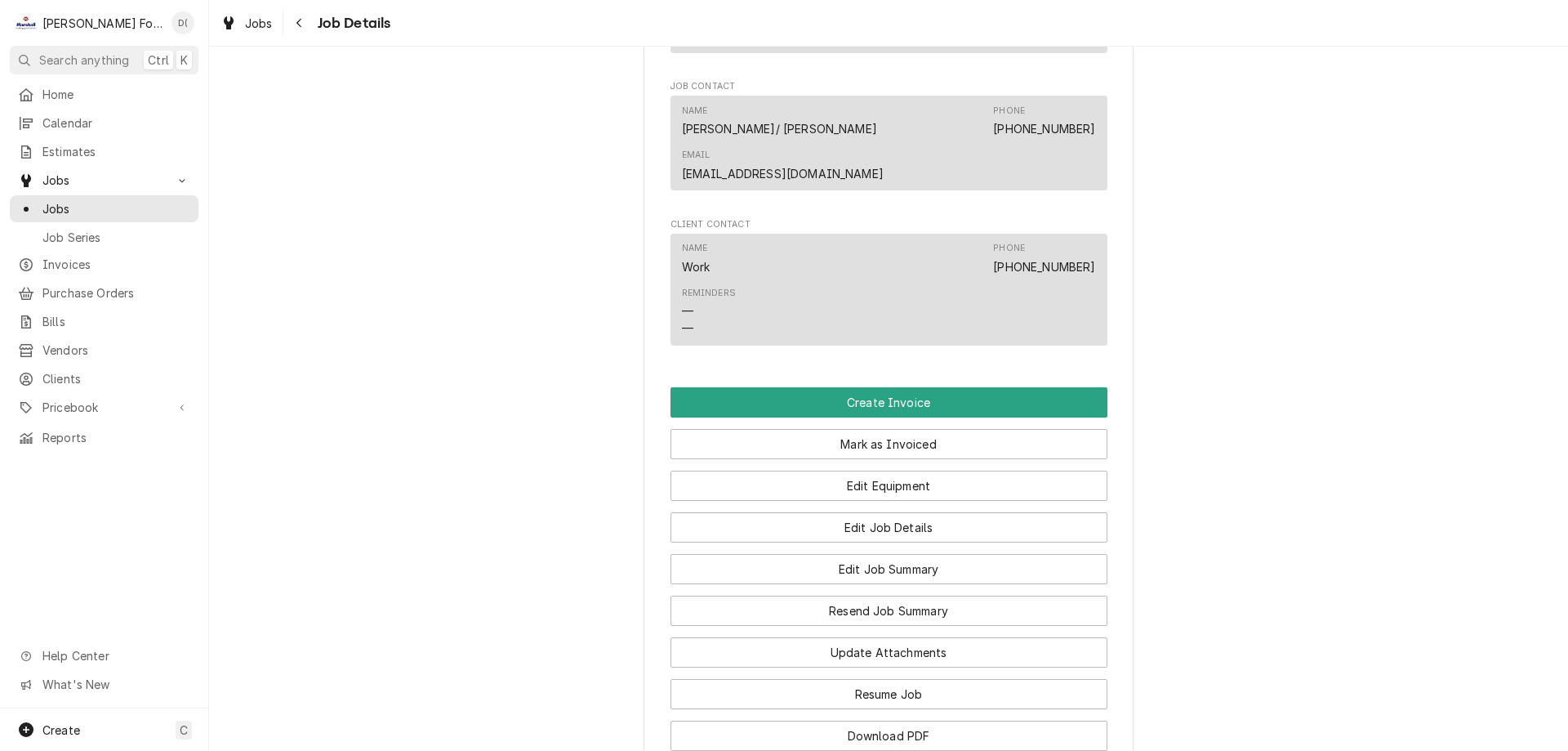
scroll to position [1634, 0]
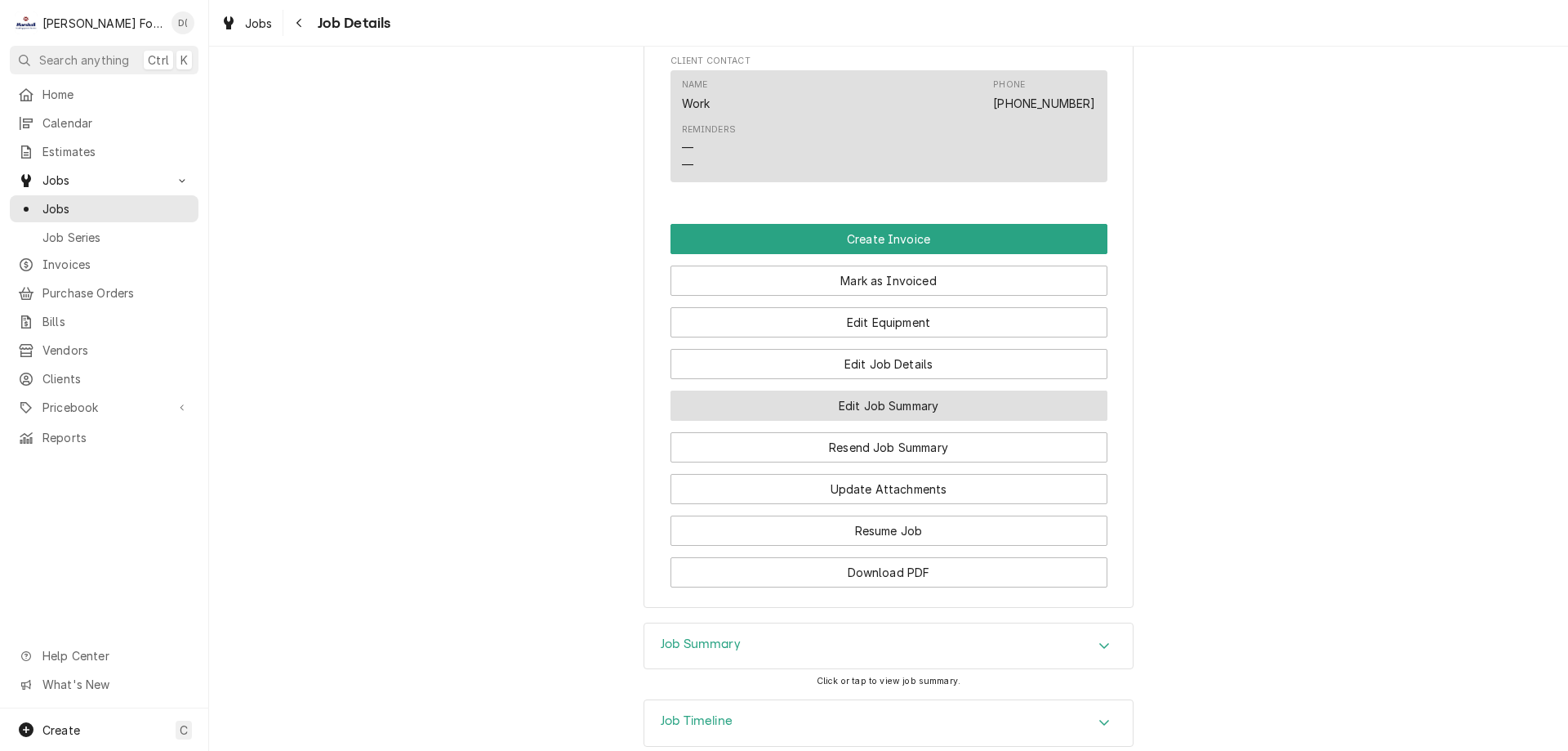
click at [861, 421] on button "Edit Job Summary" at bounding box center [889, 405] width 437 height 30
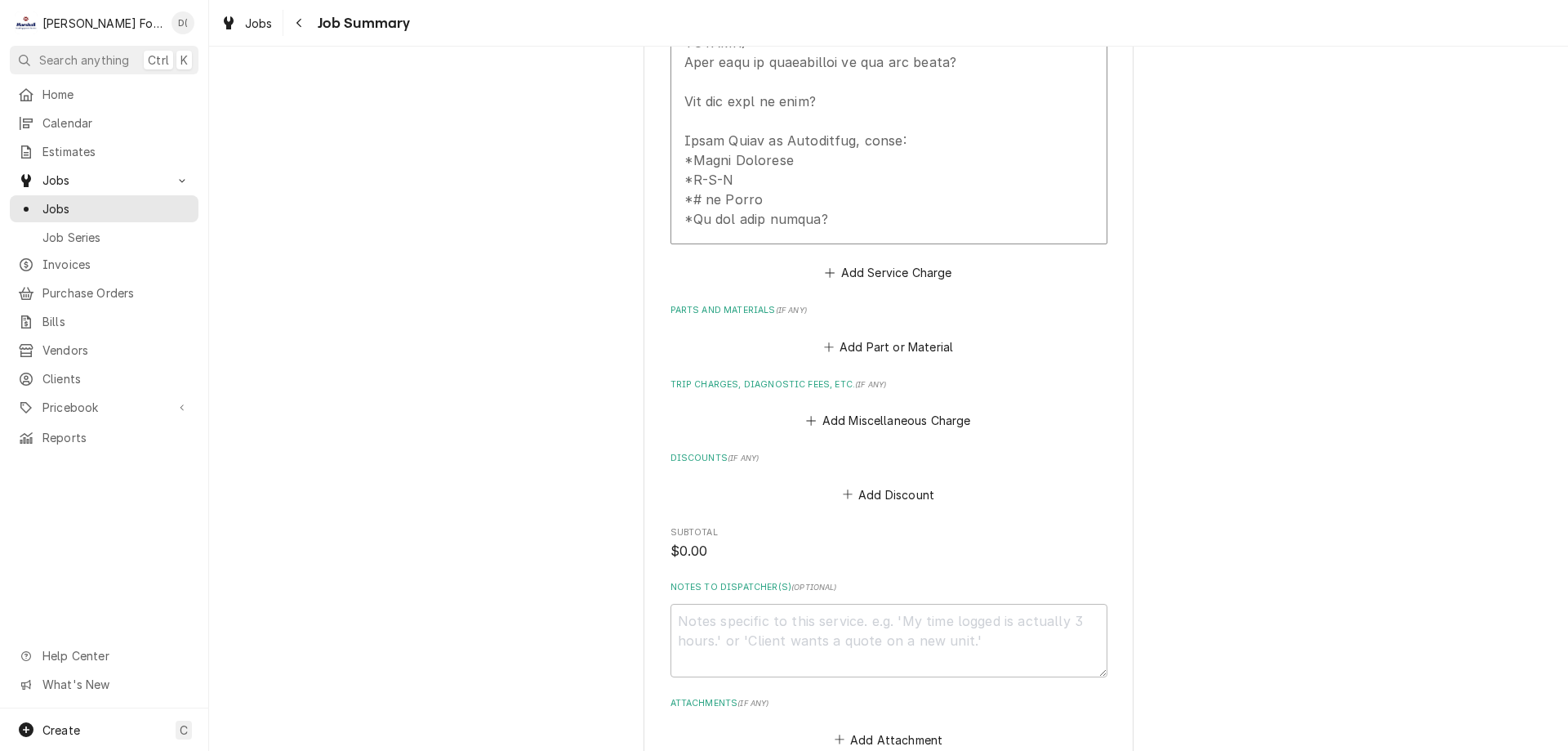
scroll to position [1281, 0]
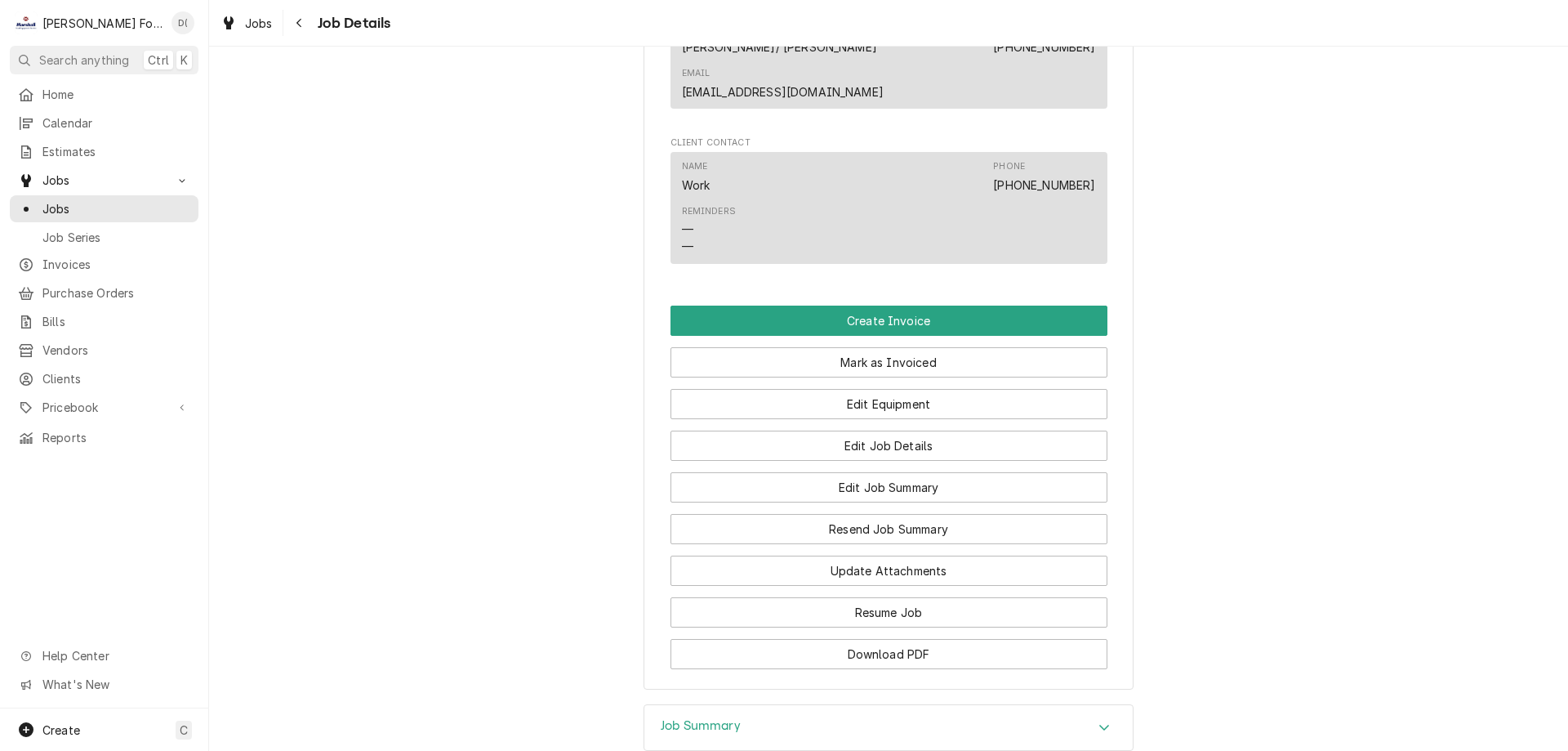
scroll to position [1716, 0]
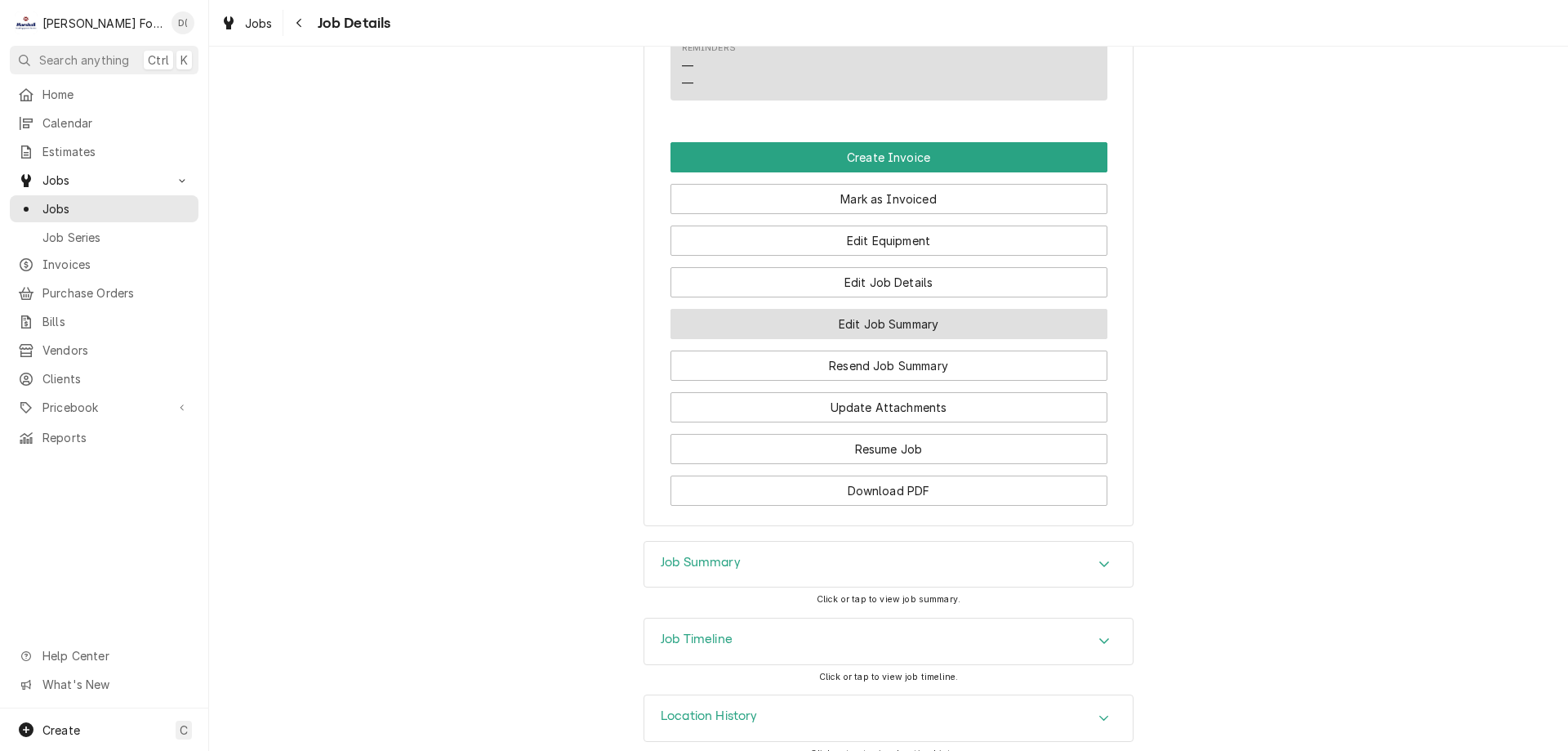
click at [858, 340] on button "Edit Job Summary" at bounding box center [889, 323] width 437 height 30
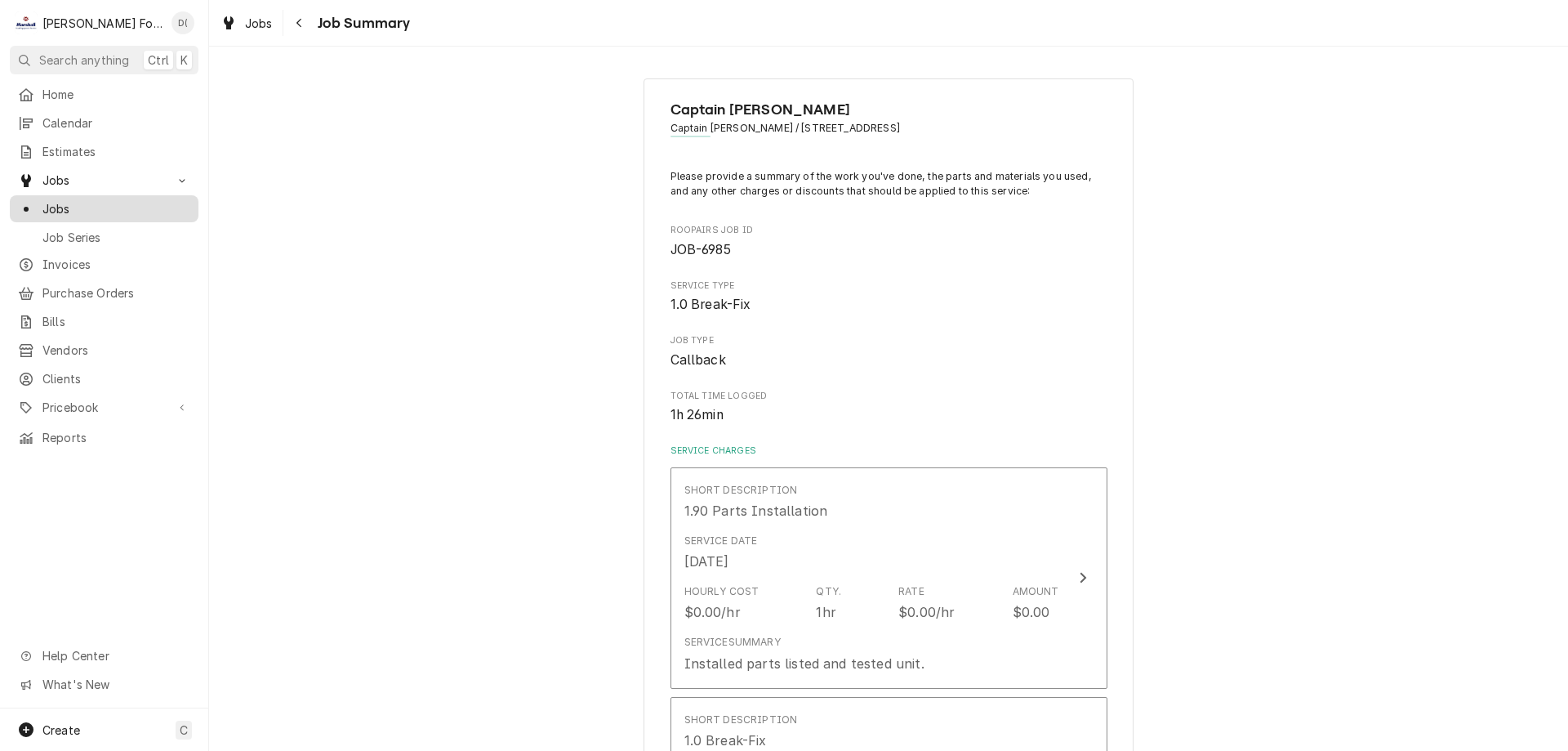
click at [118, 206] on span "Jobs" at bounding box center [116, 208] width 147 height 17
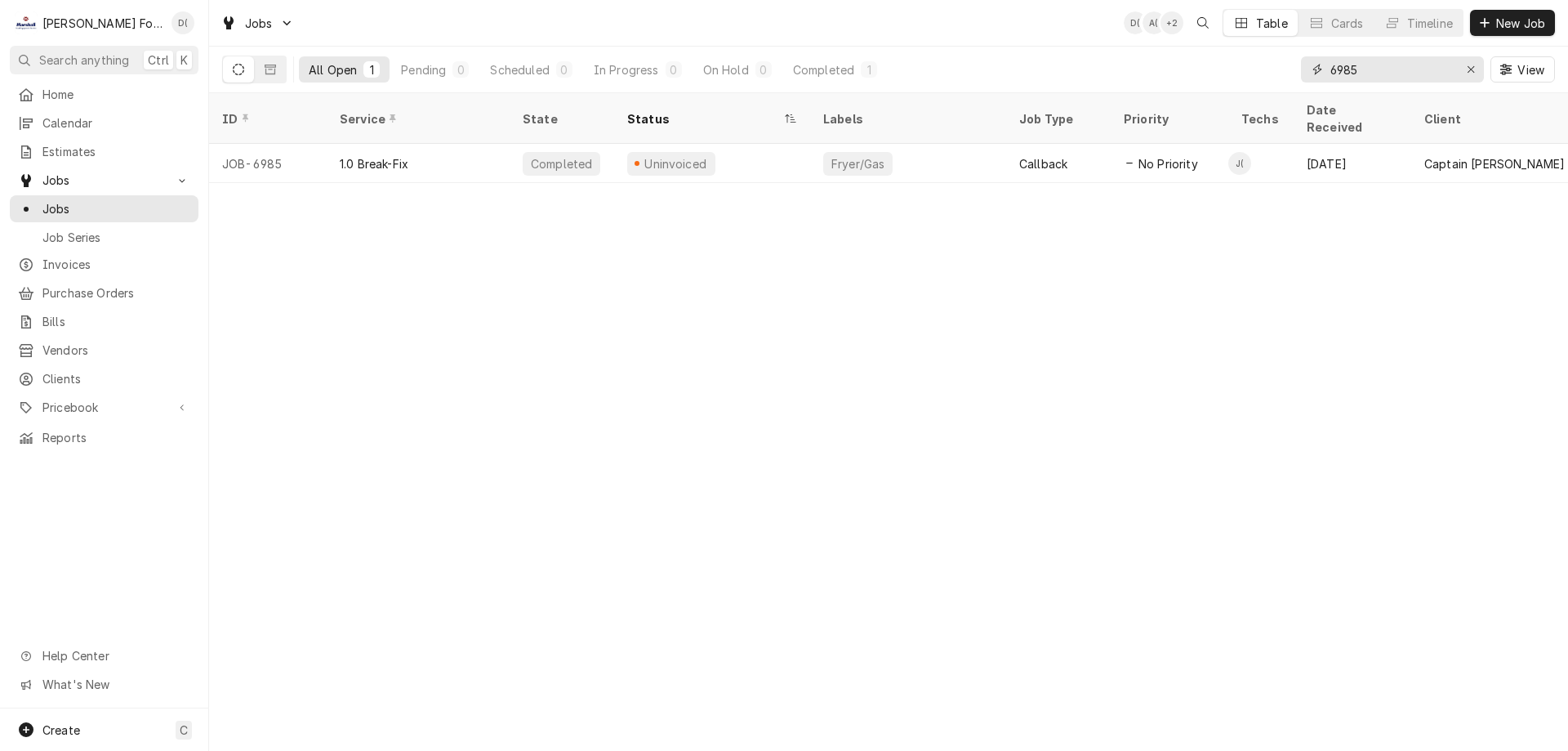
click at [1414, 75] on input "6985" at bounding box center [1391, 69] width 123 height 26
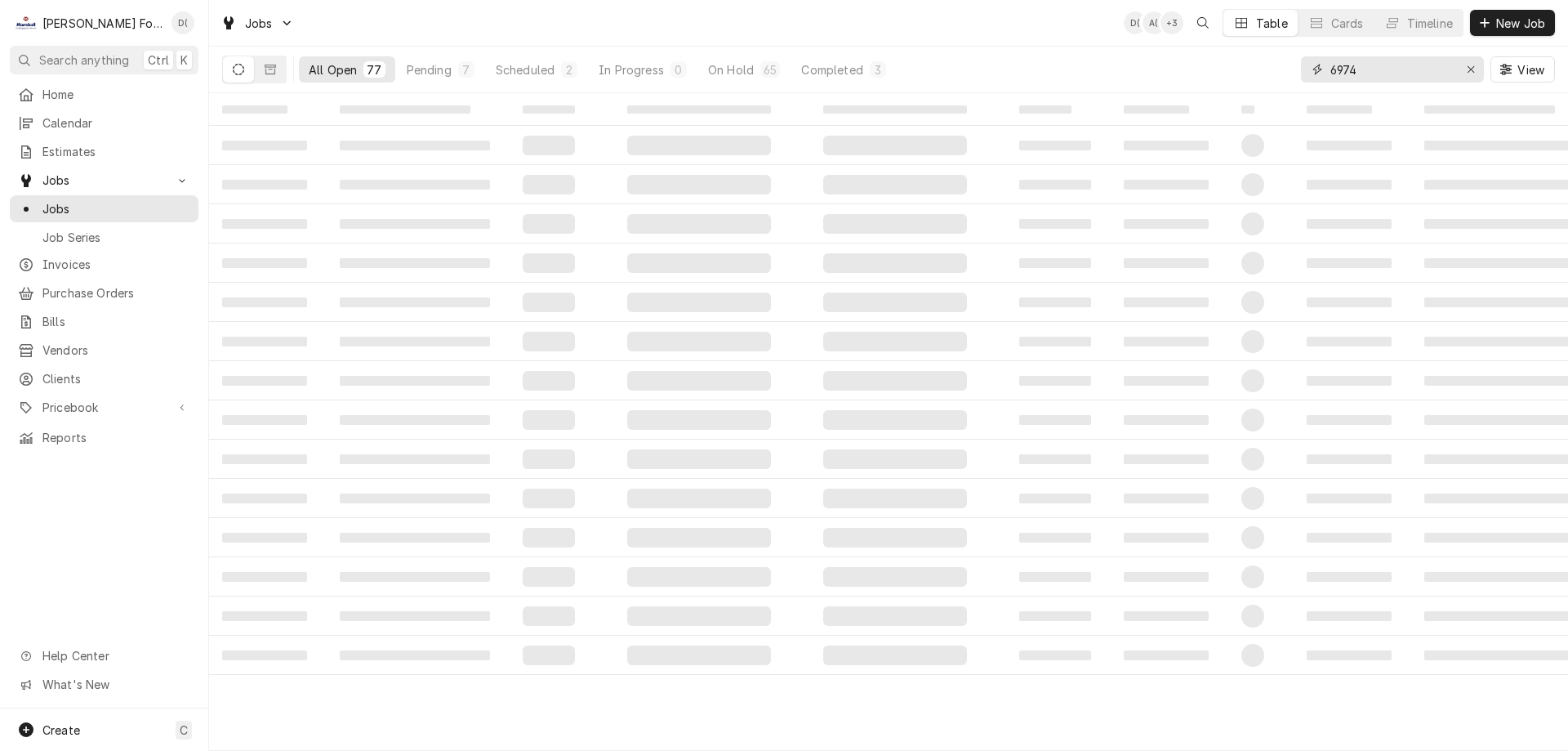
type input "6974"
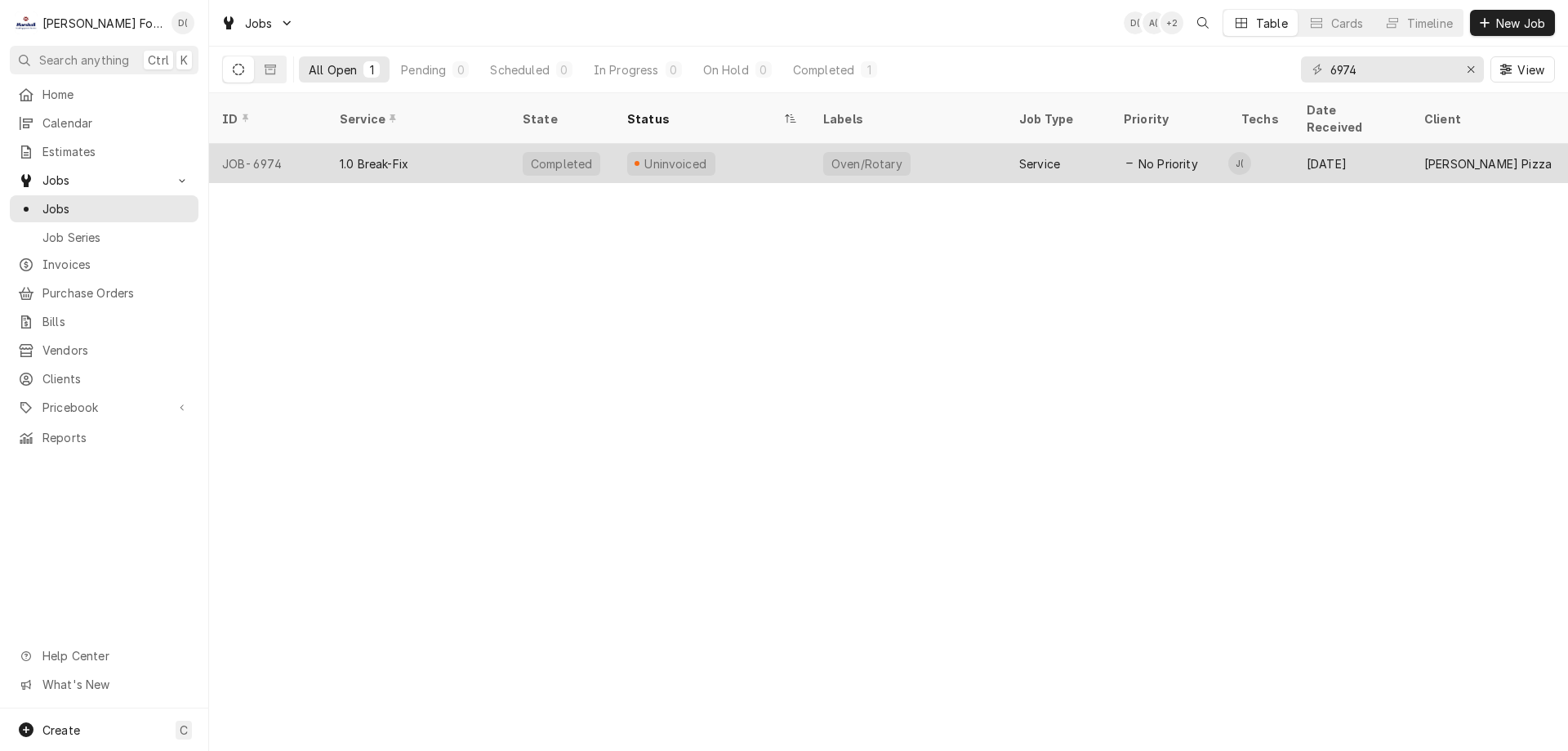
click at [468, 144] on div "1.0 Break-Fix" at bounding box center [418, 163] width 183 height 39
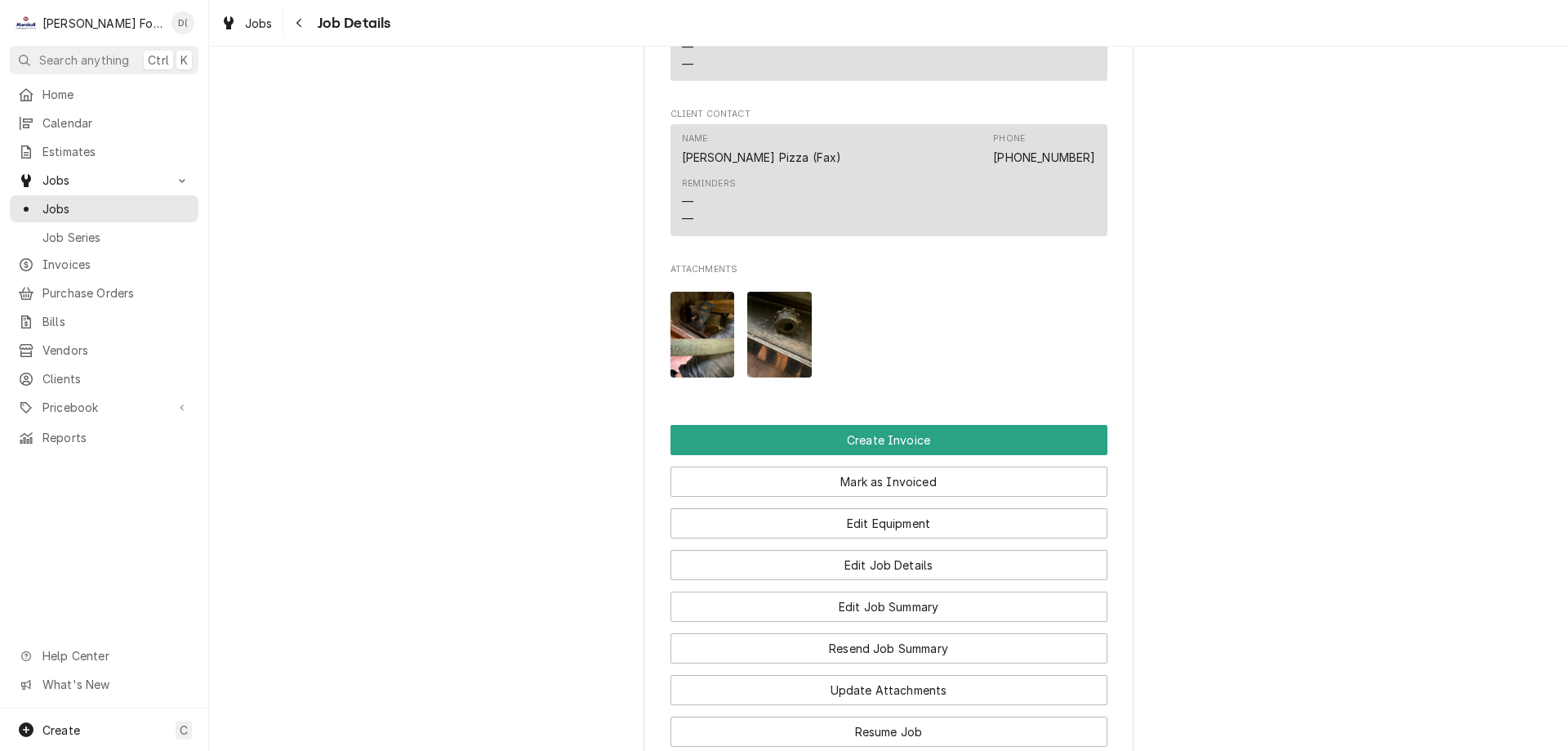
scroll to position [1471, 0]
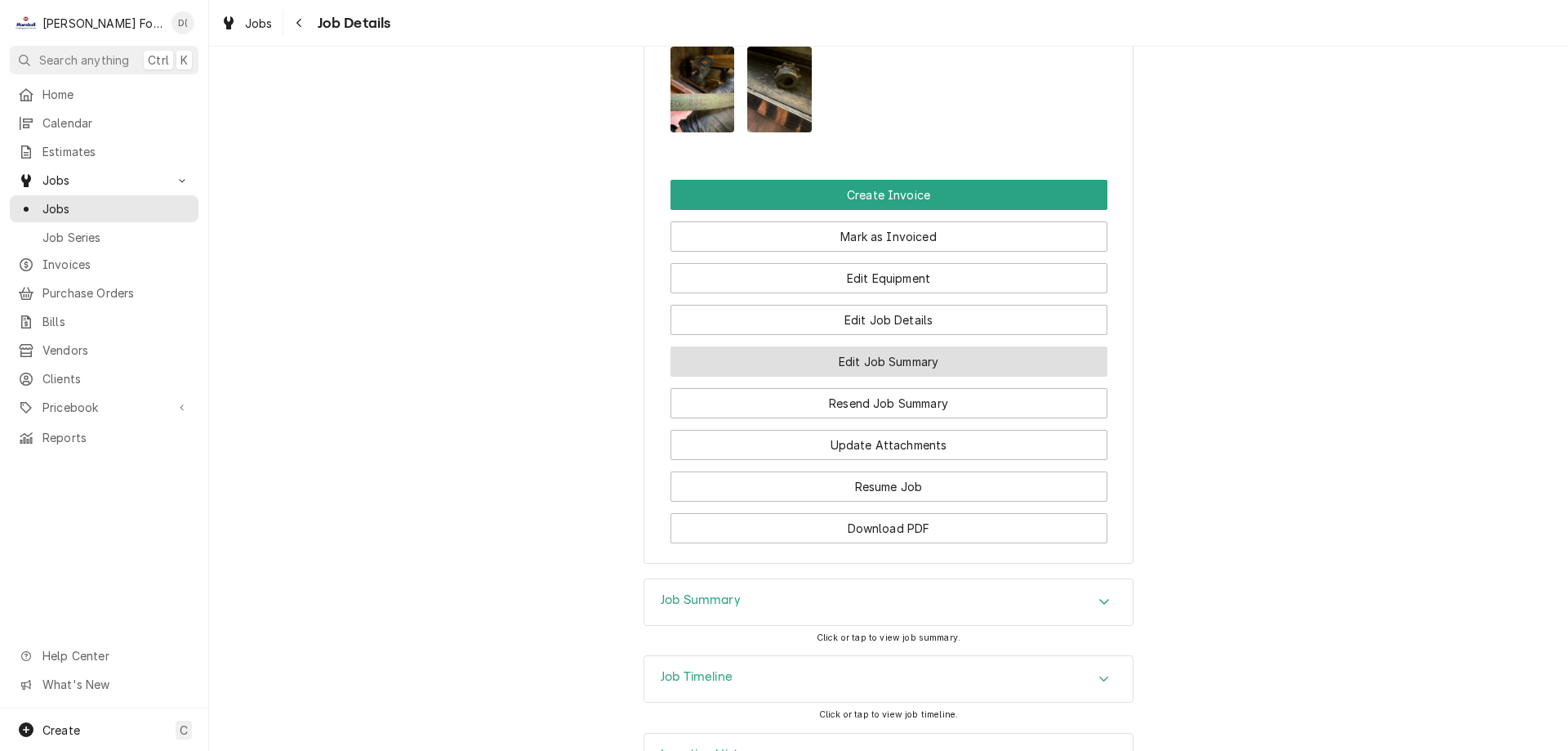
click at [858, 377] on button "Edit Job Summary" at bounding box center [889, 361] width 437 height 30
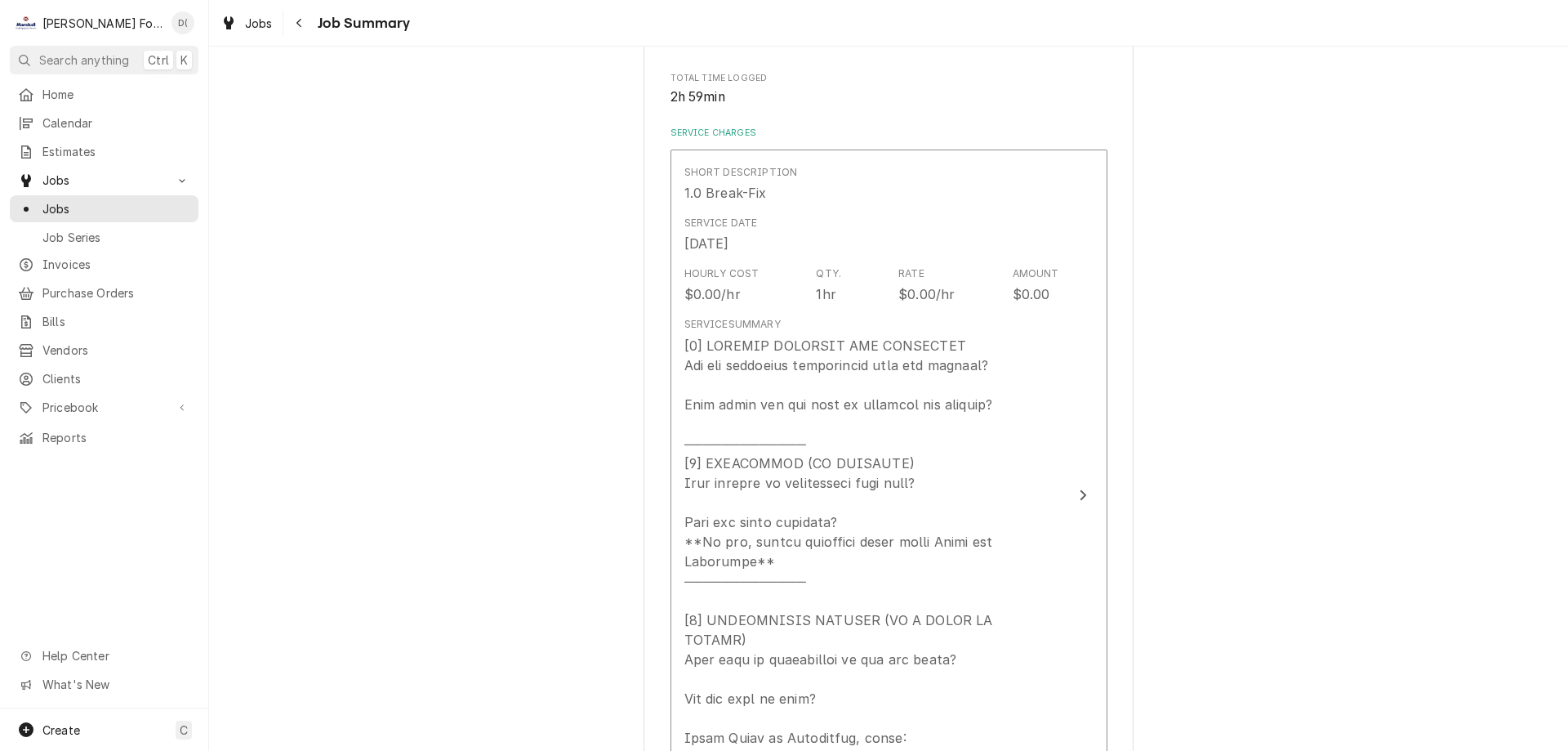
scroll to position [155, 0]
